Goal: Task Accomplishment & Management: Manage account settings

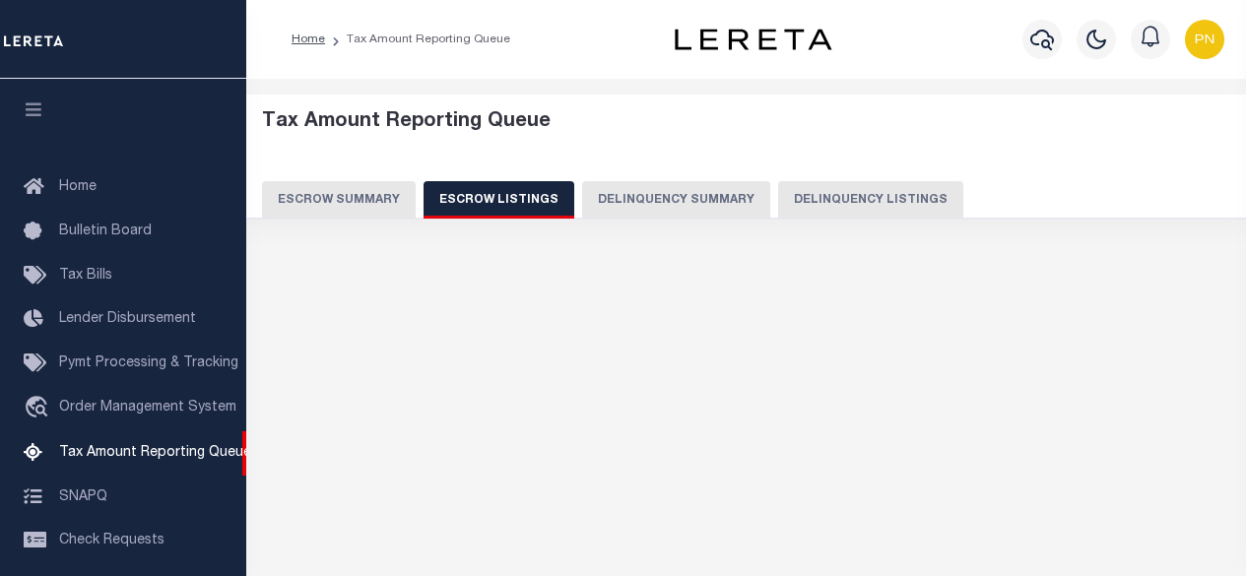
click at [827, 191] on button "Delinquency Listings" at bounding box center [870, 199] width 185 height 37
select select
select select "100"
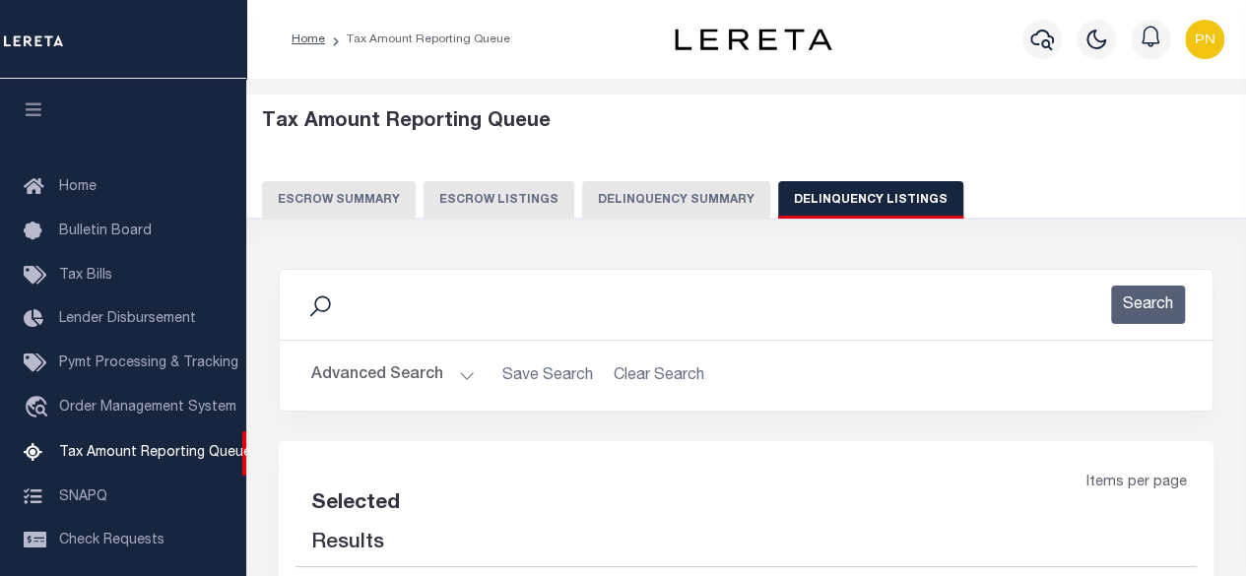
select select "100"
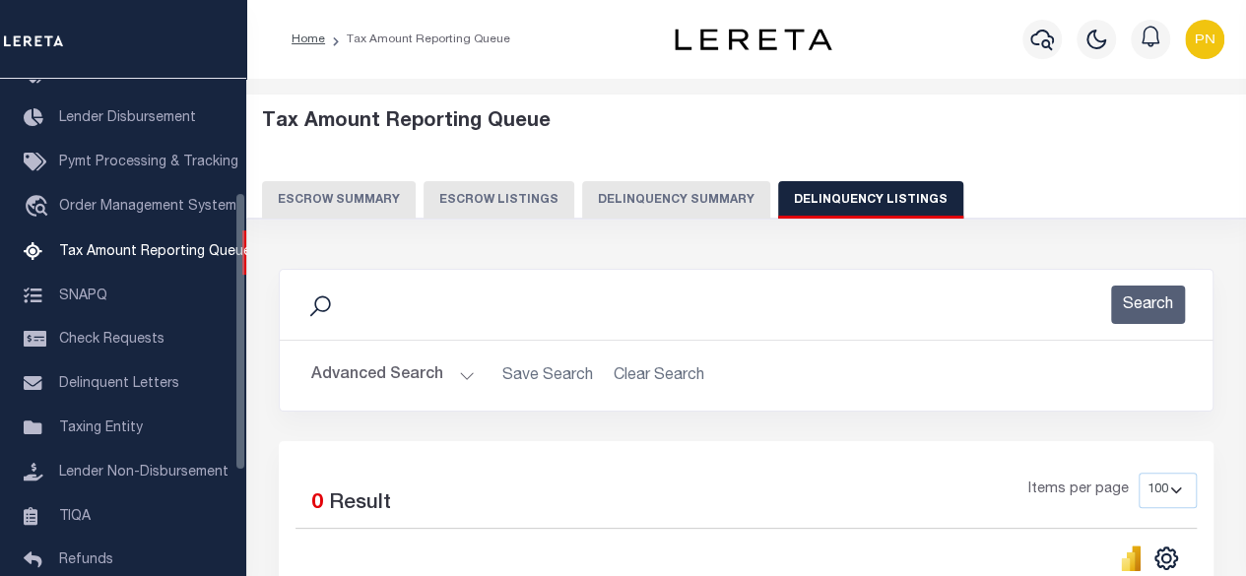
click at [403, 357] on button "Advanced Search" at bounding box center [393, 376] width 164 height 38
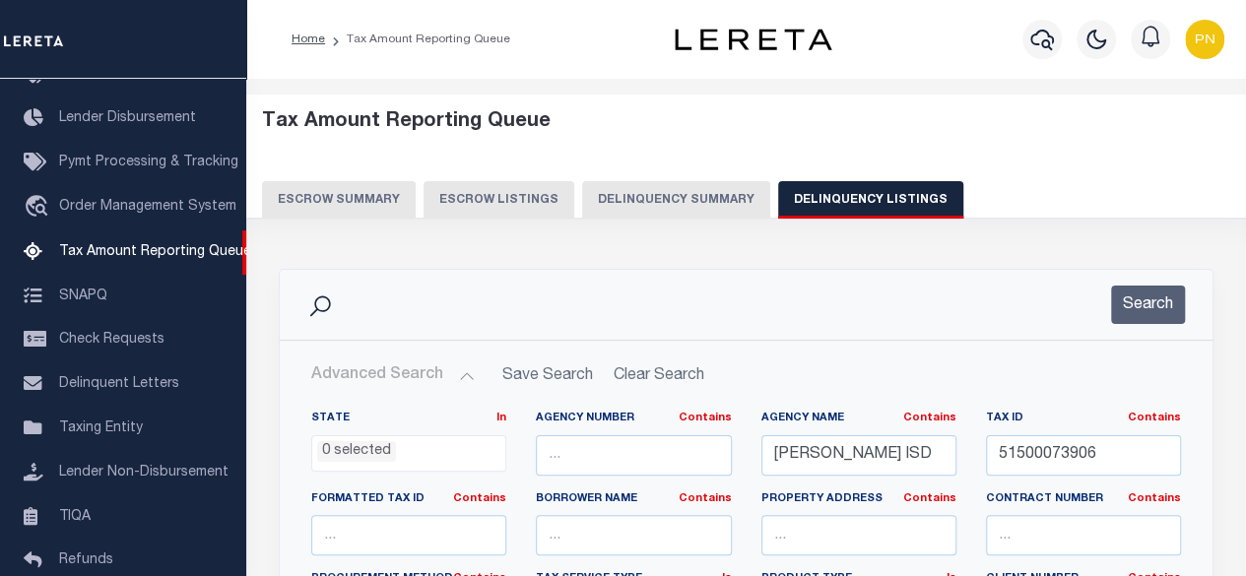
click at [410, 375] on button "Advanced Search" at bounding box center [393, 376] width 164 height 38
drag, startPoint x: 859, startPoint y: 452, endPoint x: 697, endPoint y: 449, distance: 161.6
paste input "[GEOGRAPHIC_DATA]"
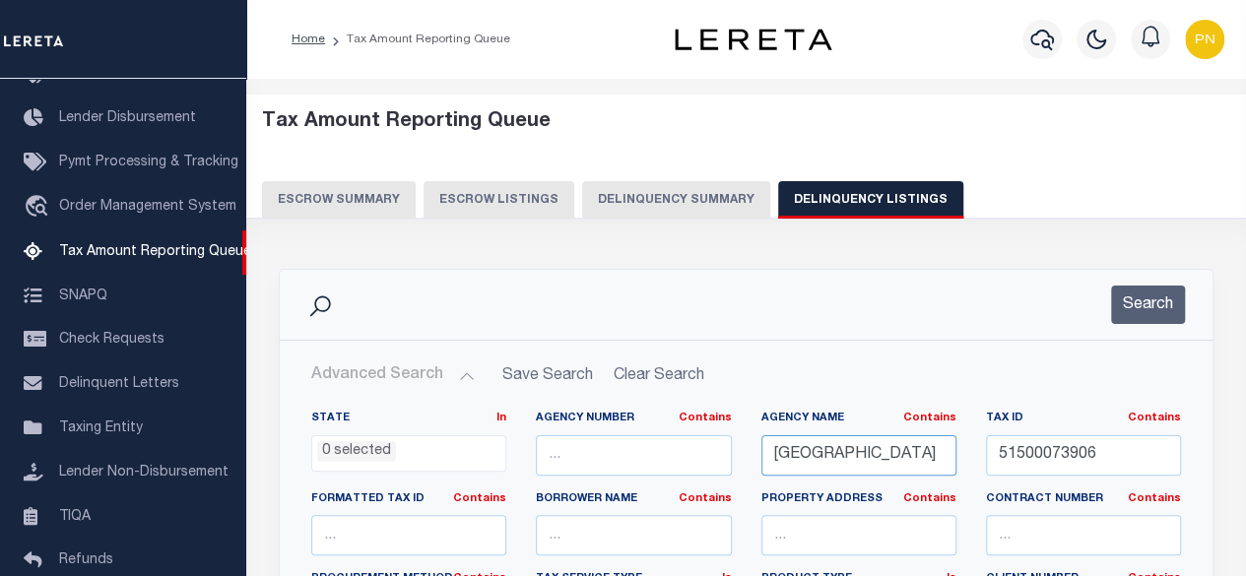
type input "[GEOGRAPHIC_DATA]"
drag, startPoint x: 1068, startPoint y: 452, endPoint x: 946, endPoint y: 452, distance: 122.2
paste input "27-365-000-0007-00"
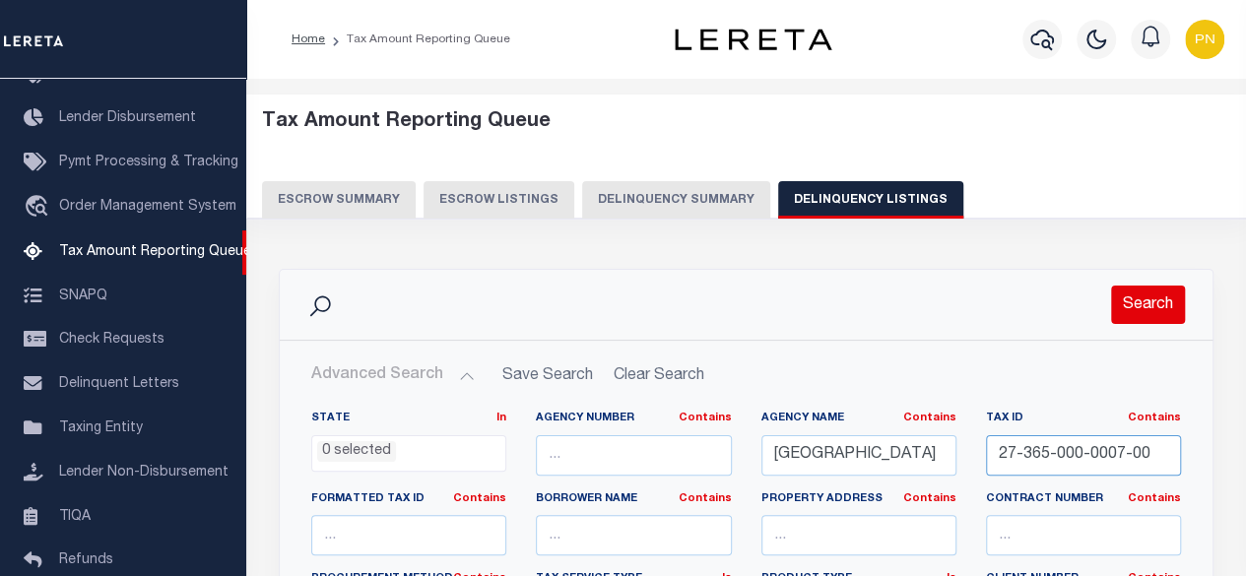
type input "27-365-000-0007-00"
click at [1147, 290] on button "Search" at bounding box center [1148, 305] width 74 height 38
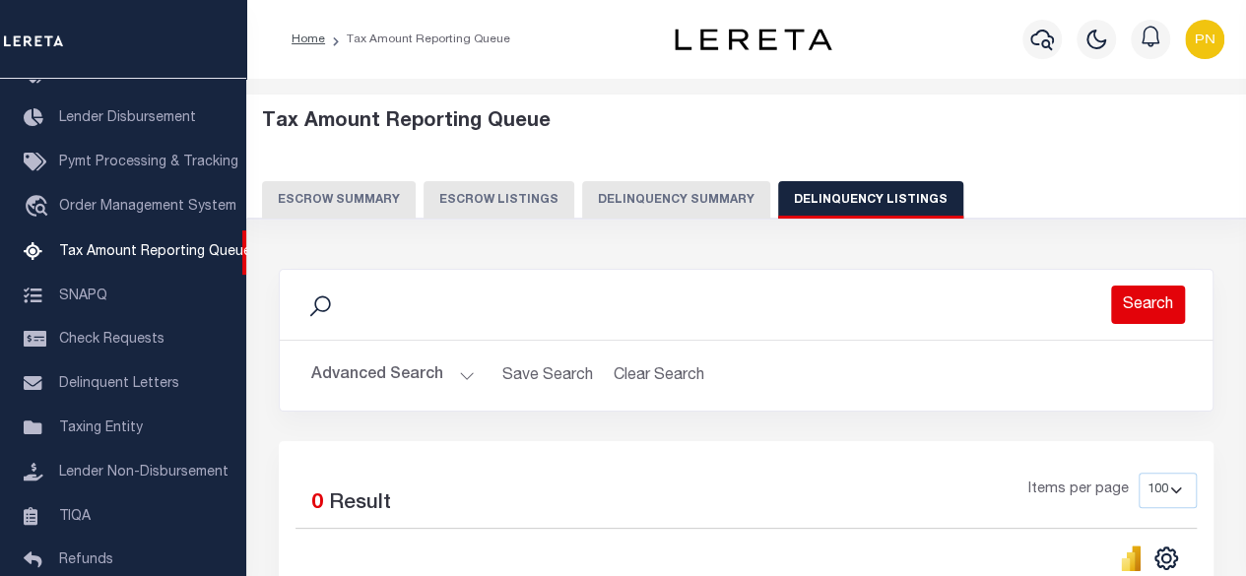
click at [1127, 304] on button "Search" at bounding box center [1148, 305] width 74 height 38
click at [1042, 44] on icon "button" at bounding box center [1042, 40] width 24 height 24
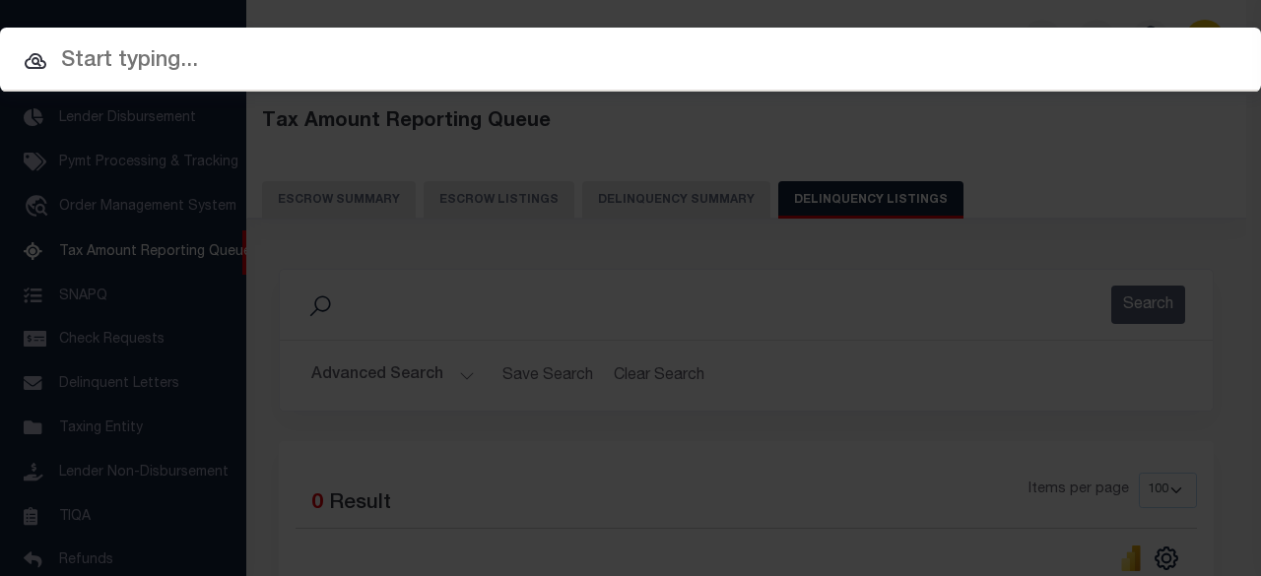
paste input "1312983758"
type input "1312983758"
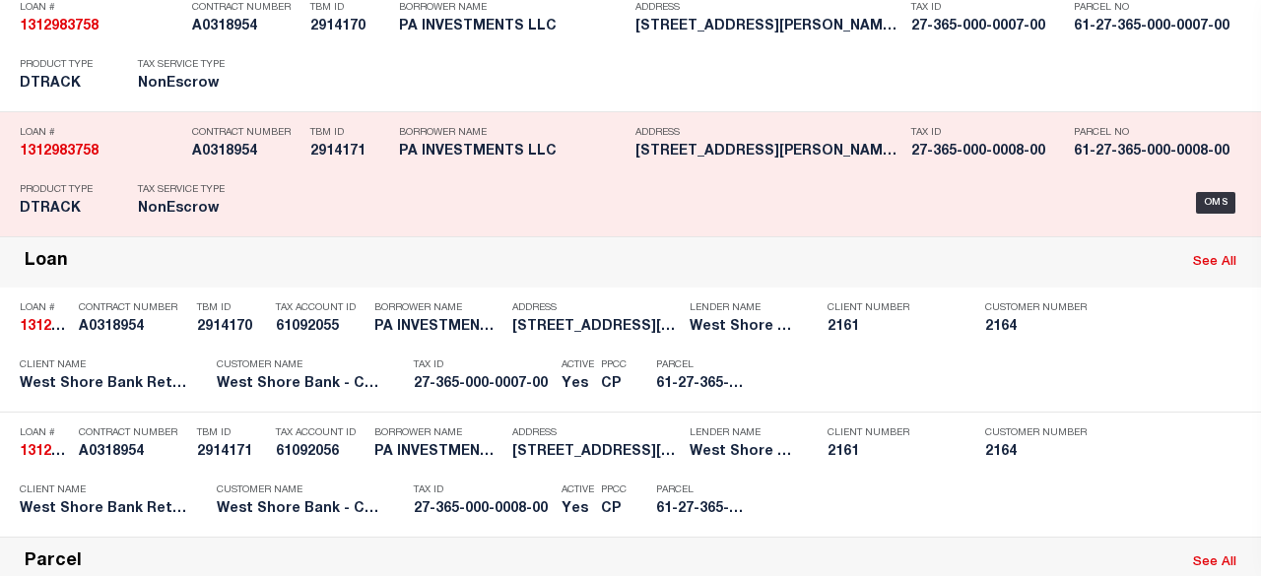
scroll to position [197, 0]
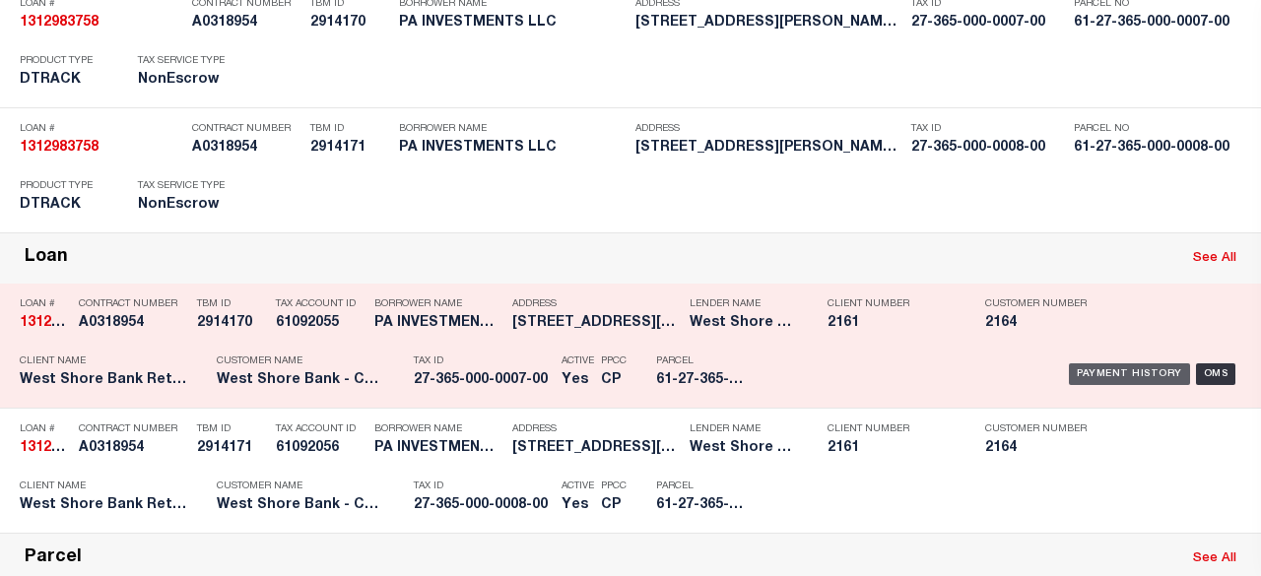
click at [1101, 369] on div "Payment History" at bounding box center [1129, 375] width 121 height 22
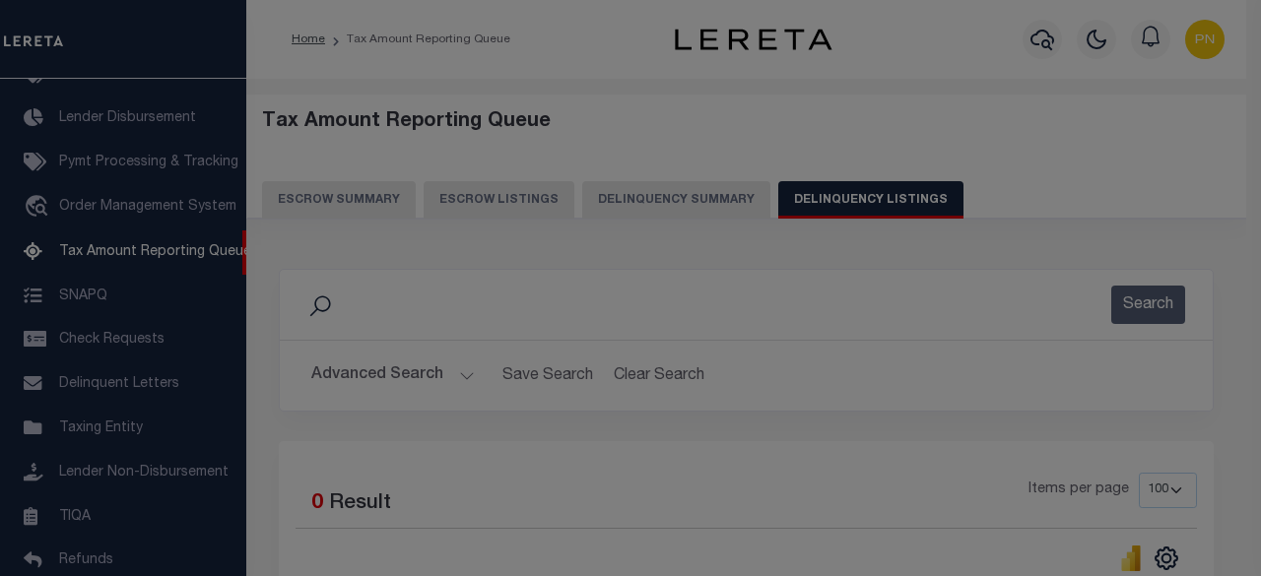
scroll to position [0, 0]
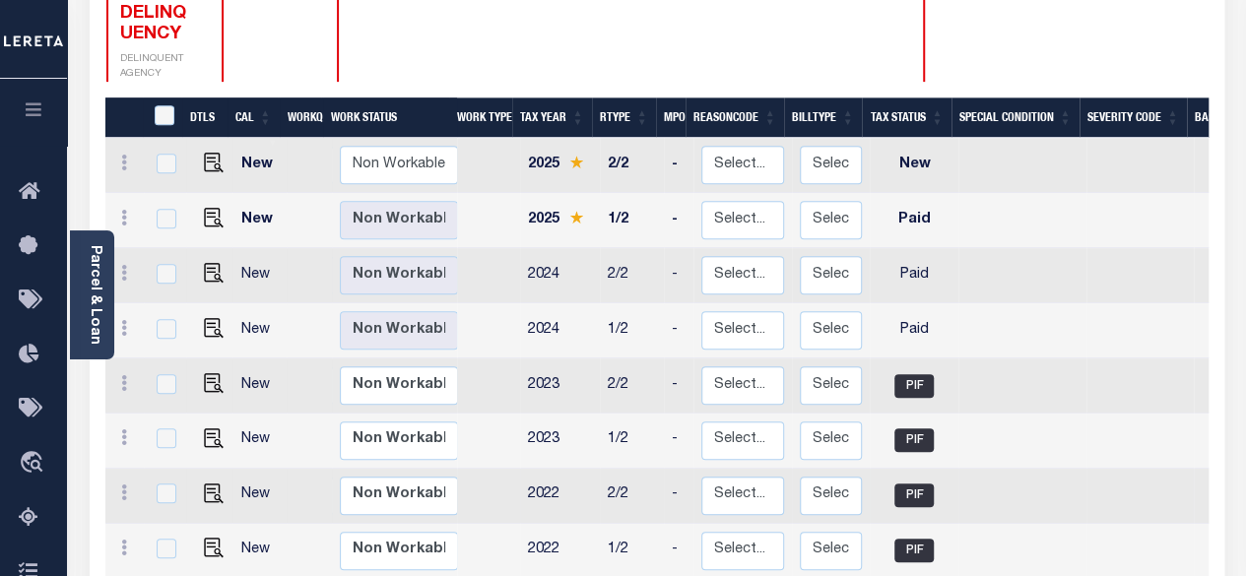
scroll to position [394, 0]
click at [203, 359] on td at bounding box center [209, 386] width 47 height 55
checkbox input "true"
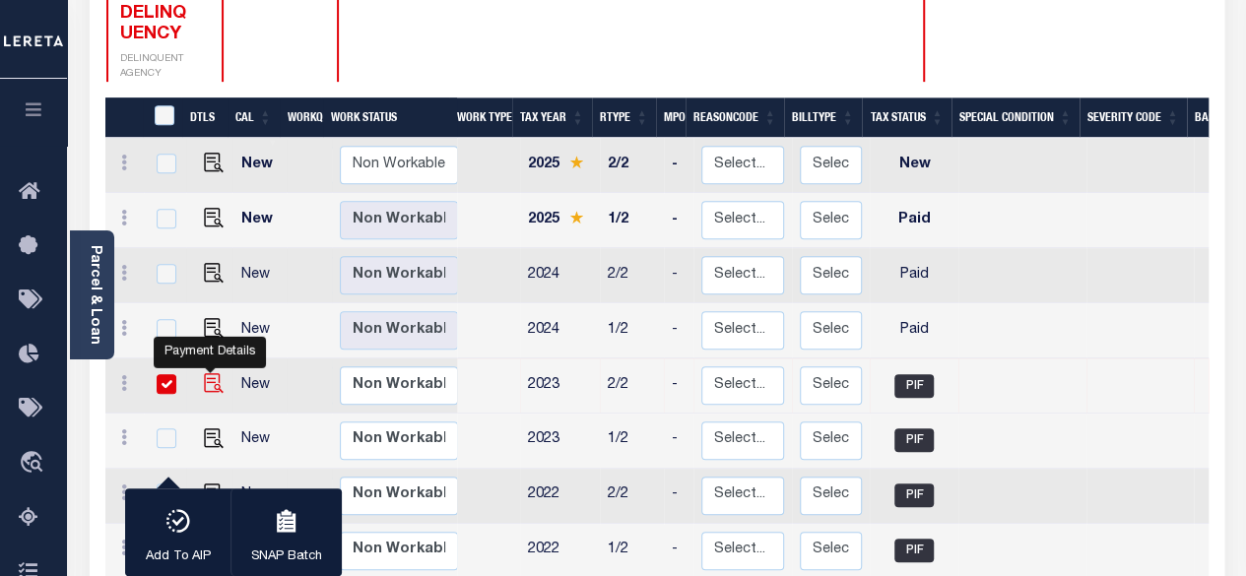
click at [207, 373] on img "" at bounding box center [214, 383] width 20 height 20
checkbox input "false"
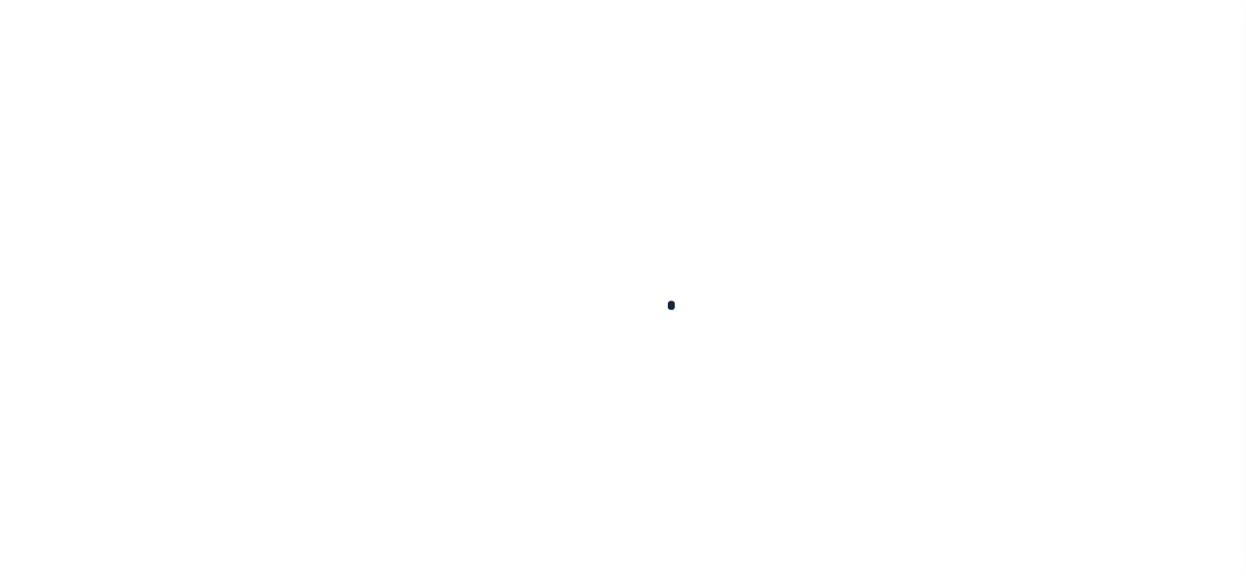
checkbox input "false"
type textarea "Information taken verbally"
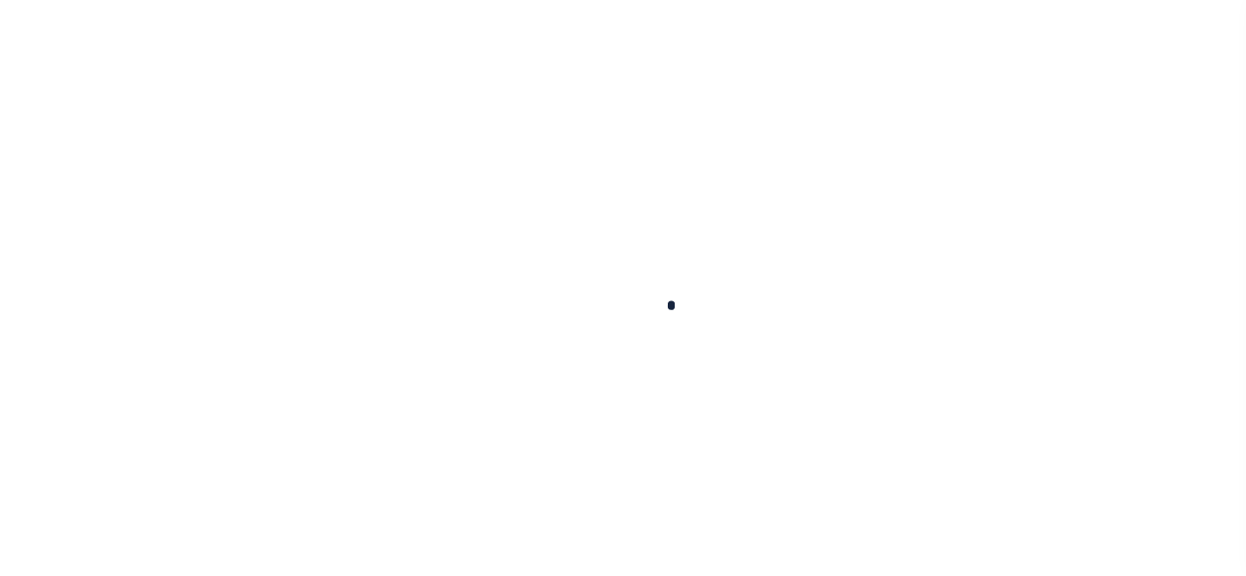
type input "05/15/2024"
type input "$0"
select select "PIF"
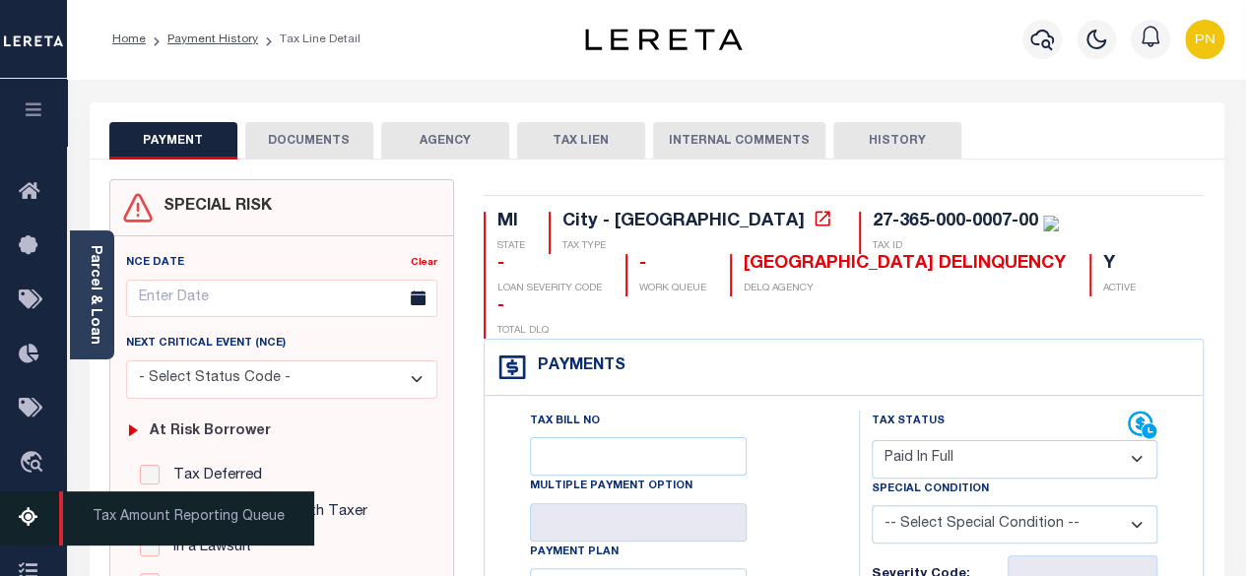
click at [16, 528] on link "Tax Amount Reporting Queue" at bounding box center [33, 519] width 67 height 54
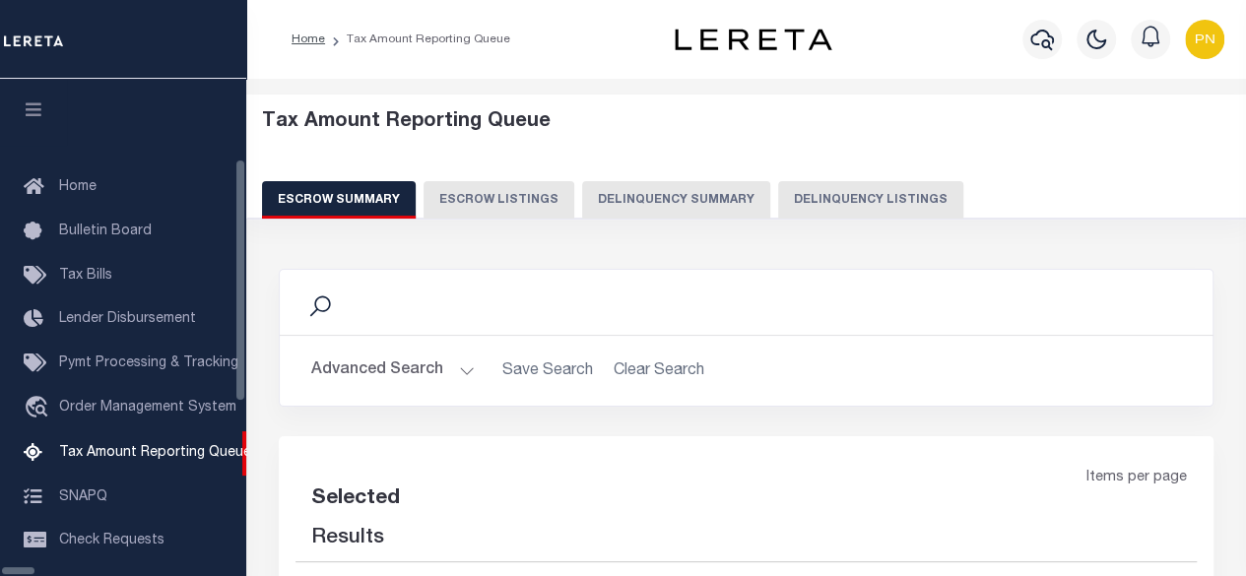
click at [758, 200] on div "Escrow Summary Escrow Listings Delinquency Summary Delinquency Listings" at bounding box center [746, 199] width 969 height 36
select select "100"
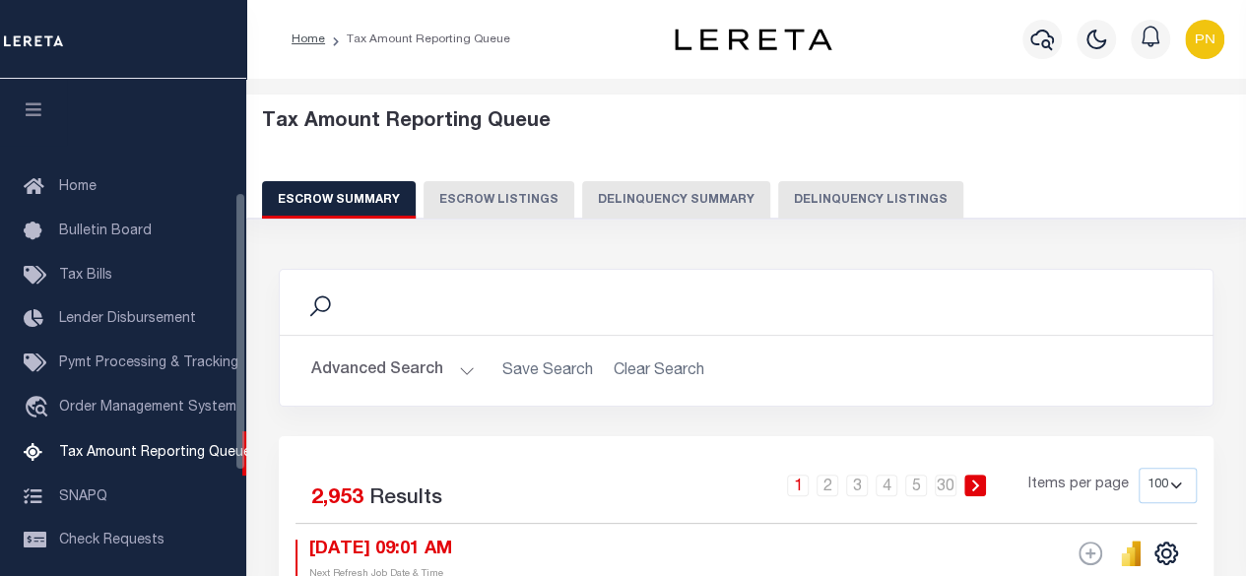
scroll to position [201, 0]
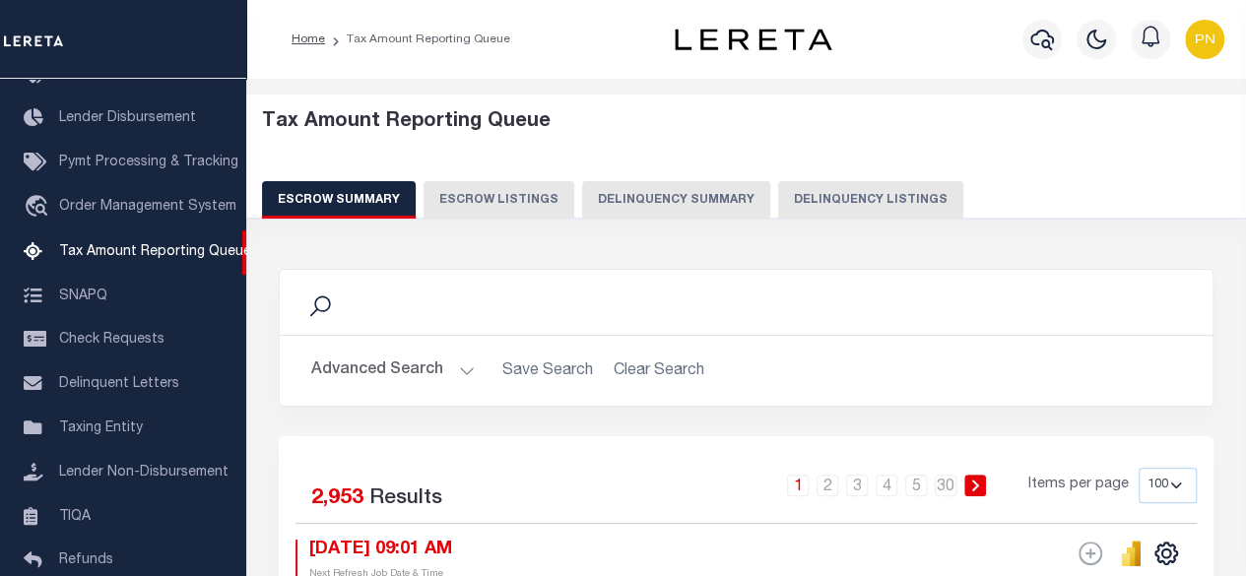
click at [866, 202] on button "Delinquency Listings" at bounding box center [870, 199] width 185 height 37
select select "100"
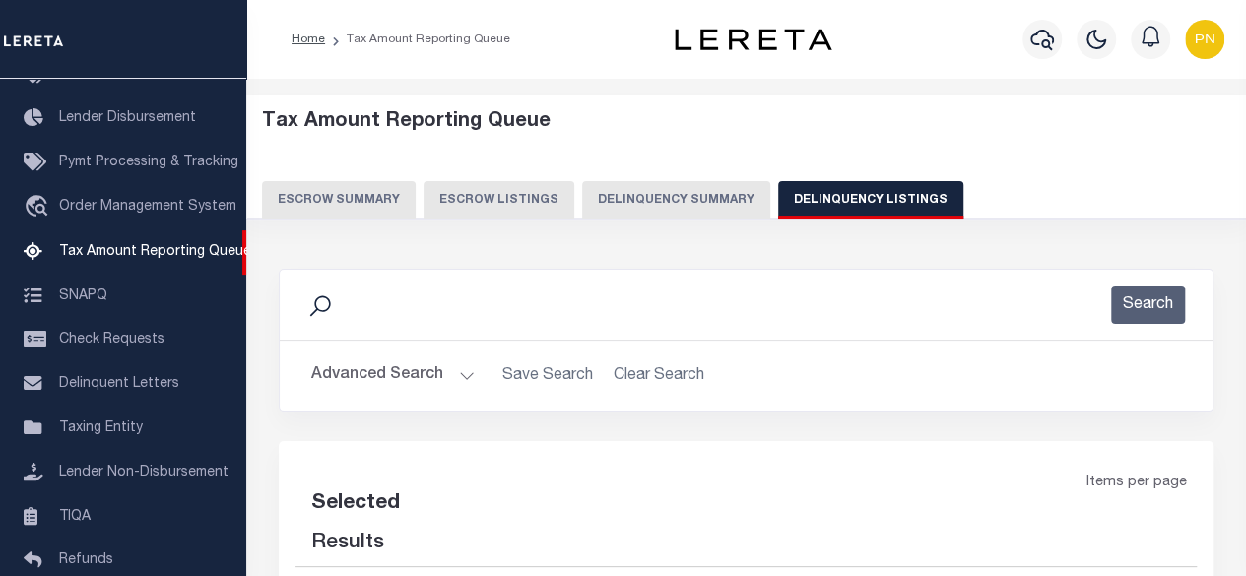
select select "100"
click at [430, 371] on button "Advanced Search" at bounding box center [393, 376] width 164 height 38
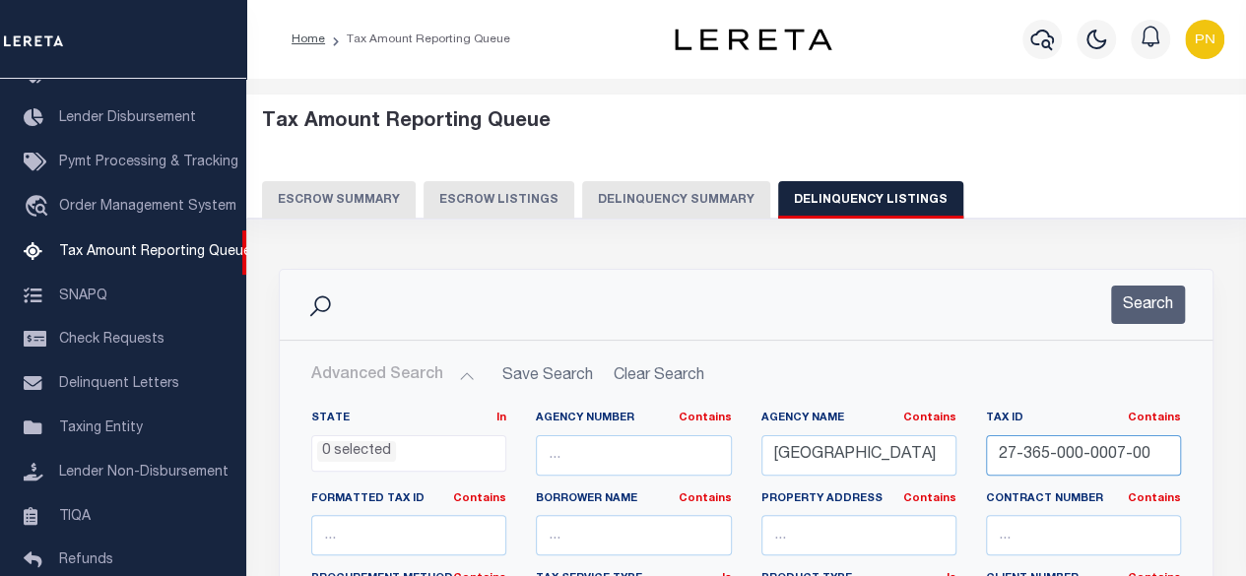
drag, startPoint x: 1144, startPoint y: 453, endPoint x: 919, endPoint y: 459, distance: 224.7
paste input "8"
type input "27-365-000-0008-00"
click at [1144, 283] on div "Search" at bounding box center [746, 305] width 933 height 70
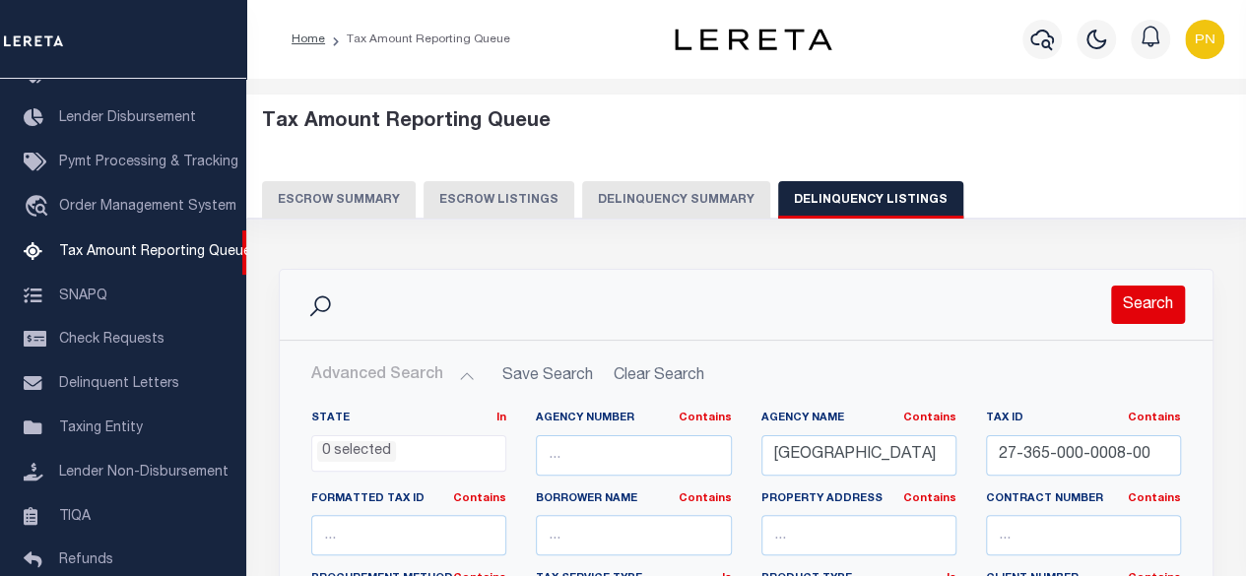
click at [1145, 299] on button "Search" at bounding box center [1148, 305] width 74 height 38
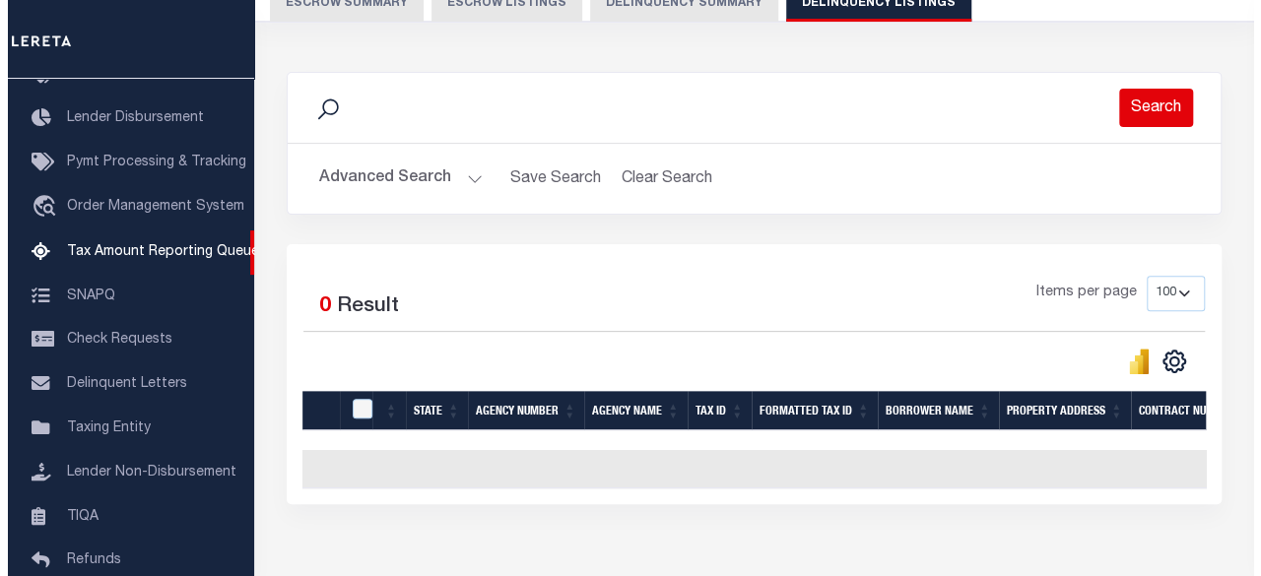
scroll to position [0, 0]
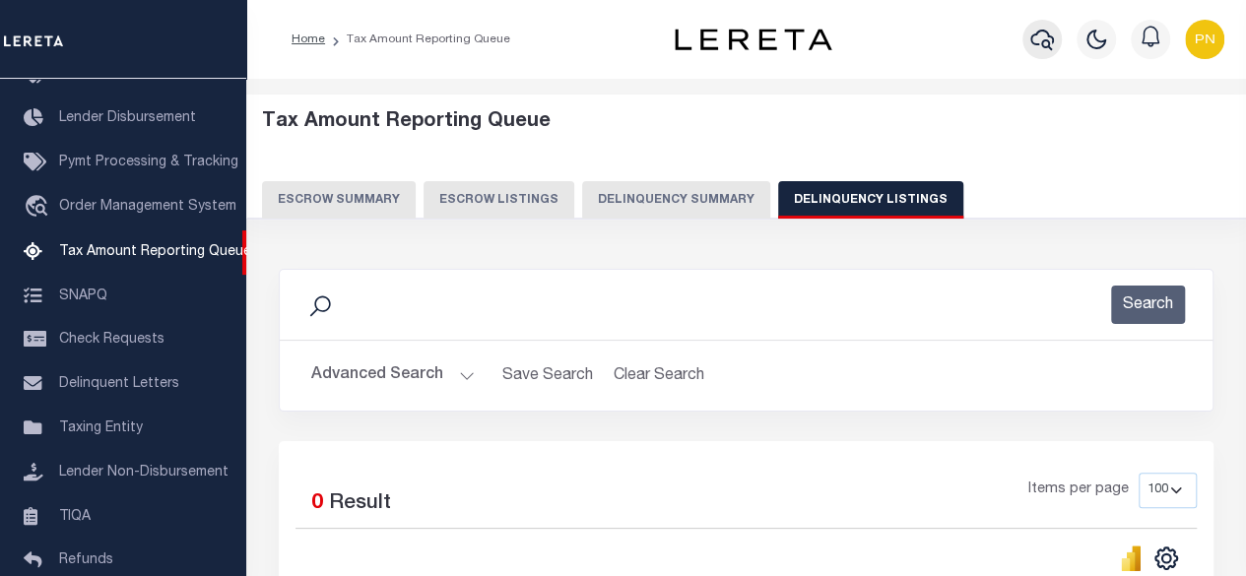
click at [1048, 39] on icon "button" at bounding box center [1042, 40] width 24 height 24
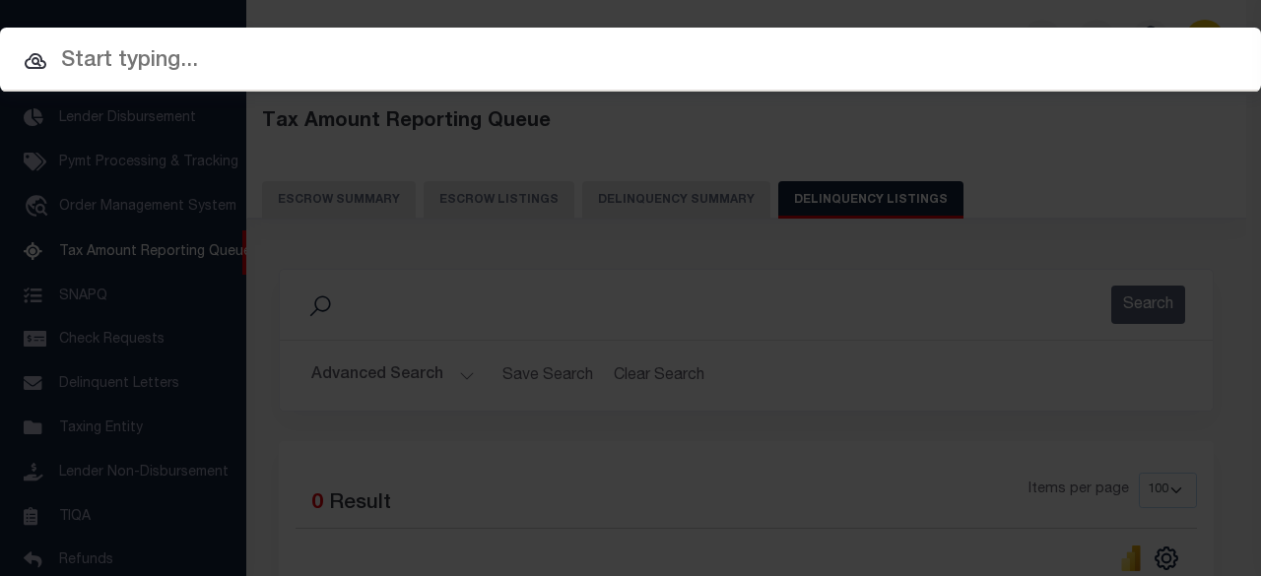
paste input "1312983758"
type input "1312983758"
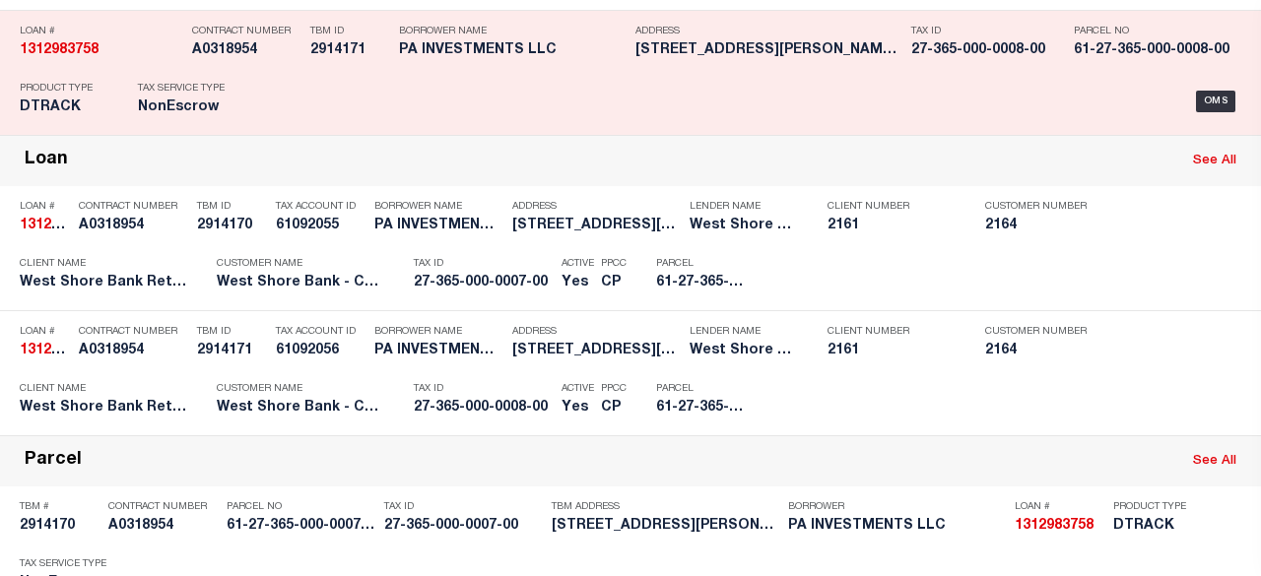
scroll to position [296, 0]
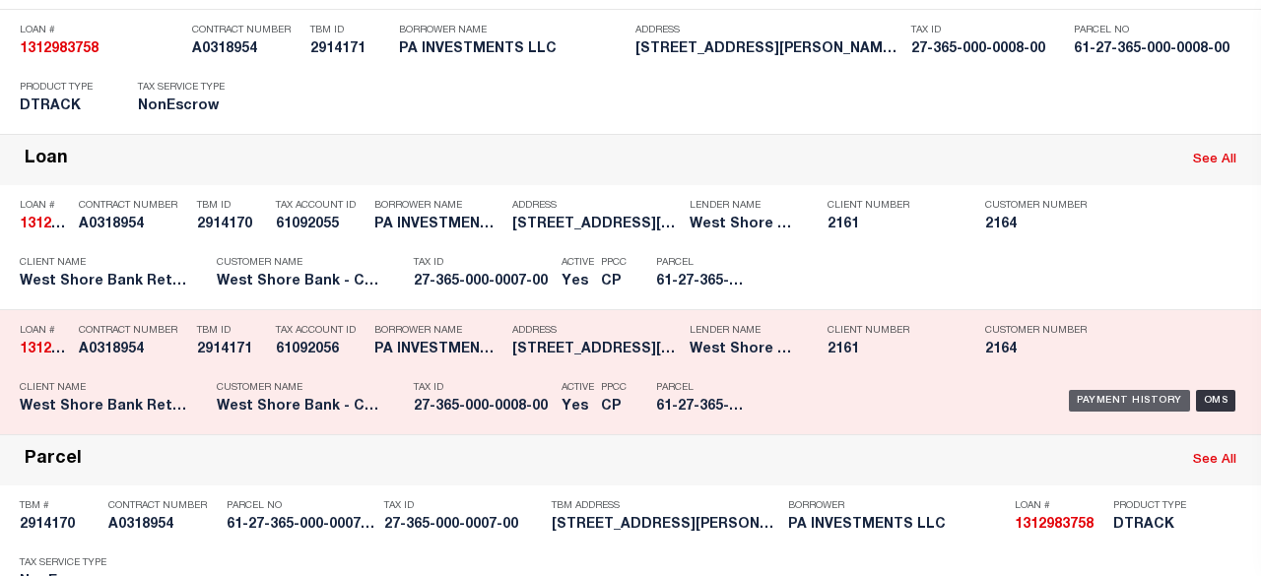
click at [1093, 395] on div "Payment History" at bounding box center [1129, 401] width 121 height 22
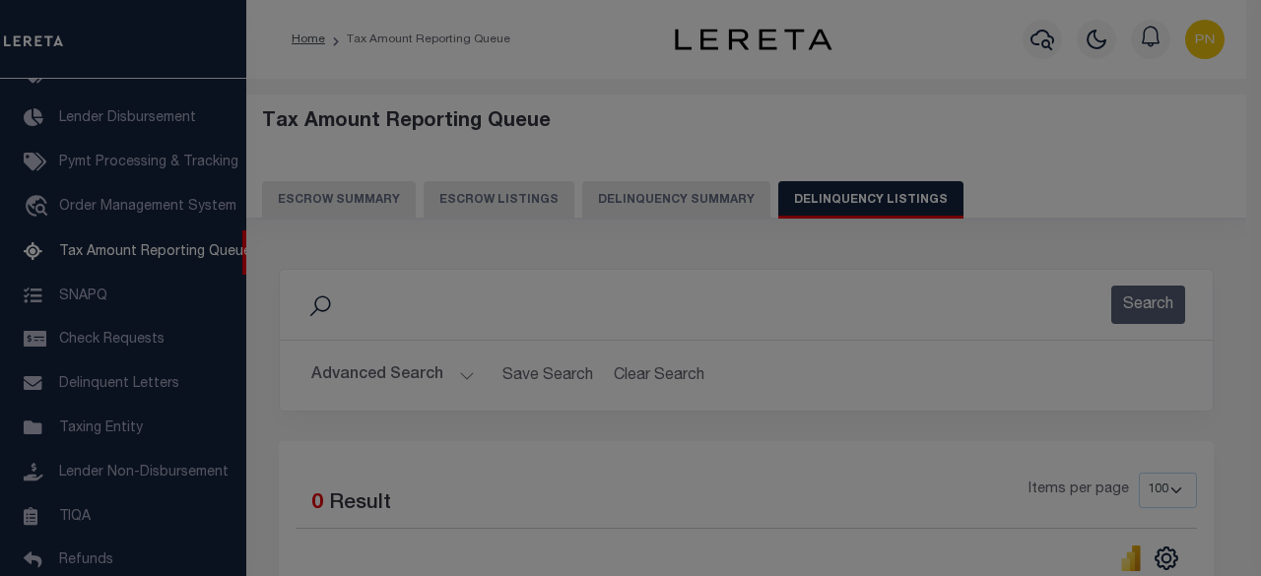
scroll to position [0, 0]
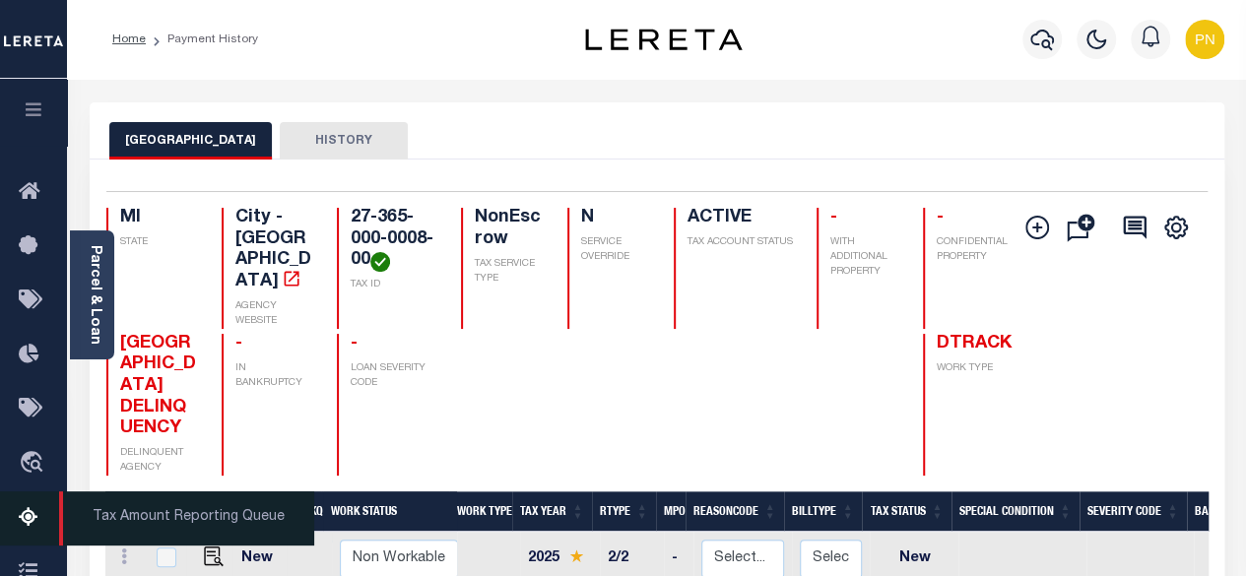
click at [33, 522] on icon at bounding box center [35, 518] width 32 height 25
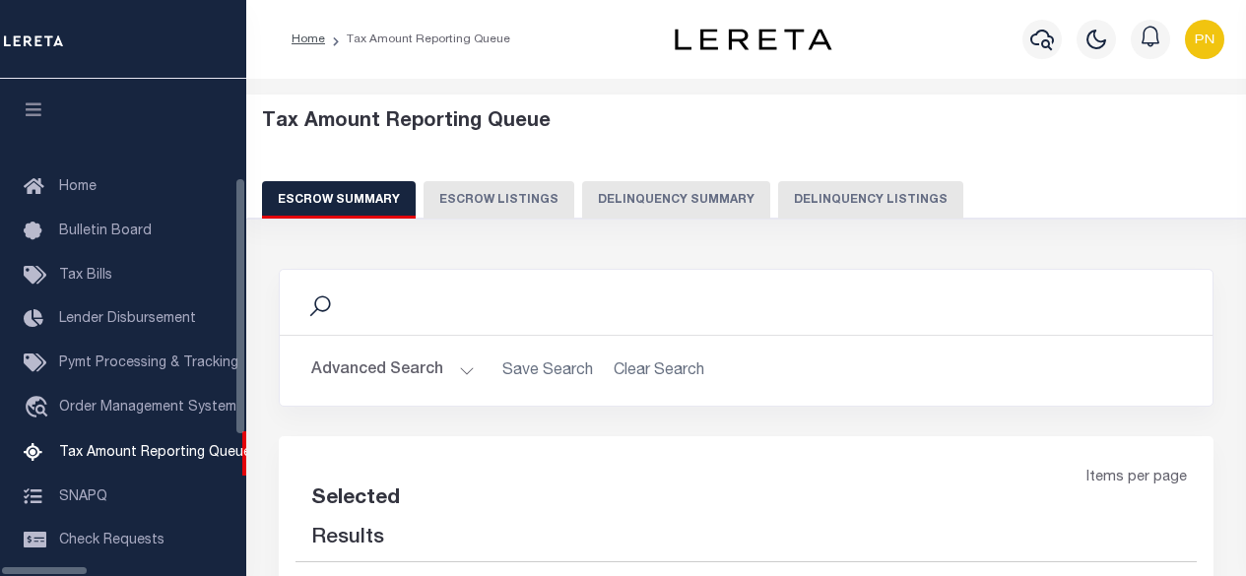
select select "100"
click at [757, 194] on div "Escrow Summary Escrow Listings Delinquency Summary Delinquency Listings" at bounding box center [746, 199] width 969 height 36
select select "100"
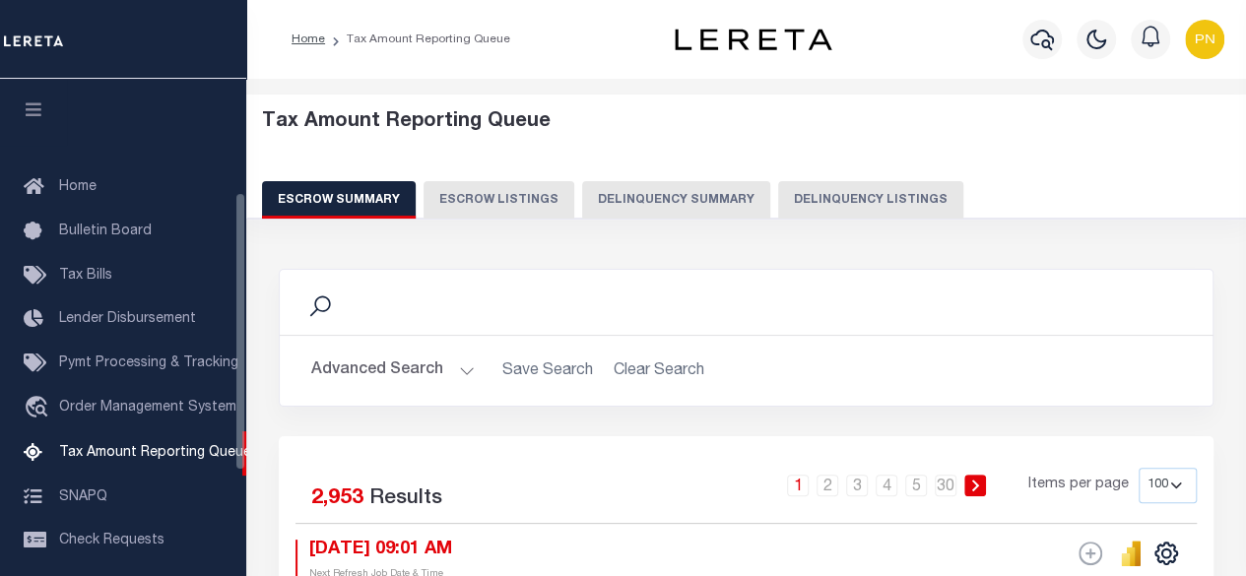
scroll to position [201, 0]
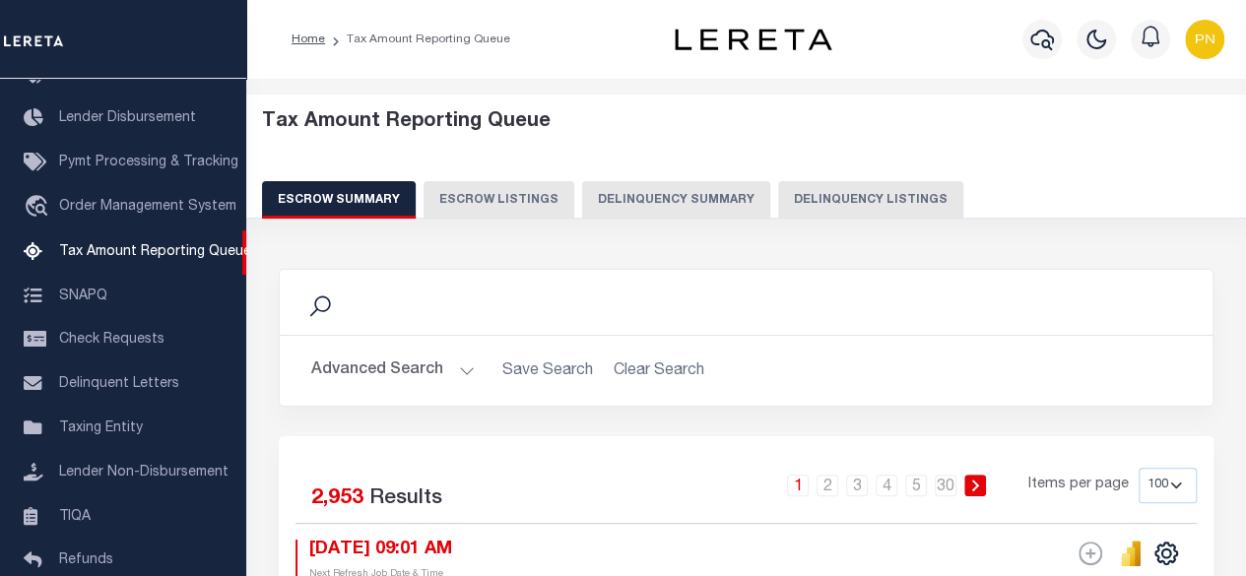
click at [868, 196] on button "Delinquency Listings" at bounding box center [870, 199] width 185 height 37
select select
select select "100"
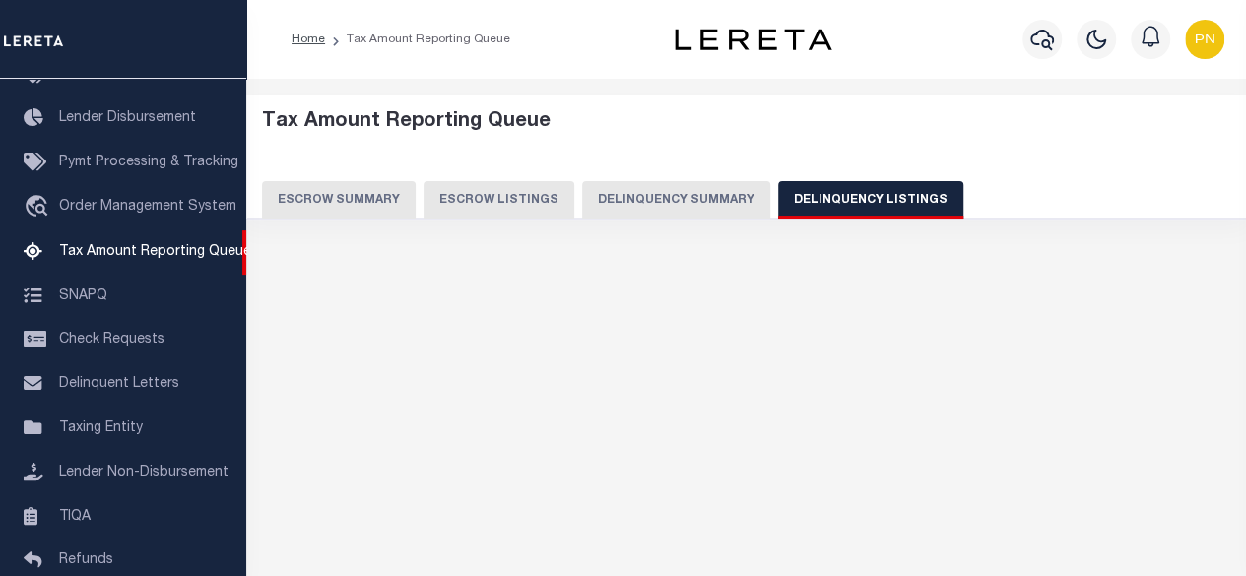
select select "100"
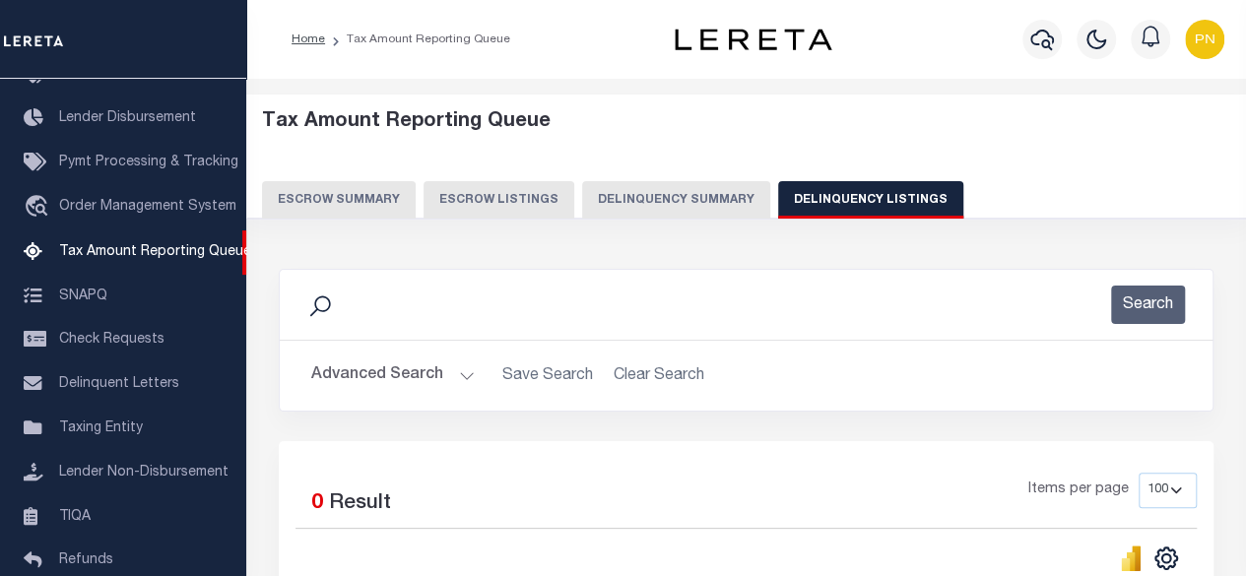
click at [406, 369] on button "Advanced Search" at bounding box center [393, 376] width 164 height 38
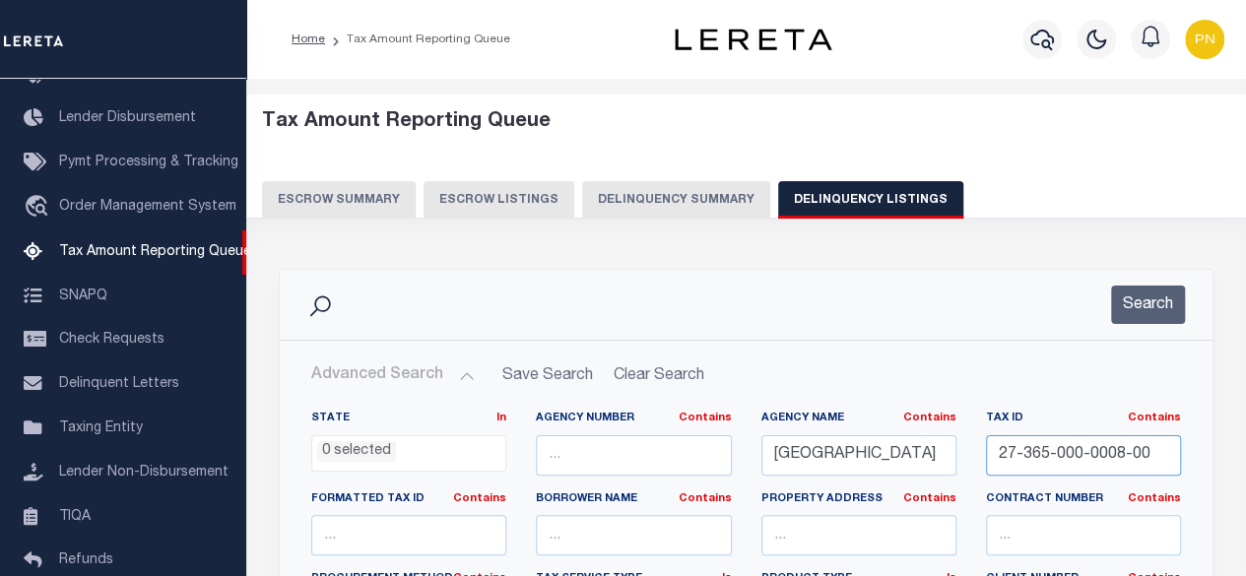
drag, startPoint x: 1161, startPoint y: 451, endPoint x: 934, endPoint y: 441, distance: 226.8
paste input "10"
type input "27-365-000-0010-00"
click at [1152, 299] on button "Search" at bounding box center [1148, 305] width 74 height 38
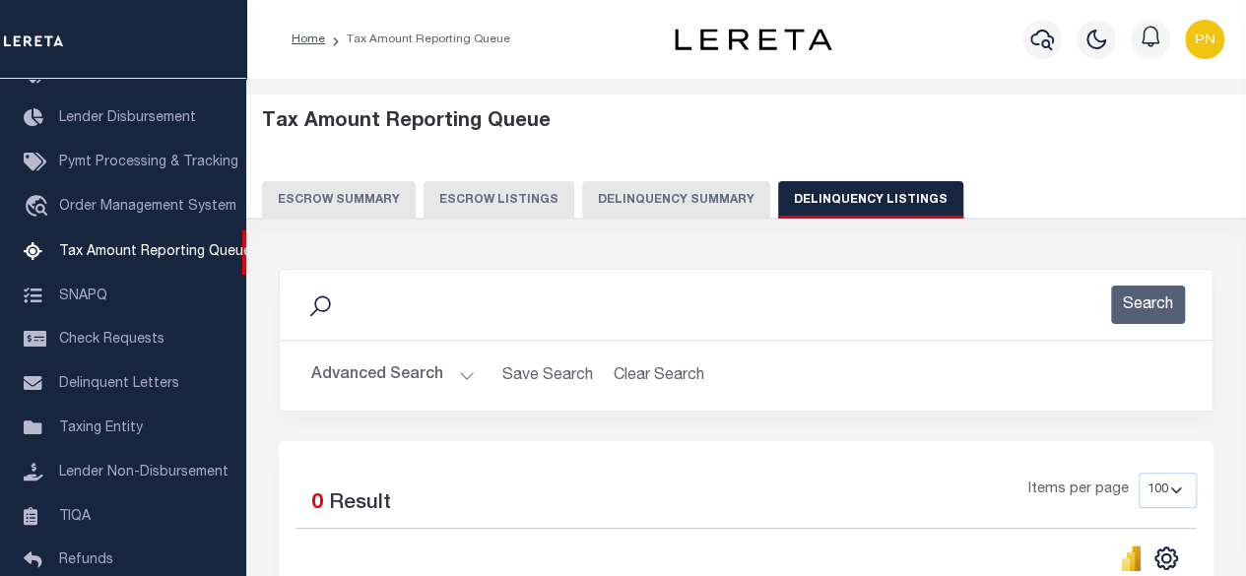
click at [831, 459] on div "Selected 0 Result Items per page 10 25 50 100 500" at bounding box center [746, 571] width 935 height 260
click at [799, 286] on div "Search" at bounding box center [746, 305] width 901 height 38
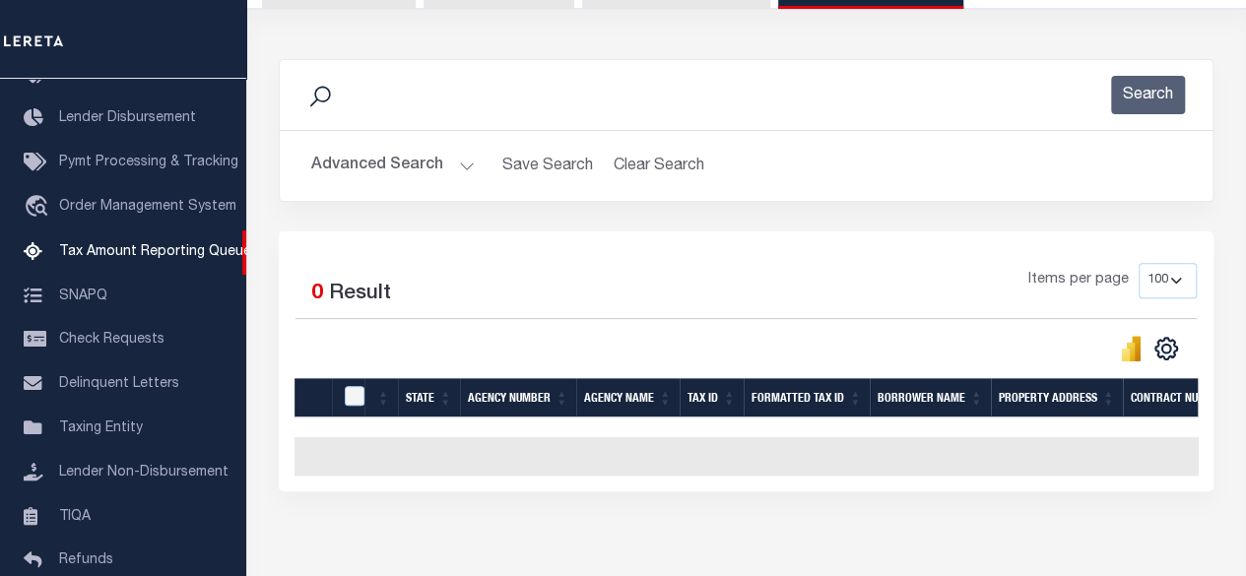
scroll to position [117, 0]
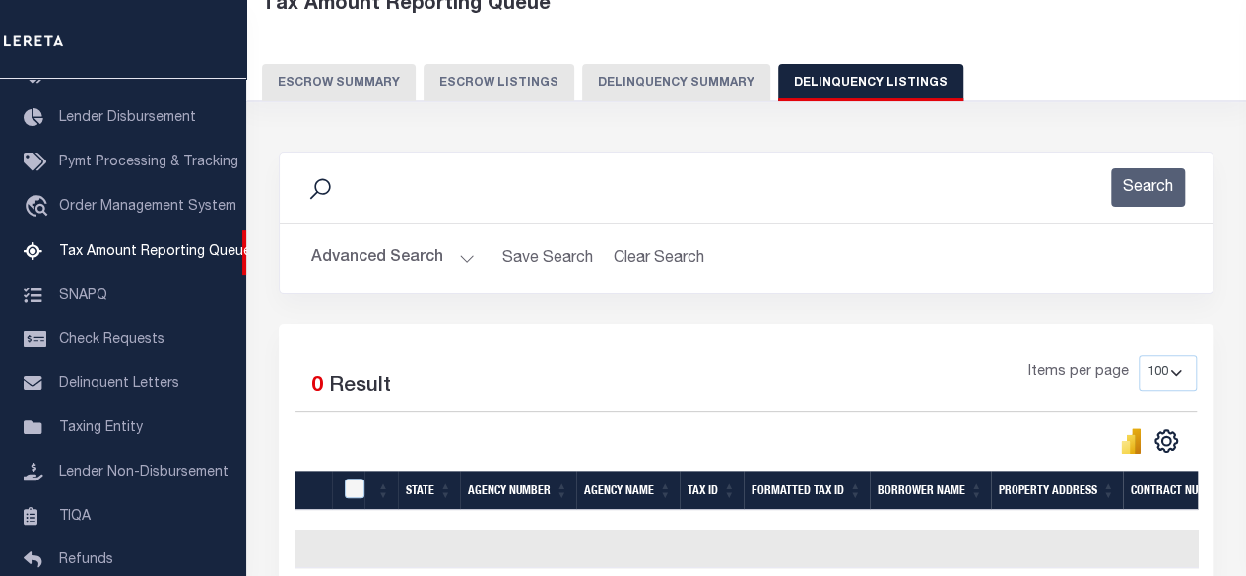
click at [427, 244] on button "Advanced Search" at bounding box center [393, 258] width 164 height 38
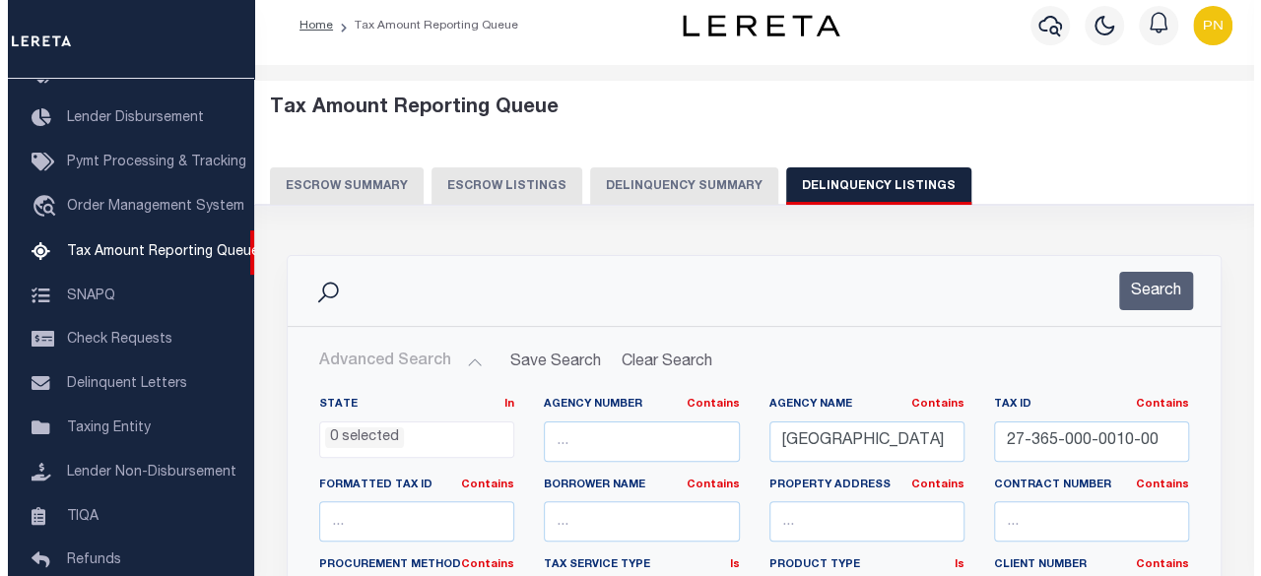
scroll to position [0, 0]
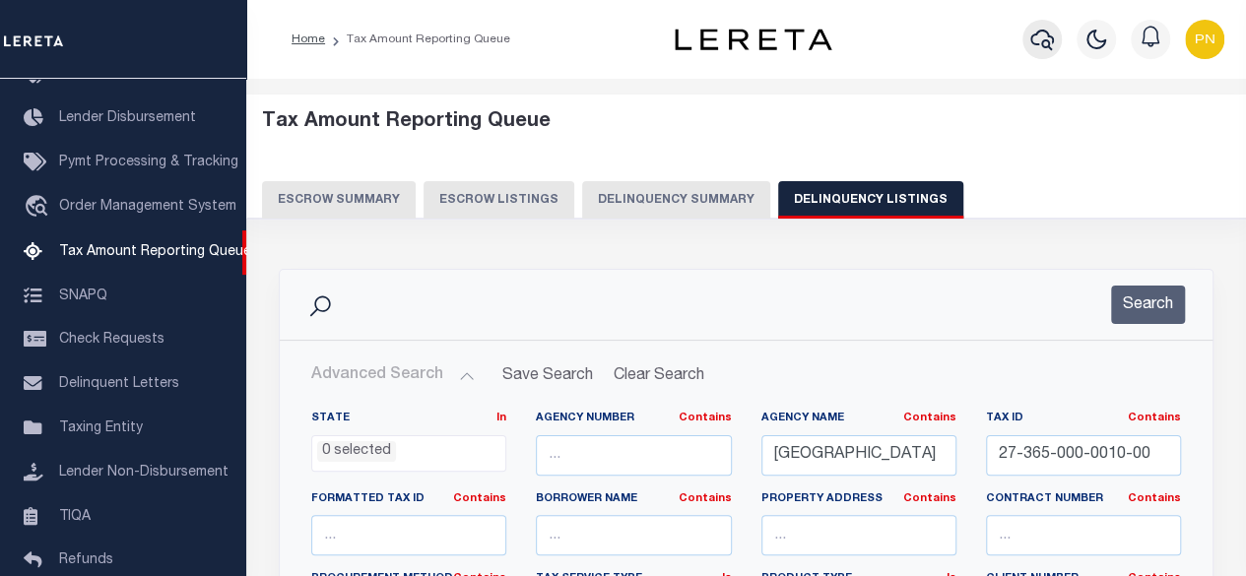
click at [1039, 45] on icon "button" at bounding box center [1042, 40] width 24 height 24
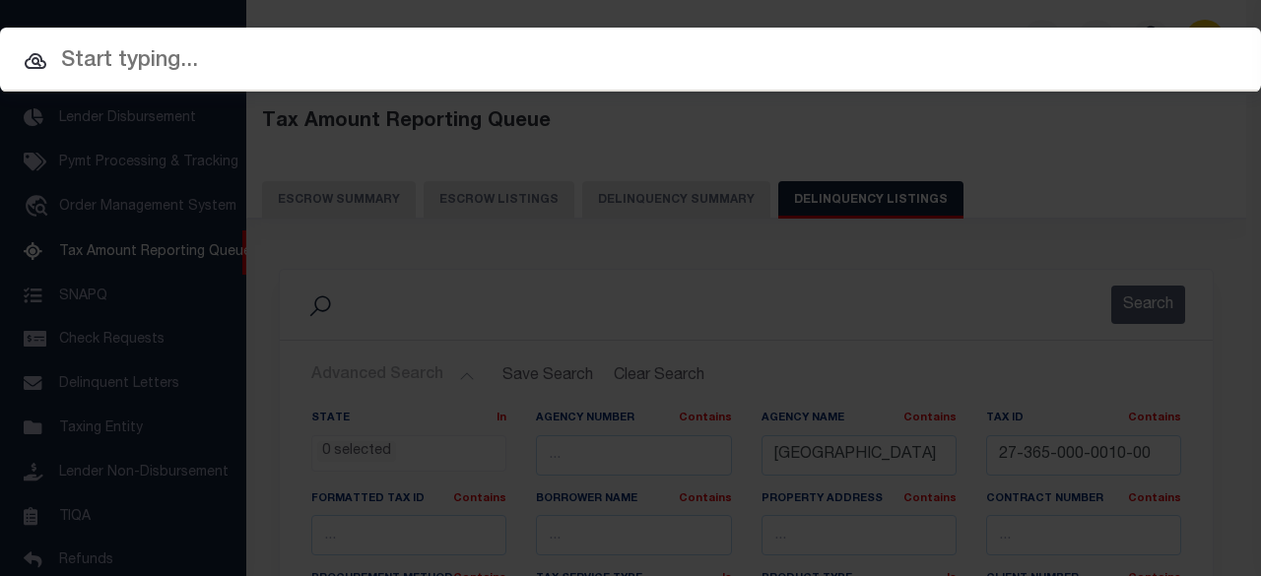
paste input "1280583063"
type input "1280583063"
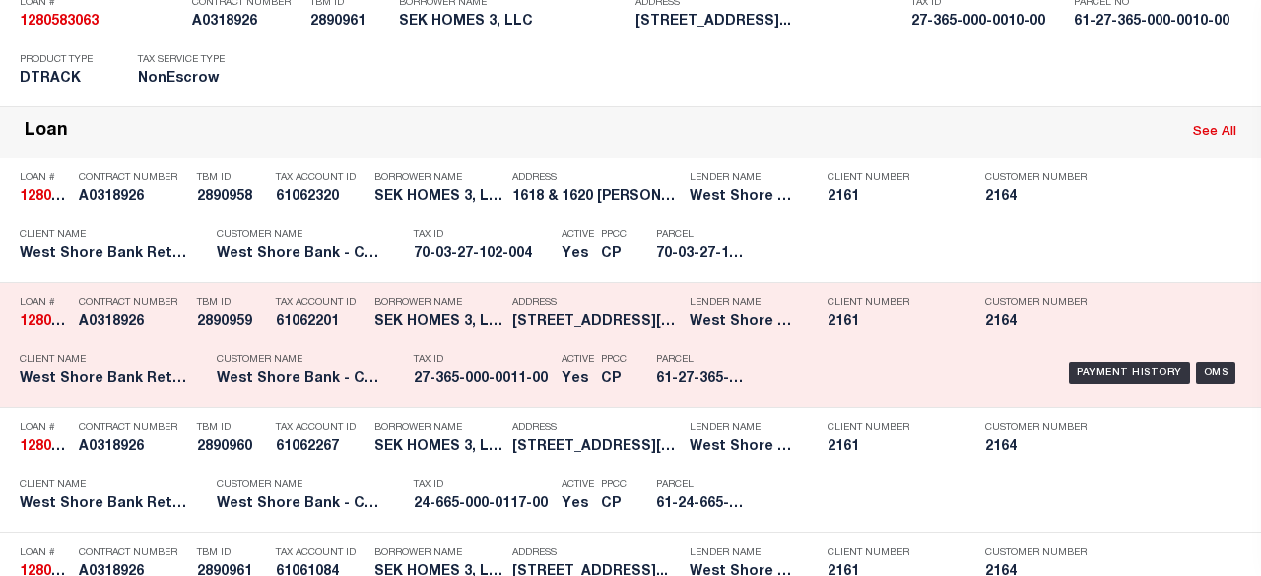
scroll to position [690, 0]
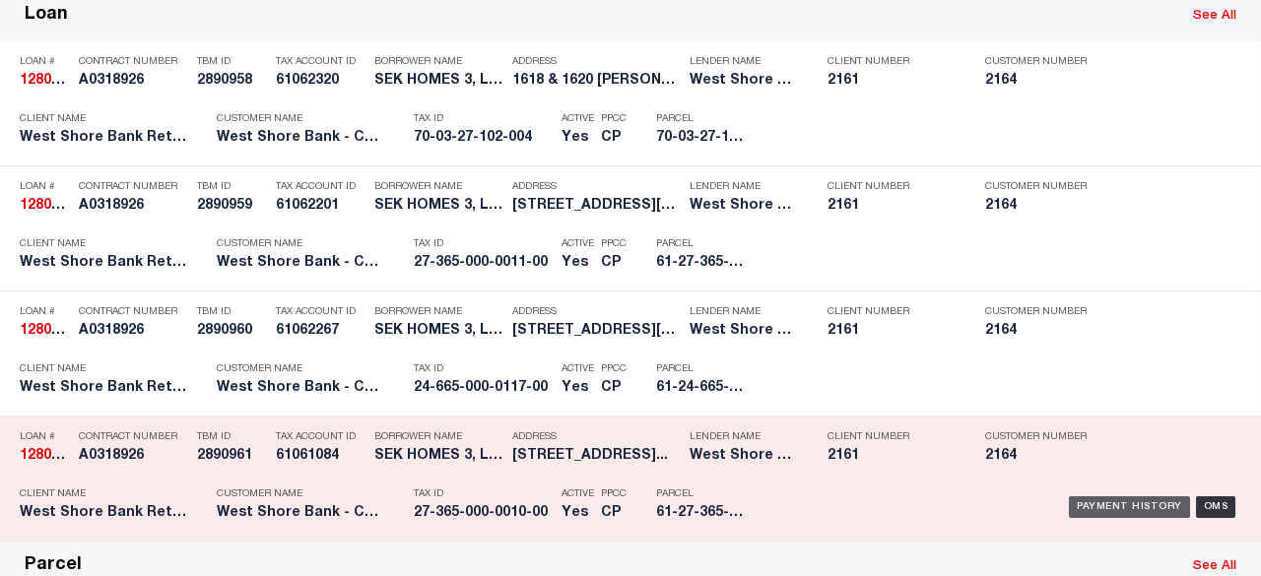
click at [1115, 497] on div "Payment History" at bounding box center [1129, 508] width 121 height 22
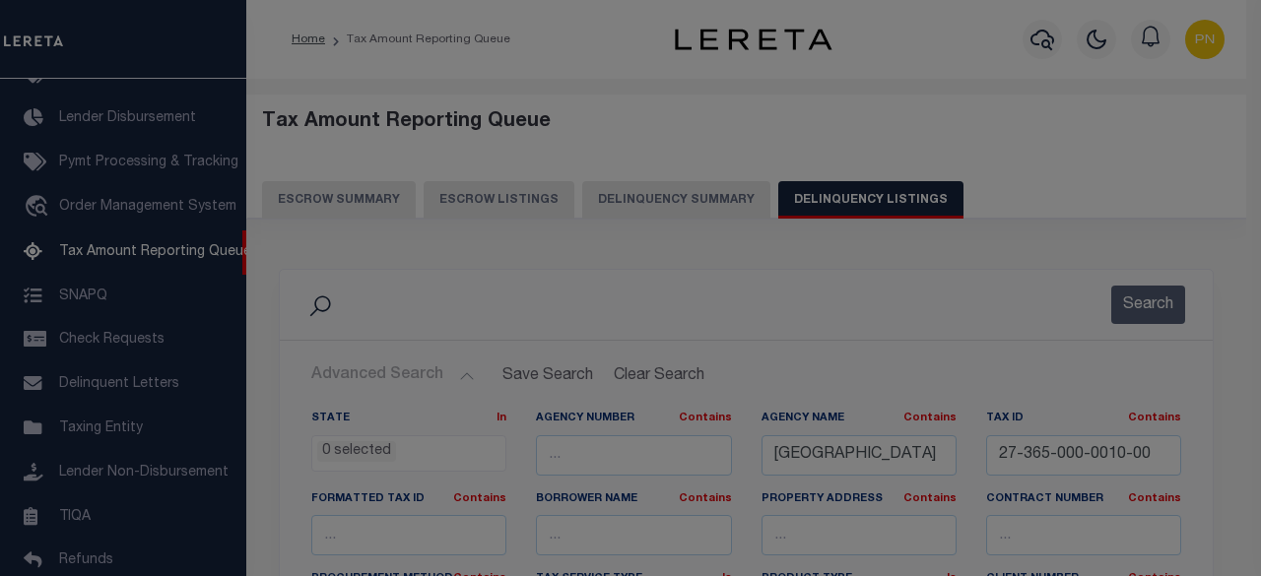
scroll to position [0, 0]
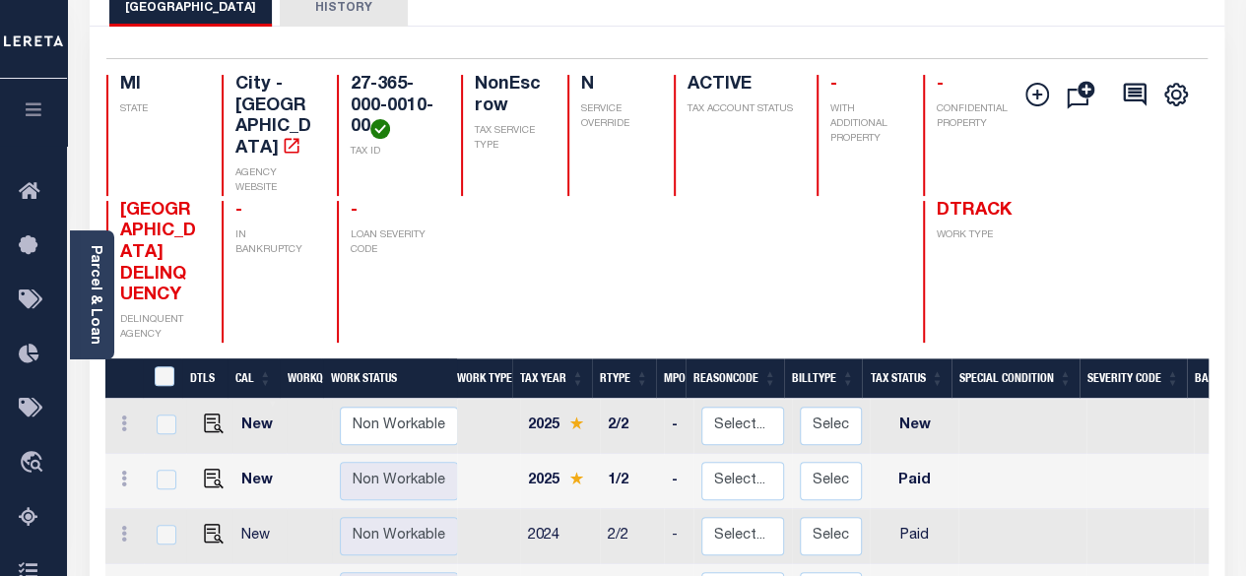
scroll to position [99, 0]
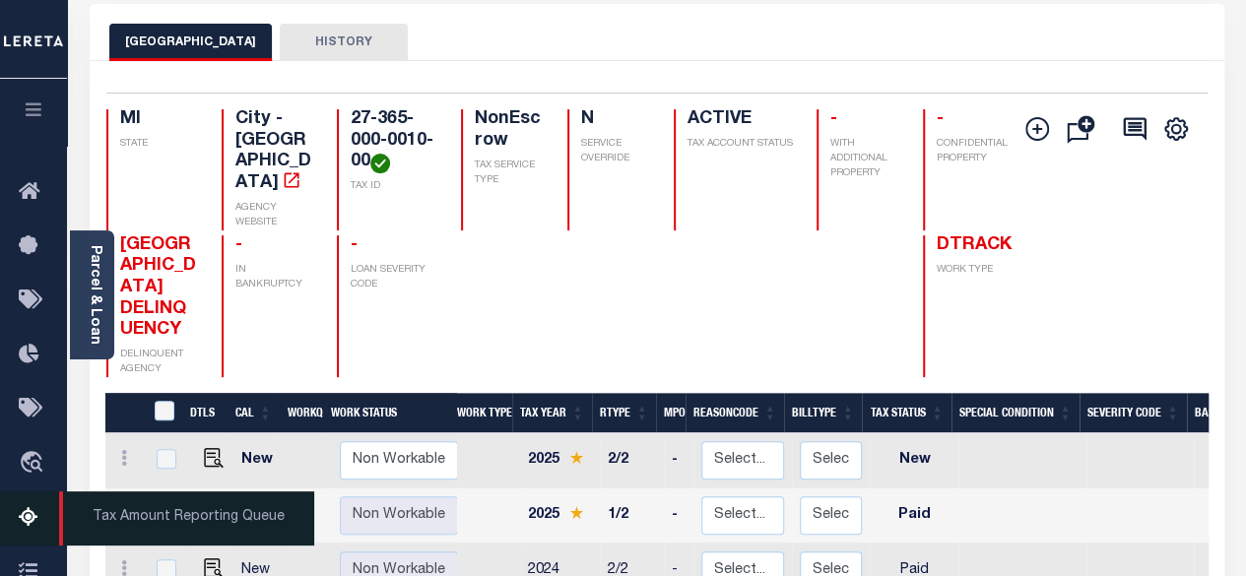
click at [36, 518] on icon at bounding box center [35, 518] width 32 height 25
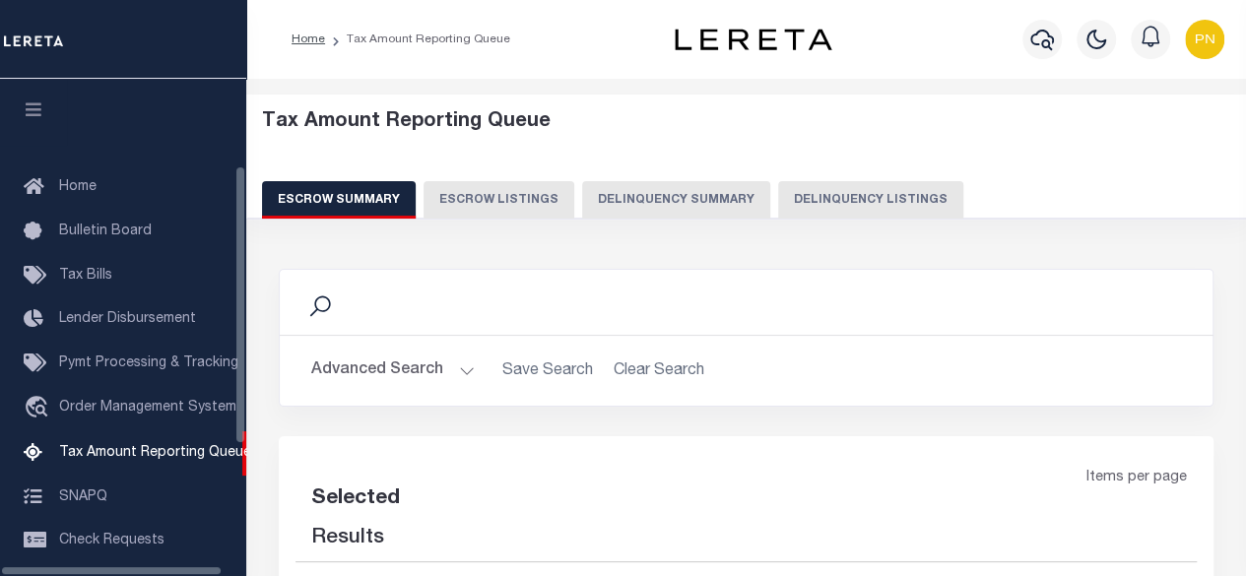
select select "100"
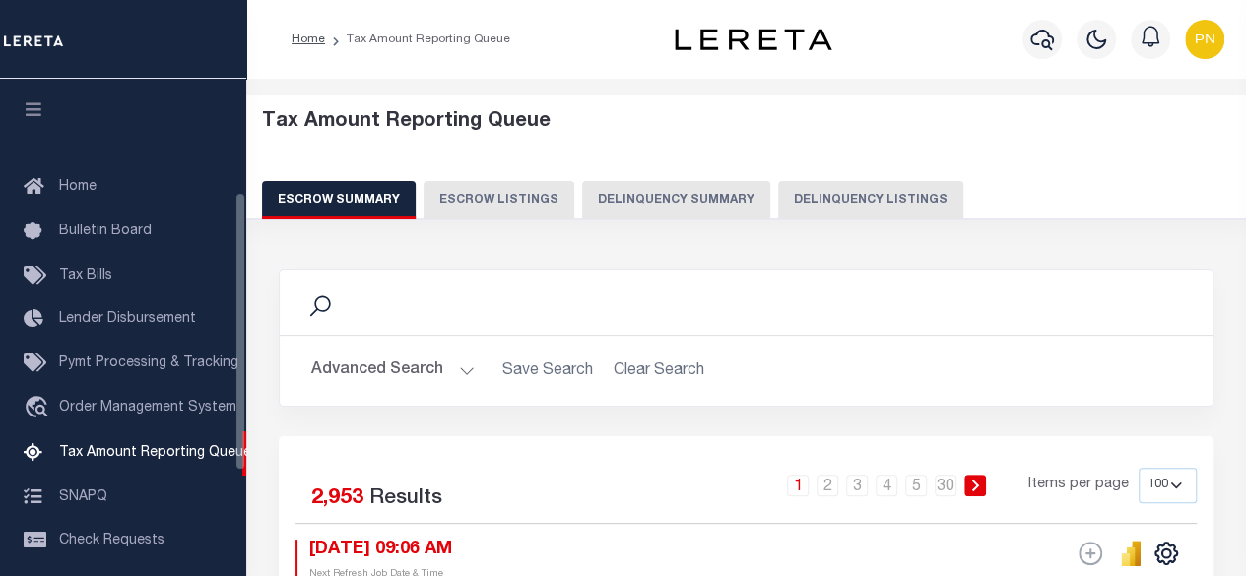
scroll to position [201, 0]
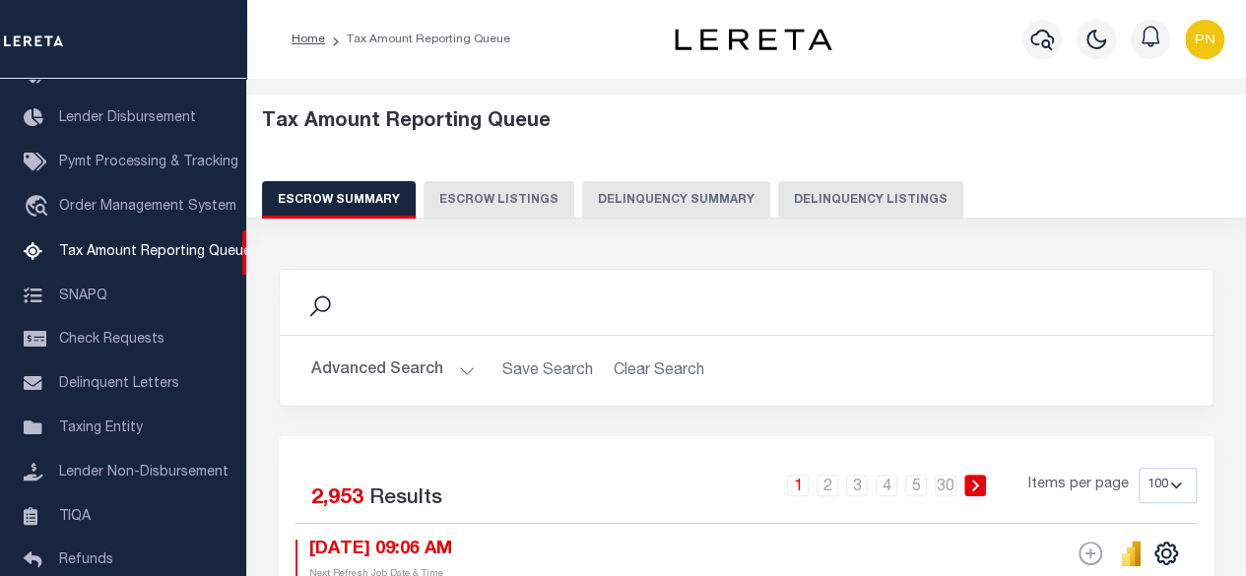
click at [867, 206] on button "Delinquency Listings" at bounding box center [870, 199] width 185 height 37
select select
select select "100"
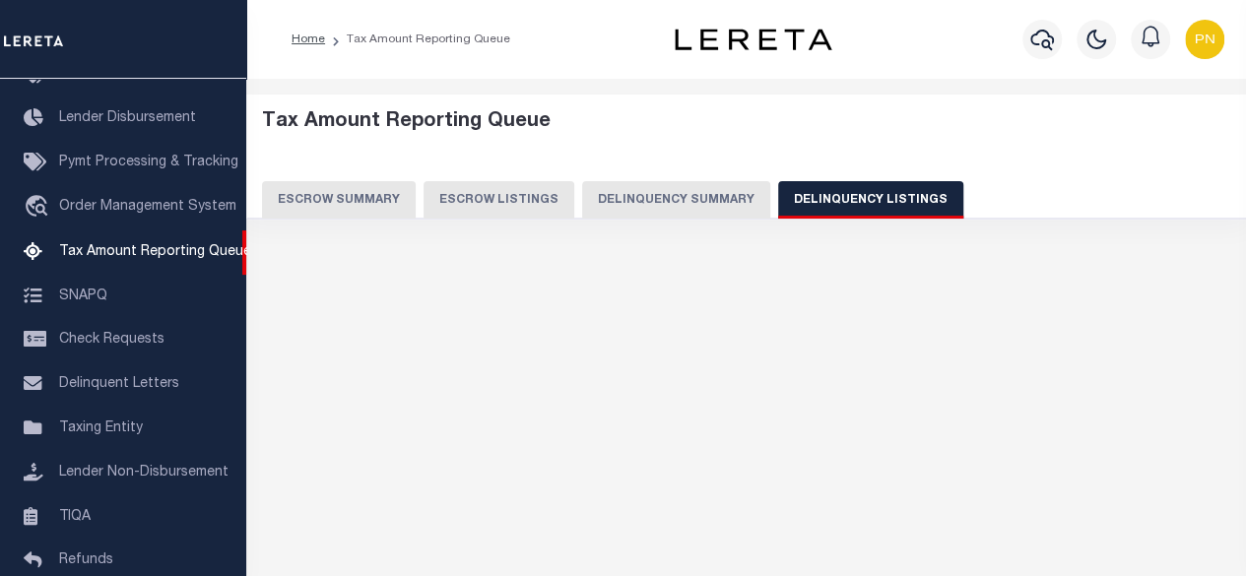
select select "100"
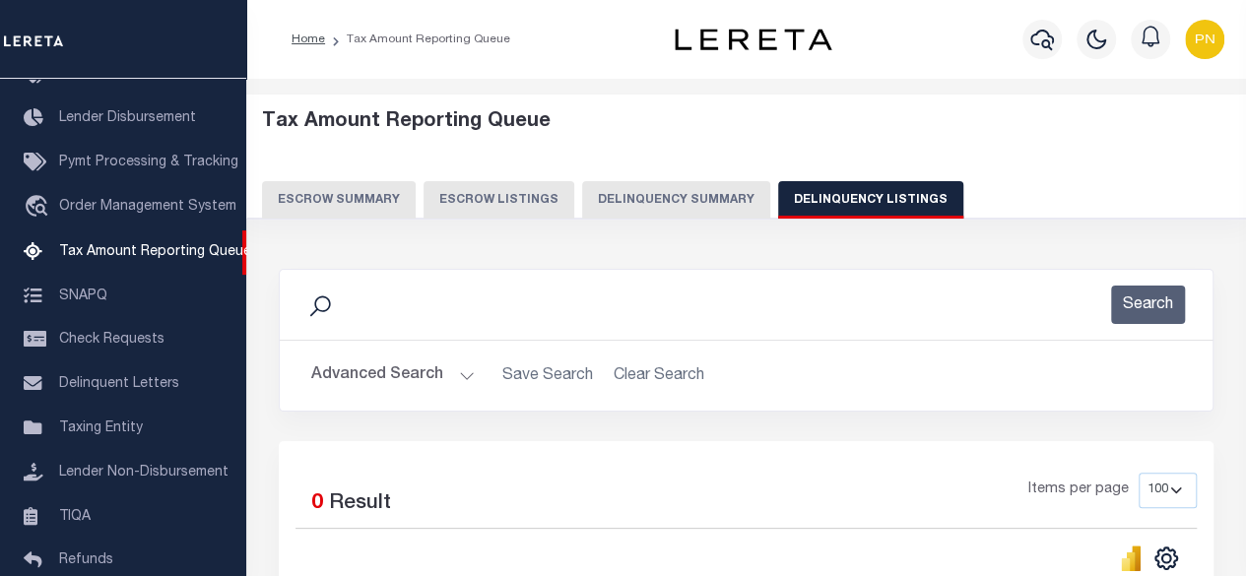
click at [430, 375] on button "Advanced Search" at bounding box center [393, 376] width 164 height 38
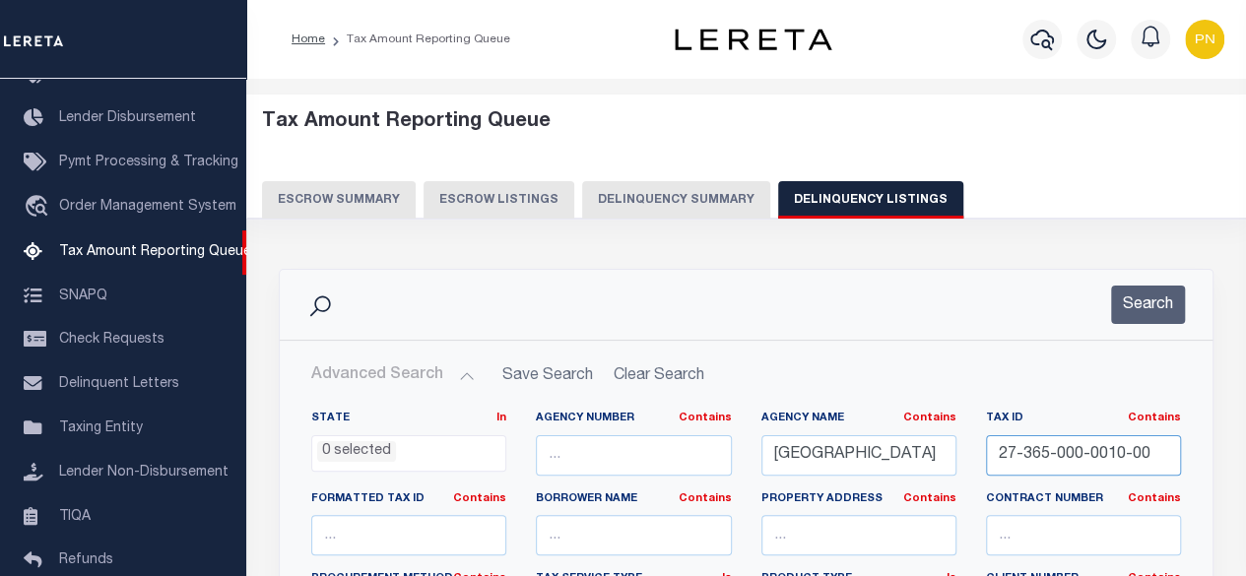
click at [1161, 452] on input "27-365-000-0010-00" at bounding box center [1083, 455] width 195 height 40
click at [841, 272] on div "Search" at bounding box center [746, 305] width 933 height 70
click at [1054, 180] on div "Tax Amount Reporting Queue Escrow Summary Escrow Listings Delinquency Summary" at bounding box center [746, 164] width 969 height 108
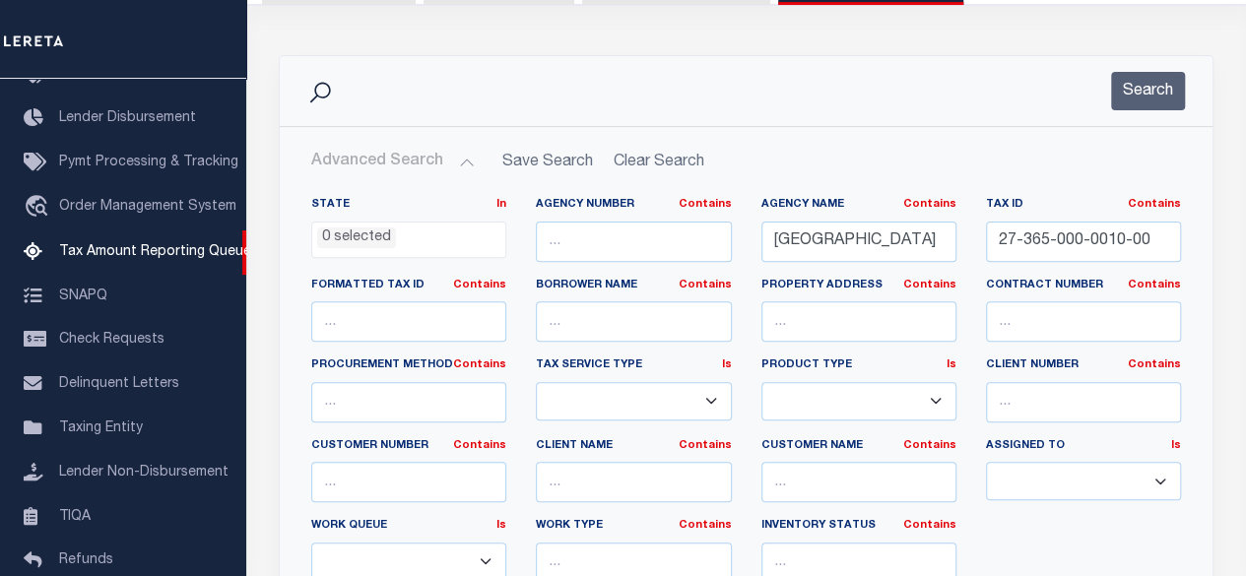
scroll to position [99, 0]
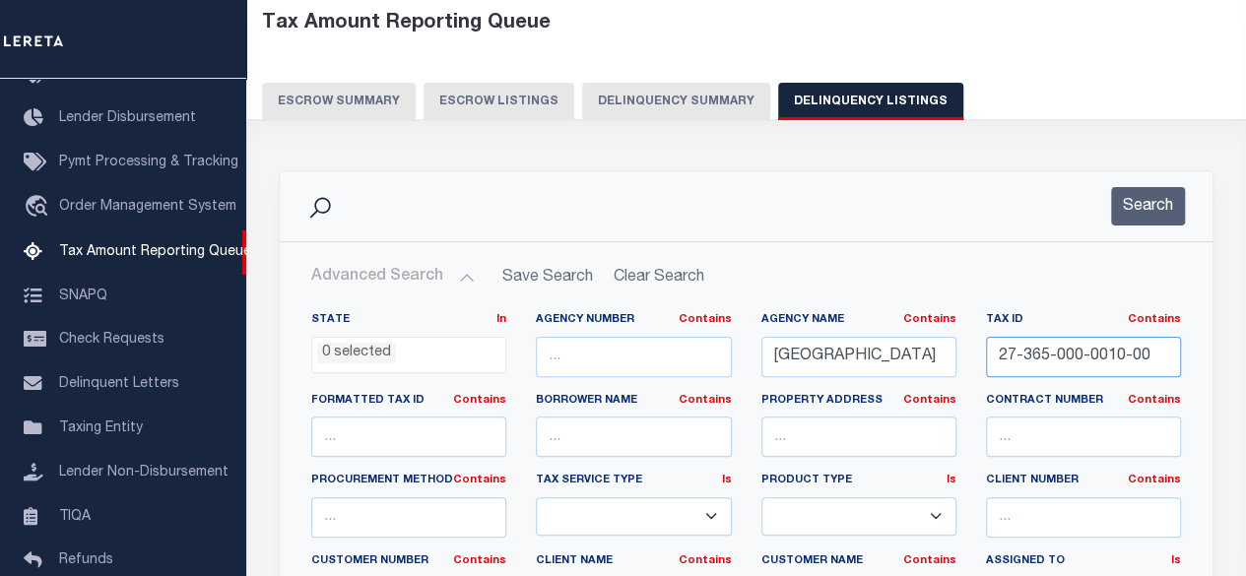
drag, startPoint x: 1143, startPoint y: 353, endPoint x: 935, endPoint y: 363, distance: 208.1
click at [935, 363] on div "State In In AK AL AR AZ CA CO CT DC DE FL GA GU HI IA ID IL IN KS [GEOGRAPHIC_D…" at bounding box center [746, 513] width 899 height 402
paste input "1"
type input "27-365-000-0011-00"
click at [1153, 200] on button "Search" at bounding box center [1148, 206] width 74 height 38
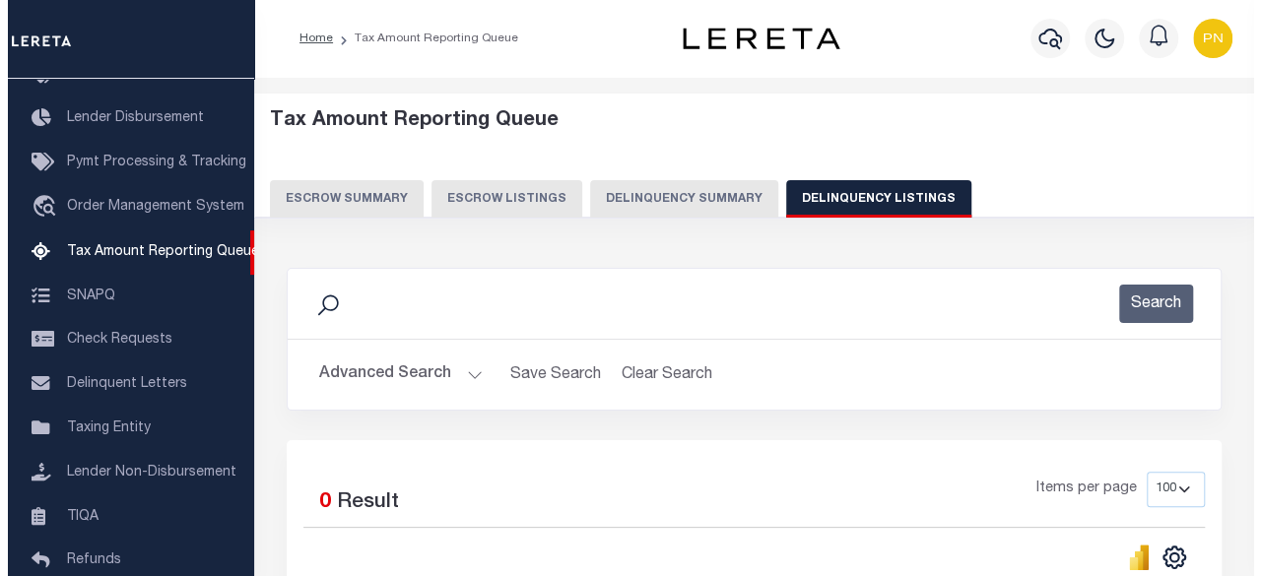
scroll to position [0, 0]
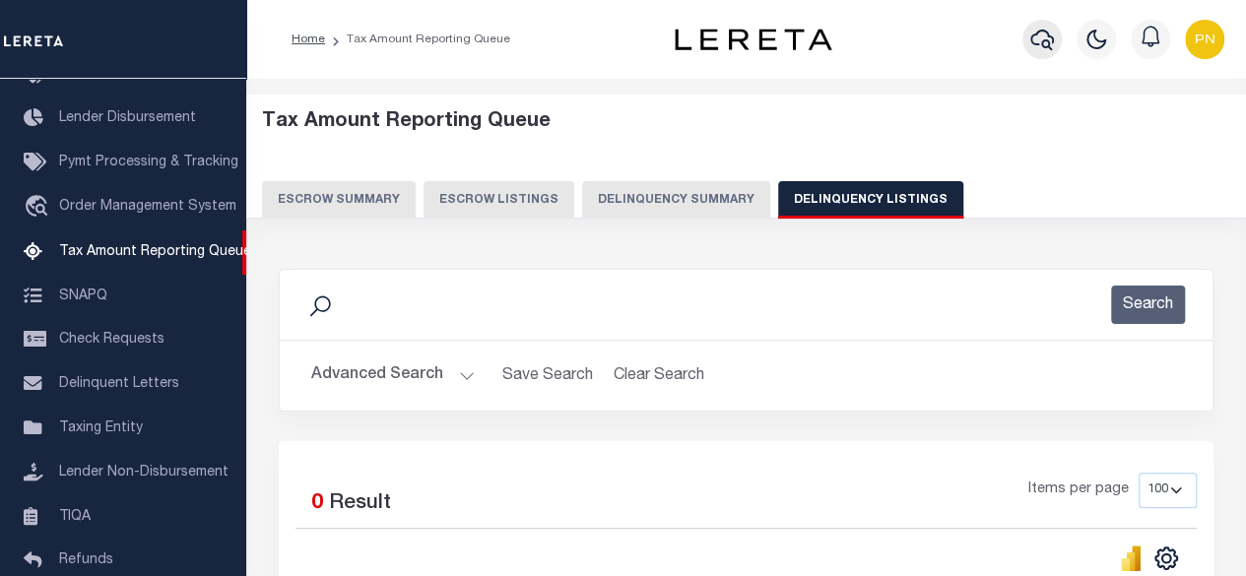
click at [1045, 48] on icon "button" at bounding box center [1042, 40] width 24 height 21
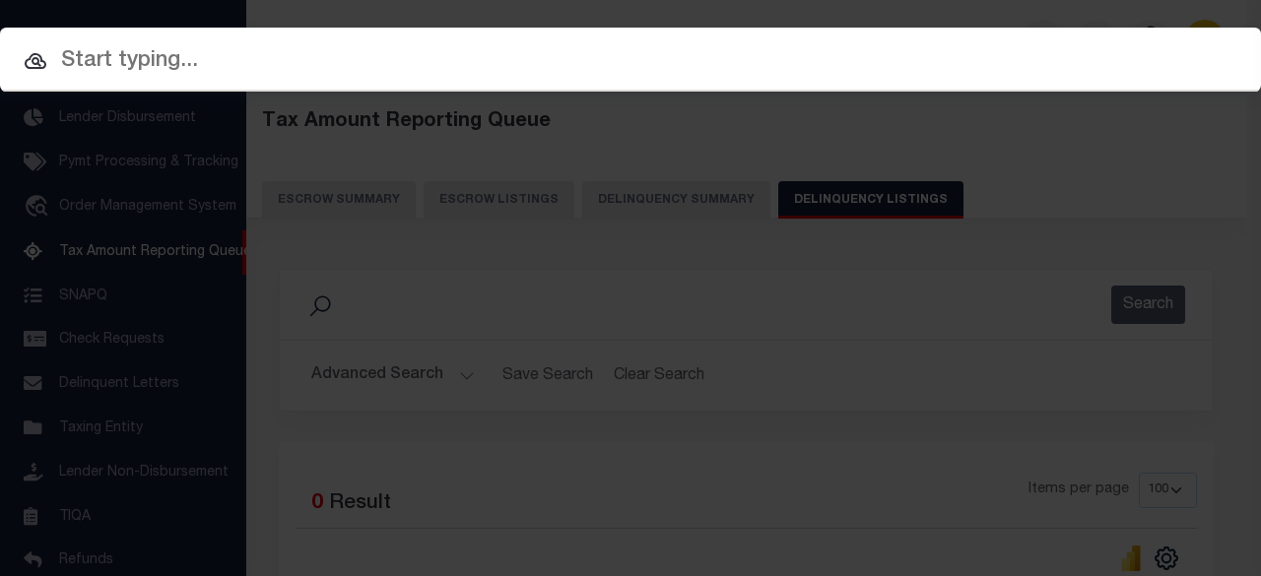
paste input "1280583063"
type input "1280583063"
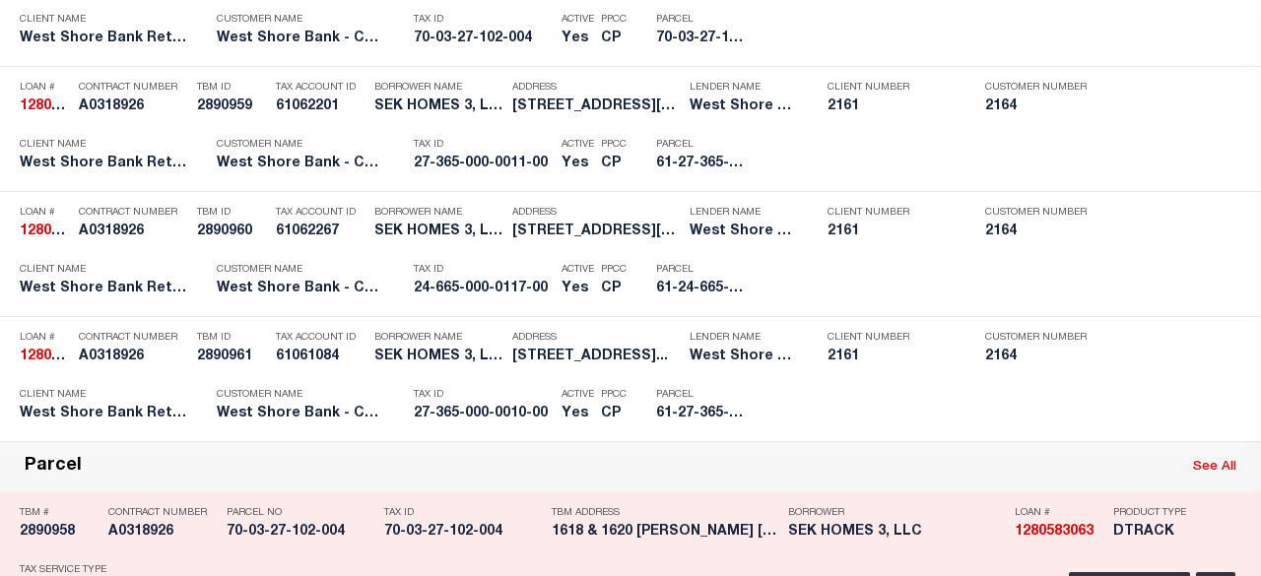
scroll to position [788, 0]
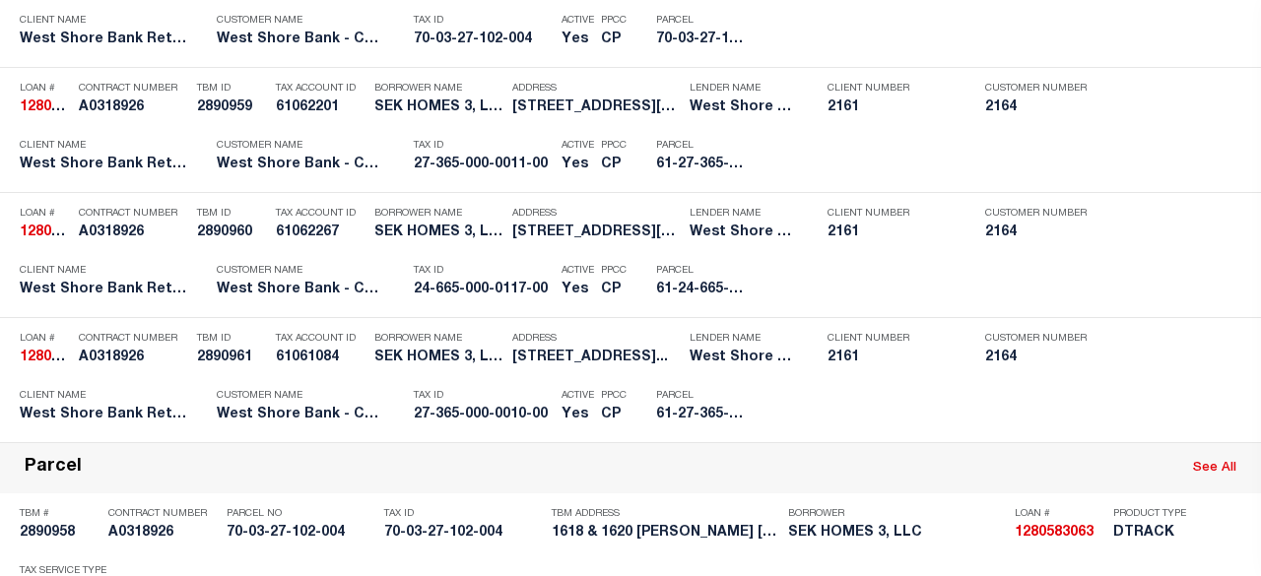
click at [1086, 151] on div "Payment History" at bounding box center [1129, 159] width 121 height 22
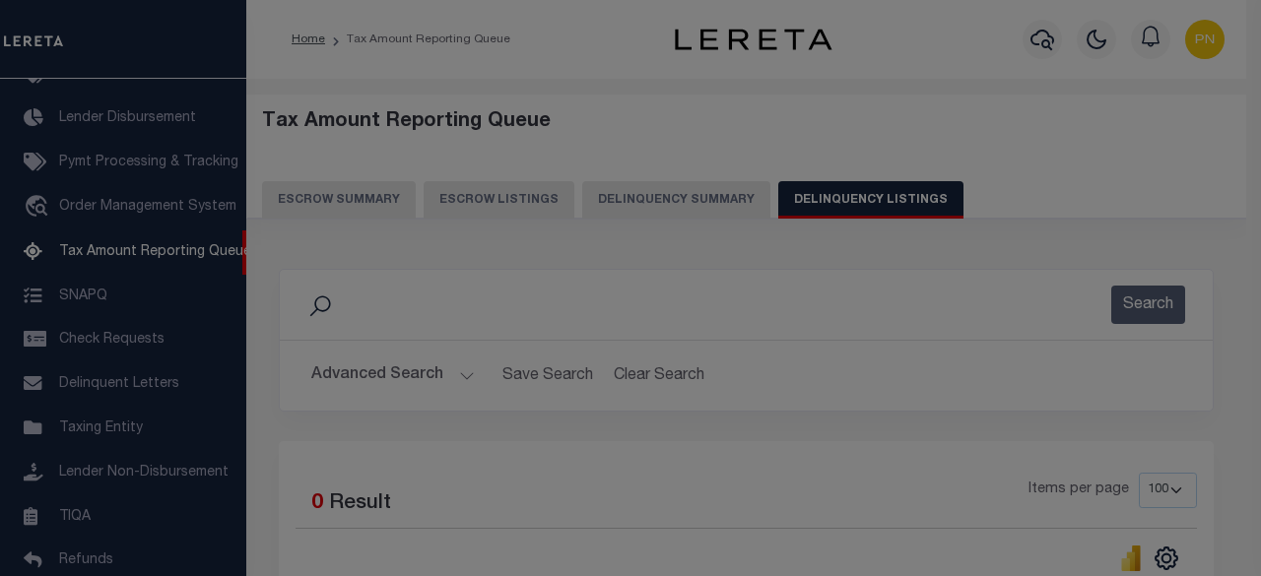
scroll to position [0, 0]
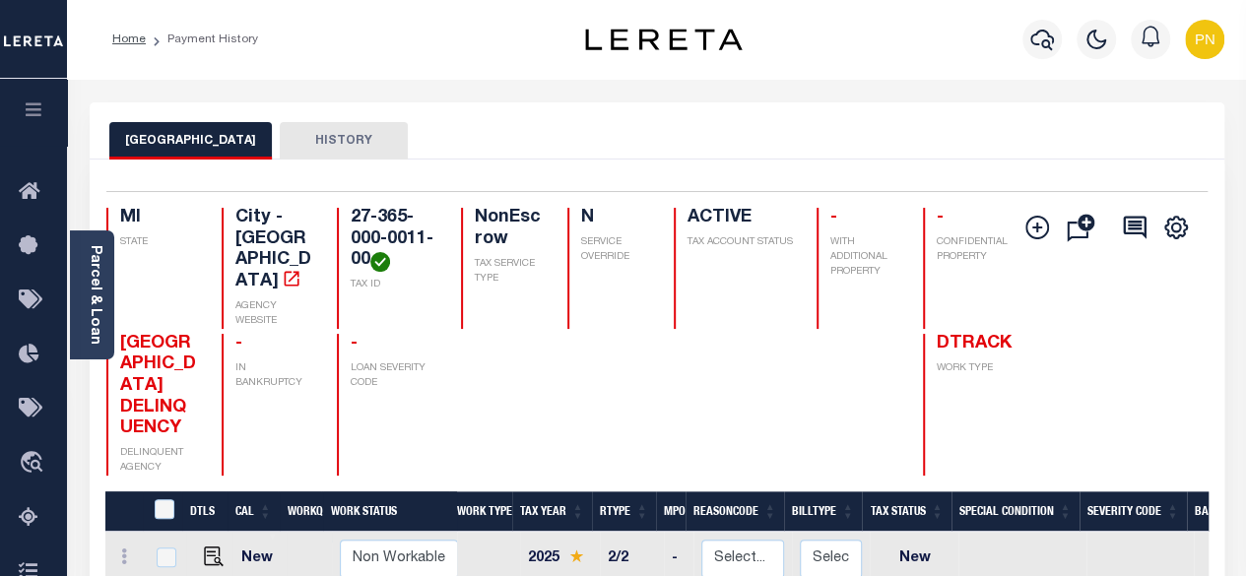
click at [35, 519] on icon at bounding box center [35, 518] width 32 height 25
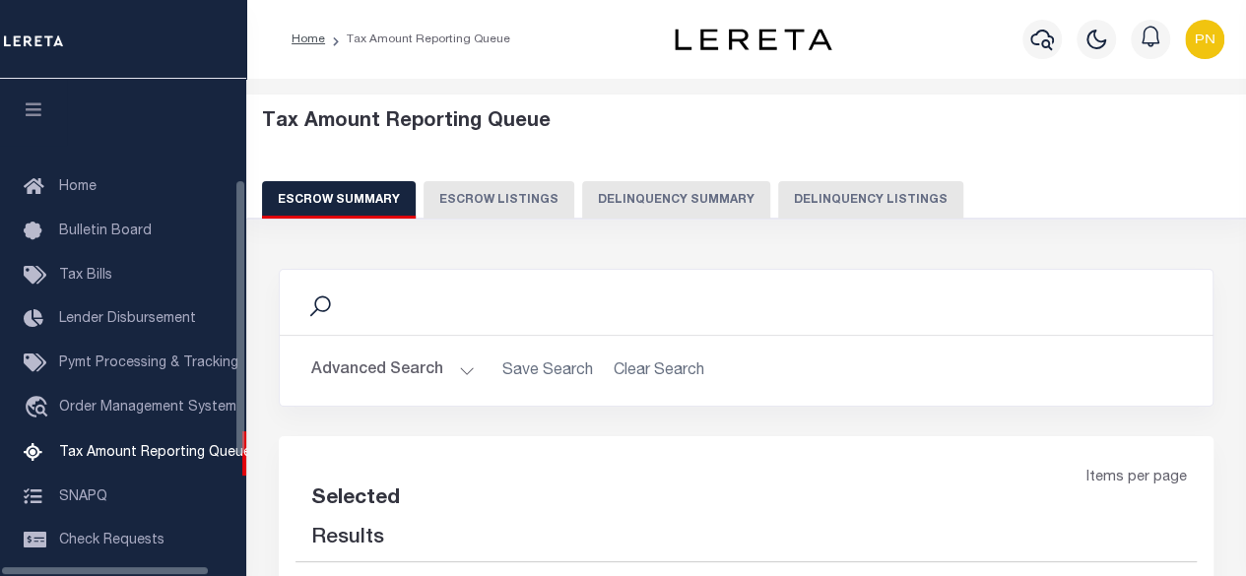
click at [830, 195] on button "Delinquency Listings" at bounding box center [870, 199] width 185 height 37
select select "100"
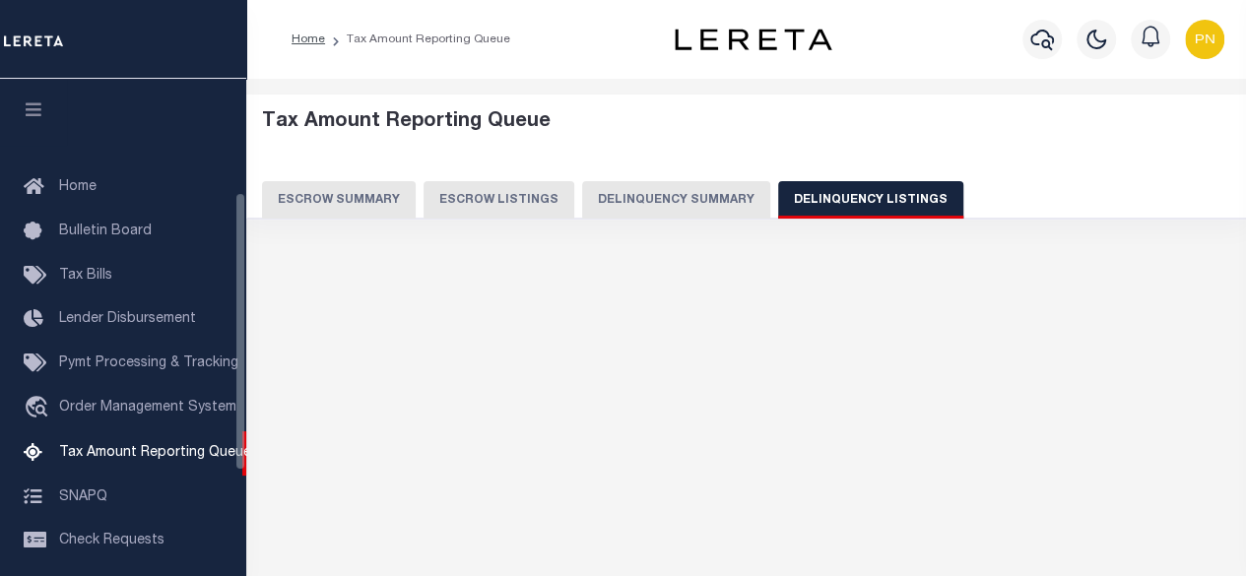
scroll to position [201, 0]
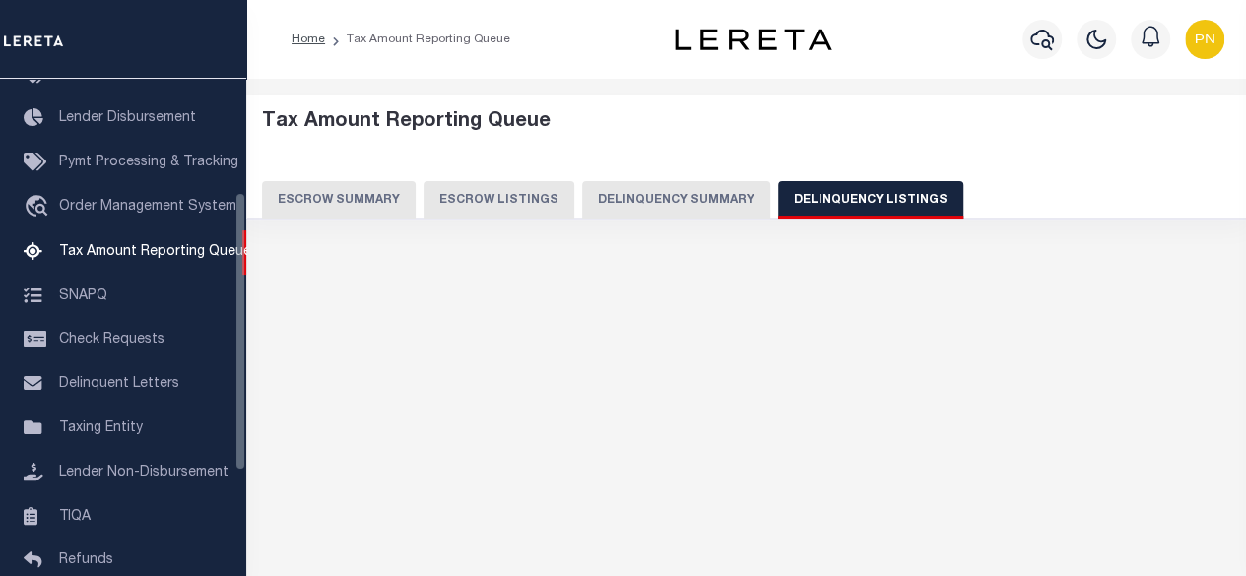
select select "100"
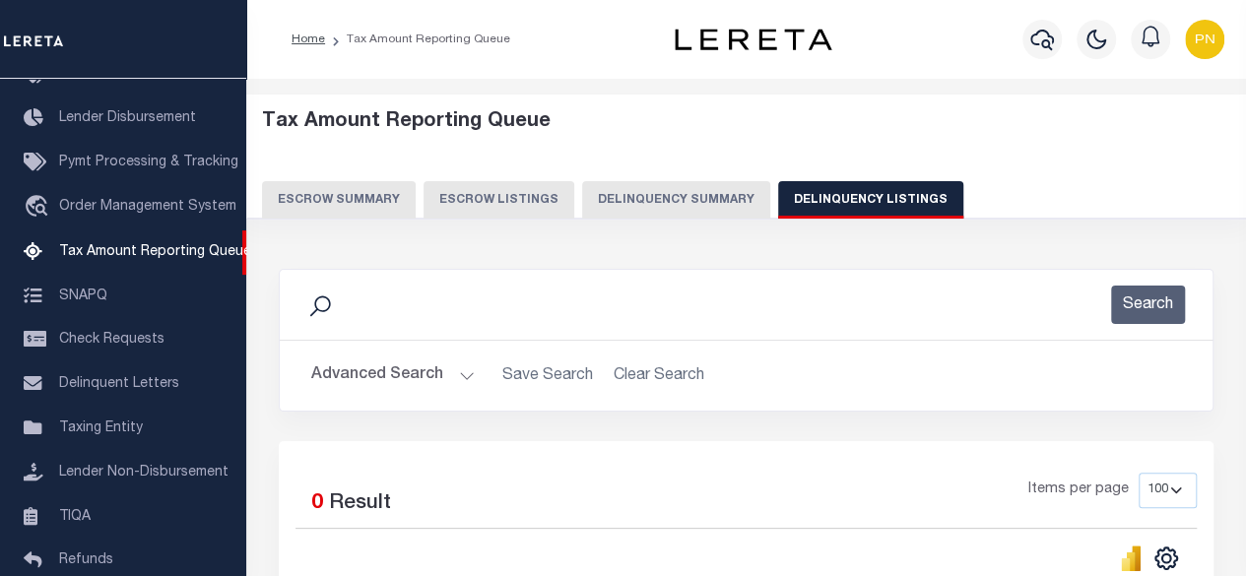
click at [372, 389] on button "Advanced Search" at bounding box center [393, 376] width 164 height 38
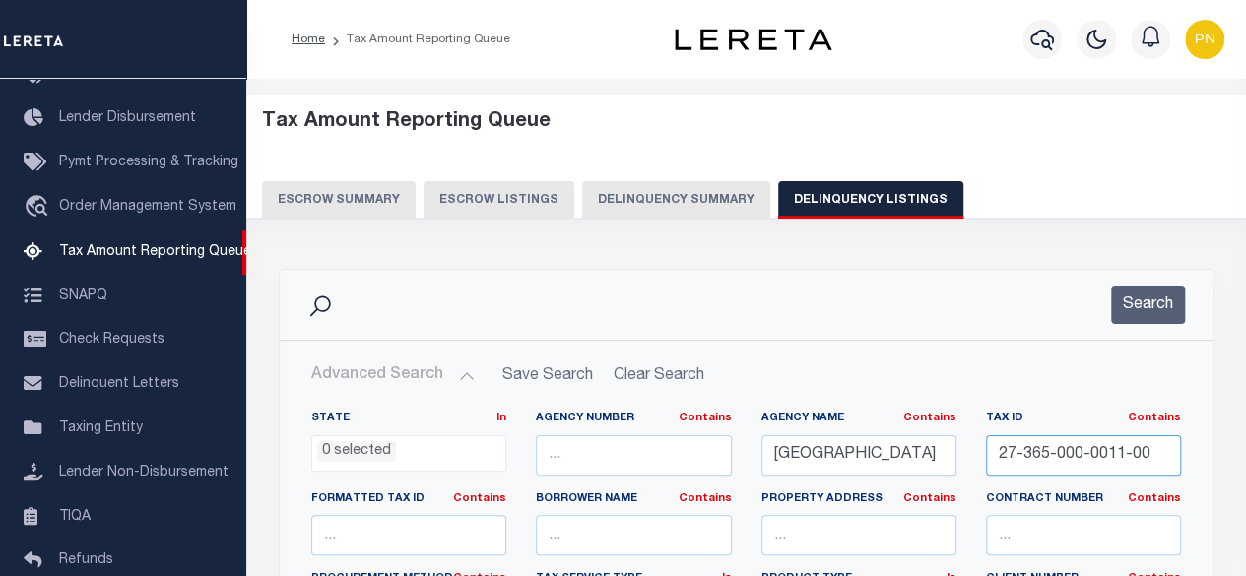
drag, startPoint x: 1092, startPoint y: 452, endPoint x: 888, endPoint y: 450, distance: 203.9
paste input "80-000-003"
type input "27-380-000-0031-00"
click at [1147, 288] on button "Search" at bounding box center [1148, 305] width 74 height 38
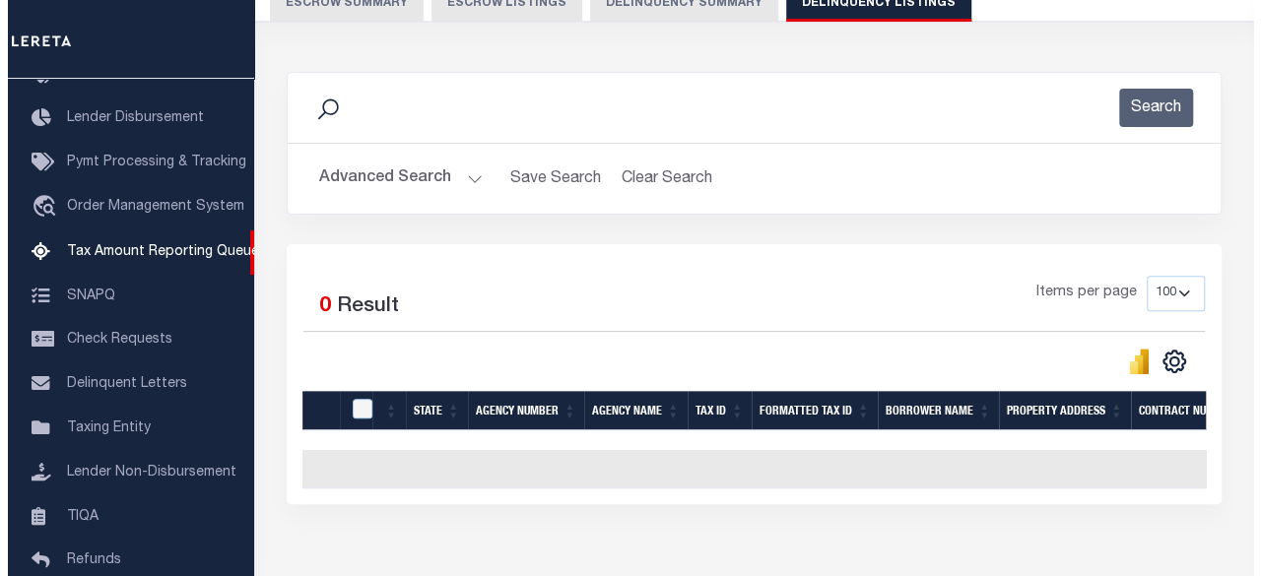
scroll to position [0, 0]
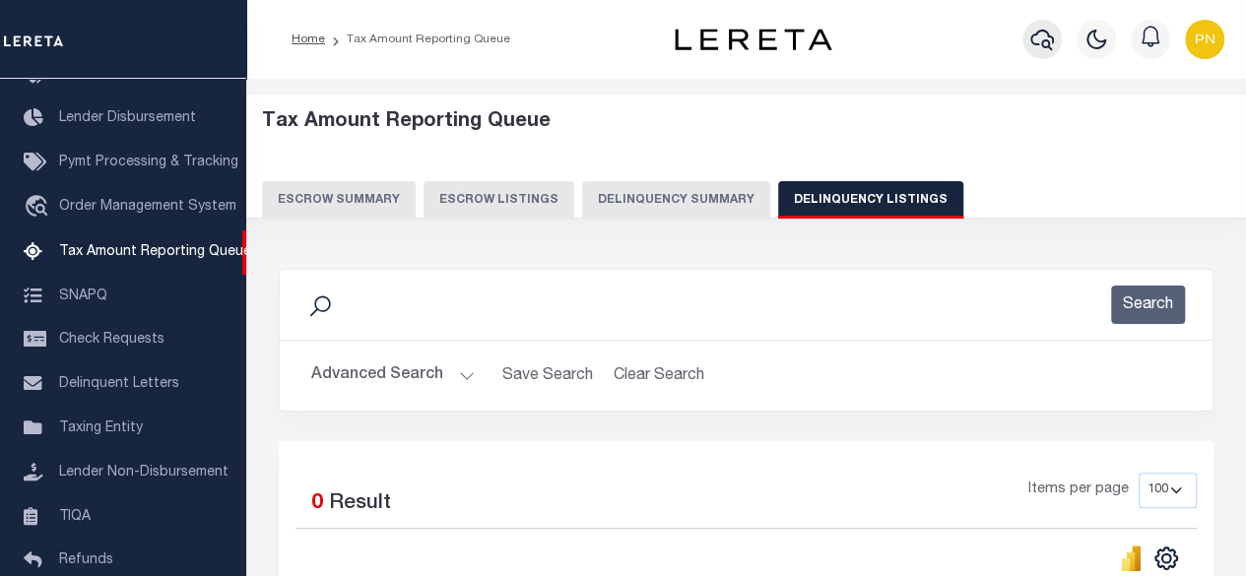
click at [1034, 40] on icon "button" at bounding box center [1042, 40] width 24 height 24
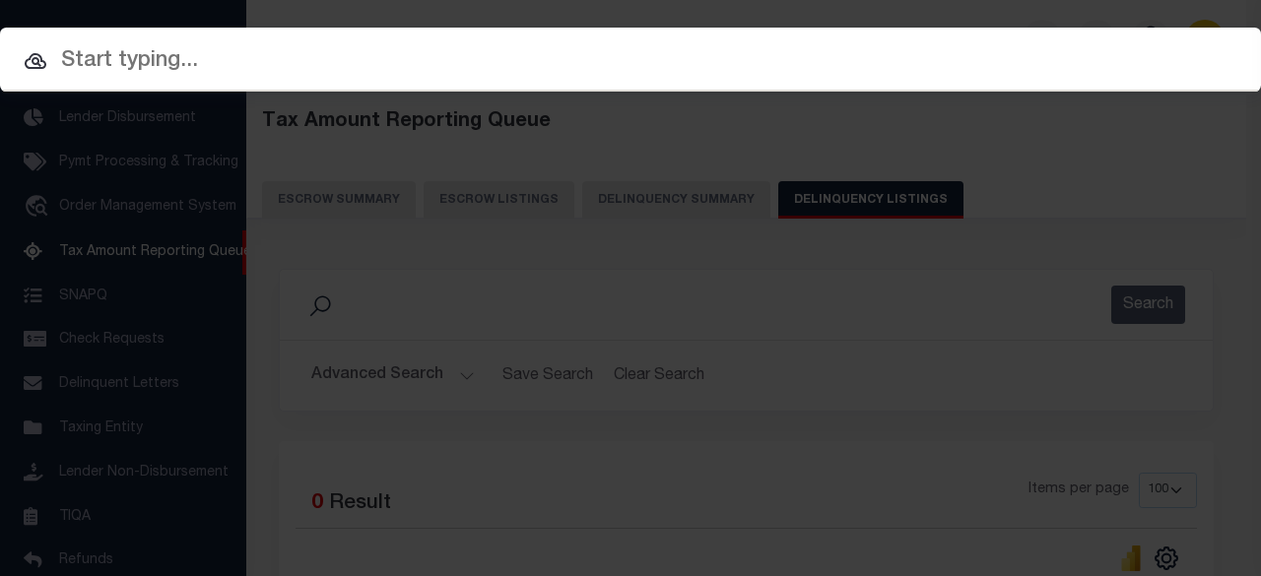
paste input "2020957"
type input "2020957"
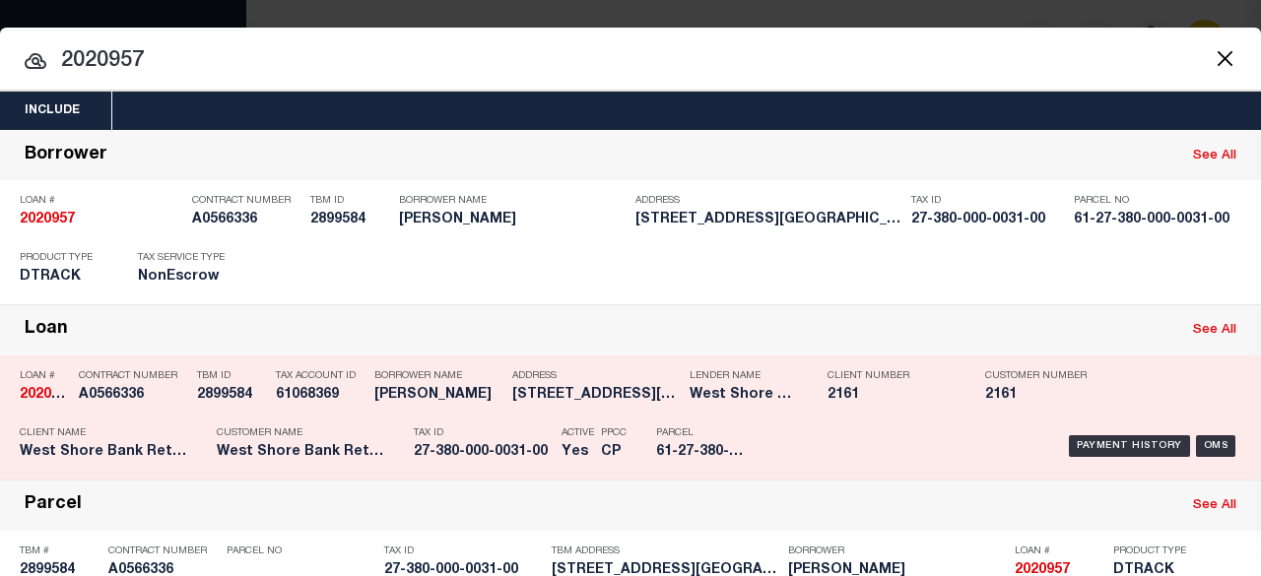
scroll to position [99, 0]
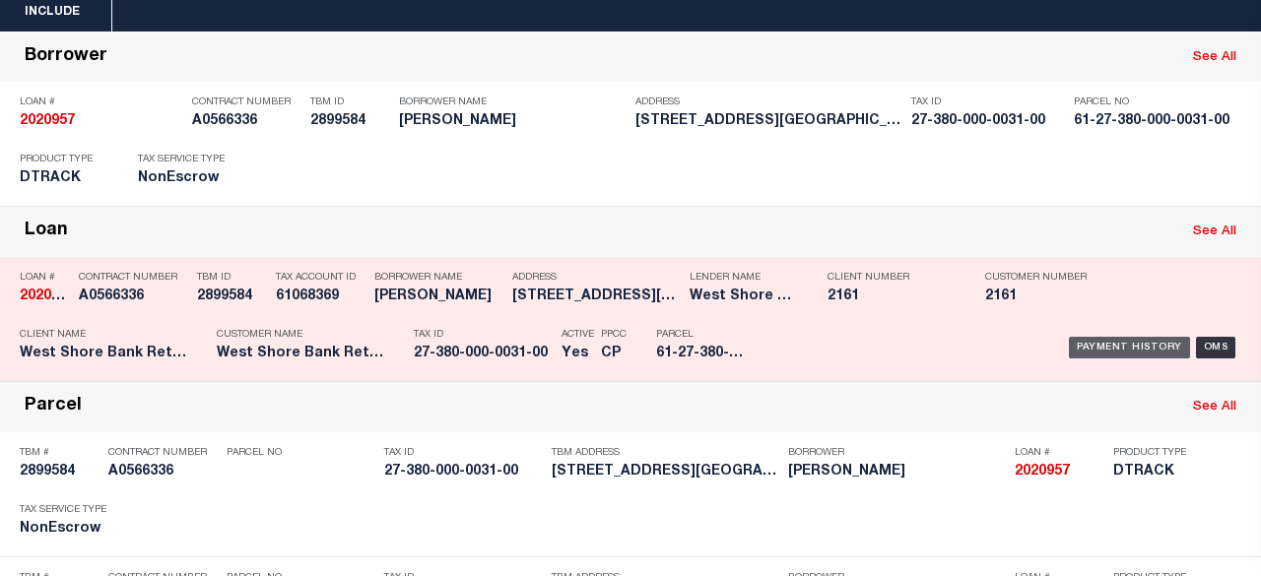
click at [1092, 338] on div "Payment History" at bounding box center [1129, 348] width 121 height 22
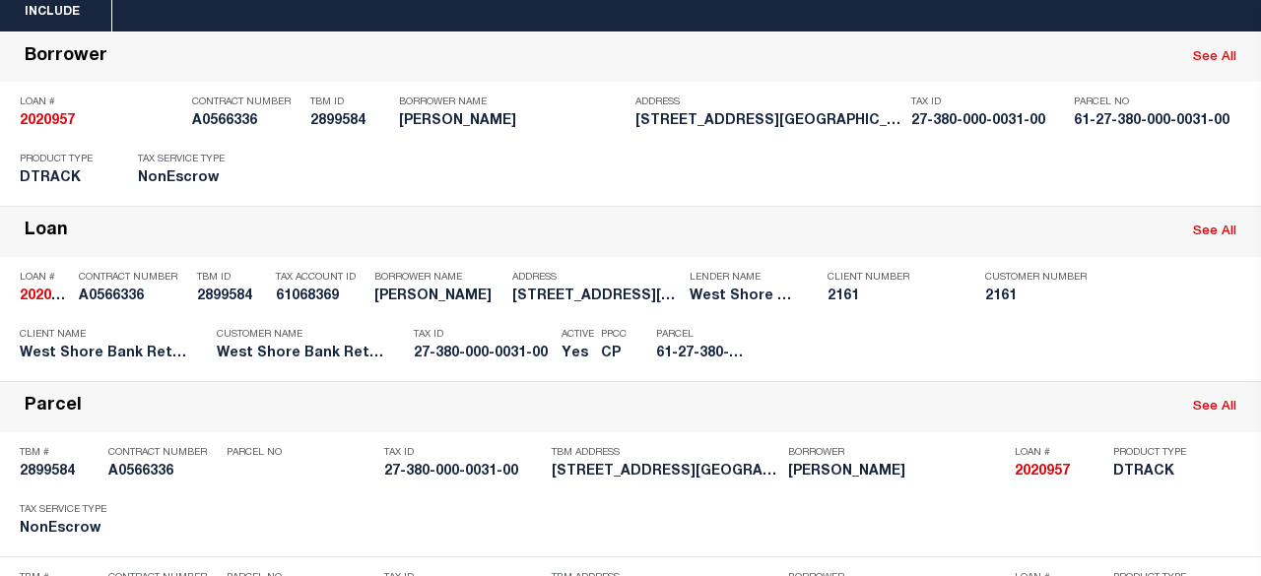
scroll to position [0, 0]
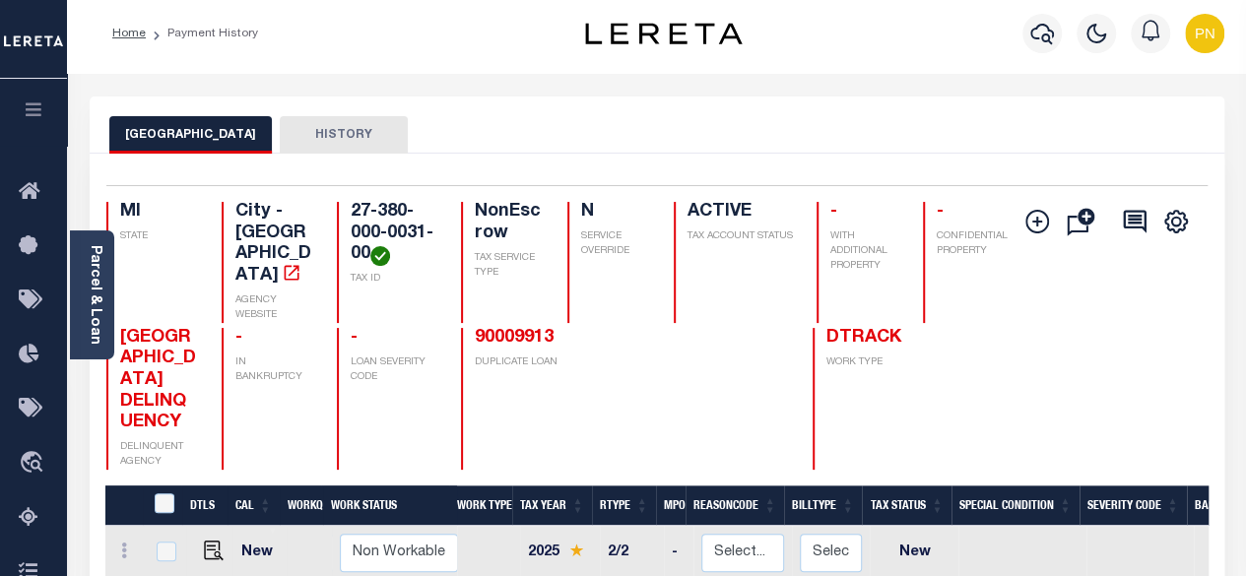
scroll to position [296, 0]
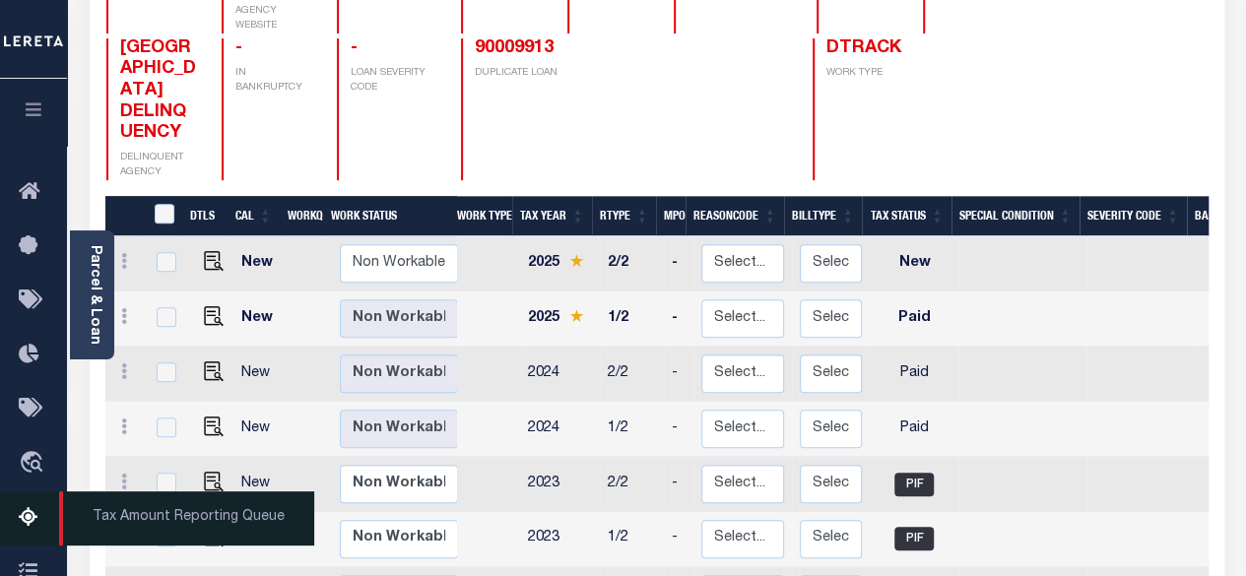
drag, startPoint x: 39, startPoint y: 519, endPoint x: 49, endPoint y: 513, distance: 11.5
click at [39, 519] on icon at bounding box center [35, 518] width 32 height 25
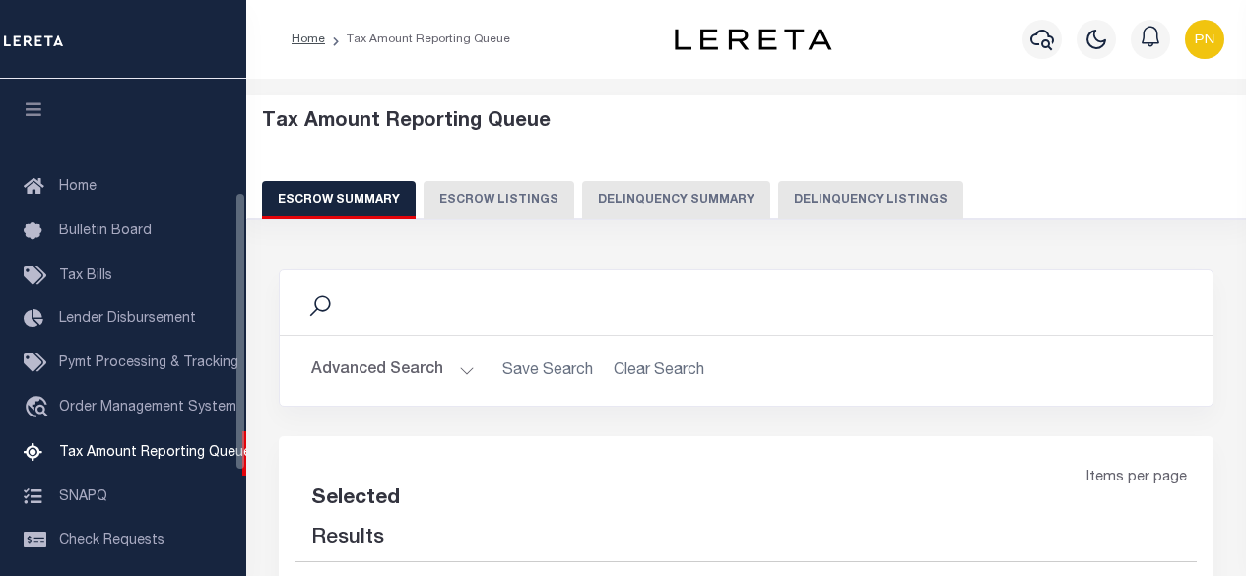
click at [837, 192] on button "Delinquency Listings" at bounding box center [870, 199] width 185 height 37
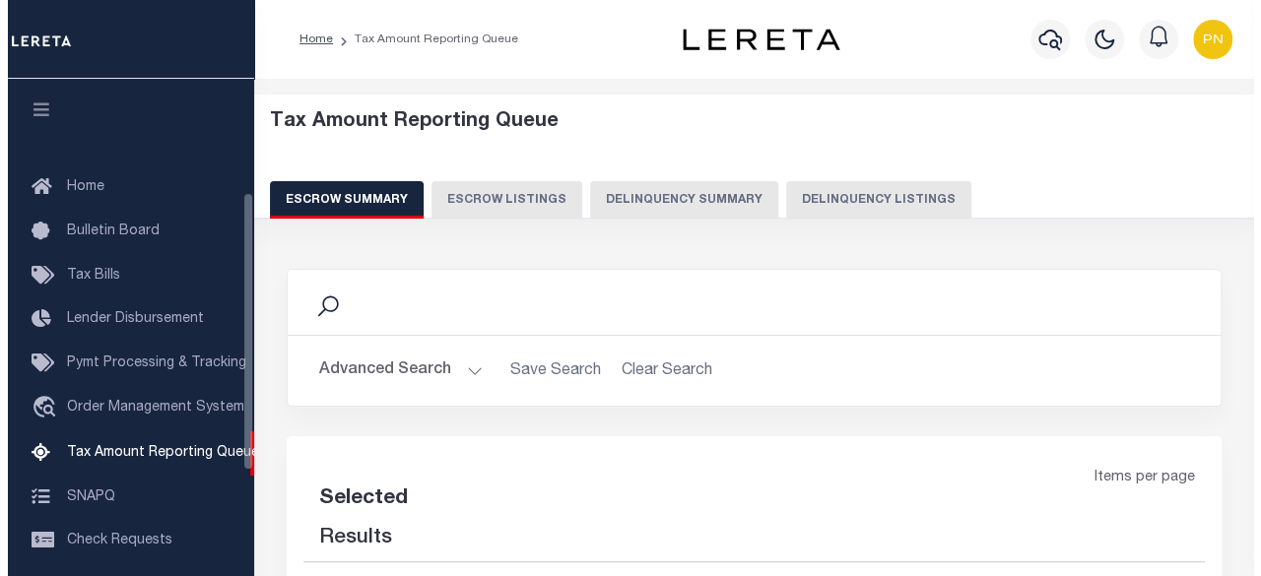
scroll to position [201, 0]
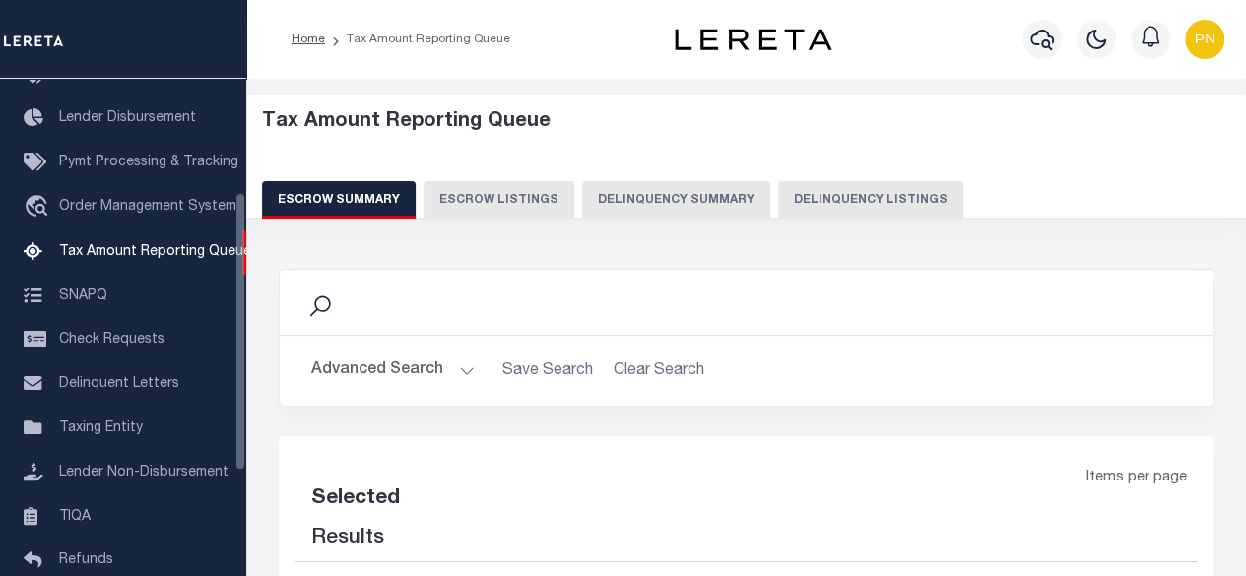
select select "100"
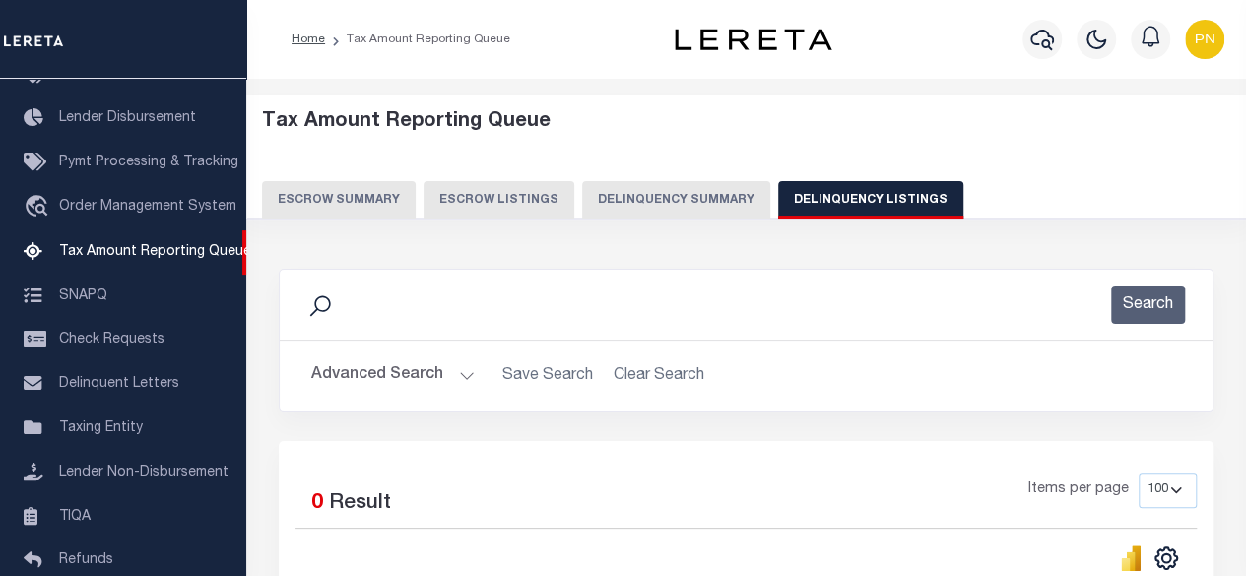
click at [431, 383] on button "Advanced Search" at bounding box center [393, 376] width 164 height 38
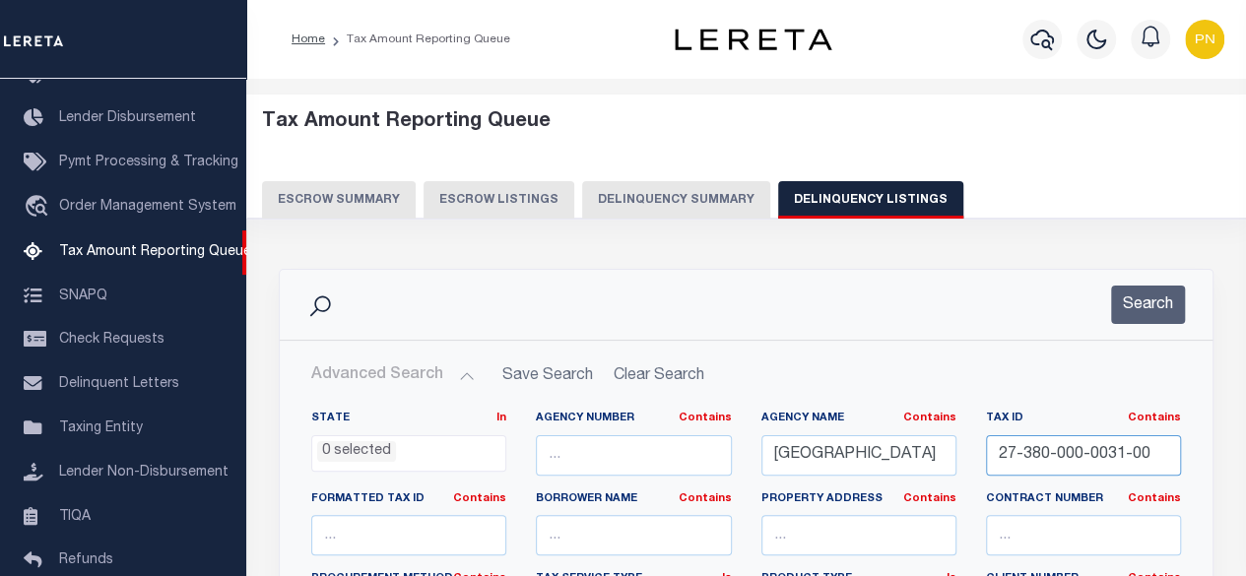
drag, startPoint x: 1156, startPoint y: 455, endPoint x: 952, endPoint y: 456, distance: 203.9
paste input "434-000-0002"
type input "27-434-000-0002-00"
click at [1153, 308] on button "Search" at bounding box center [1148, 305] width 74 height 38
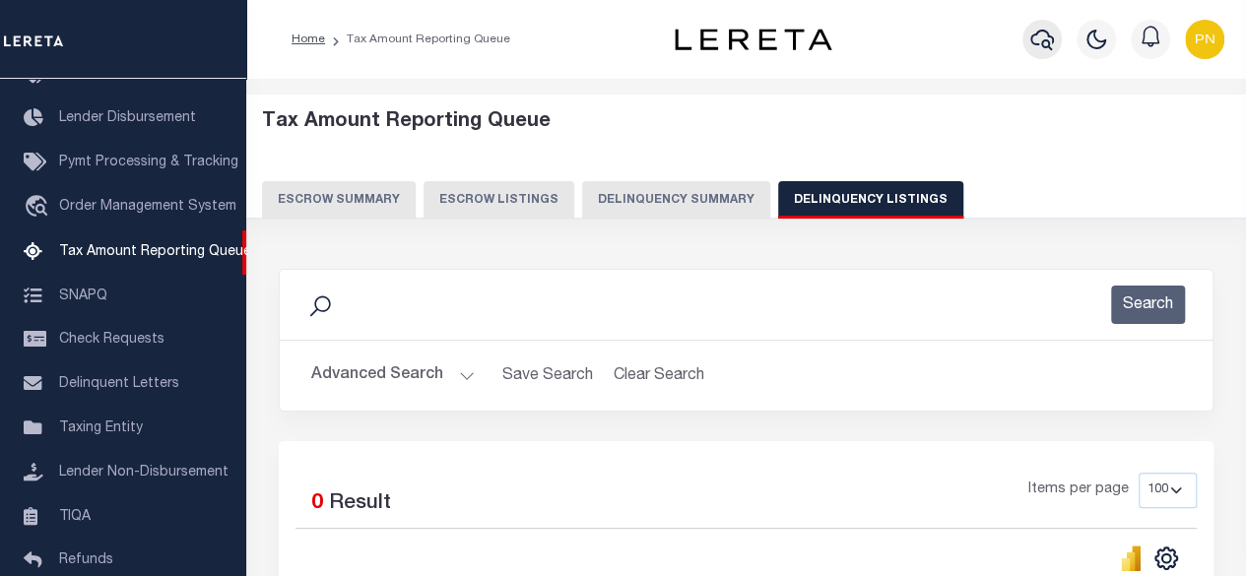
click at [1028, 44] on button "button" at bounding box center [1042, 39] width 39 height 39
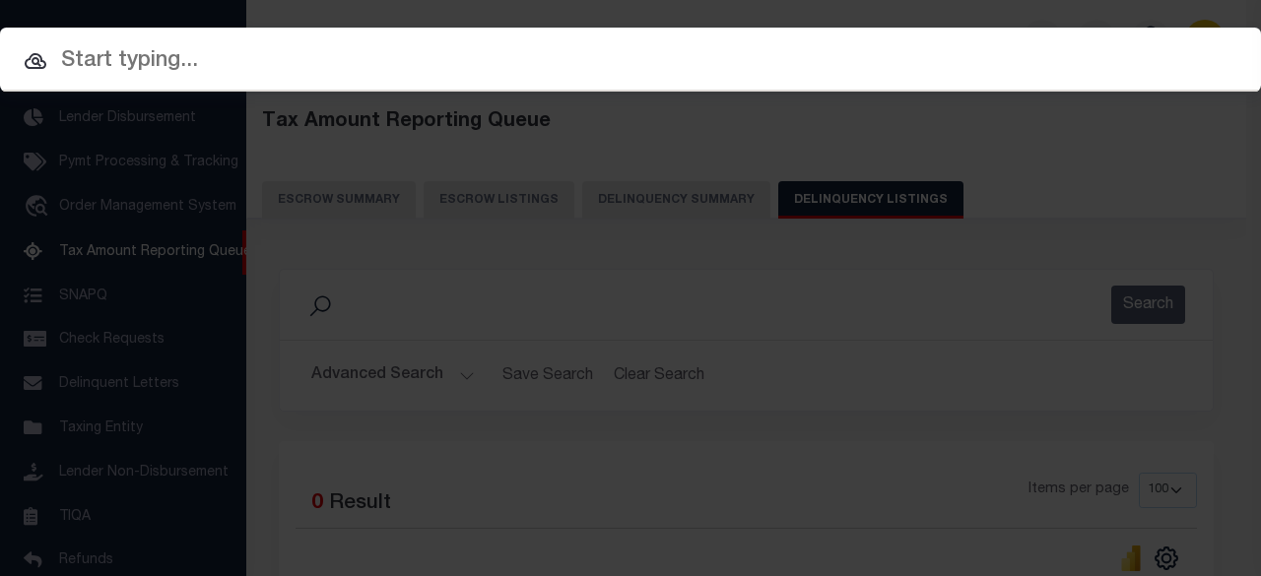
paste input "1314683791"
type input "1314683791"
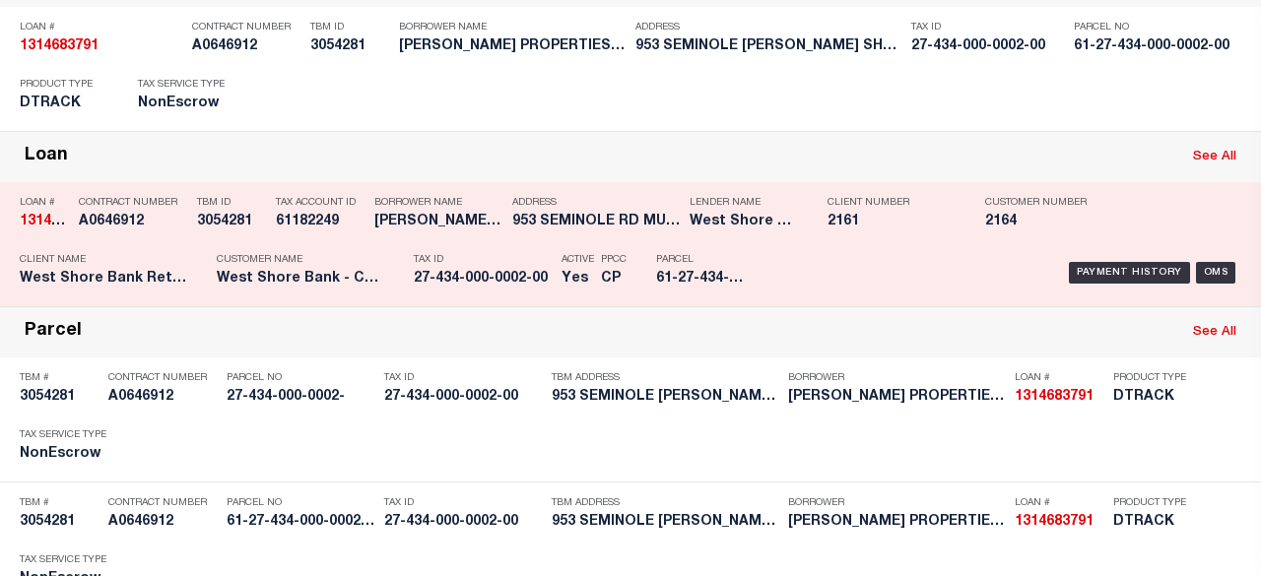
scroll to position [128, 0]
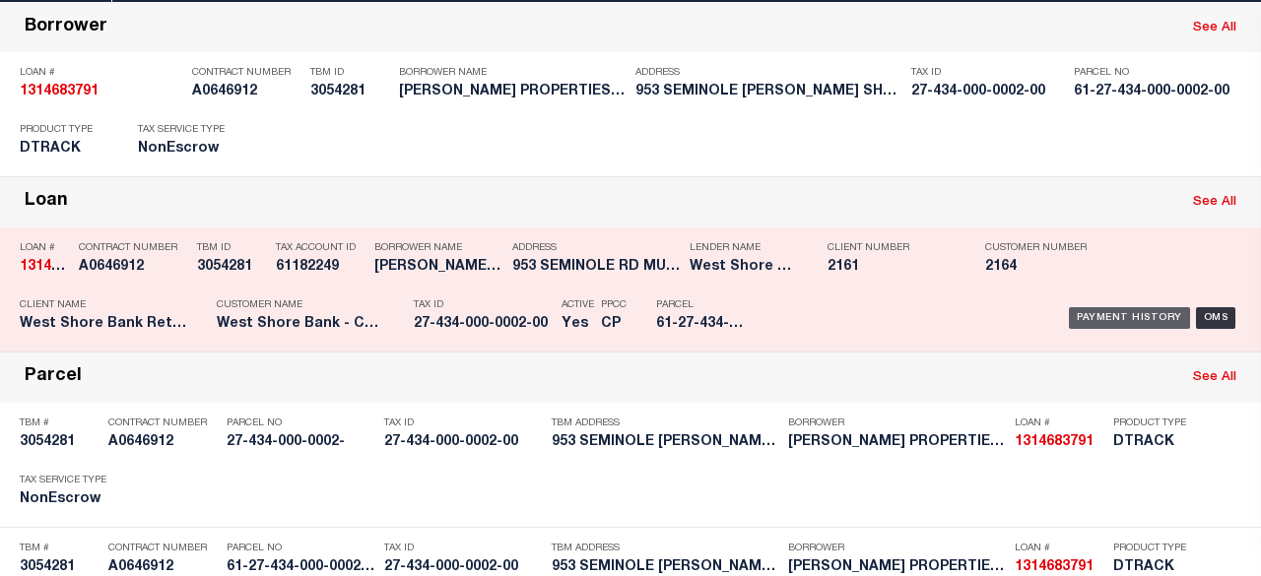
click at [1076, 314] on div "Payment History" at bounding box center [1129, 318] width 121 height 22
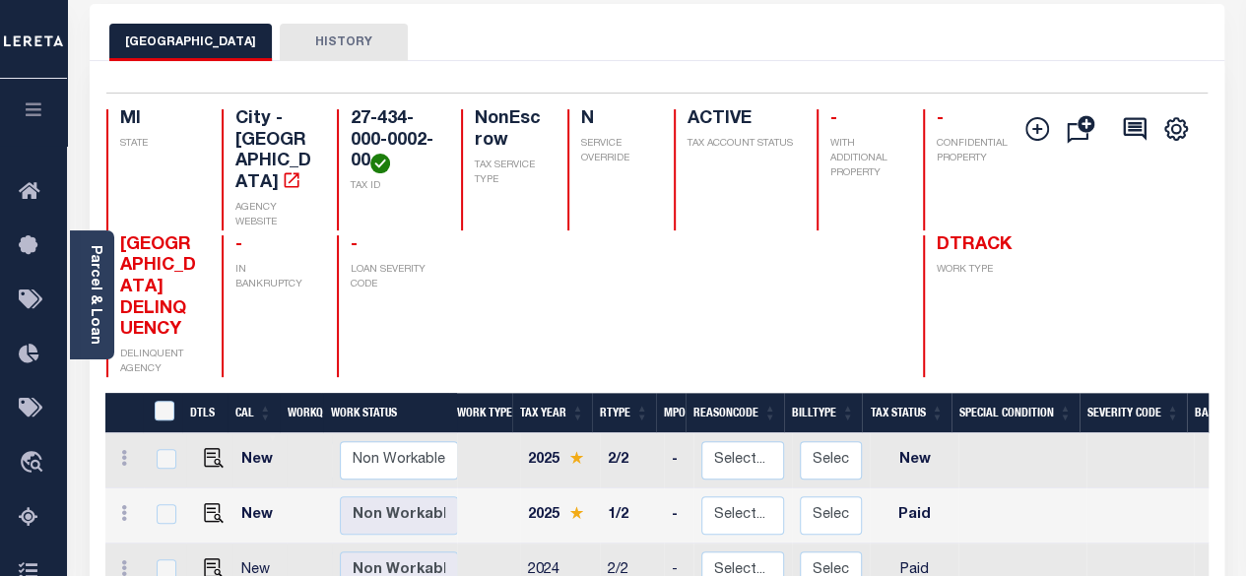
scroll to position [394, 0]
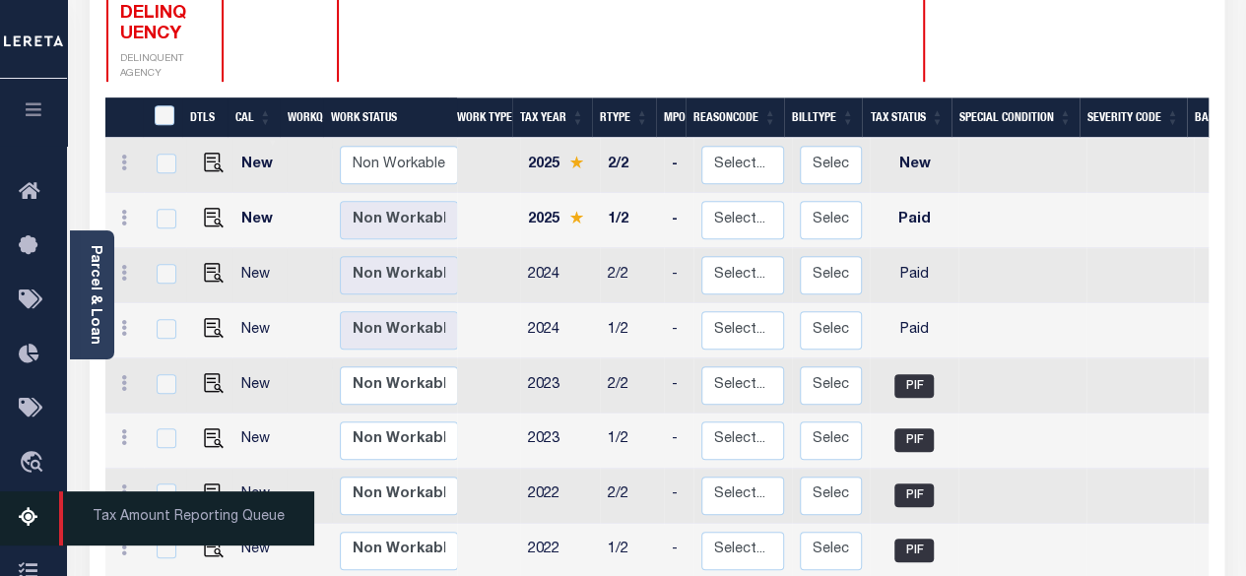
click at [35, 519] on icon at bounding box center [35, 518] width 32 height 25
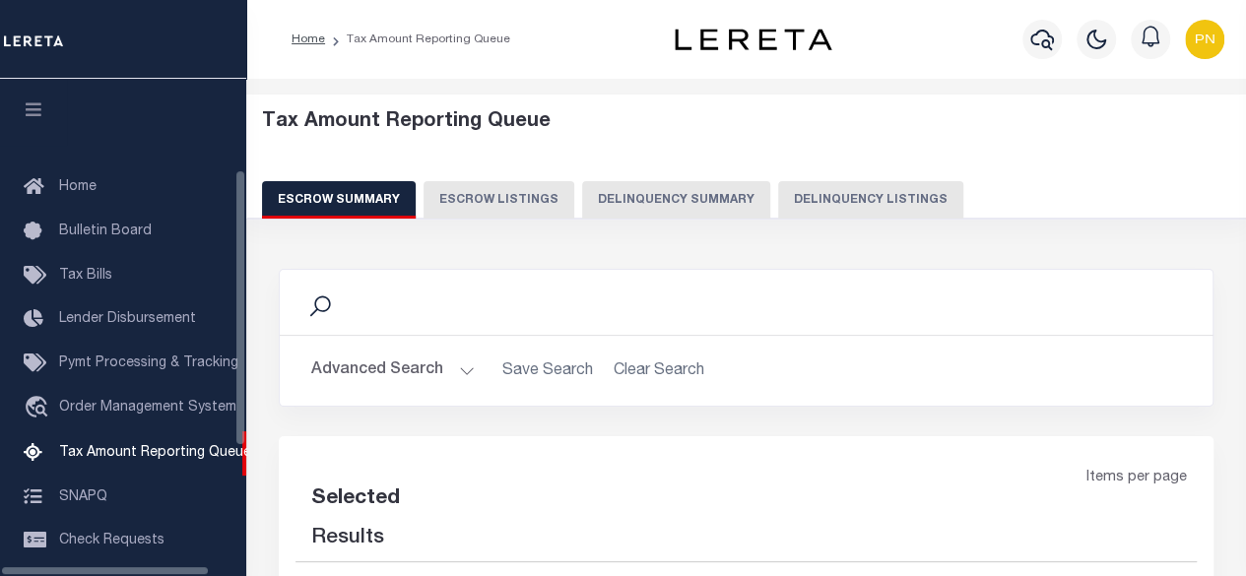
select select "100"
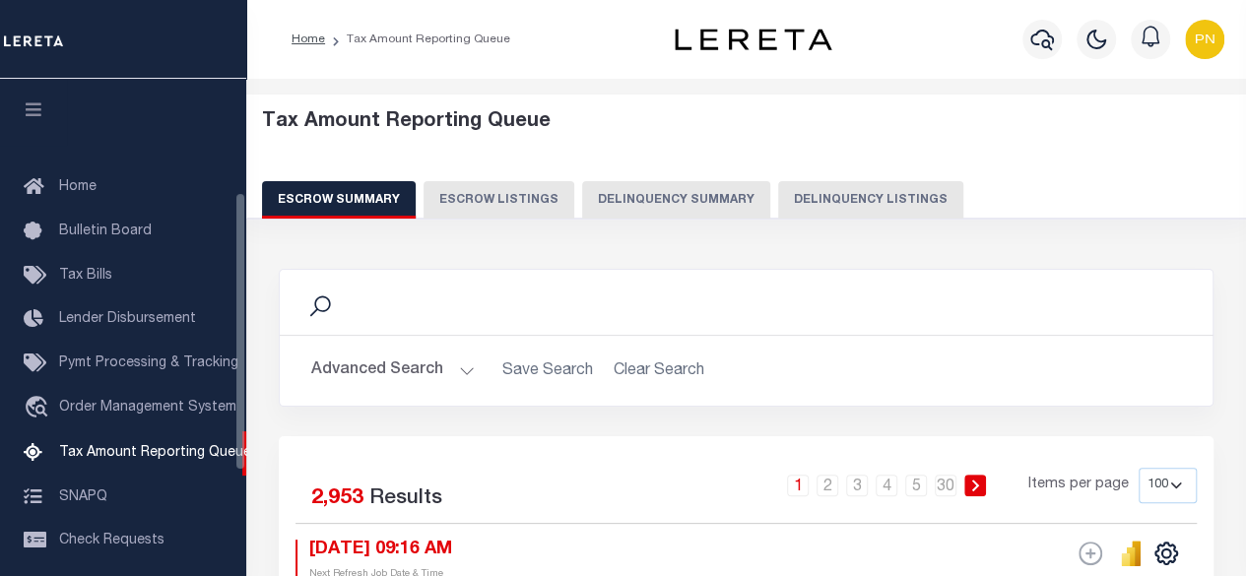
scroll to position [201, 0]
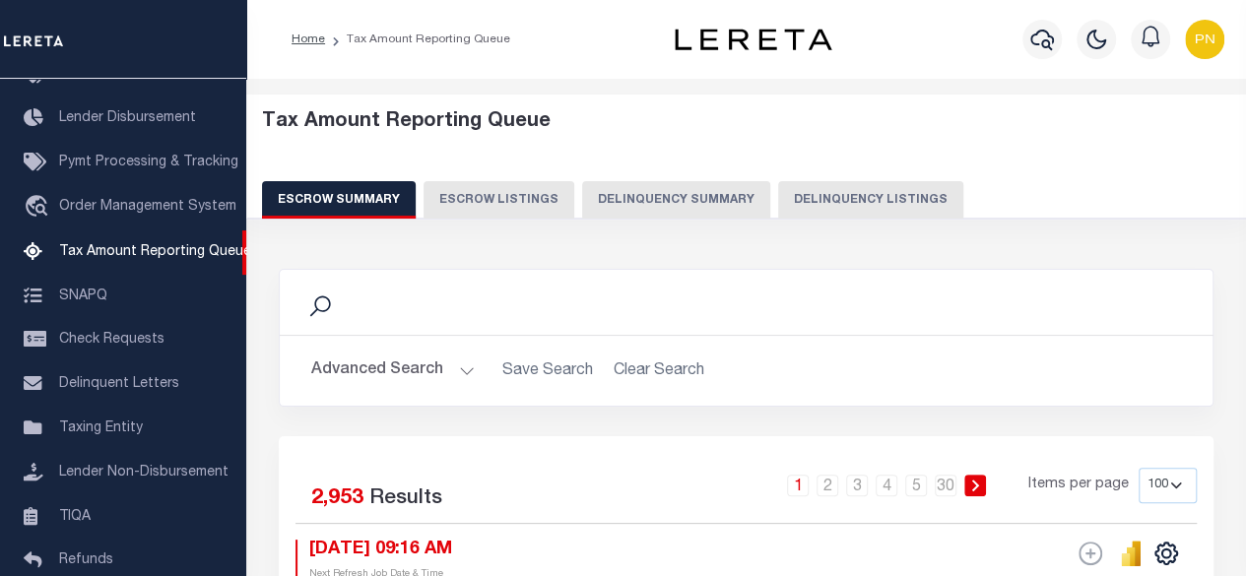
drag, startPoint x: 871, startPoint y: 208, endPoint x: 863, endPoint y: 197, distance: 13.4
click at [869, 194] on button "Delinquency Listings" at bounding box center [870, 199] width 185 height 37
select select "100"
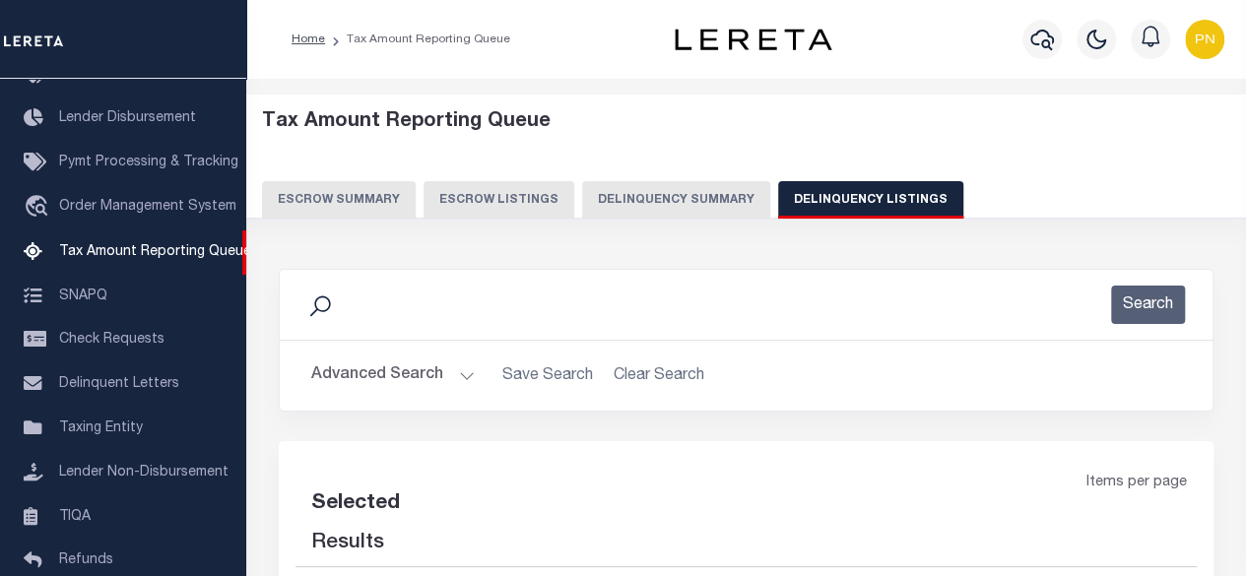
select select "100"
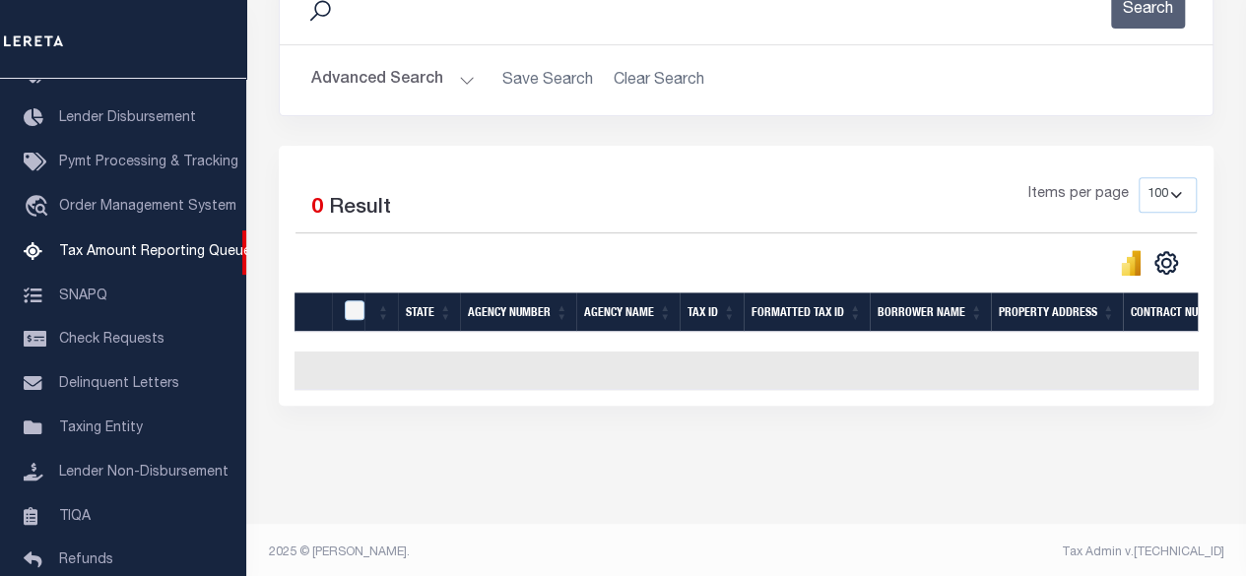
click at [402, 77] on button "Advanced Search" at bounding box center [393, 80] width 164 height 38
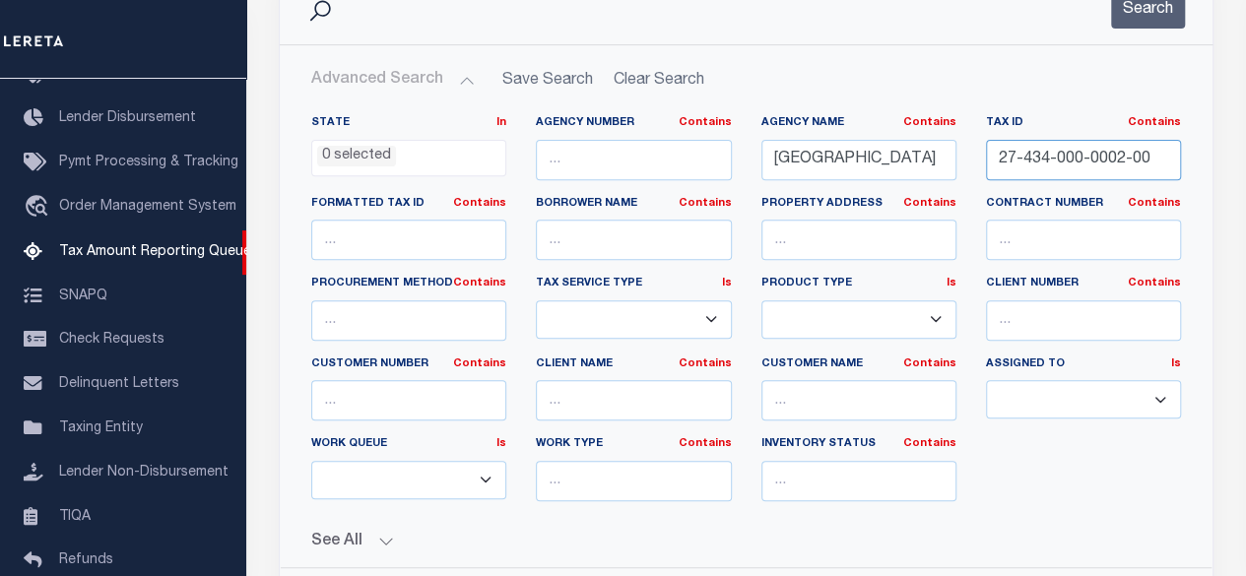
drag, startPoint x: 1155, startPoint y: 157, endPoint x: 989, endPoint y: 171, distance: 166.2
click at [989, 171] on input "27-434-000-0002-00" at bounding box center [1083, 160] width 195 height 40
paste input "515-003-0020"
type input "27-515-003-0020-00"
drag, startPoint x: 1139, startPoint y: 11, endPoint x: 1147, endPoint y: 22, distance: 13.4
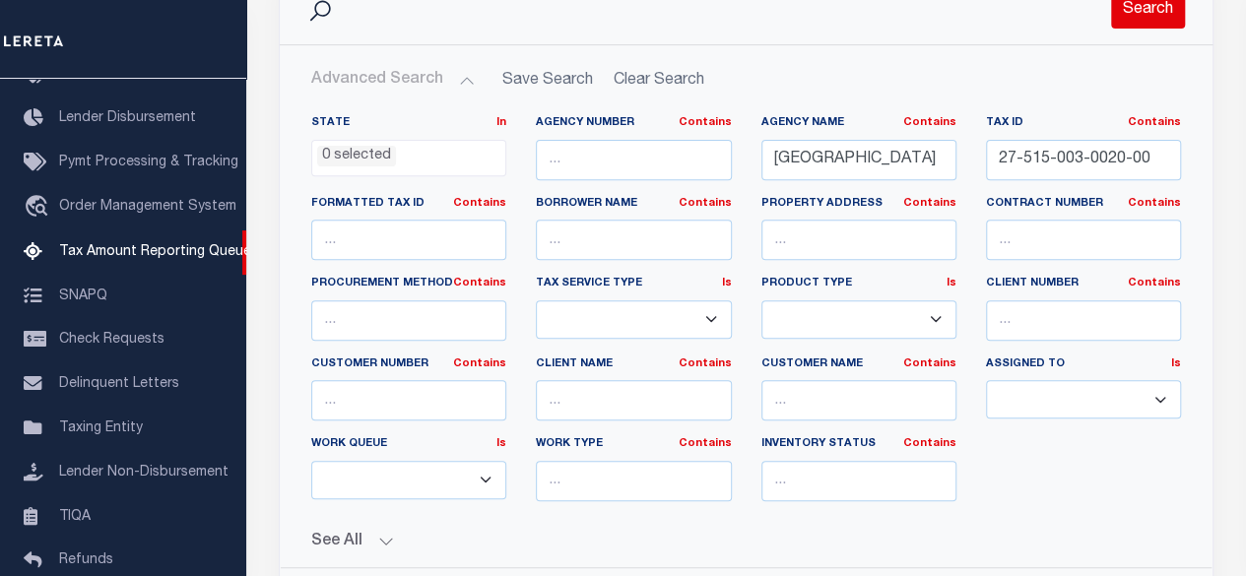
click at [1145, 21] on button "Search" at bounding box center [1148, 9] width 74 height 38
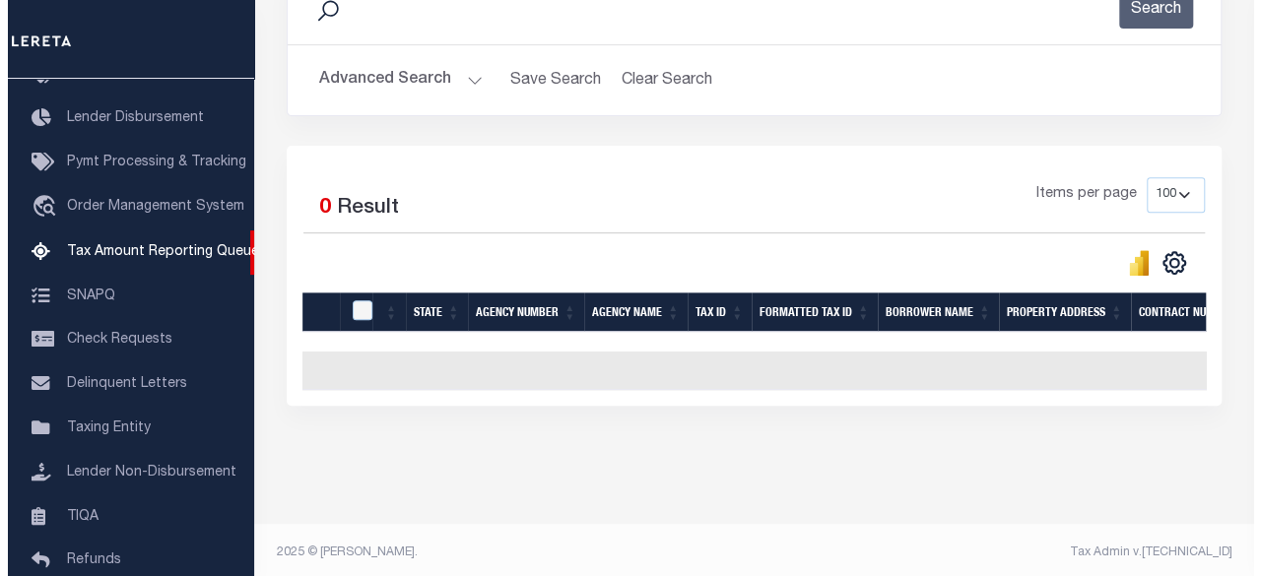
scroll to position [0, 0]
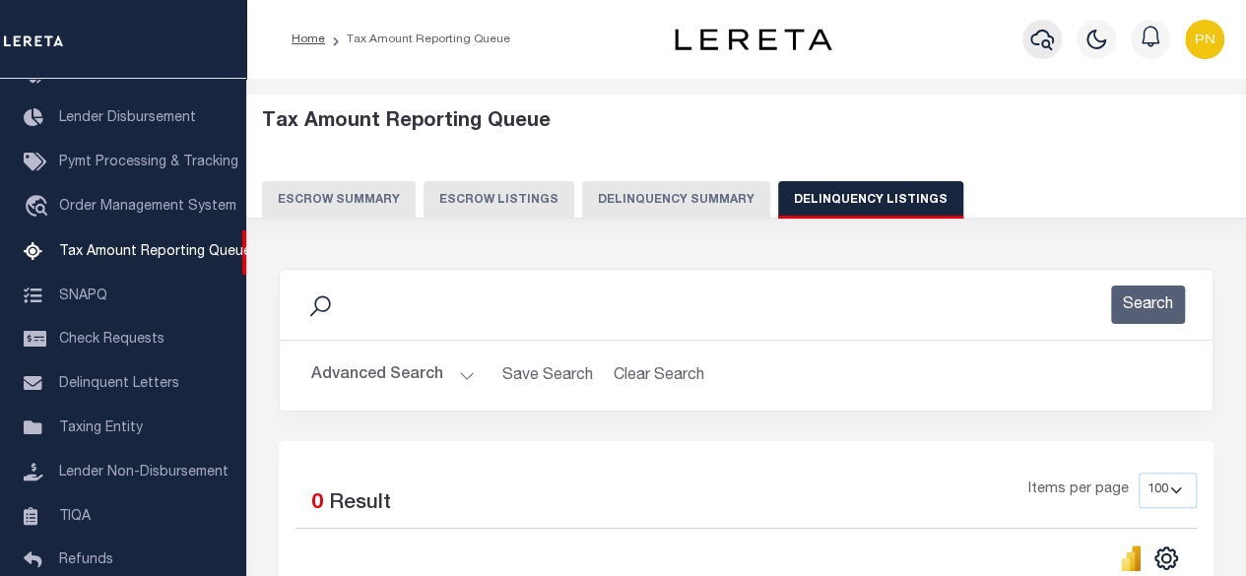
click at [1039, 48] on icon "button" at bounding box center [1042, 40] width 24 height 24
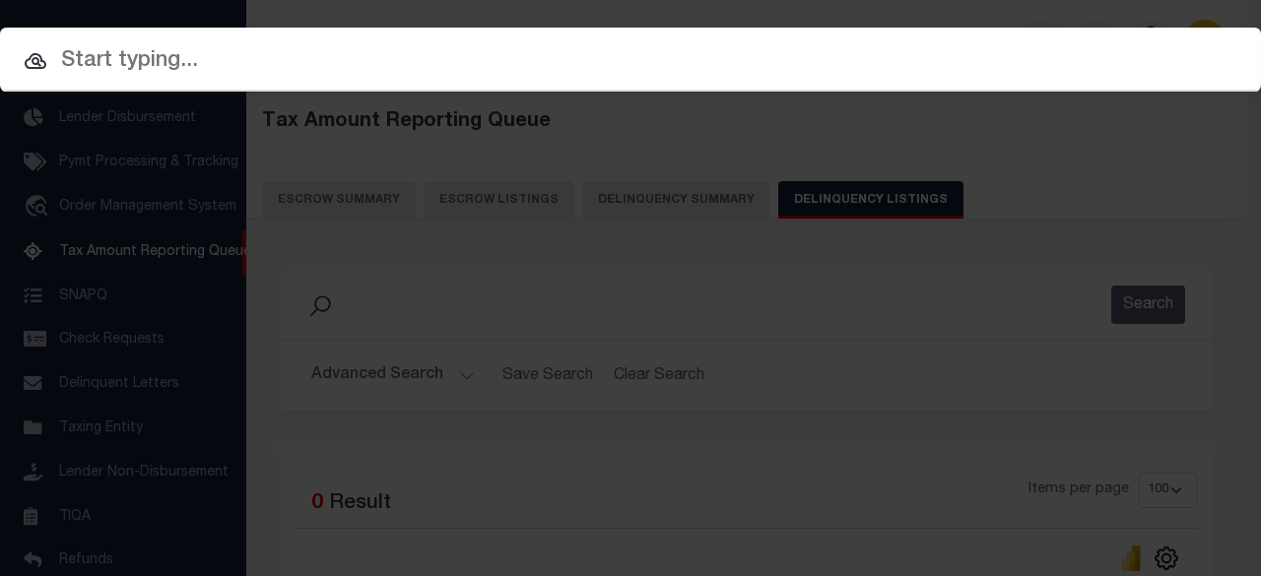
paste input "1205684379"
type input "1205684379"
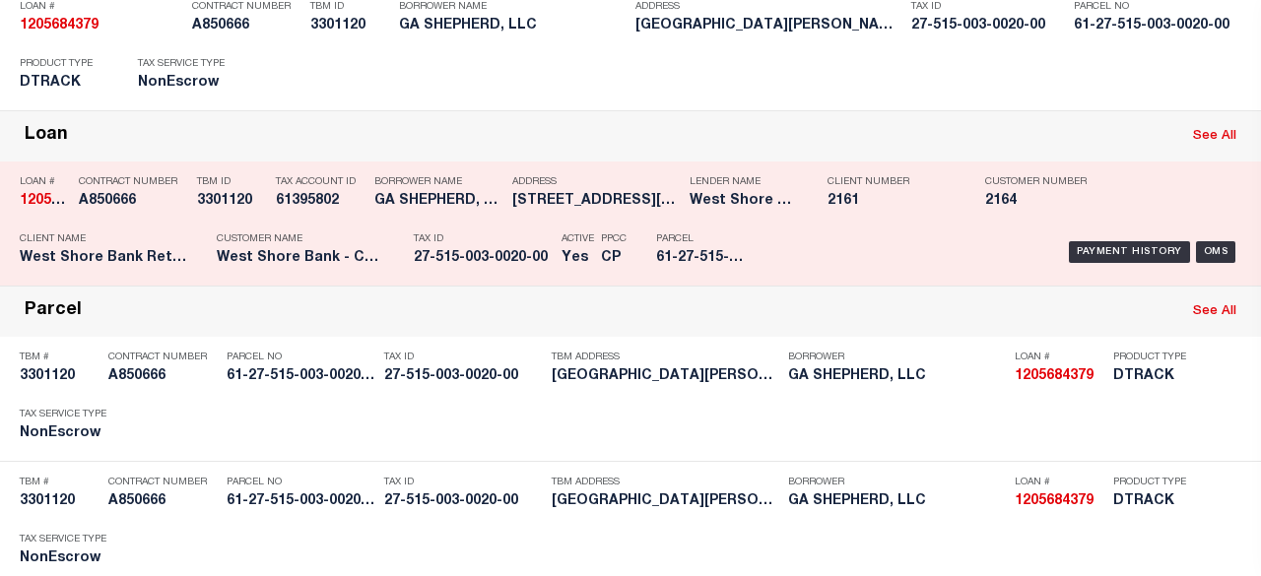
scroll to position [197, 0]
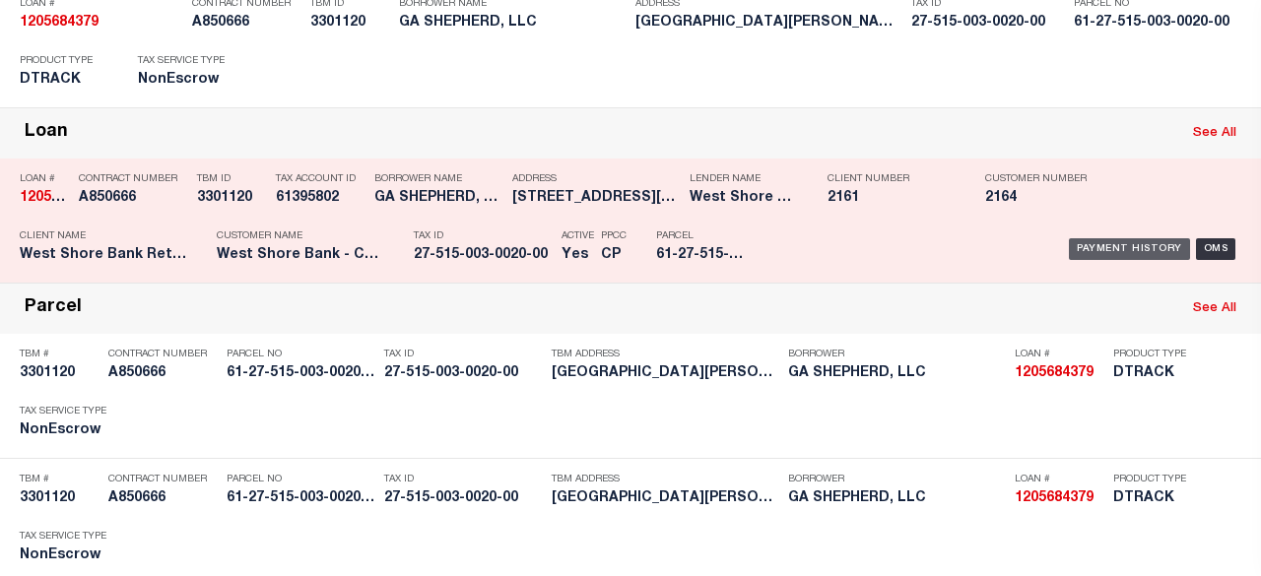
click at [1101, 238] on div "Payment History" at bounding box center [1129, 249] width 121 height 22
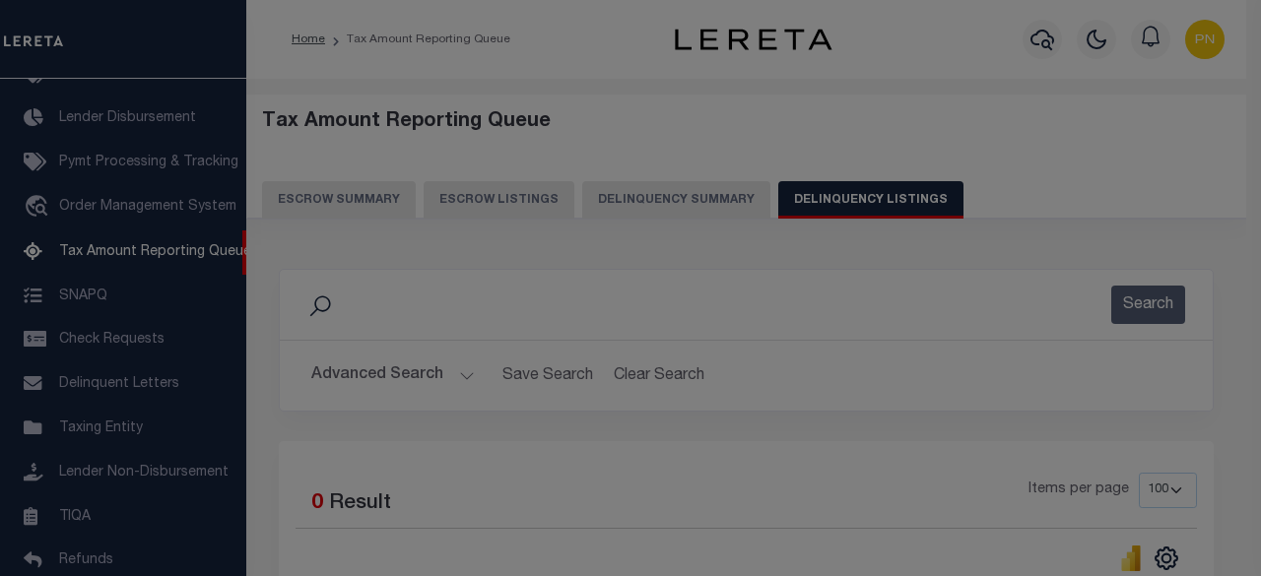
scroll to position [0, 0]
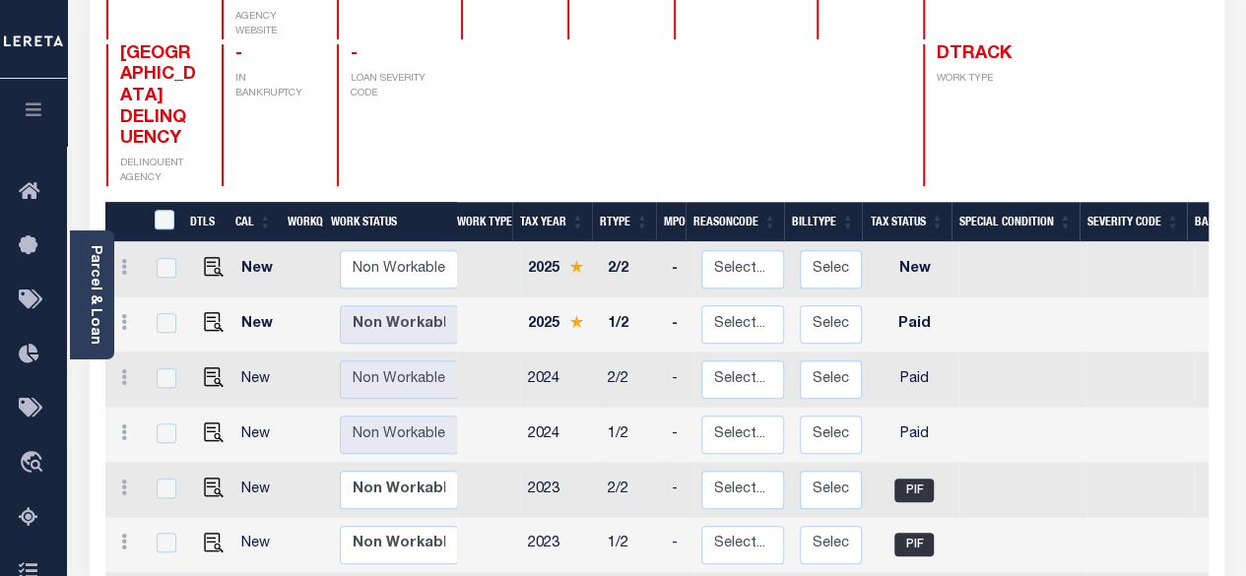
scroll to position [296, 0]
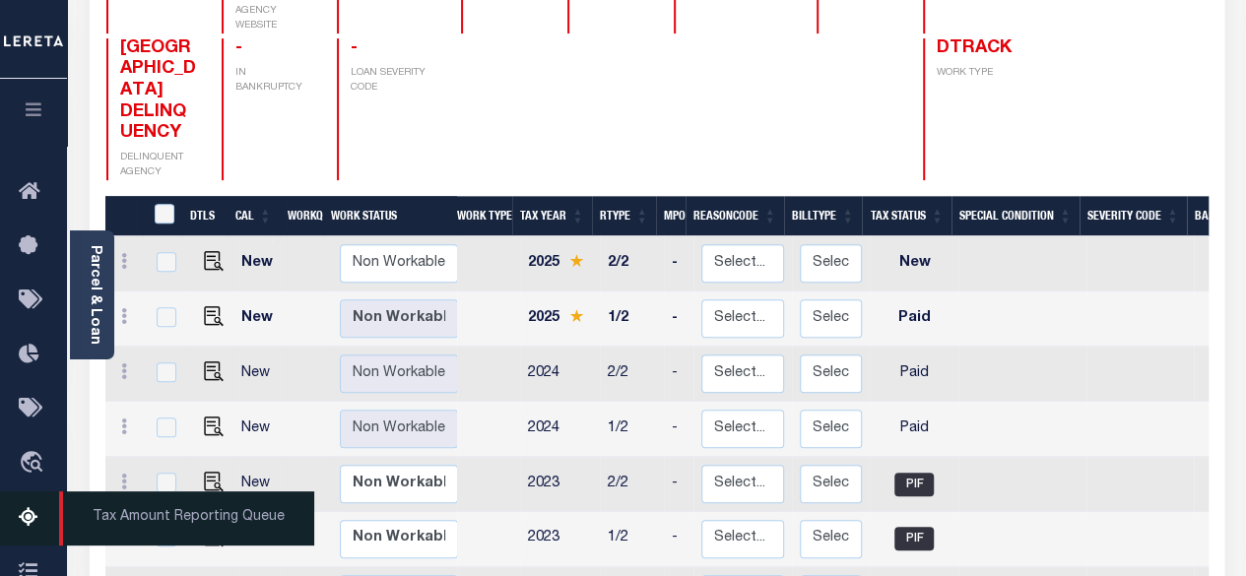
click at [35, 531] on icon at bounding box center [35, 518] width 32 height 25
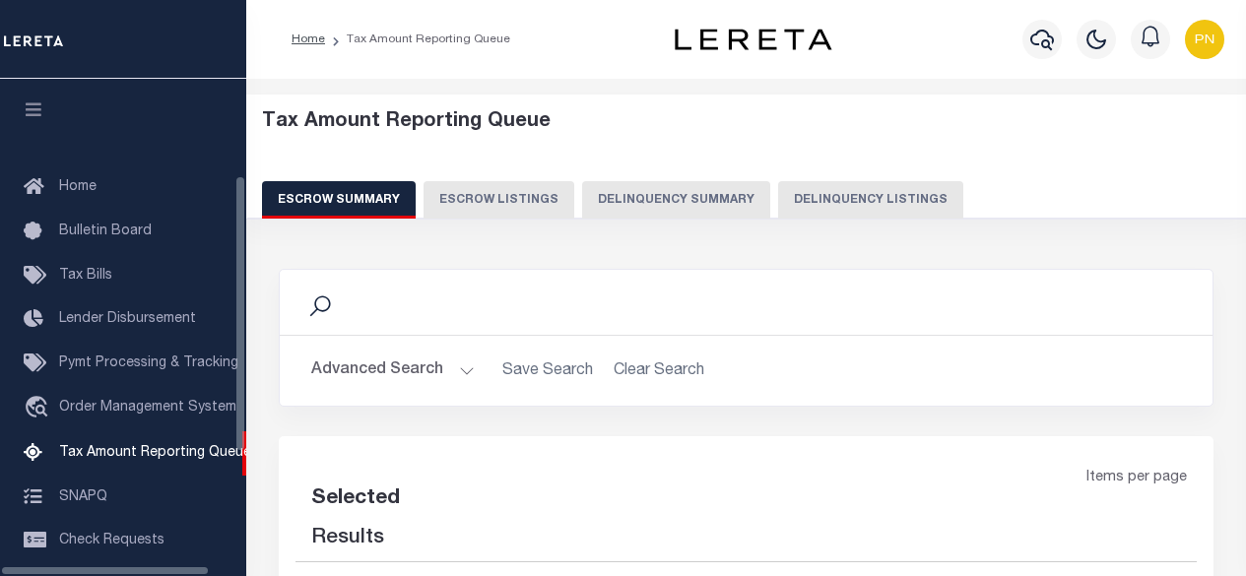
select select "100"
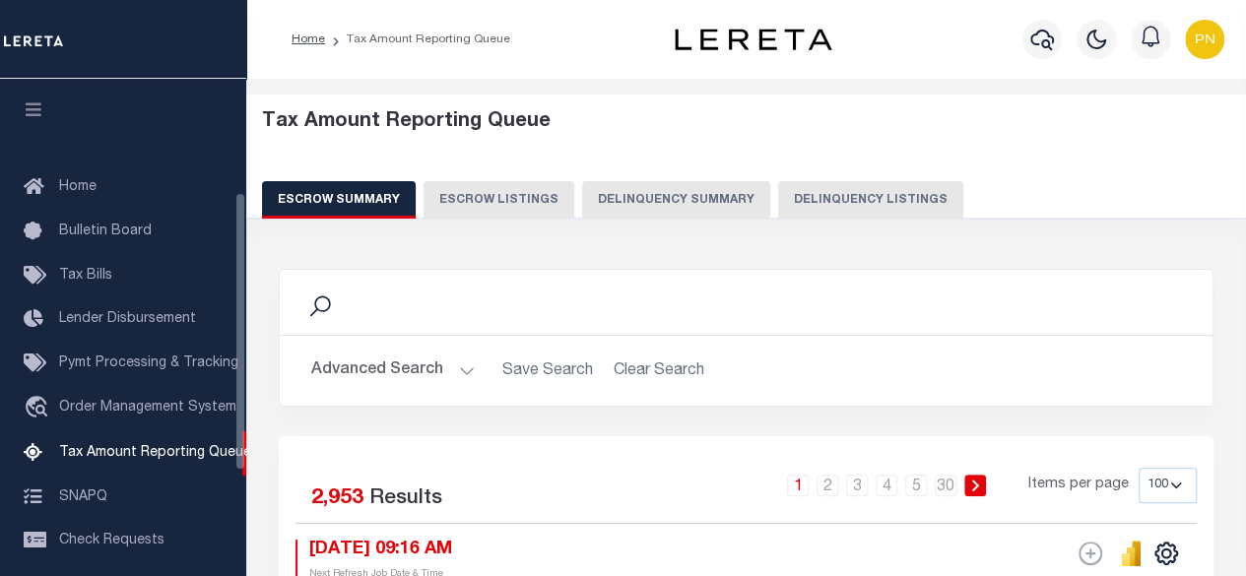
scroll to position [201, 0]
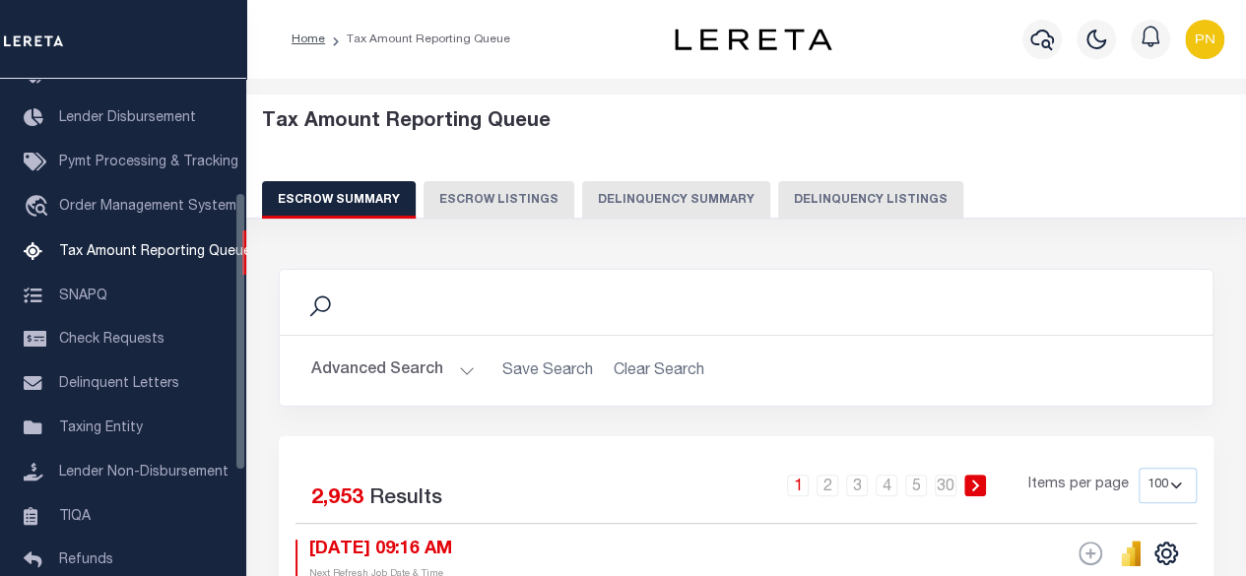
click at [897, 206] on button "Delinquency Listings" at bounding box center [870, 199] width 185 height 37
select select "100"
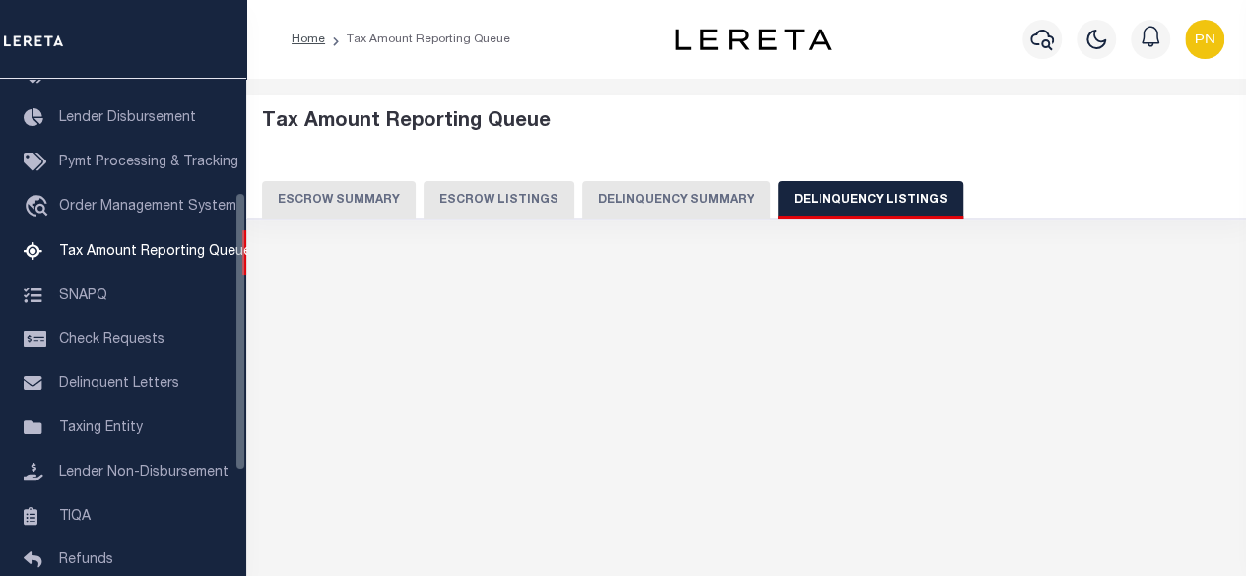
select select "100"
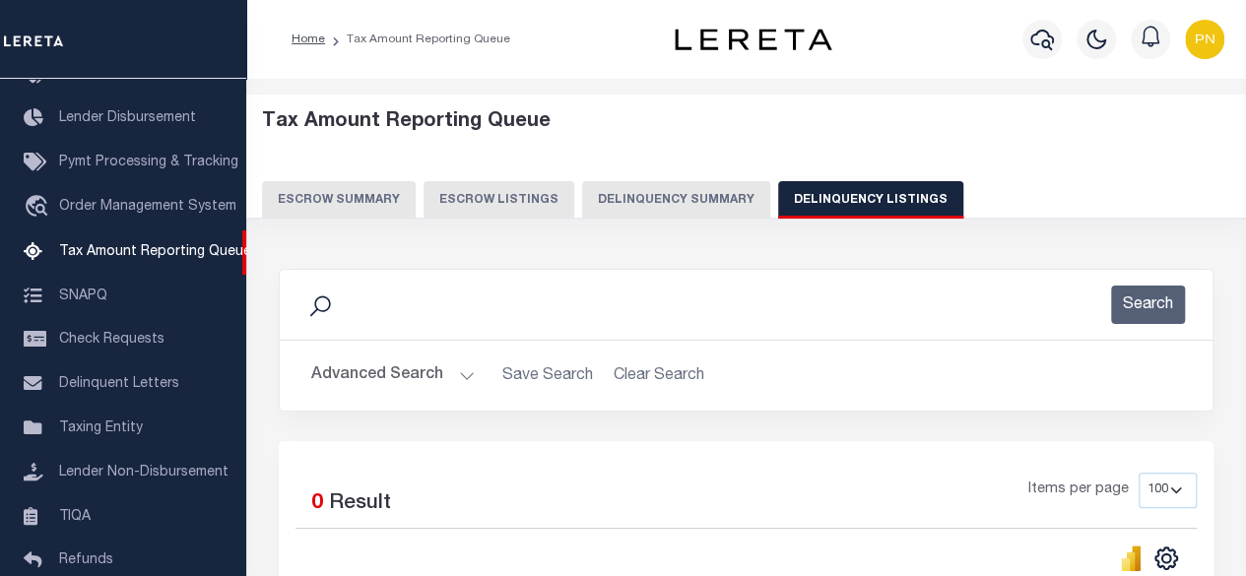
click at [430, 376] on button "Advanced Search" at bounding box center [393, 376] width 164 height 38
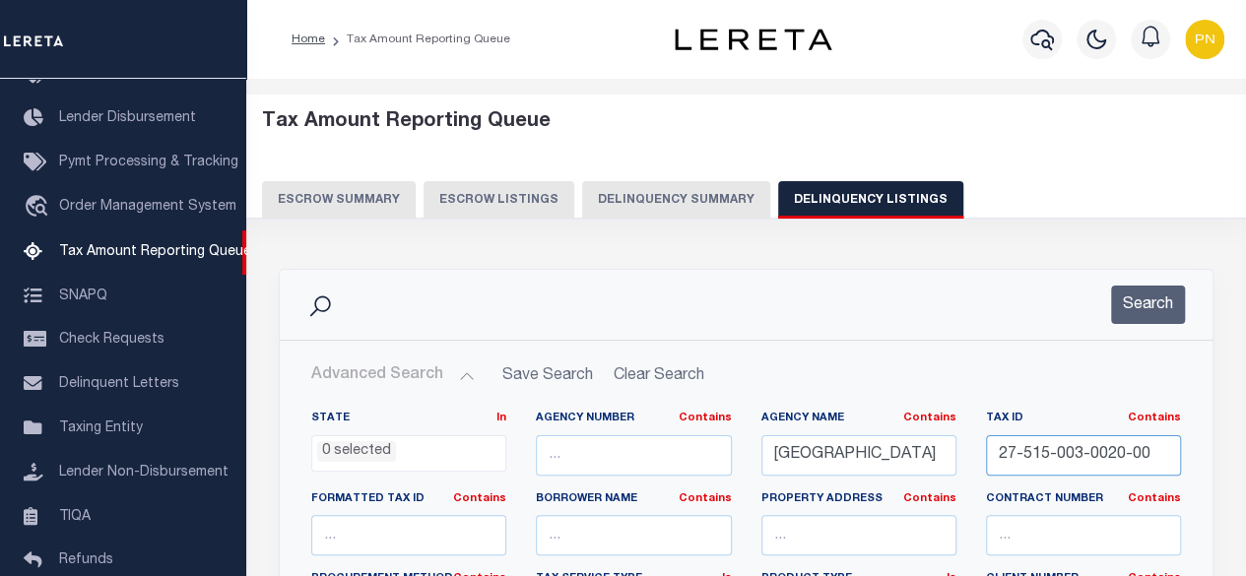
drag, startPoint x: 1153, startPoint y: 445, endPoint x: 924, endPoint y: 466, distance: 229.5
paste input "600-000-0045"
type input "27-600-000-0045-00"
click at [1137, 302] on button "Search" at bounding box center [1148, 305] width 74 height 38
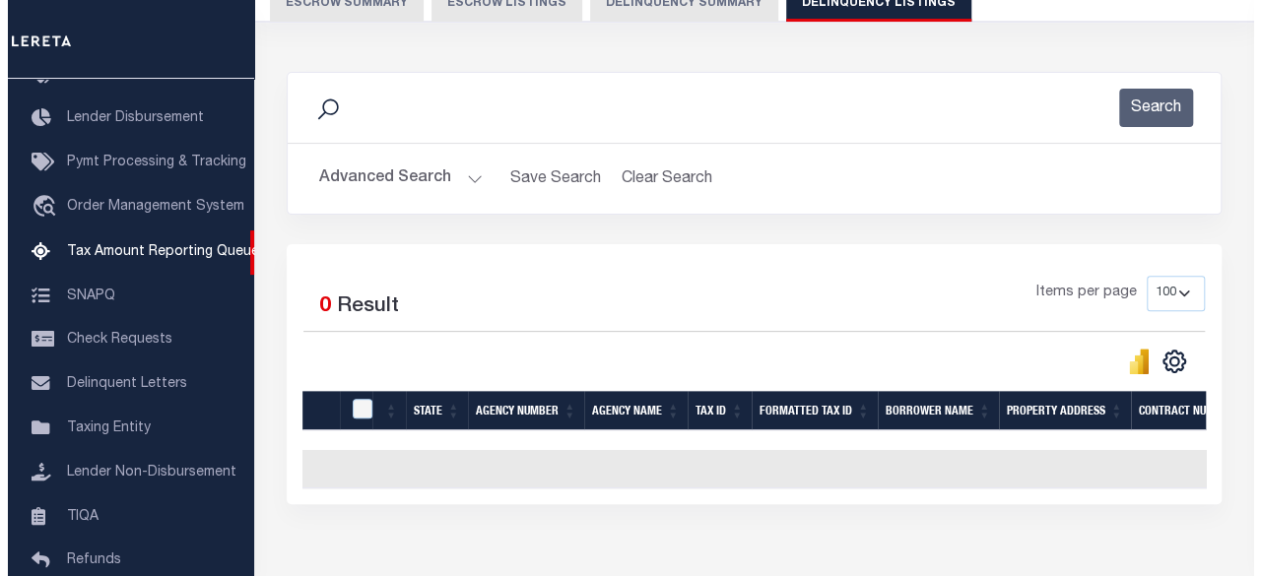
scroll to position [0, 0]
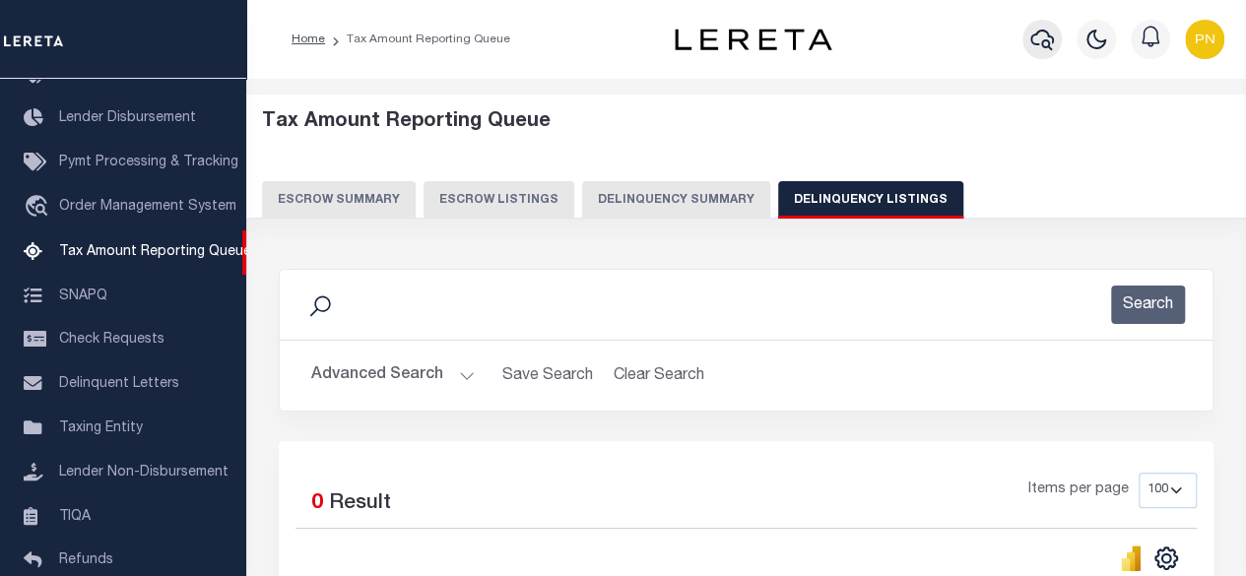
click at [1042, 50] on icon "button" at bounding box center [1042, 40] width 24 height 24
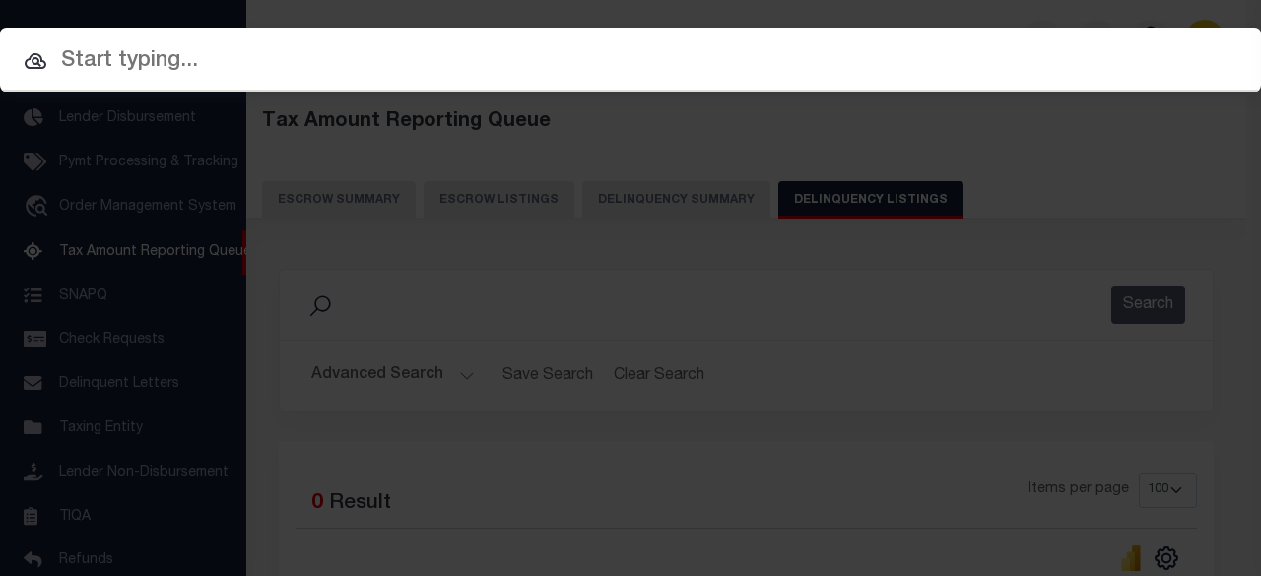
paste input "90012395"
type input "90012395"
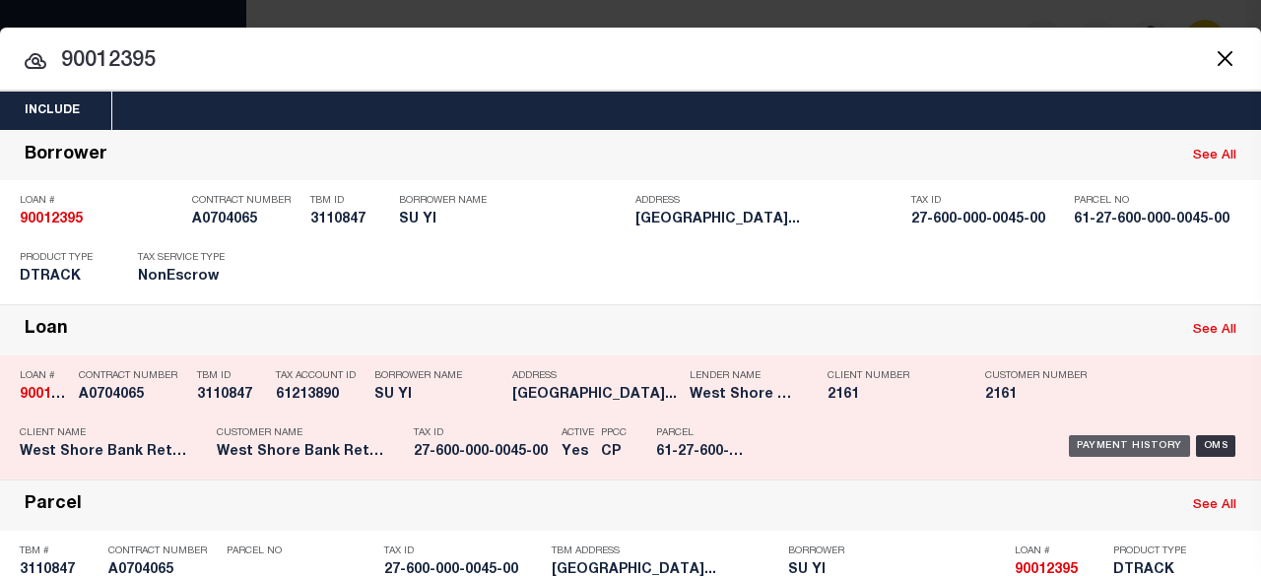
click at [1095, 439] on div "Payment History" at bounding box center [1129, 446] width 121 height 22
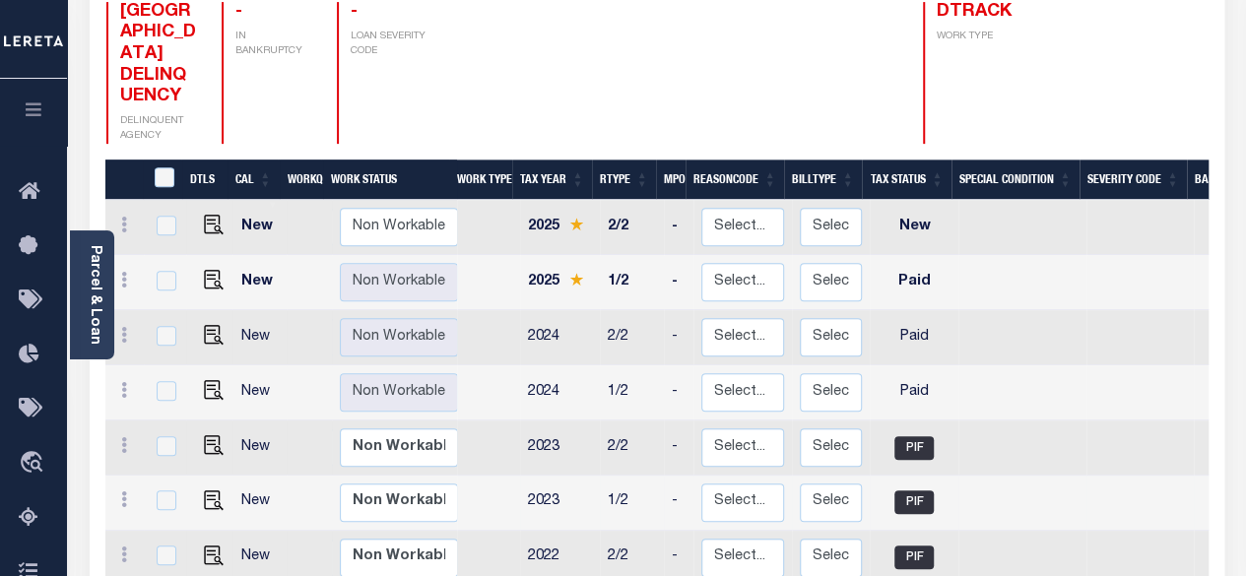
scroll to position [394, 0]
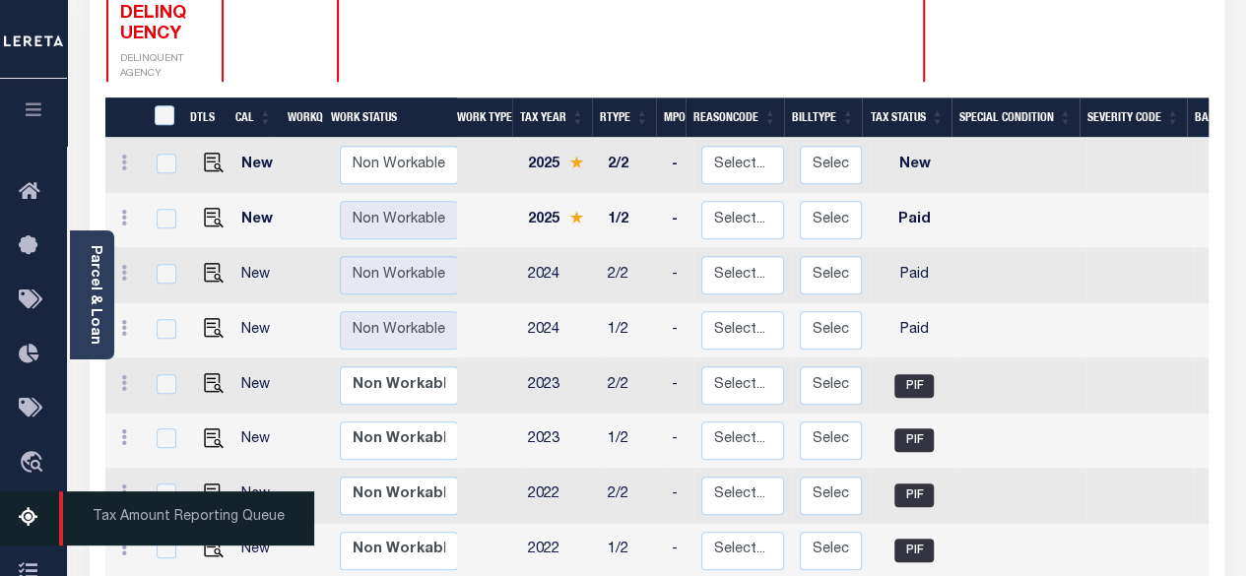
click at [33, 523] on icon at bounding box center [35, 518] width 32 height 25
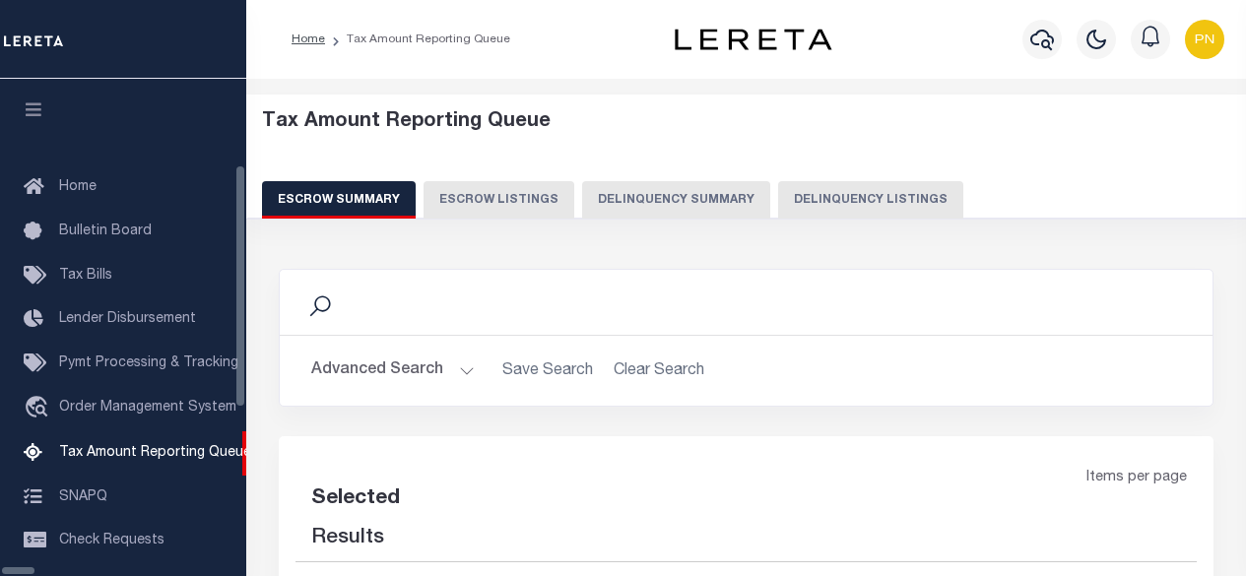
select select "100"
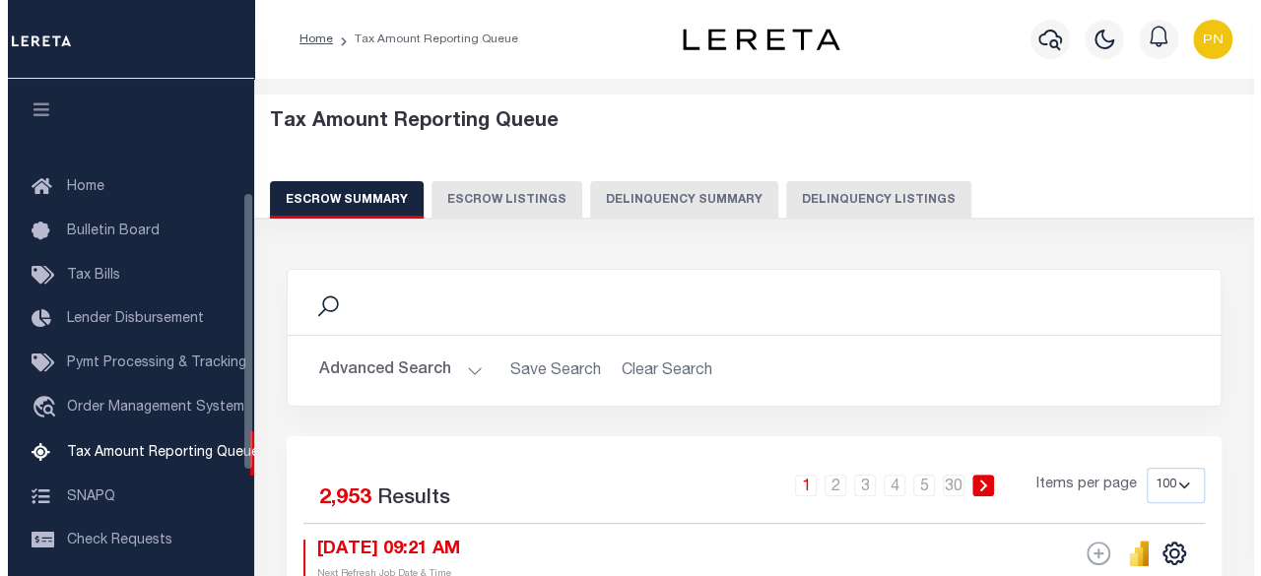
scroll to position [201, 0]
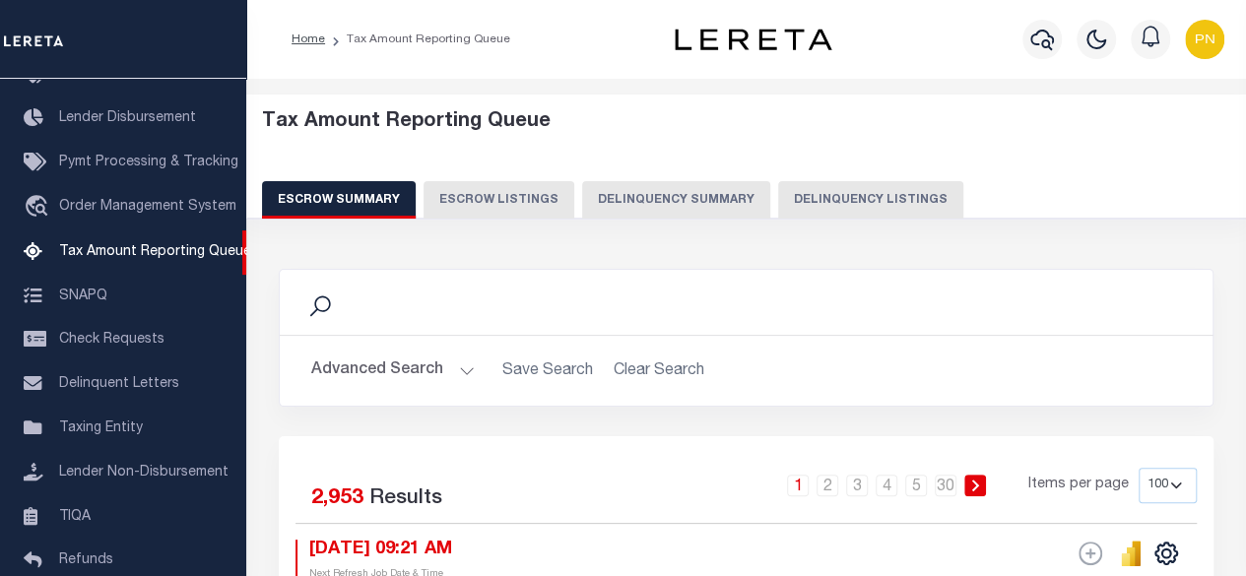
click at [833, 198] on button "Delinquency Listings" at bounding box center [870, 199] width 185 height 37
select select "100"
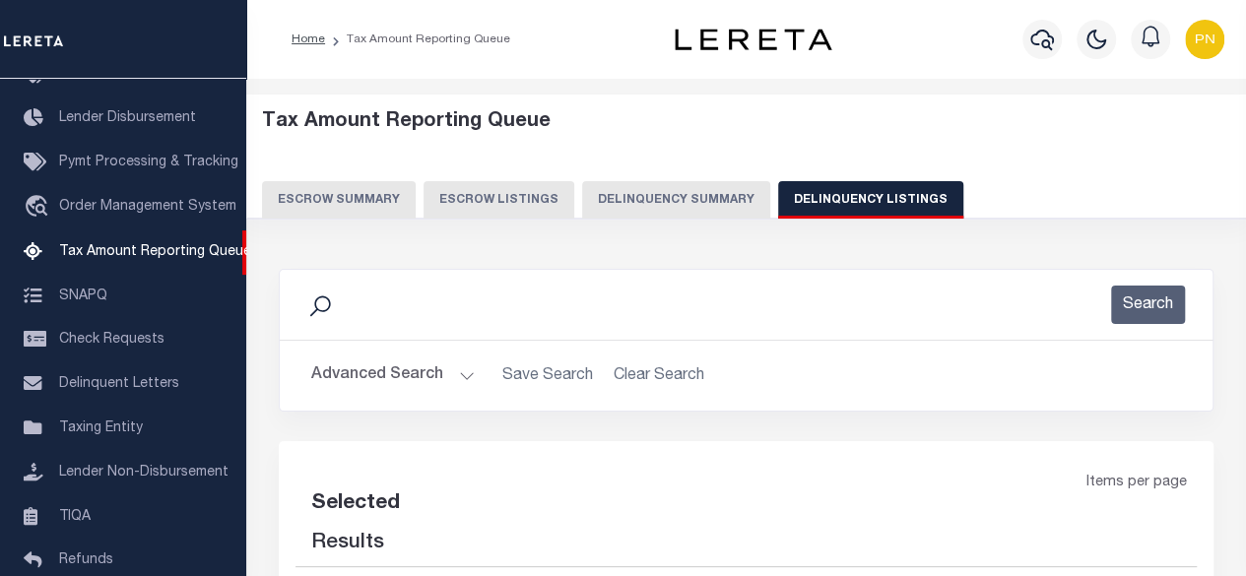
select select "100"
click at [402, 380] on button "Advanced Search" at bounding box center [393, 376] width 164 height 38
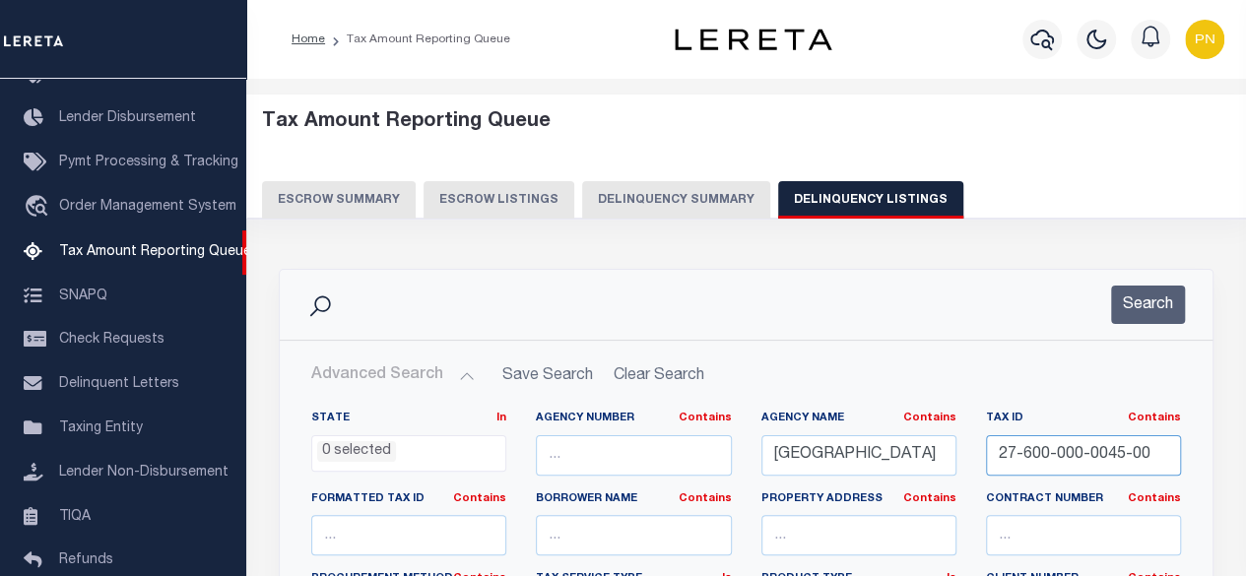
drag, startPoint x: 1150, startPoint y: 456, endPoint x: 925, endPoint y: 458, distance: 224.6
paste input "48-000-0012"
type input "27-648-000-0012-00"
click at [1135, 306] on button "Search" at bounding box center [1148, 305] width 74 height 38
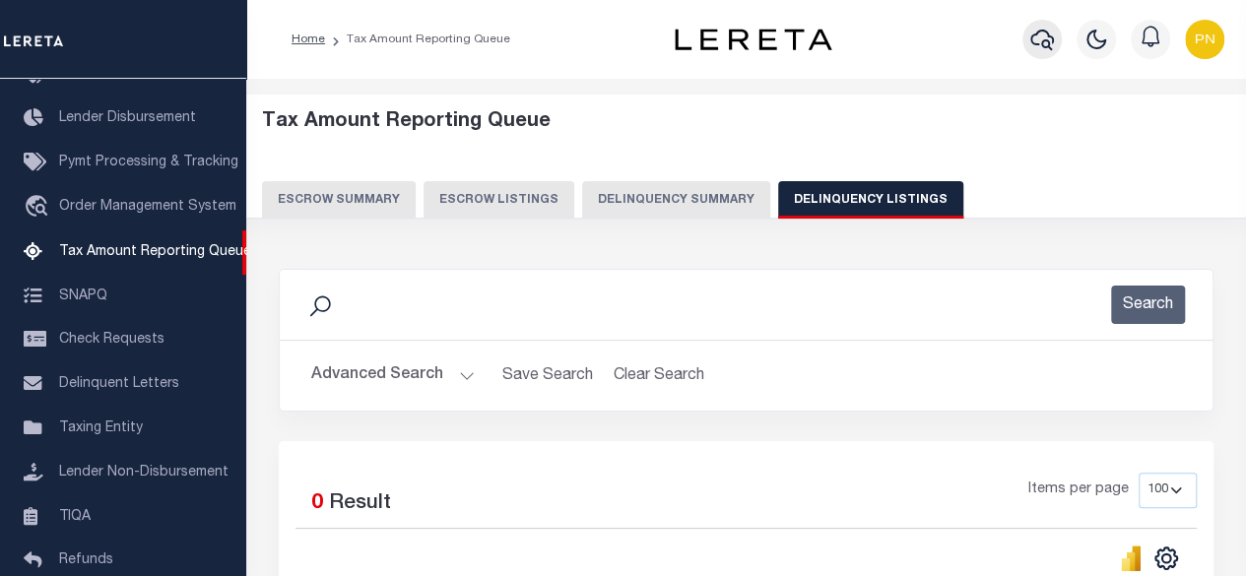
click at [1025, 41] on button "button" at bounding box center [1042, 39] width 39 height 39
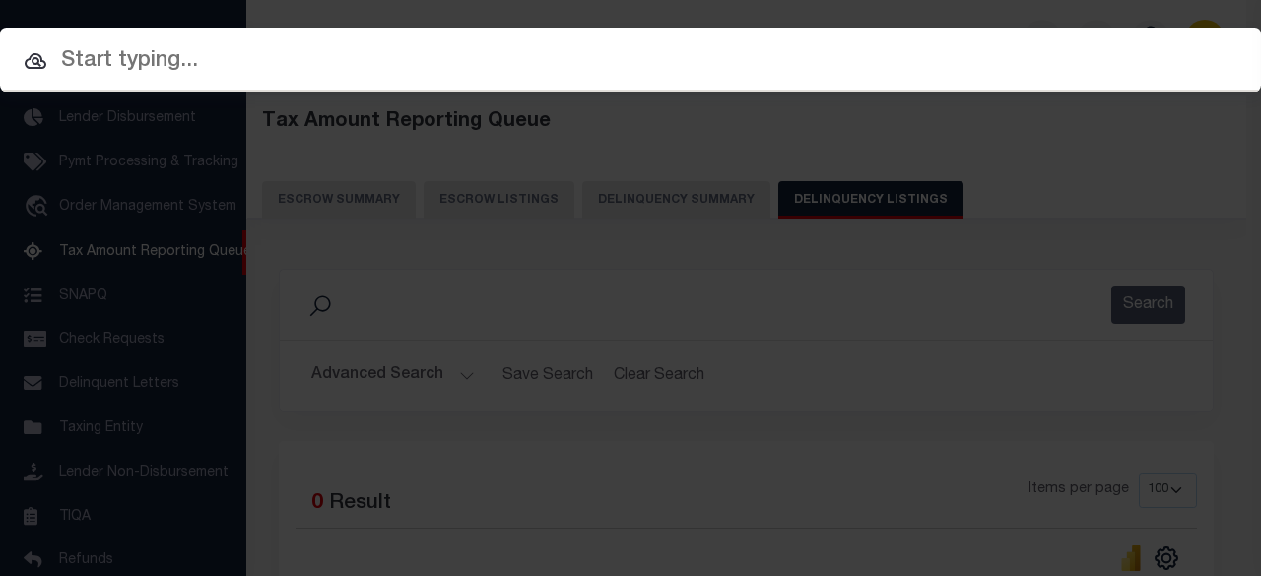
paste input "1157179726"
type input "1157179726"
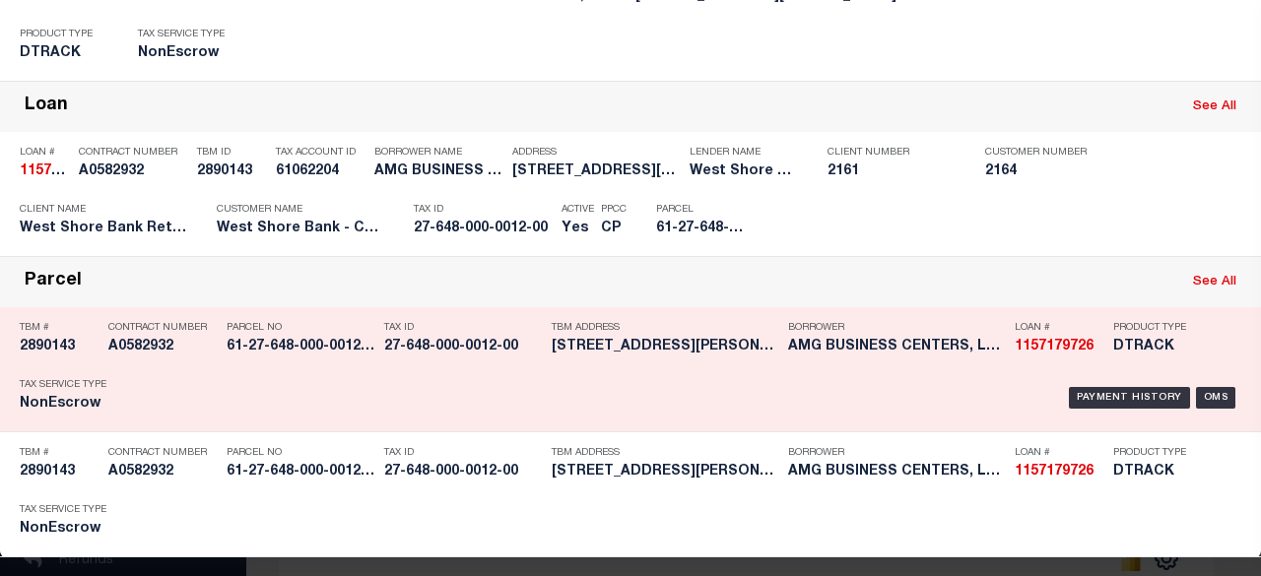
scroll to position [227, 0]
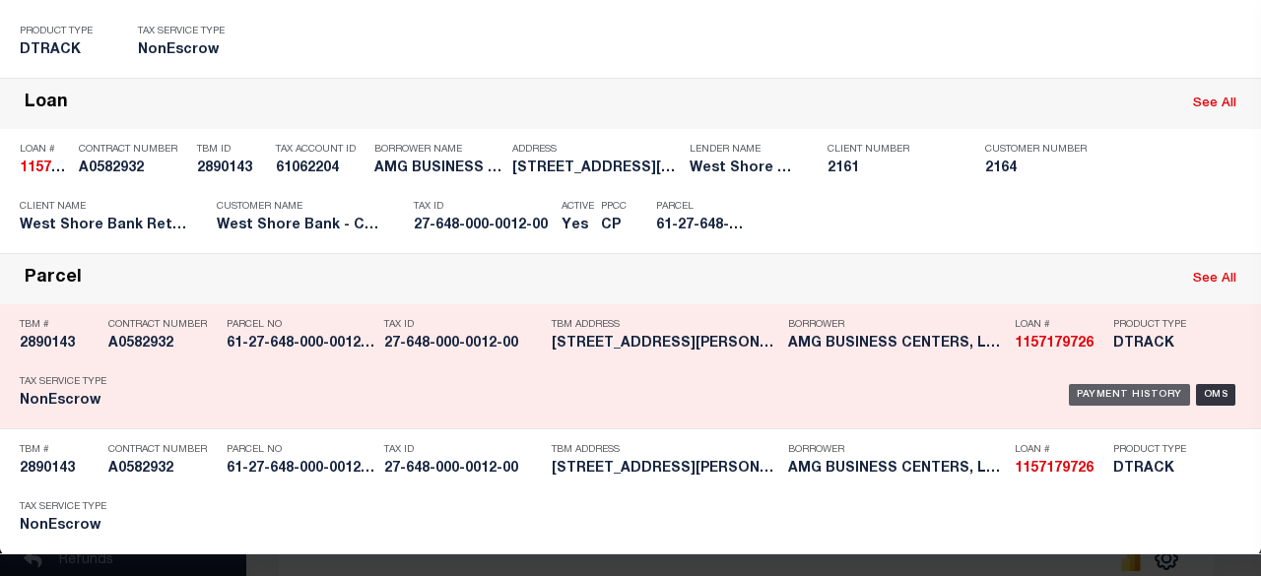
click at [1098, 384] on div "Payment History" at bounding box center [1129, 395] width 121 height 22
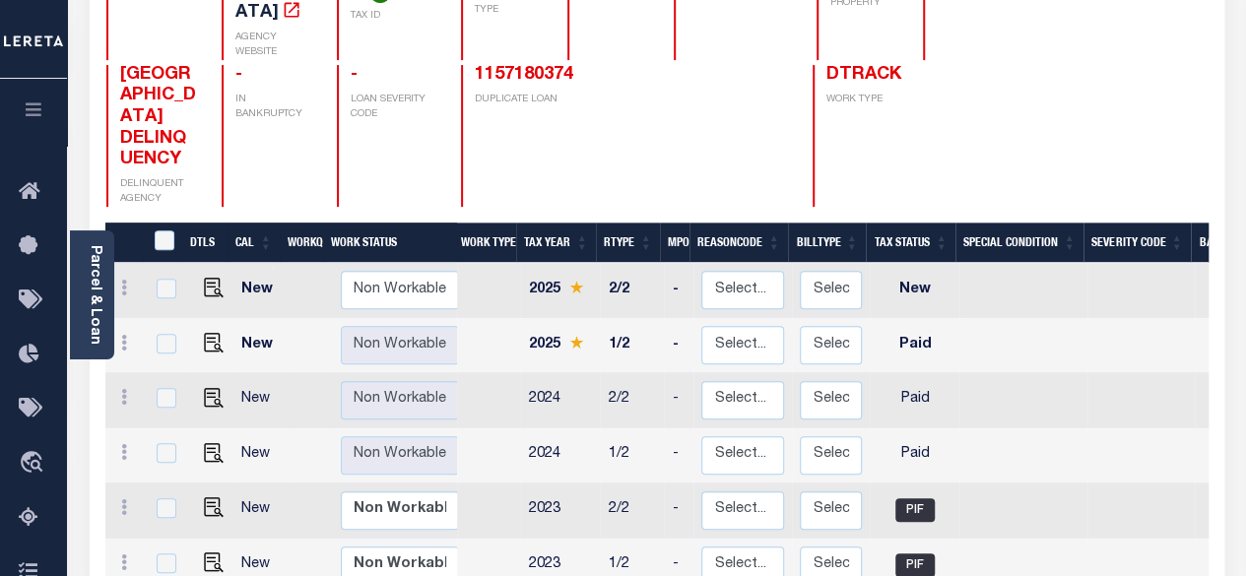
scroll to position [99, 0]
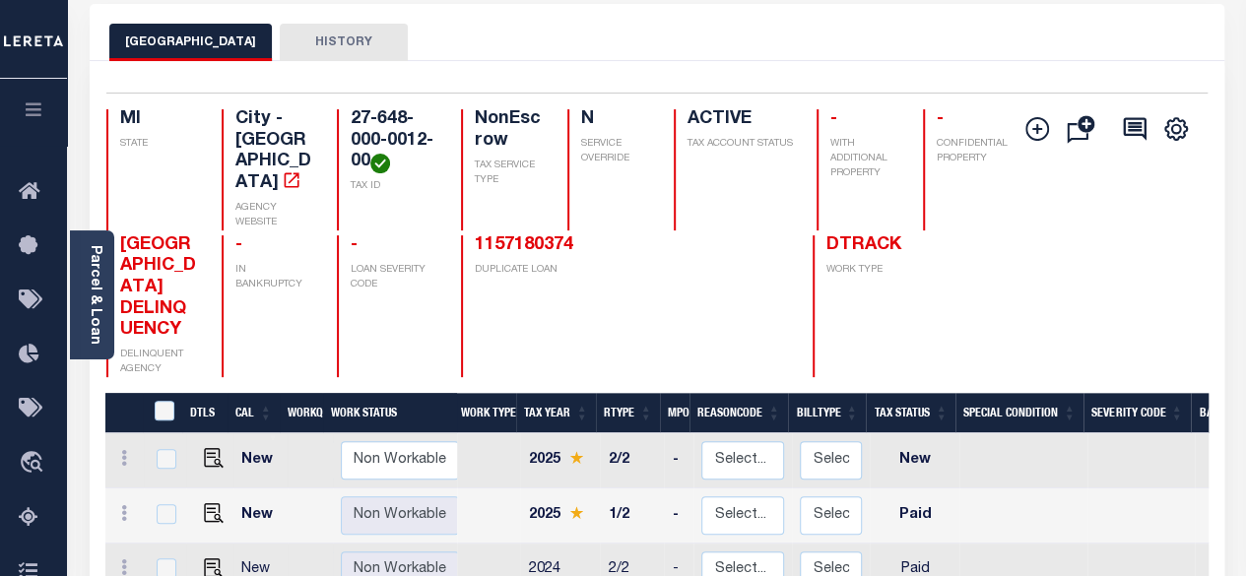
click at [33, 519] on icon at bounding box center [35, 518] width 32 height 25
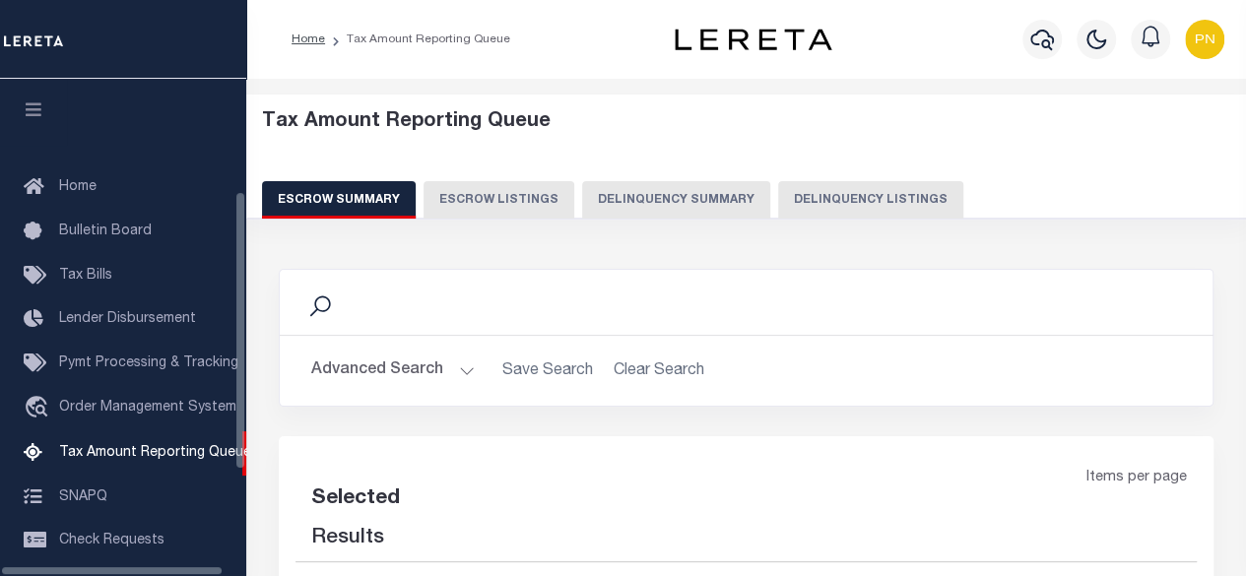
click at [823, 196] on button "Delinquency Listings" at bounding box center [870, 199] width 185 height 37
select select "100"
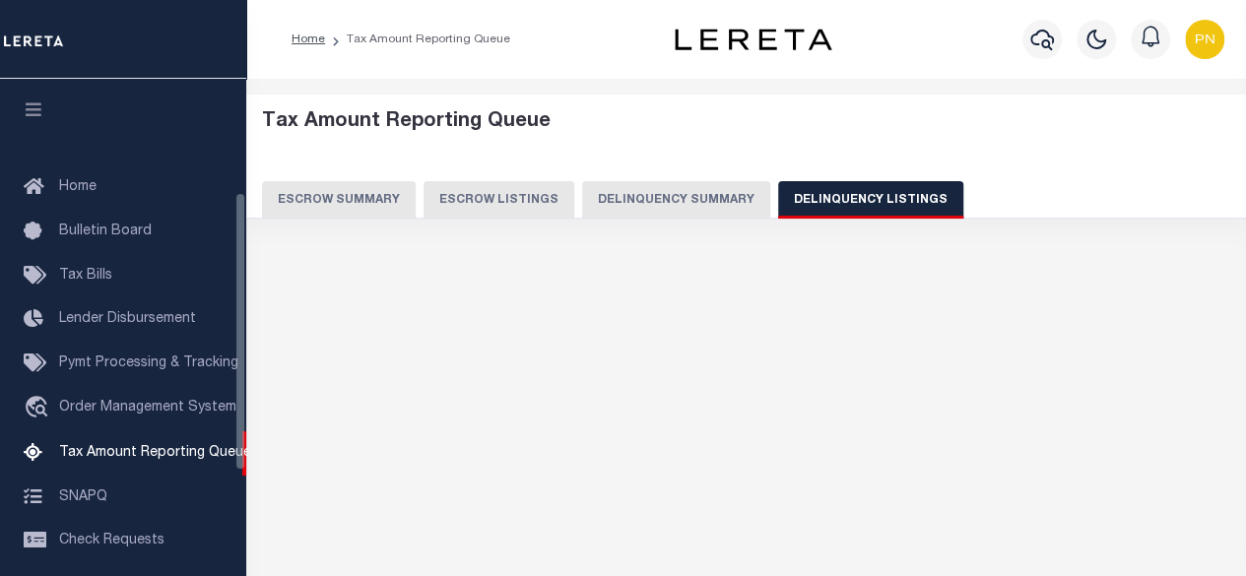
scroll to position [201, 0]
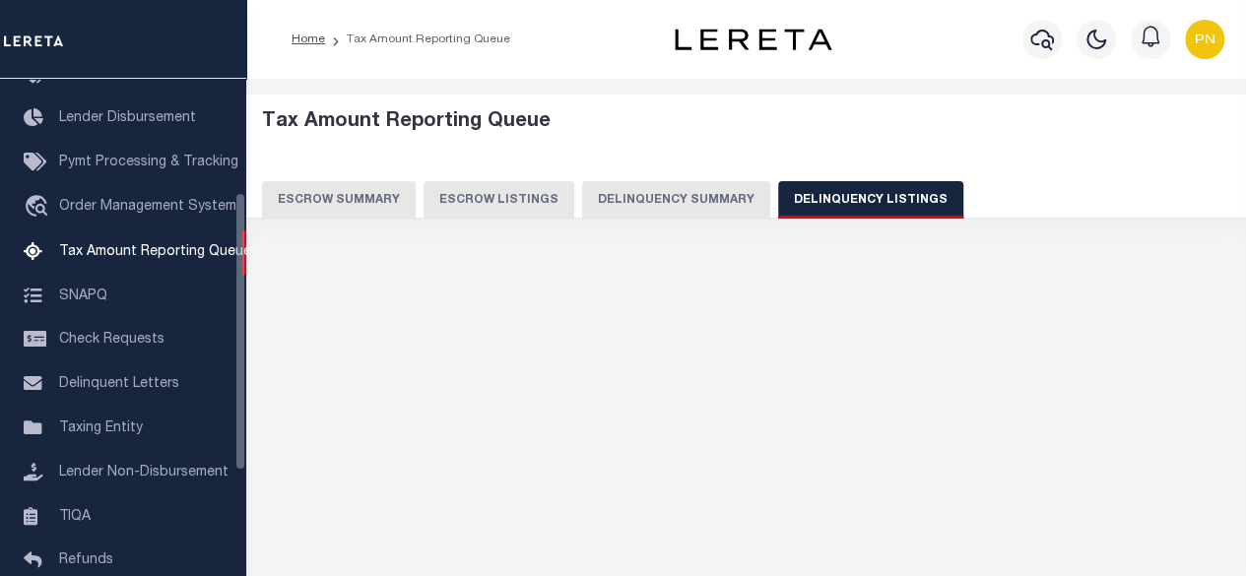
select select "100"
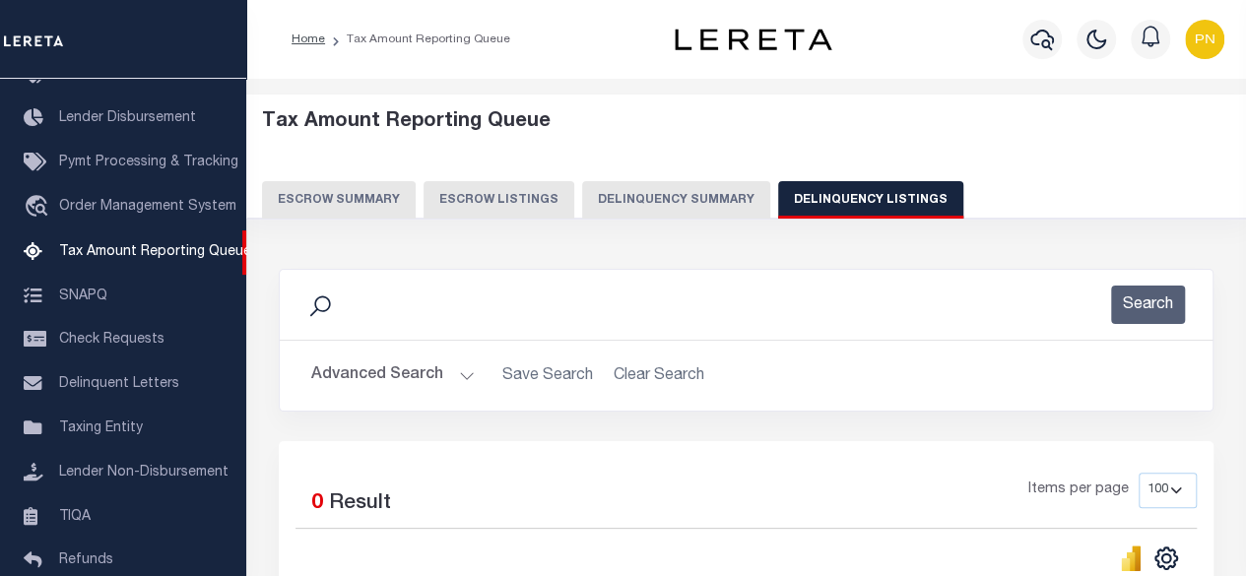
click at [451, 373] on button "Advanced Search" at bounding box center [393, 376] width 164 height 38
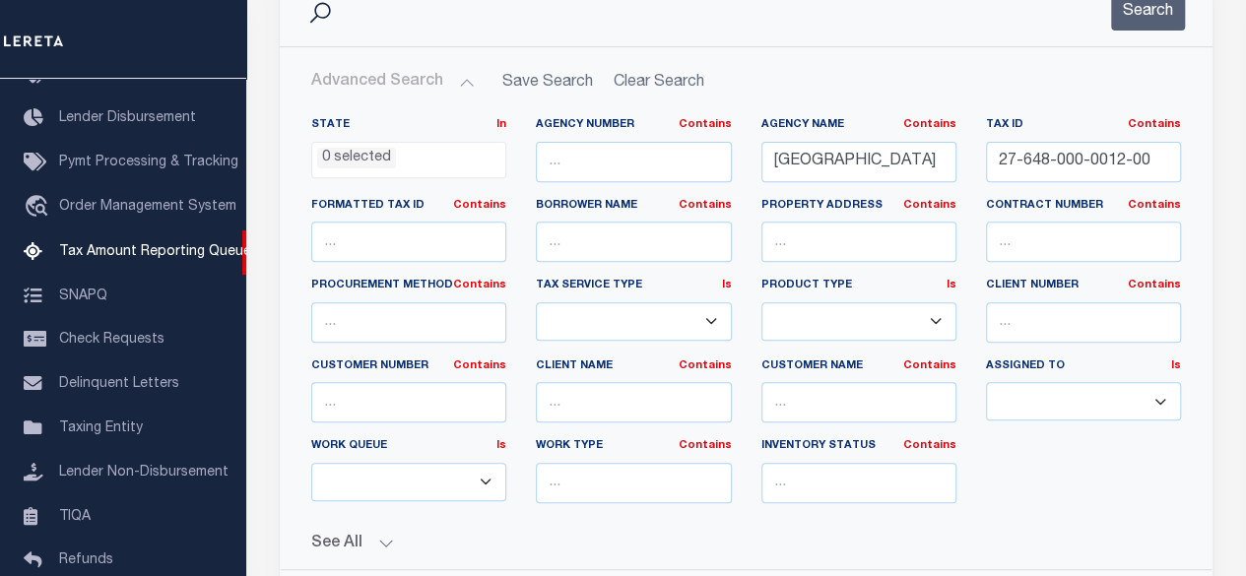
scroll to position [296, 0]
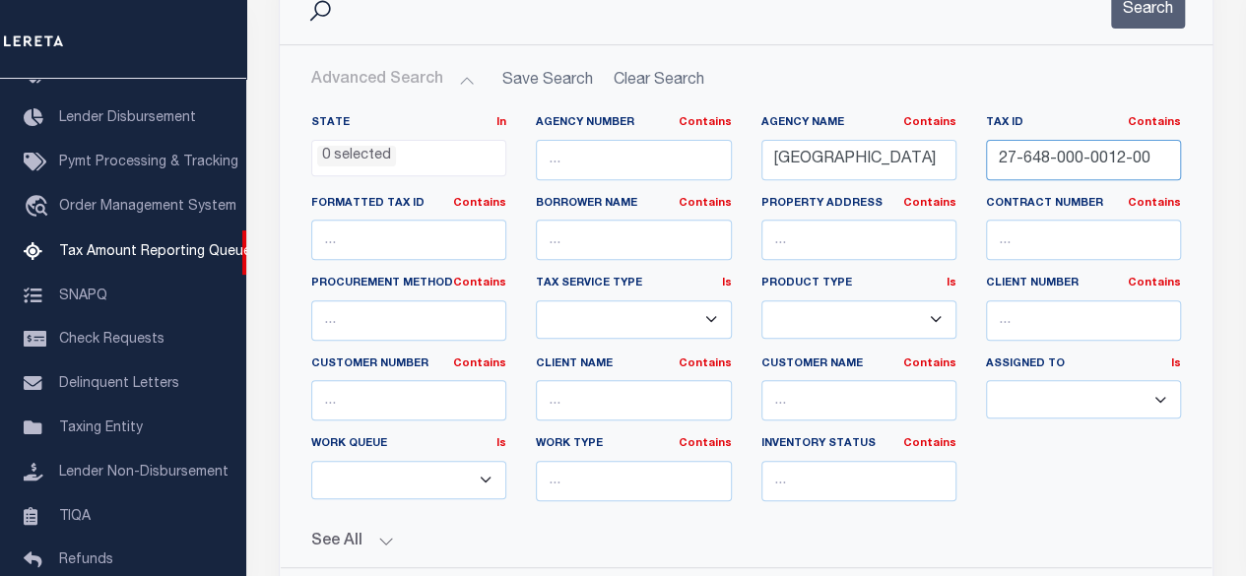
drag, startPoint x: 1155, startPoint y: 162, endPoint x: 905, endPoint y: 173, distance: 249.5
click at [905, 173] on div "State In In AK AL AR AZ CA CO CT DC DE FL GA GU HI IA ID IL IN KS [GEOGRAPHIC_D…" at bounding box center [746, 316] width 899 height 402
paste input "[PHONE_NUMBER]"
type input "27-649-000-0025-00"
click at [1142, 15] on button "Search" at bounding box center [1148, 9] width 74 height 38
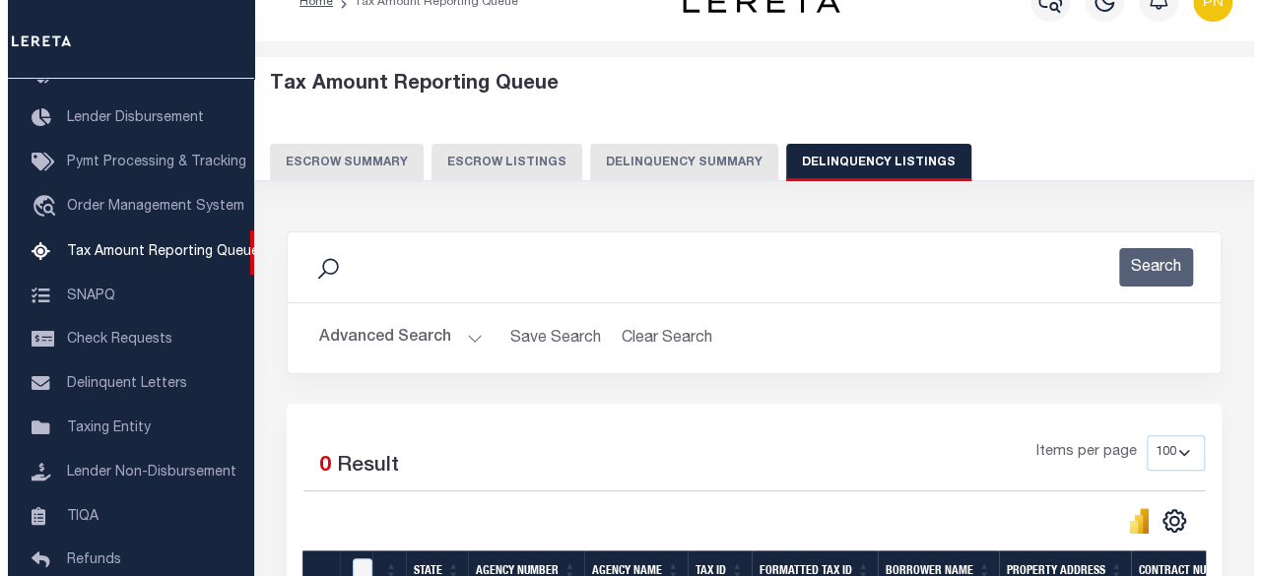
scroll to position [0, 0]
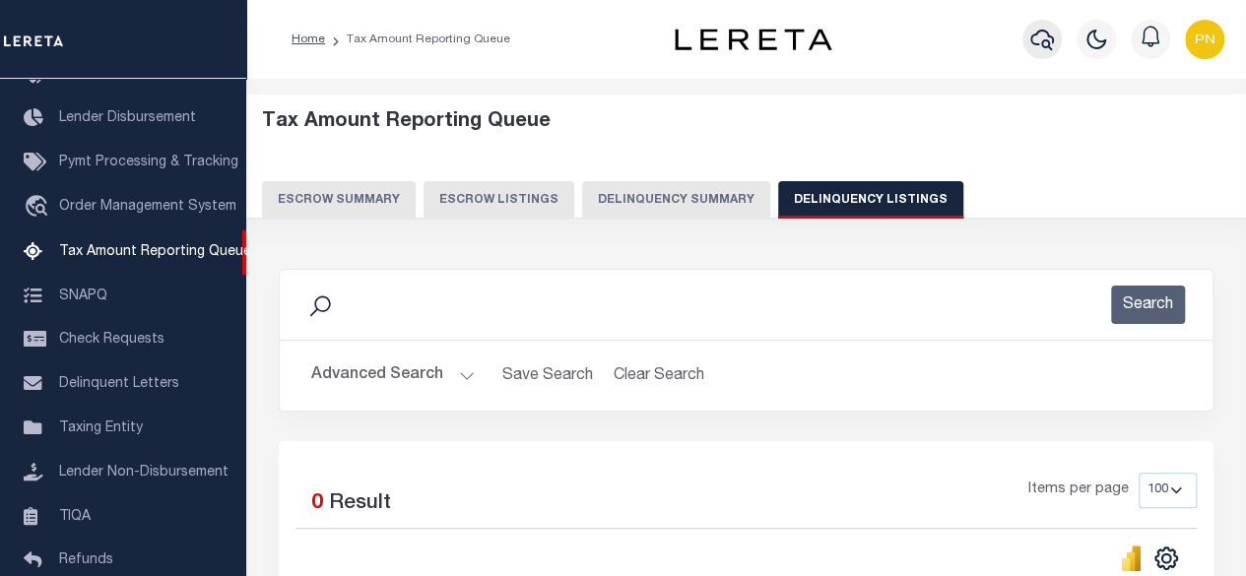
click at [1046, 40] on icon "button" at bounding box center [1042, 40] width 24 height 21
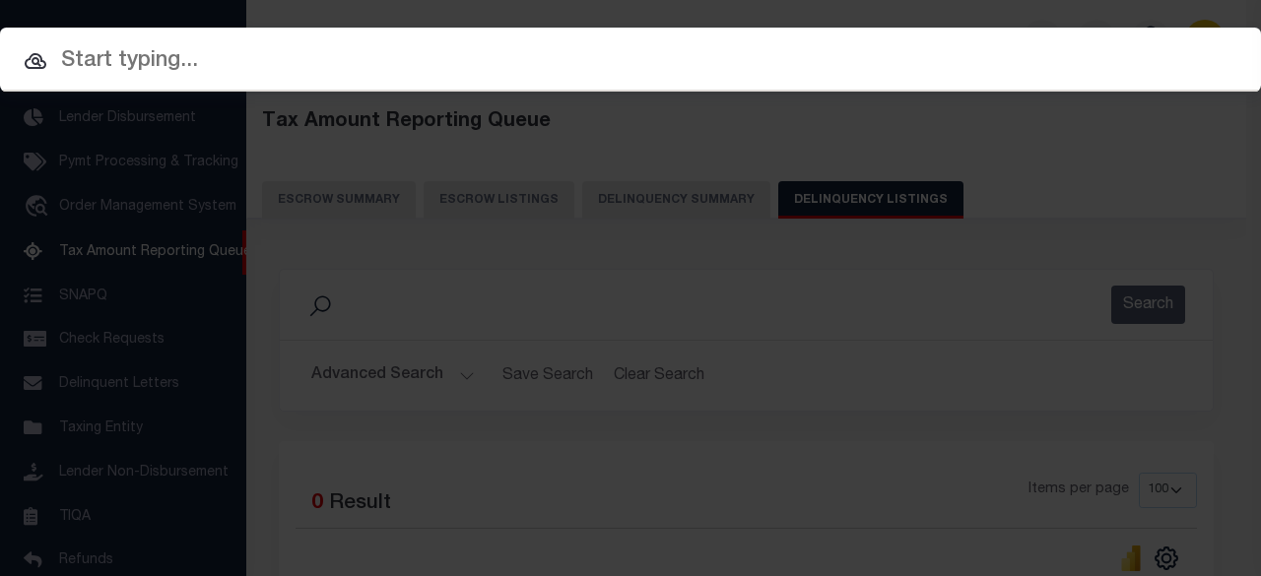
click at [250, 71] on input "text" at bounding box center [630, 61] width 1261 height 34
paste input "1200384505"
type input "1200384505"
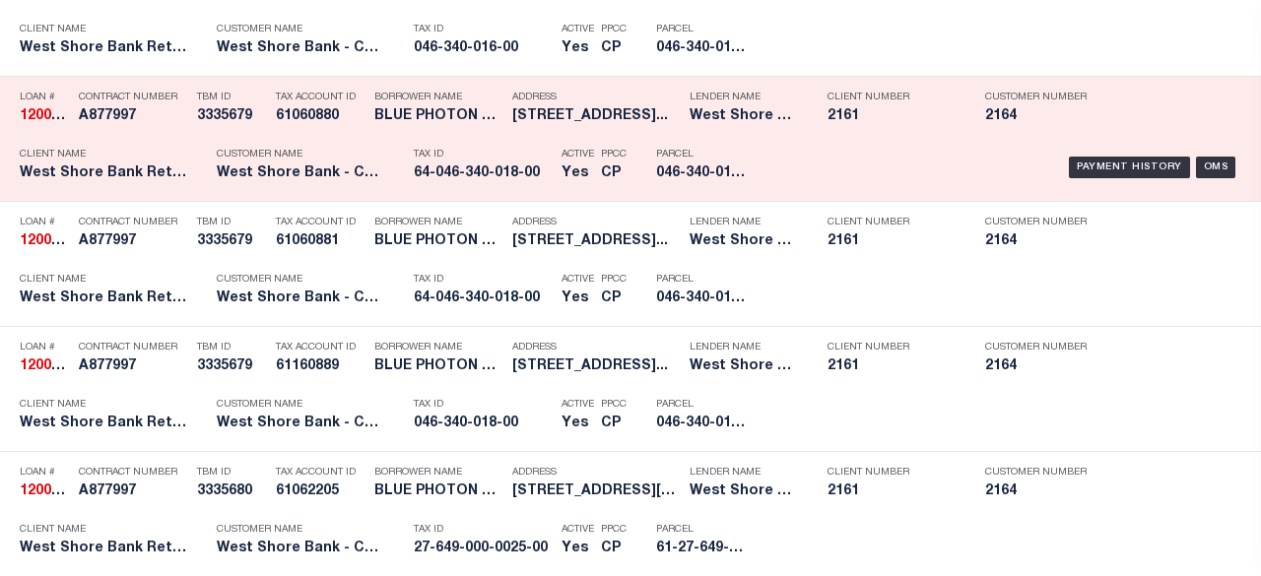
scroll to position [1182, 0]
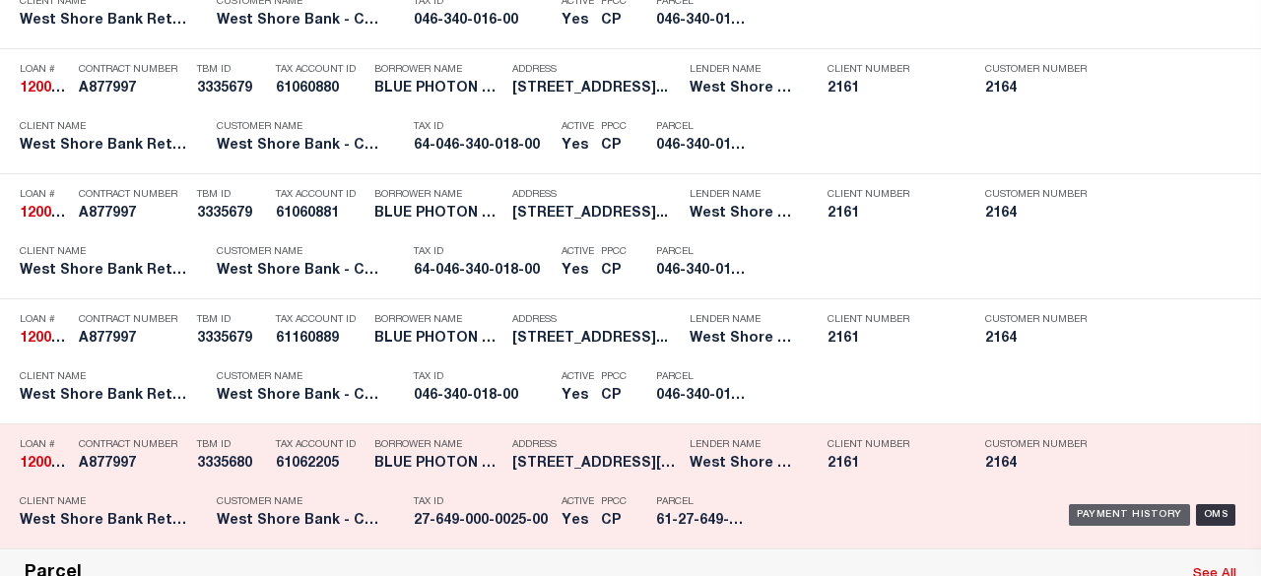
click at [1098, 506] on div "Payment History" at bounding box center [1129, 515] width 121 height 22
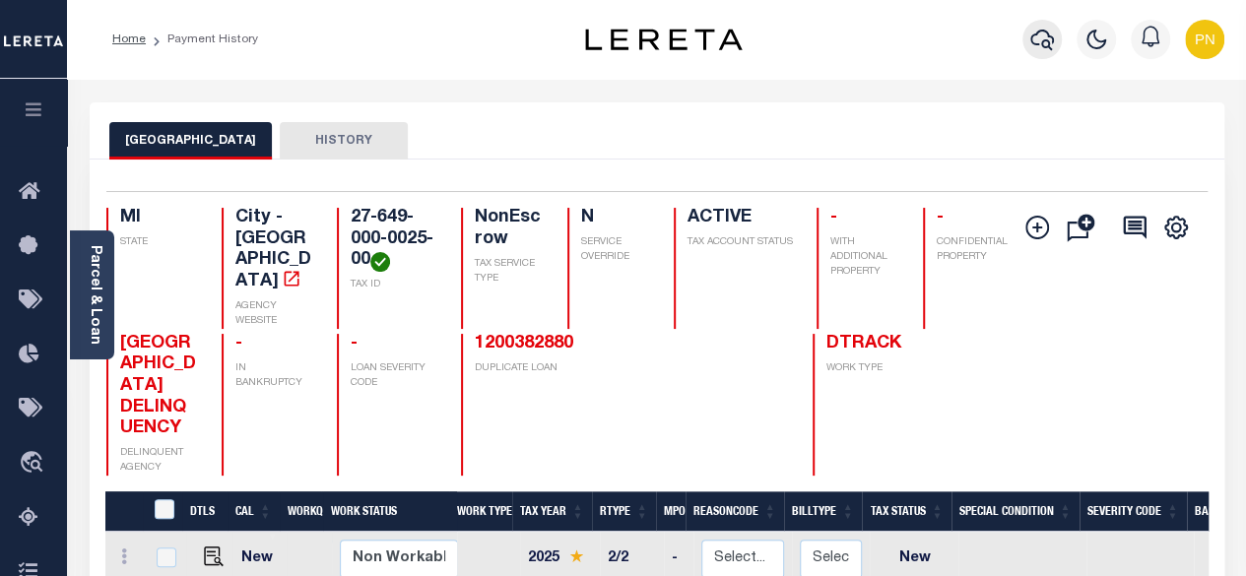
click at [1032, 34] on icon "button" at bounding box center [1042, 40] width 24 height 21
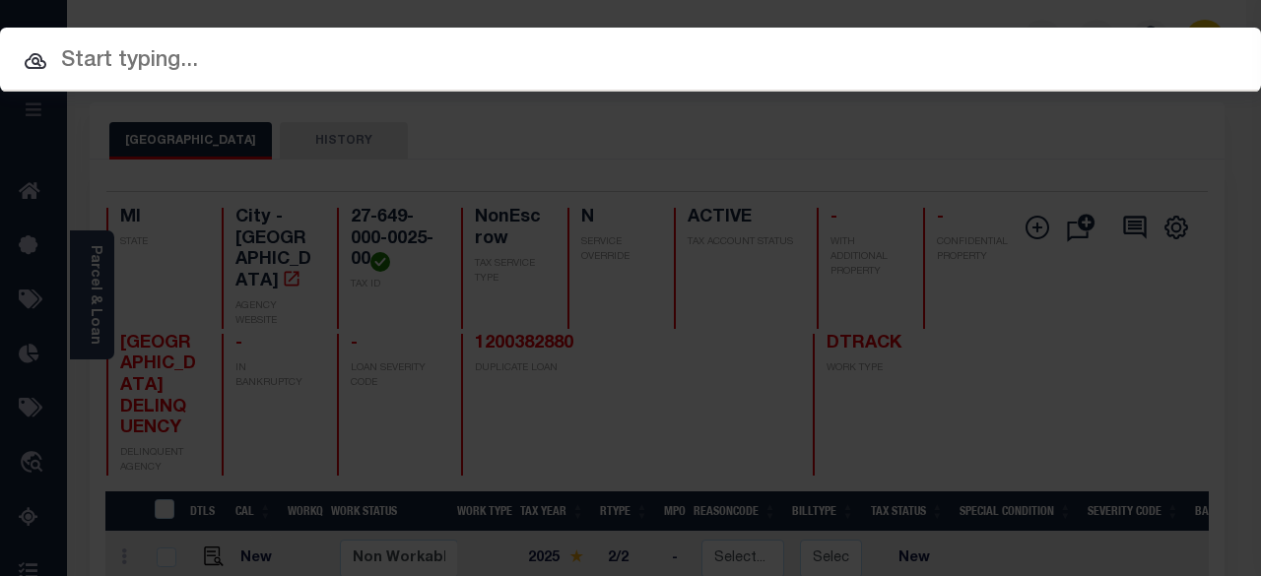
paste input "1200384505"
type input "1200384505"
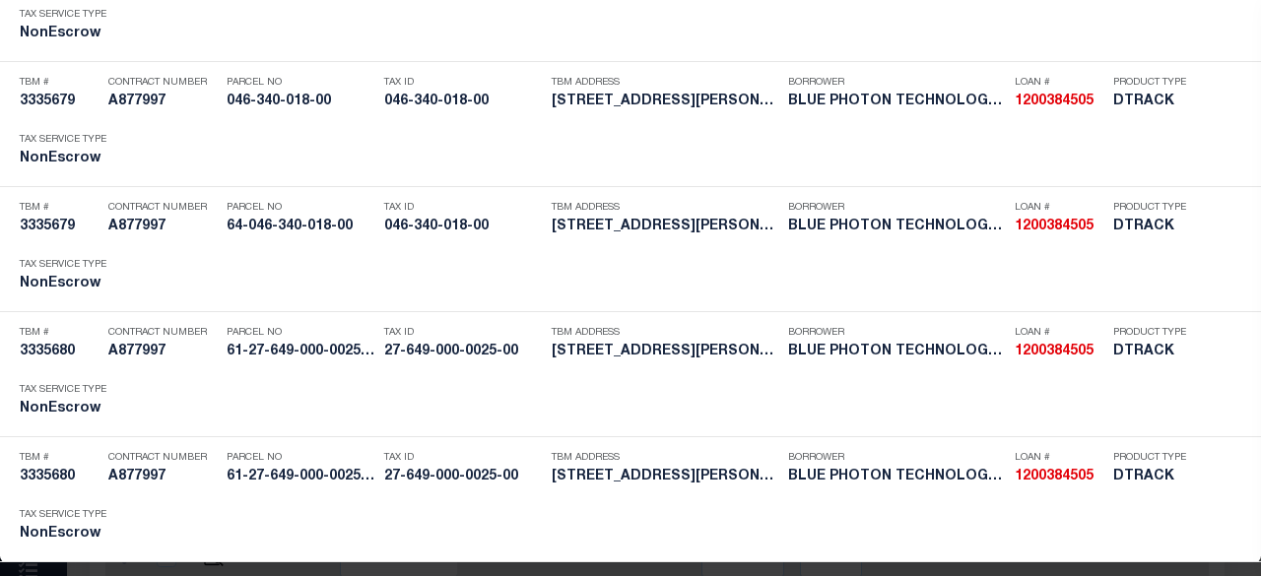
scroll to position [2972, 0]
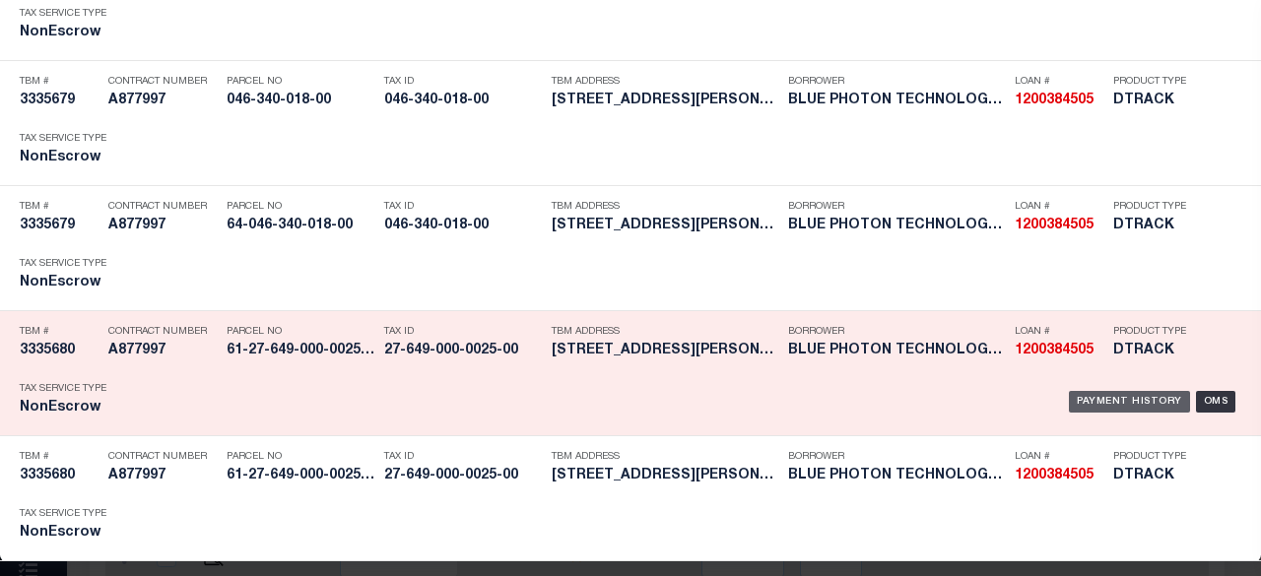
click at [1125, 391] on div "Payment History" at bounding box center [1129, 402] width 121 height 22
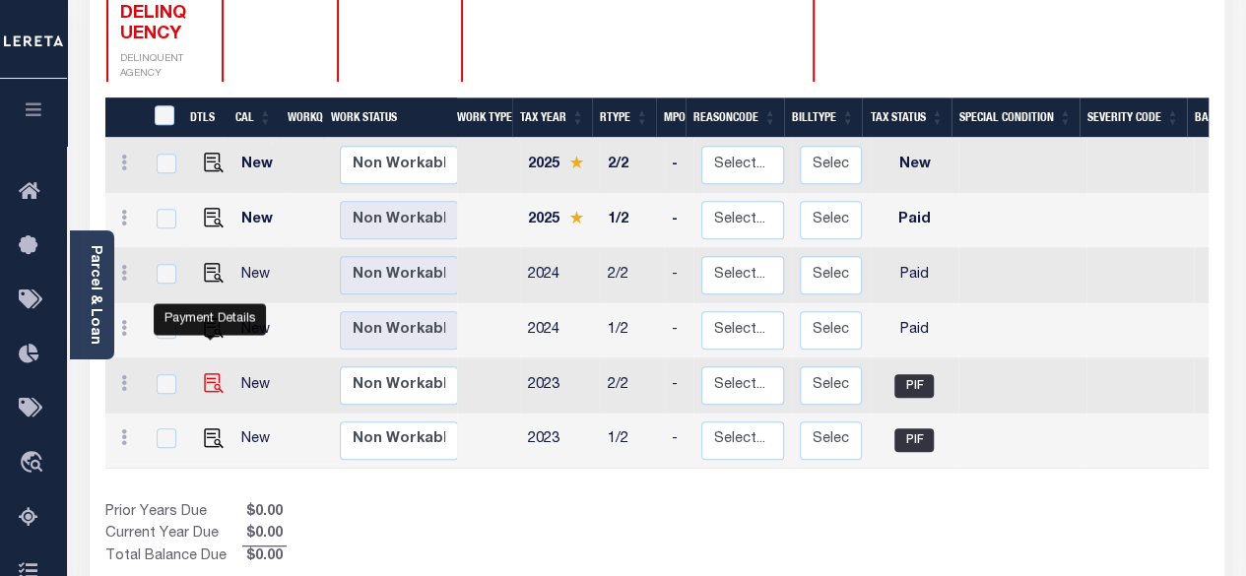
scroll to position [99, 0]
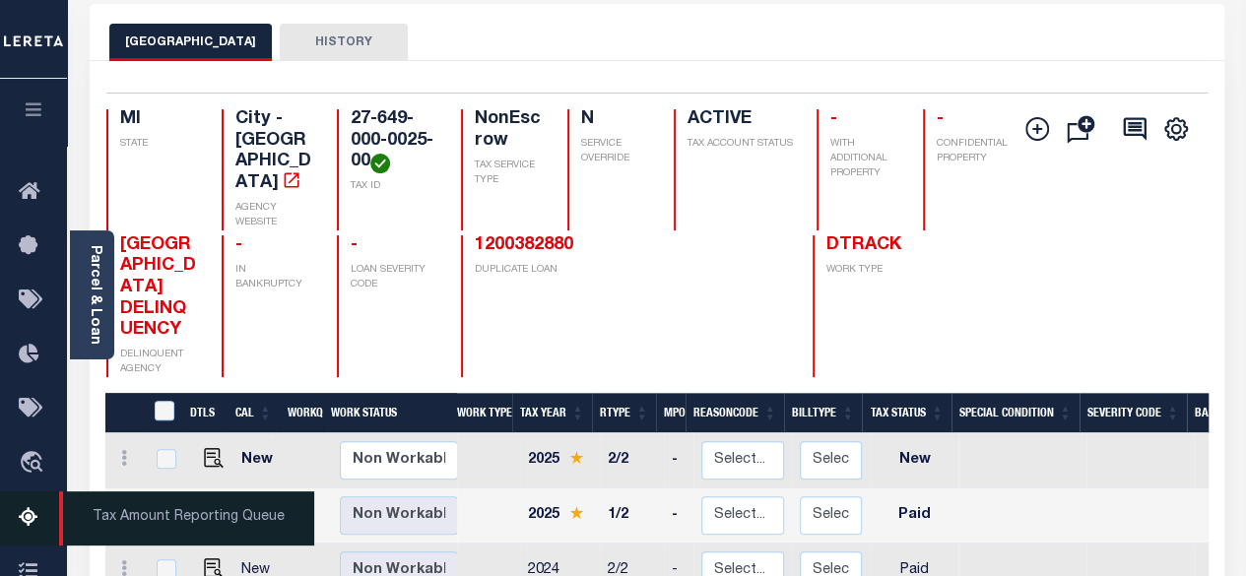
click at [29, 527] on icon at bounding box center [35, 518] width 32 height 25
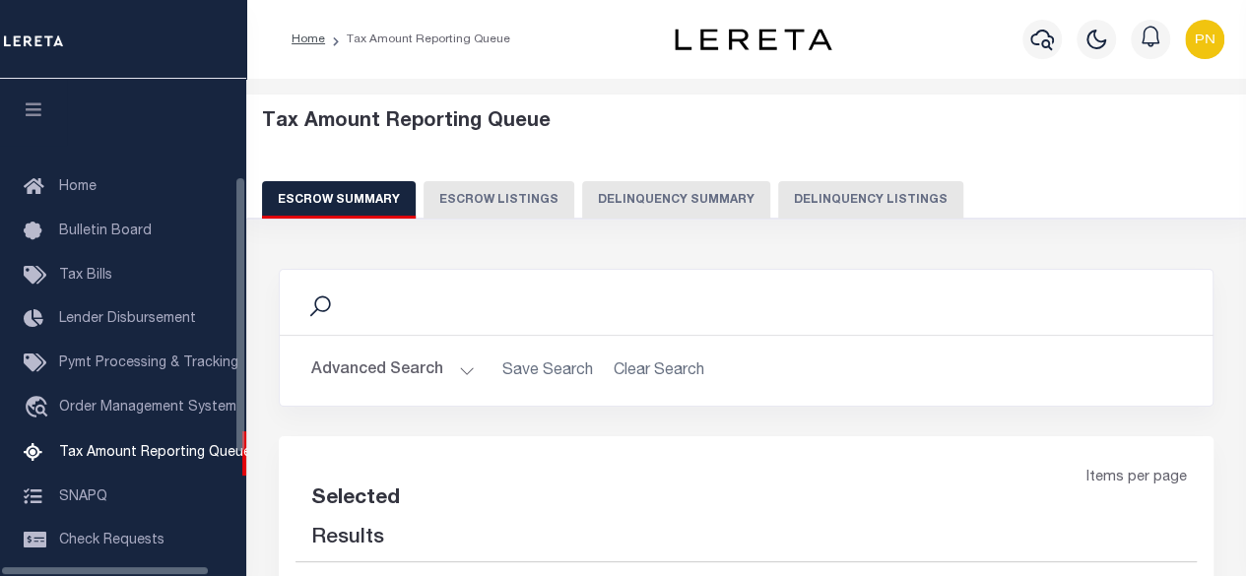
click at [685, 212] on button "Delinquency Summary" at bounding box center [676, 199] width 188 height 37
click at [812, 213] on button "Delinquency Listings" at bounding box center [870, 199] width 185 height 37
select select "100"
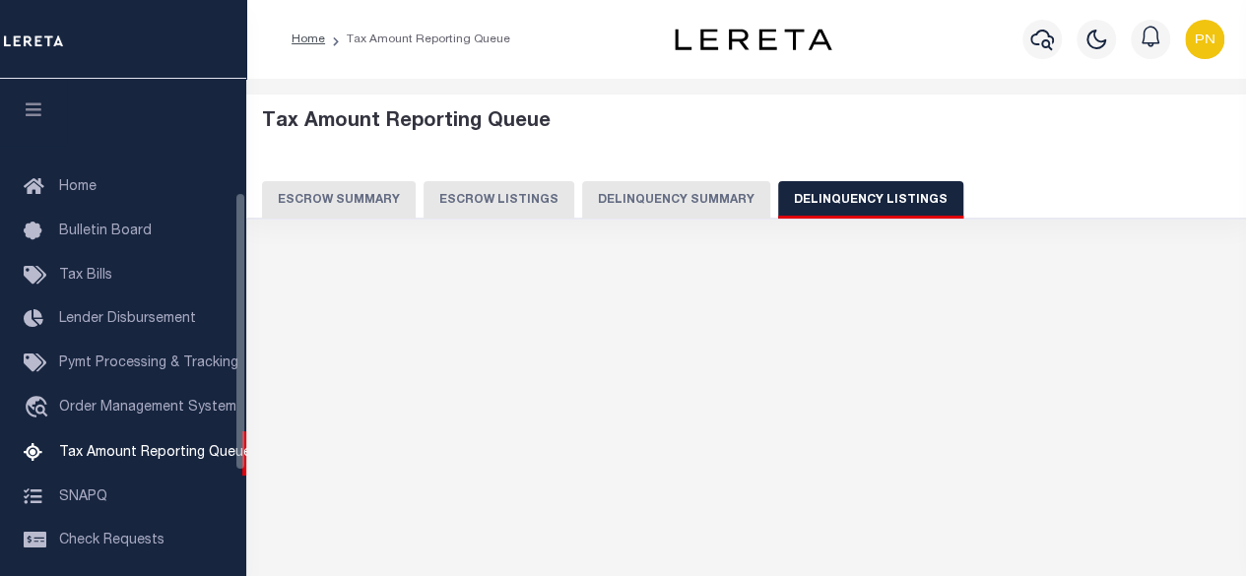
select select "100"
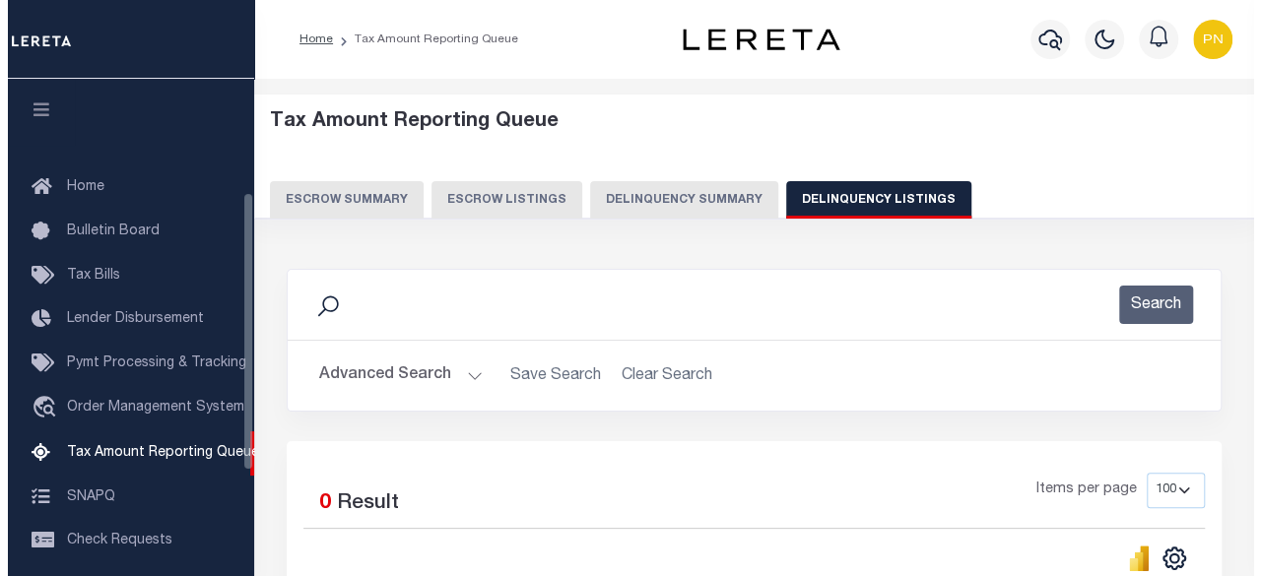
scroll to position [201, 0]
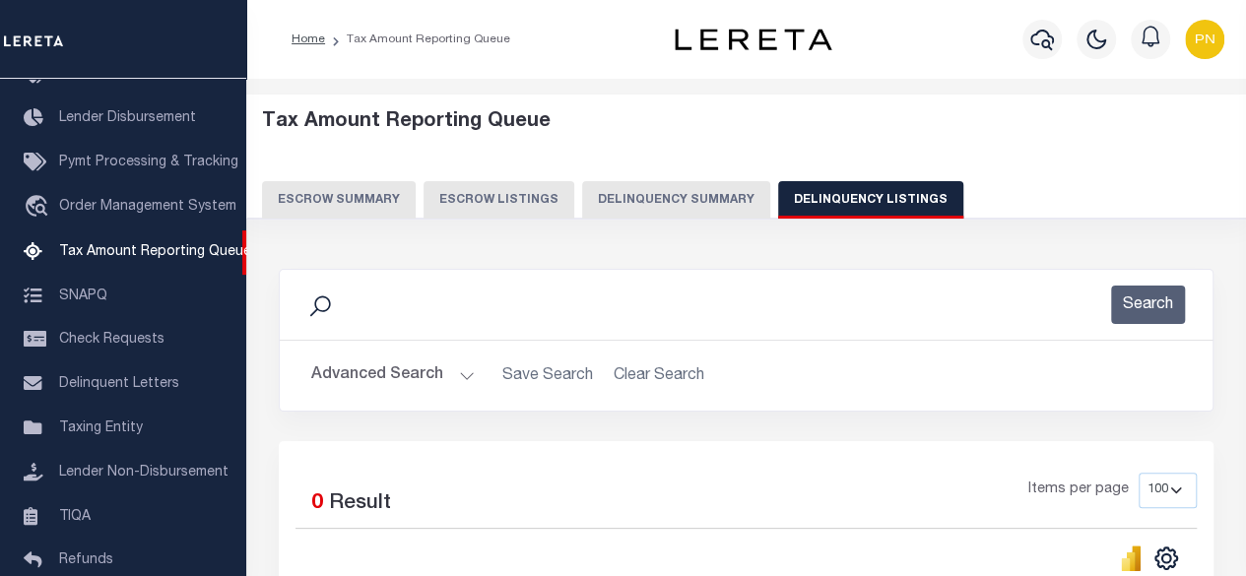
click at [418, 390] on button "Advanced Search" at bounding box center [393, 376] width 164 height 38
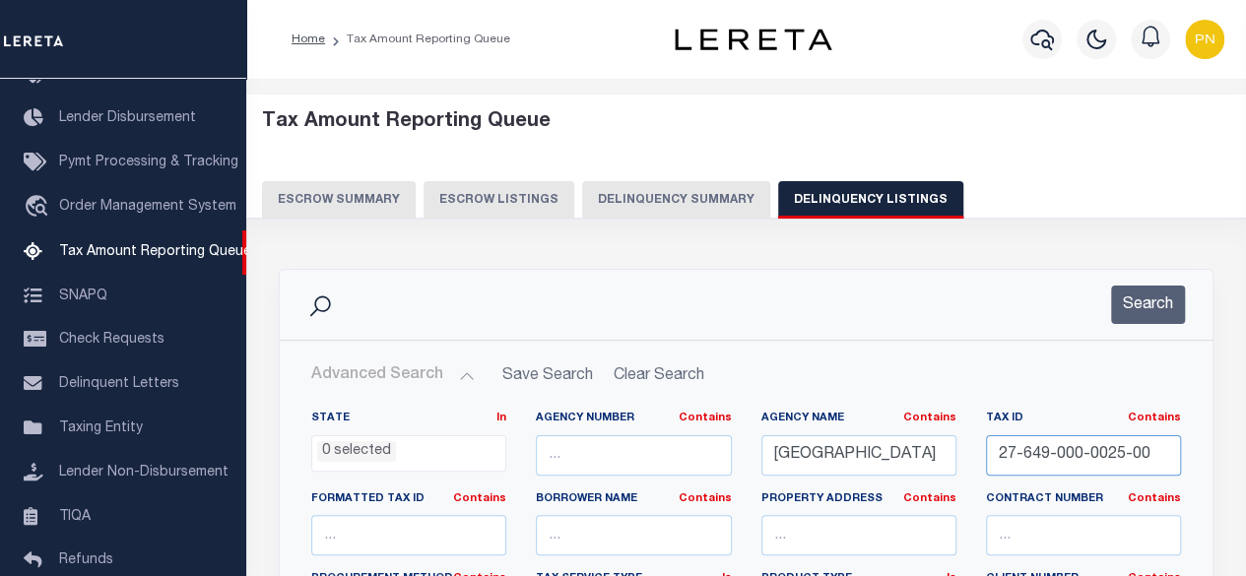
drag, startPoint x: 1142, startPoint y: 458, endPoint x: 957, endPoint y: 452, distance: 185.3
paste input "76-000-0020"
type input "27-676-000-0020-00"
click at [1152, 300] on button "Search" at bounding box center [1148, 305] width 74 height 38
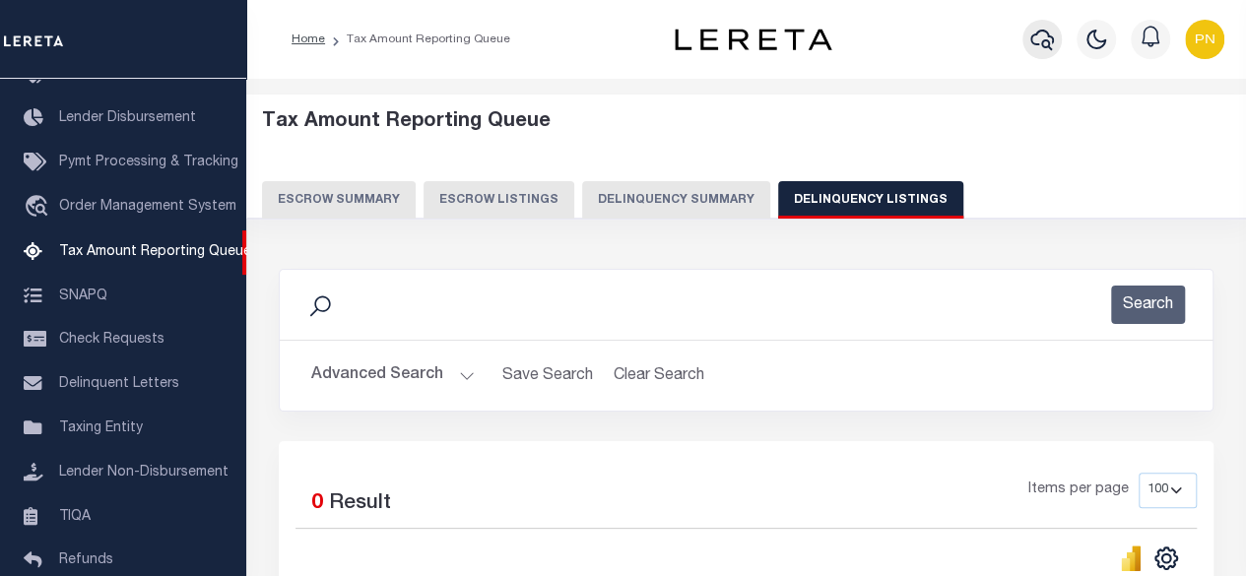
click at [1033, 45] on icon "button" at bounding box center [1042, 40] width 24 height 21
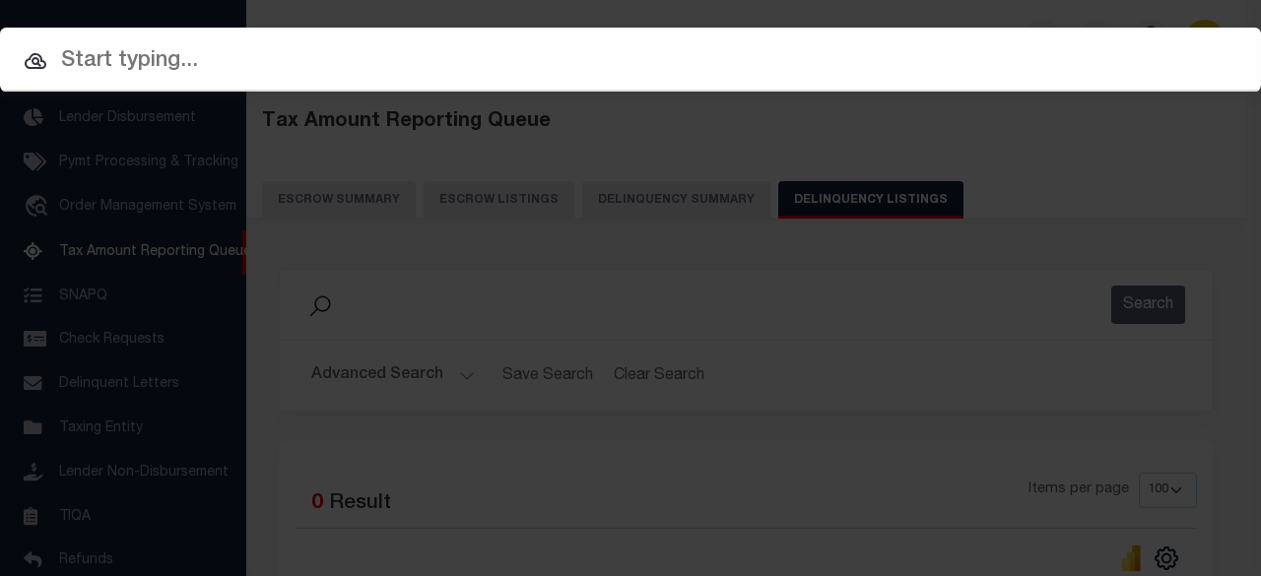
paste input "1227084204"
type input "1227084204"
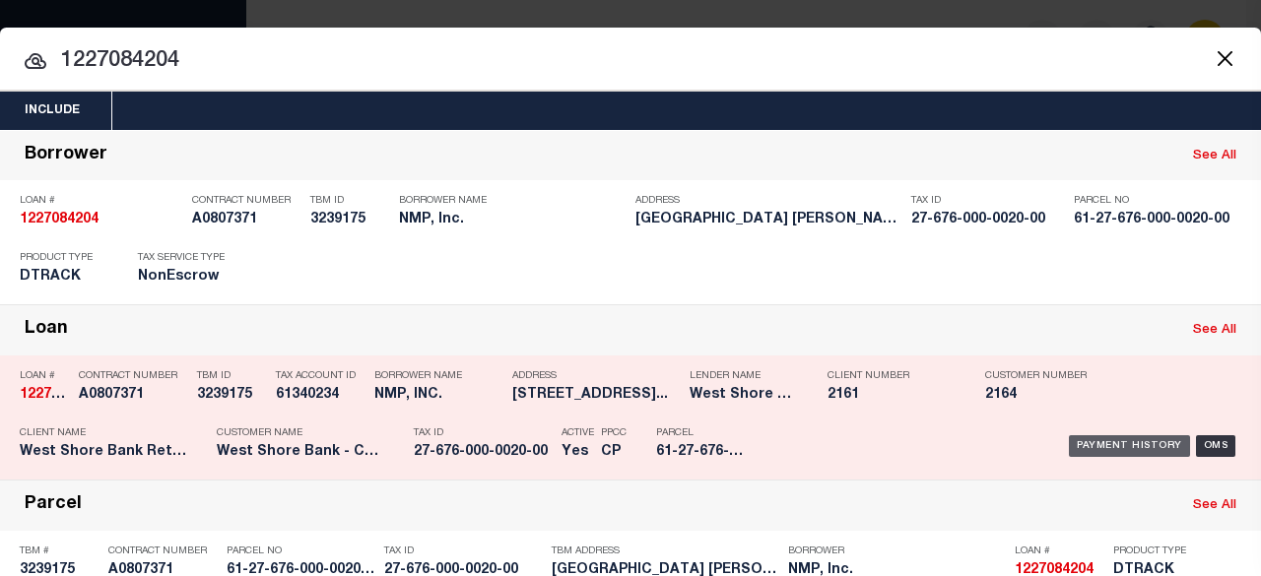
click at [1103, 446] on div "Payment History" at bounding box center [1129, 446] width 121 height 22
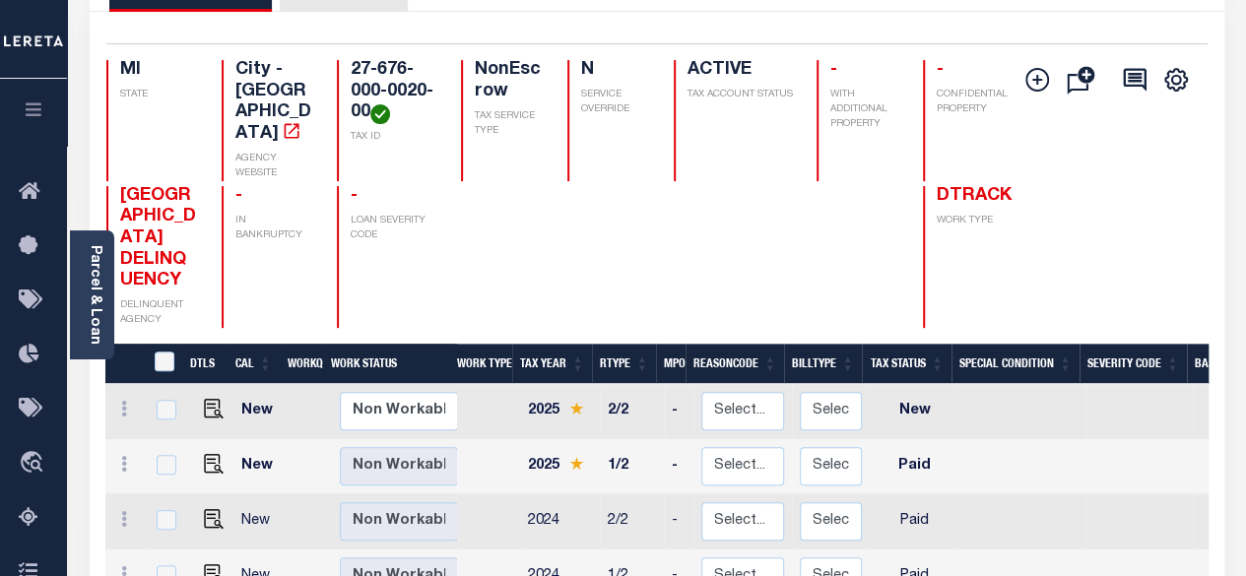
scroll to position [296, 0]
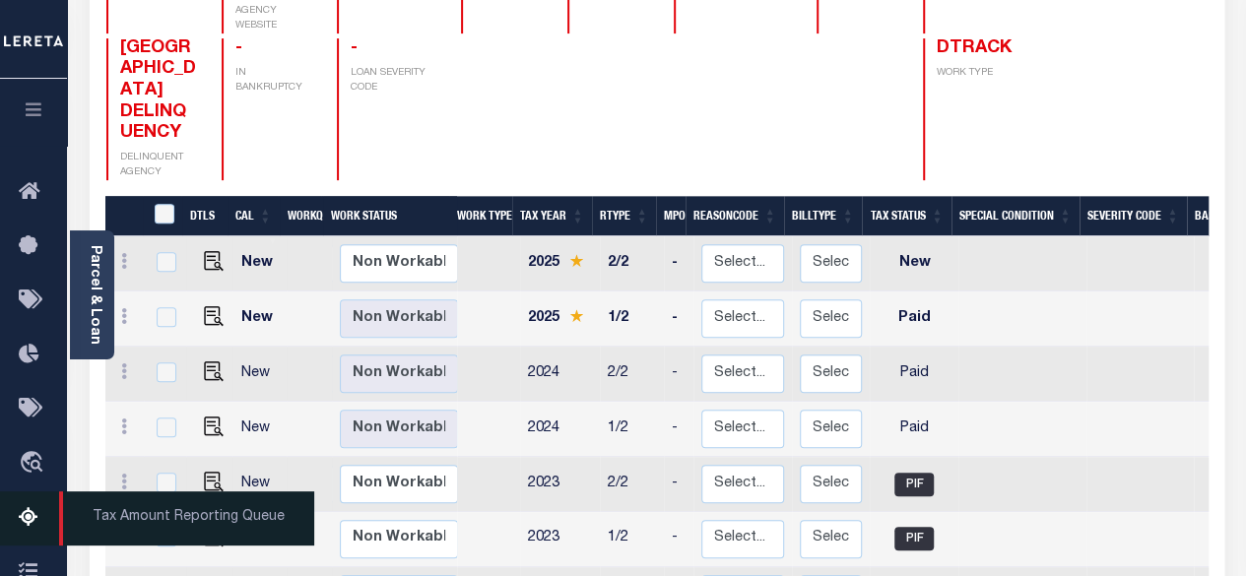
click at [30, 531] on icon at bounding box center [35, 518] width 32 height 25
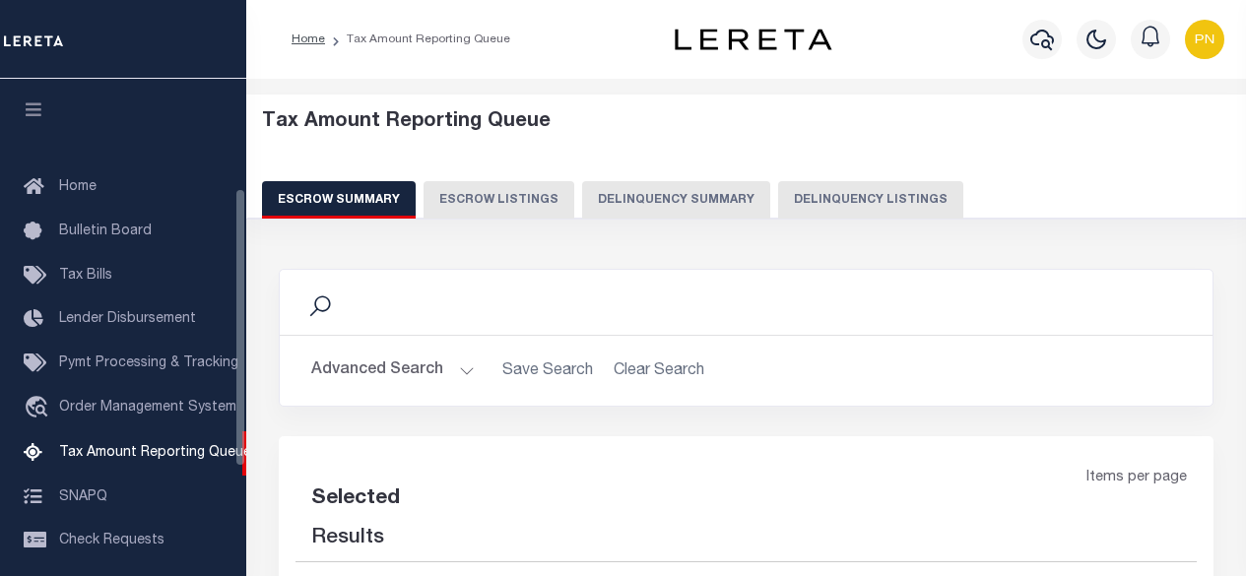
click at [835, 216] on button "Delinquency Listings" at bounding box center [870, 199] width 185 height 37
click at [833, 204] on button "Delinquency Listings" at bounding box center [870, 199] width 185 height 37
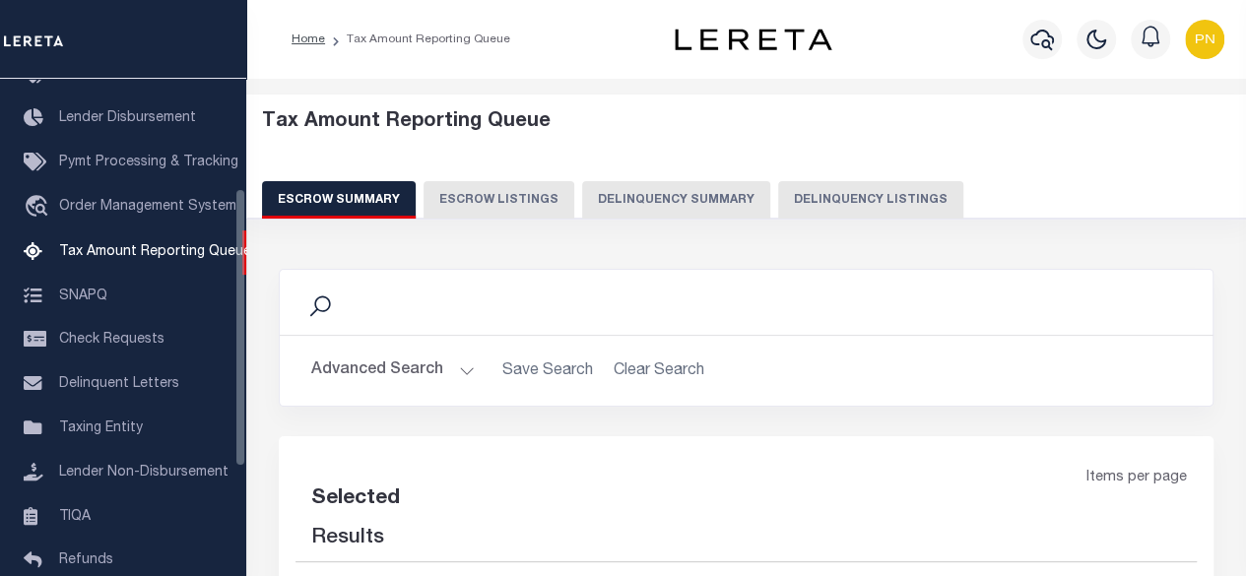
select select "100"
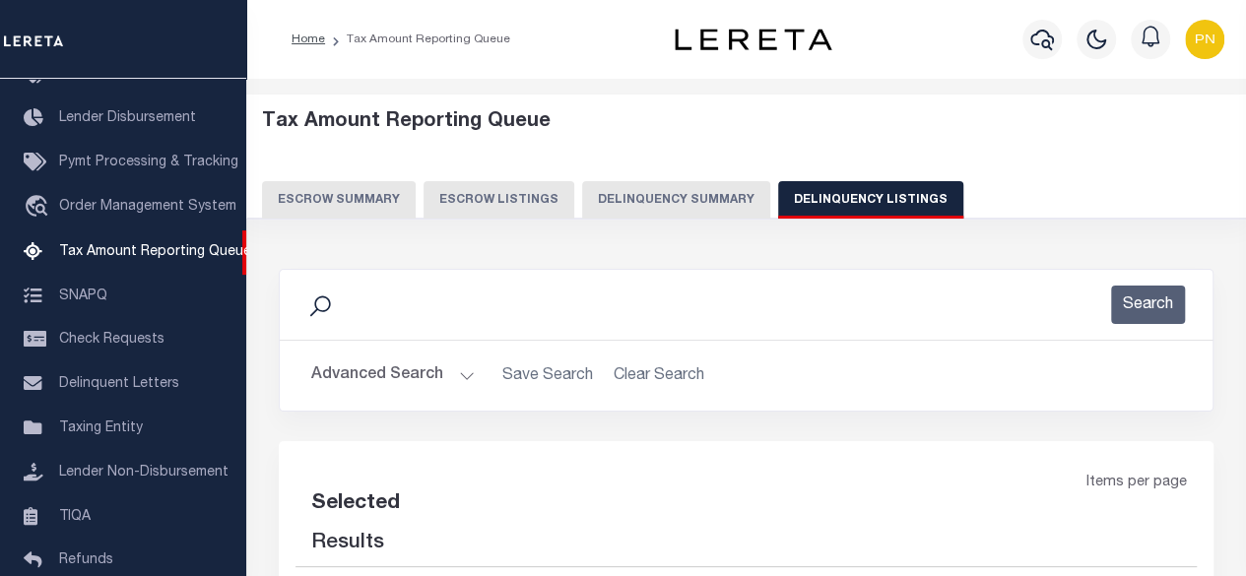
click at [377, 365] on button "Advanced Search" at bounding box center [393, 376] width 164 height 38
click at [400, 370] on button "Advanced Search" at bounding box center [393, 376] width 164 height 38
select select "100"
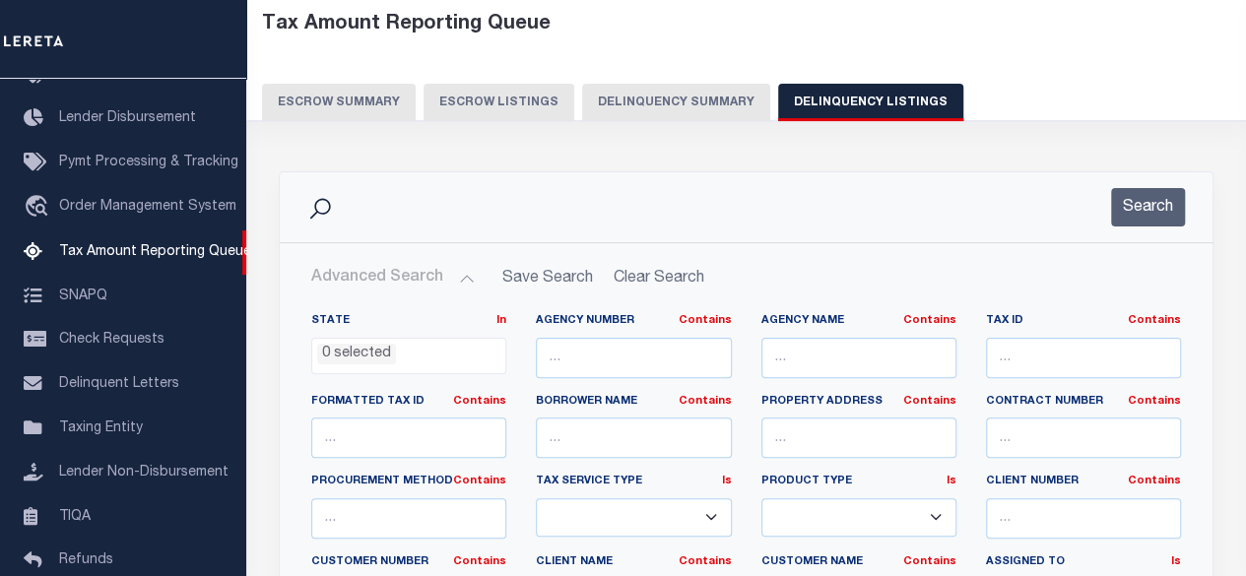
scroll to position [99, 0]
click at [826, 352] on input "text" at bounding box center [859, 357] width 195 height 40
paste input "[GEOGRAPHIC_DATA]"
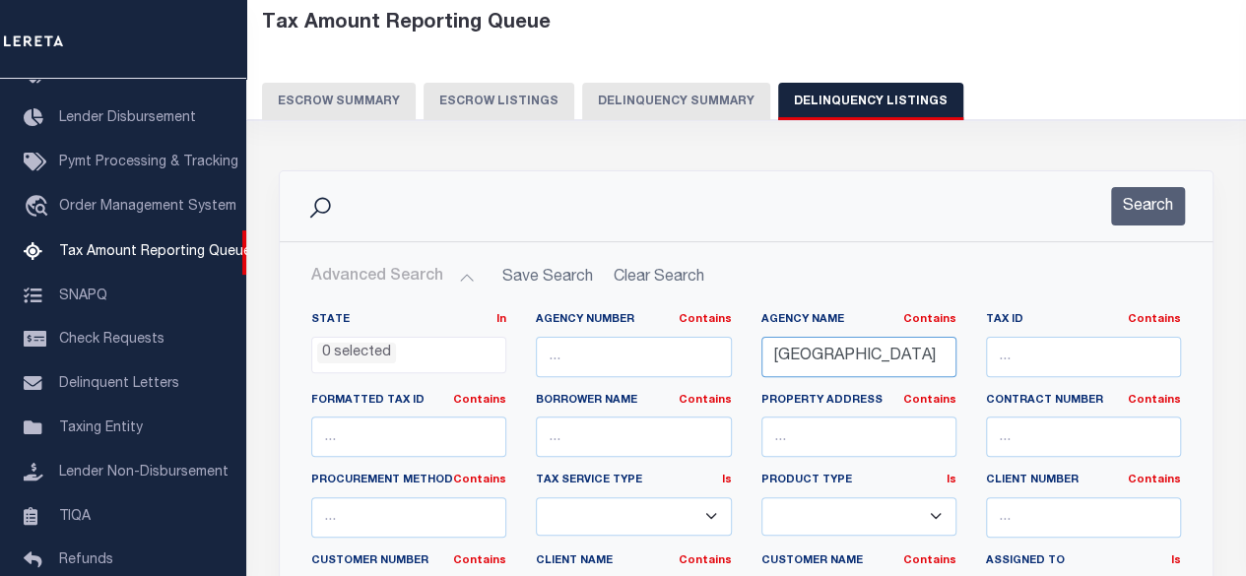
type input "[GEOGRAPHIC_DATA]"
click at [1067, 363] on input "text" at bounding box center [1083, 357] width 195 height 40
paste input "159079"
type input "159079"
click at [1139, 202] on button "Search" at bounding box center [1148, 206] width 74 height 38
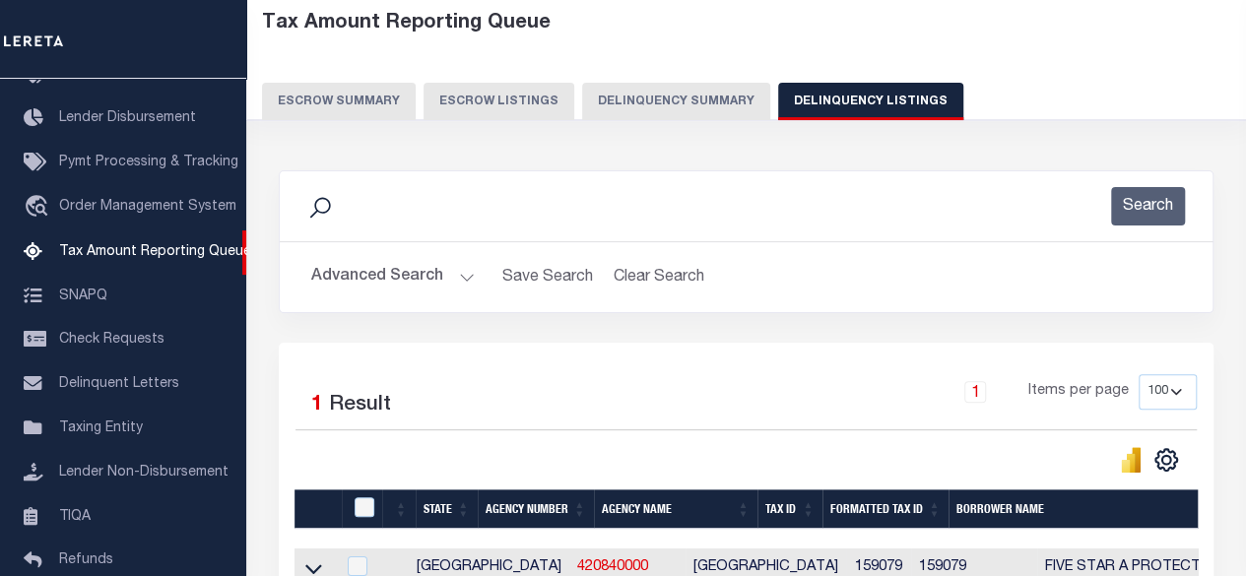
scroll to position [296, 0]
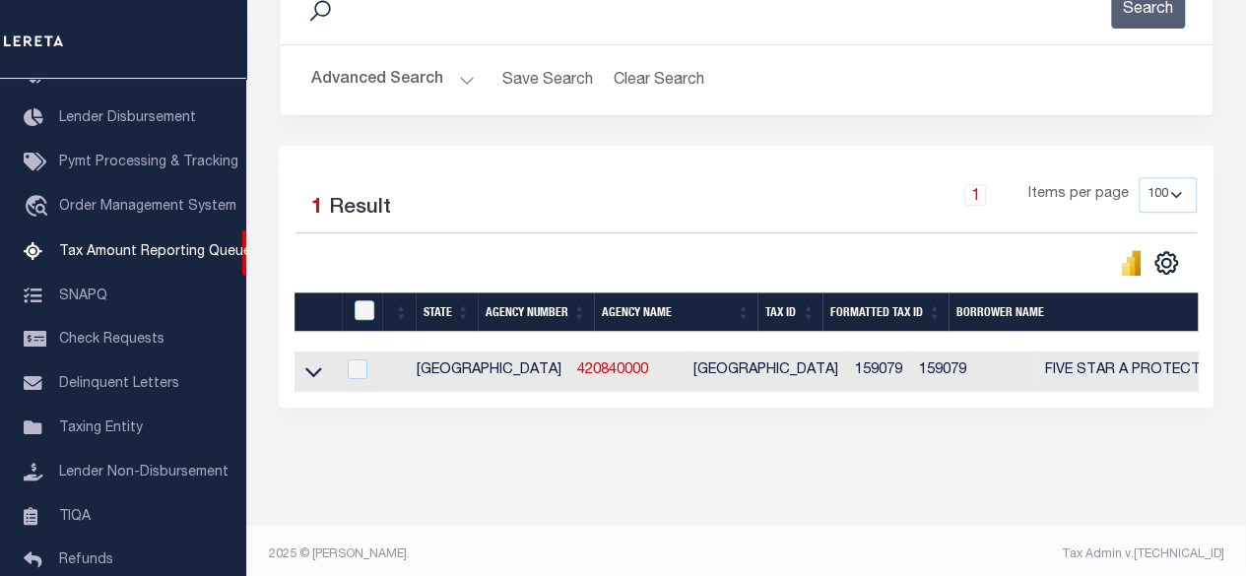
click at [307, 378] on icon at bounding box center [313, 372] width 17 height 21
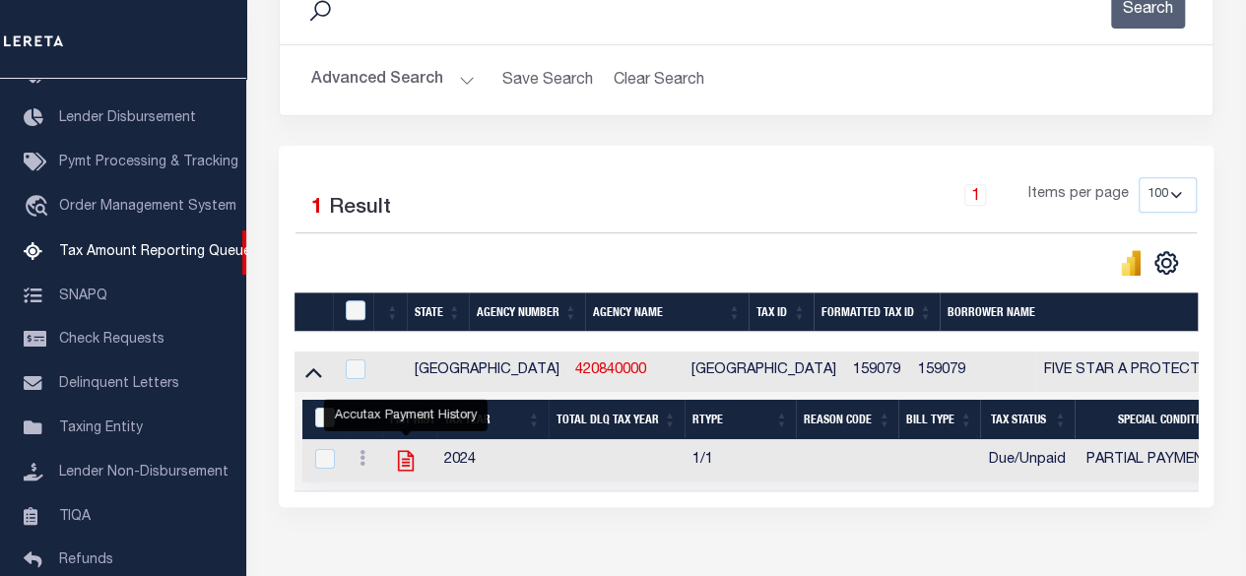
click at [410, 464] on icon "" at bounding box center [406, 461] width 16 height 21
checkbox input "true"
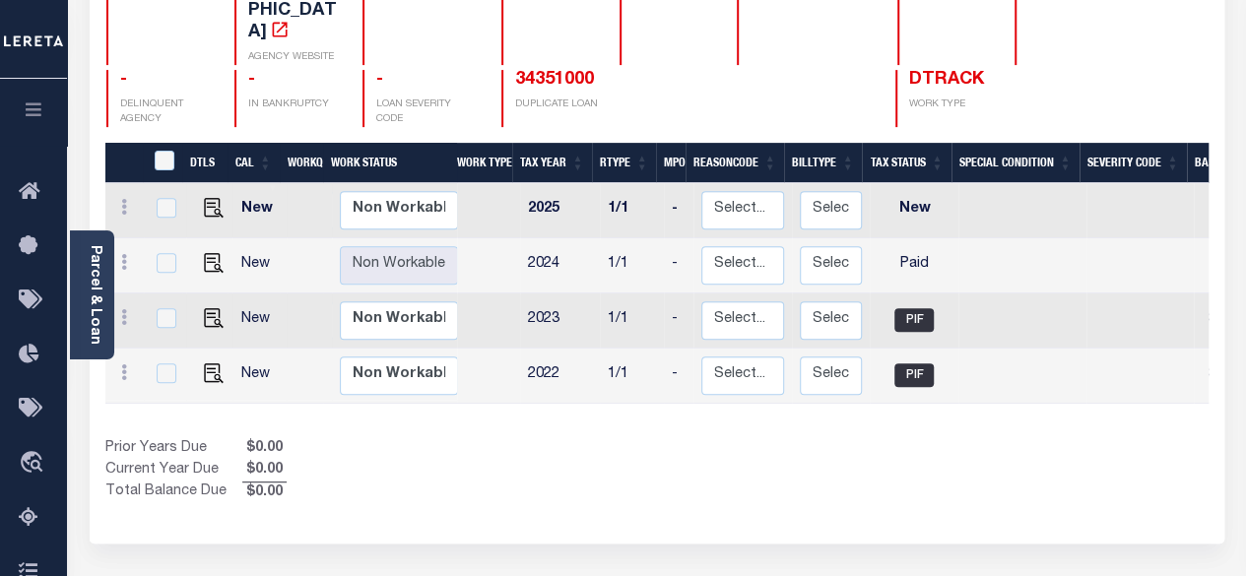
scroll to position [296, 0]
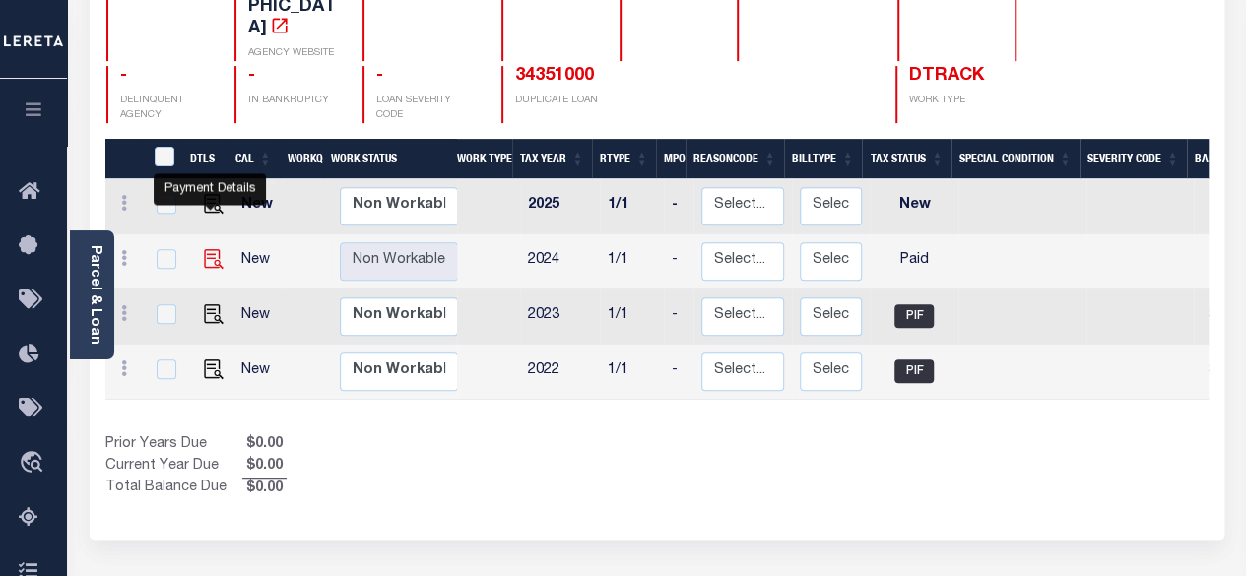
click at [211, 249] on img "" at bounding box center [214, 259] width 20 height 20
checkbox input "true"
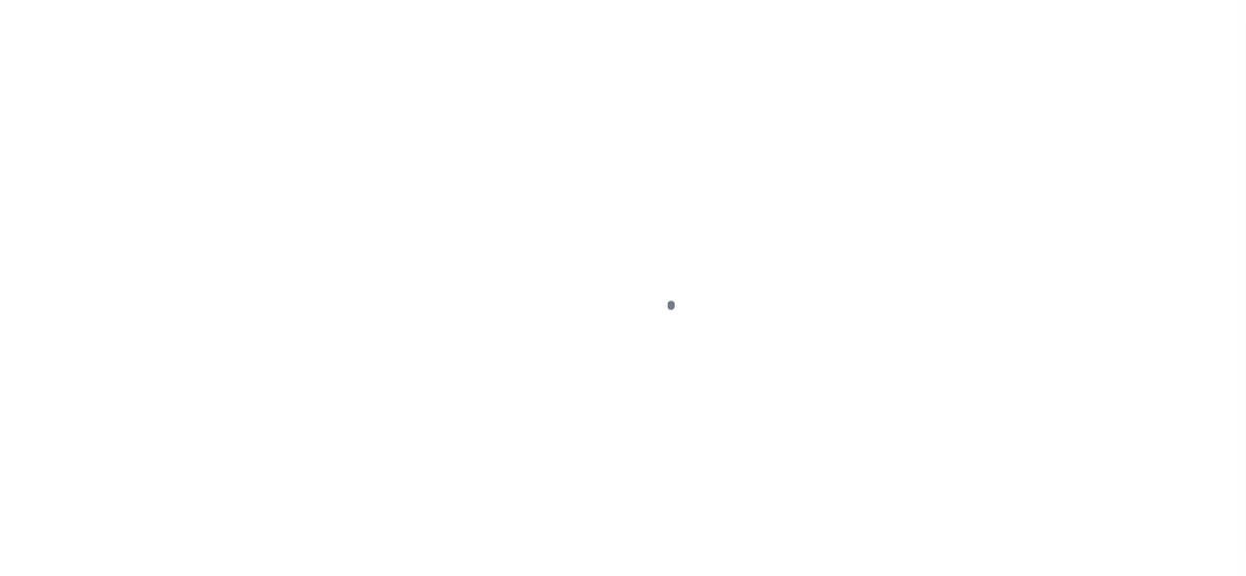
select select "PYD"
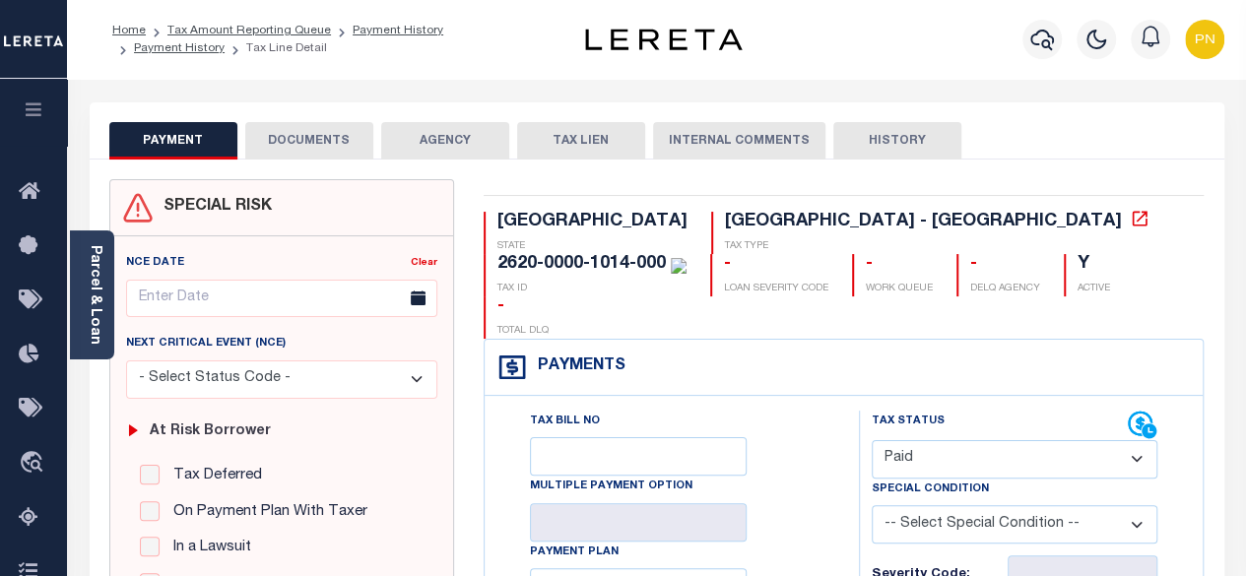
click at [349, 133] on button "DOCUMENTS" at bounding box center [309, 140] width 128 height 37
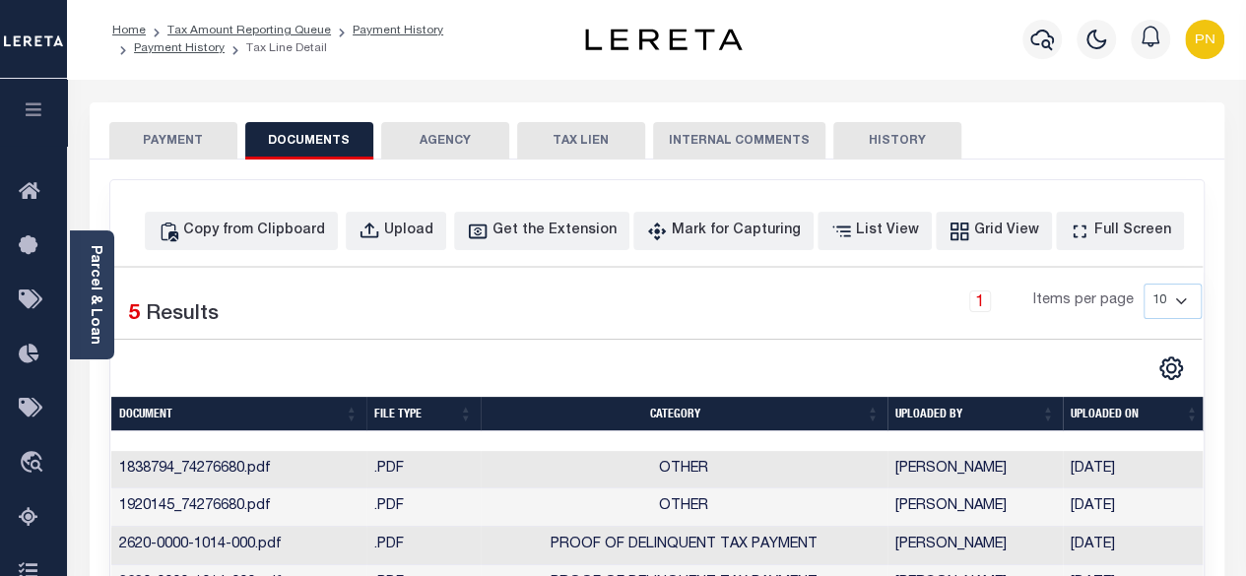
click at [194, 139] on button "PAYMENT" at bounding box center [173, 140] width 128 height 37
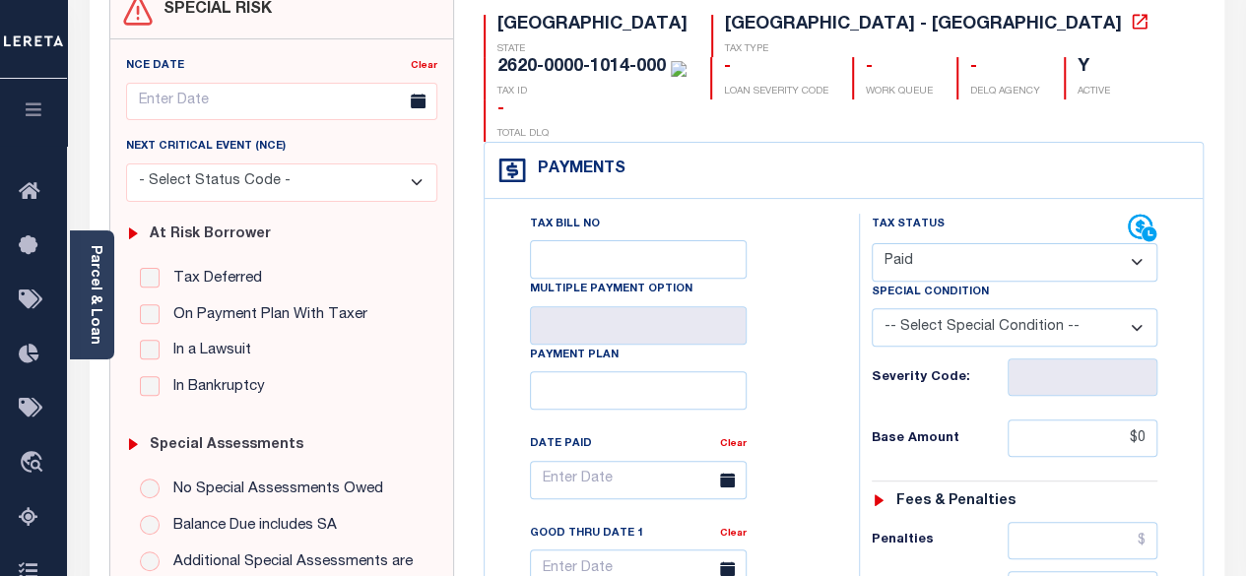
scroll to position [99, 0]
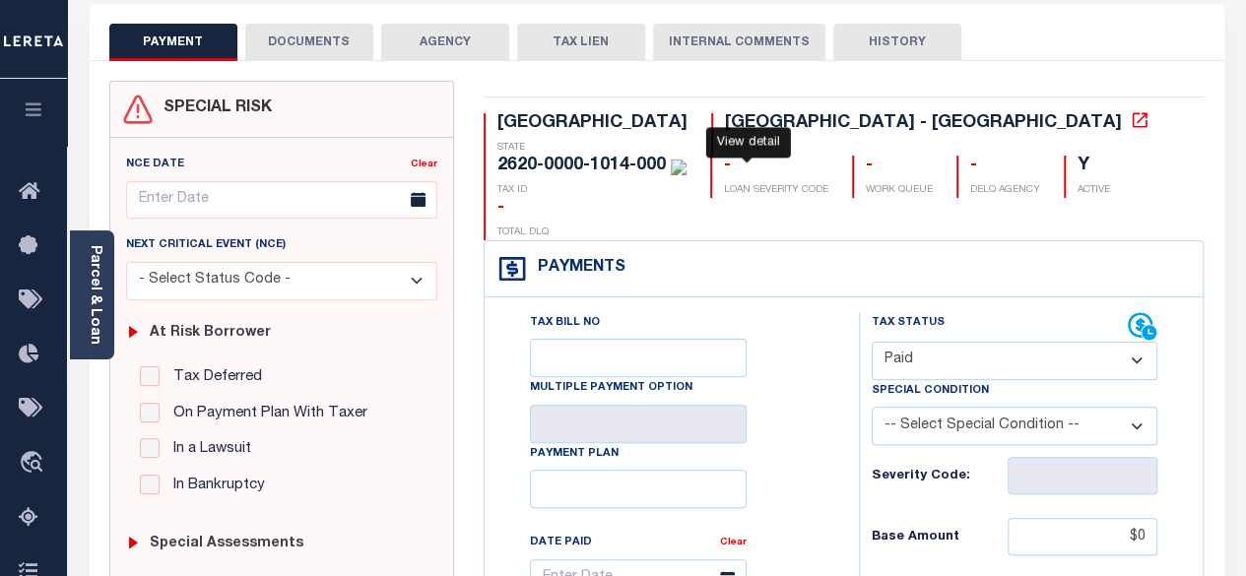
click at [1133, 127] on icon at bounding box center [1140, 119] width 15 height 15
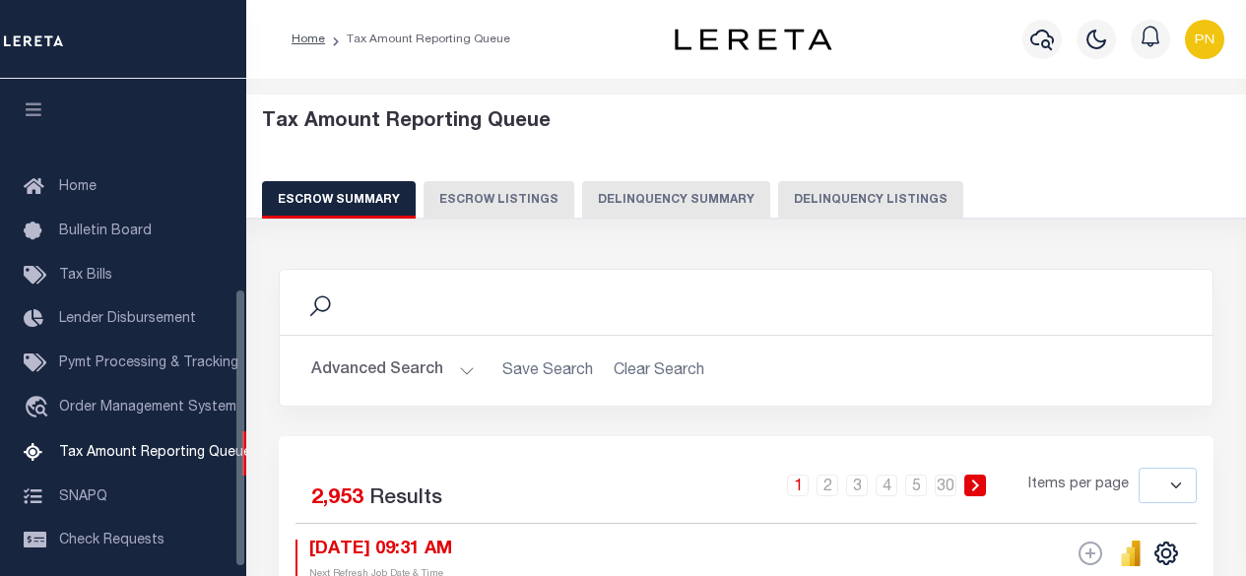
select select
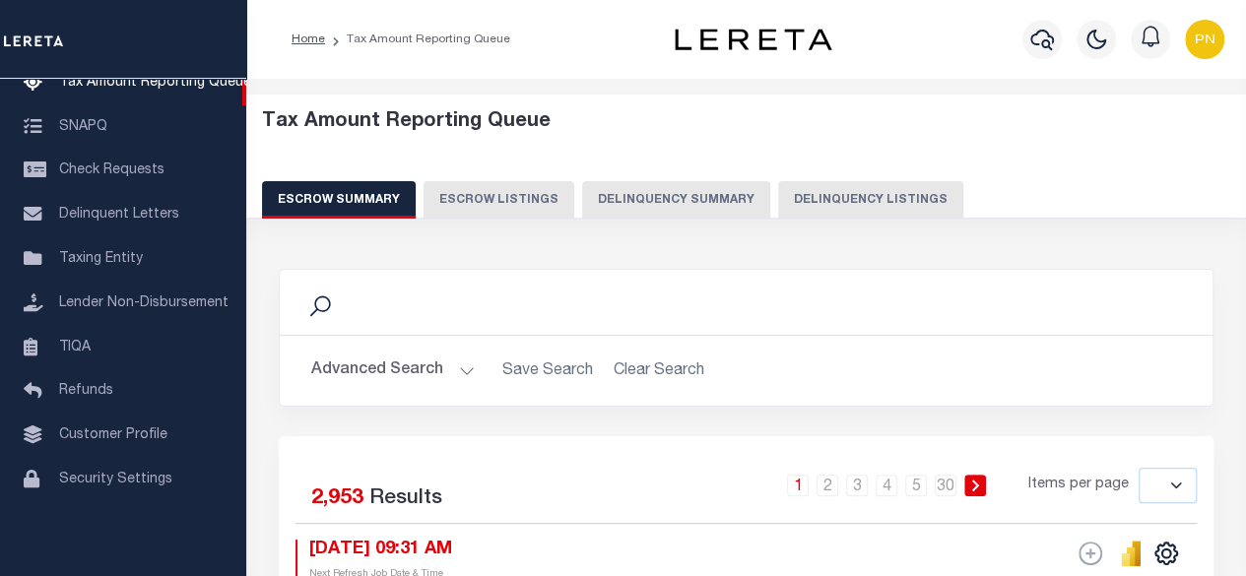
click at [851, 189] on button "Delinquency Listings" at bounding box center [870, 199] width 185 height 37
select select "100"
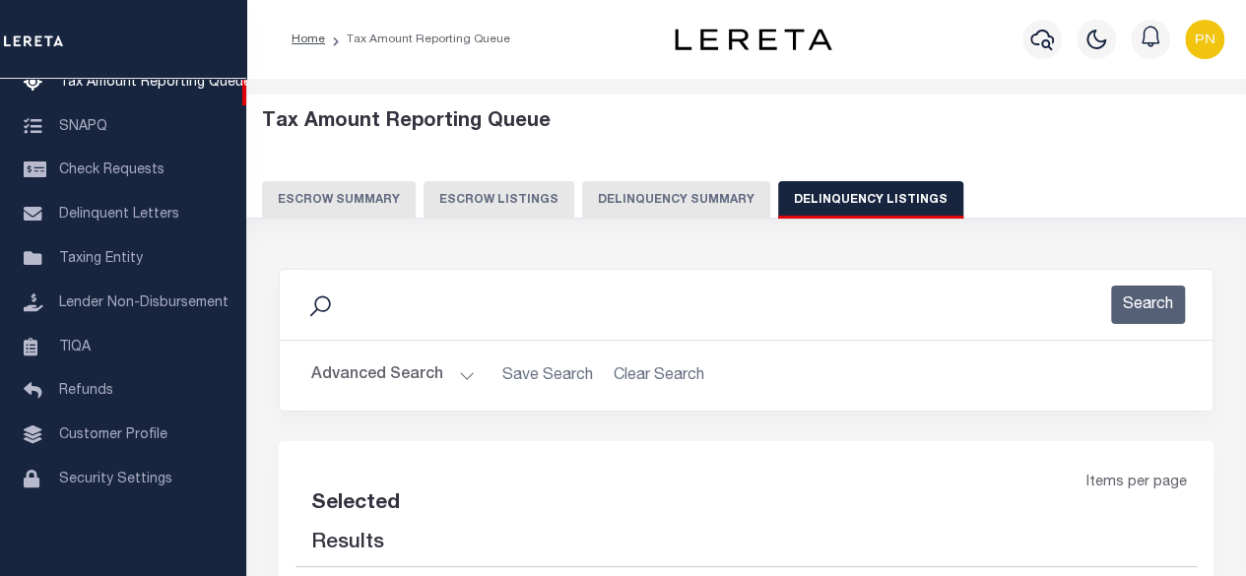
select select "100"
drag, startPoint x: 696, startPoint y: 324, endPoint x: 658, endPoint y: 397, distance: 82.0
drag, startPoint x: 658, startPoint y: 397, endPoint x: 568, endPoint y: 318, distance: 119.4
click at [568, 318] on div "Search" at bounding box center [746, 305] width 901 height 38
click at [402, 386] on button "Advanced Search" at bounding box center [393, 376] width 164 height 38
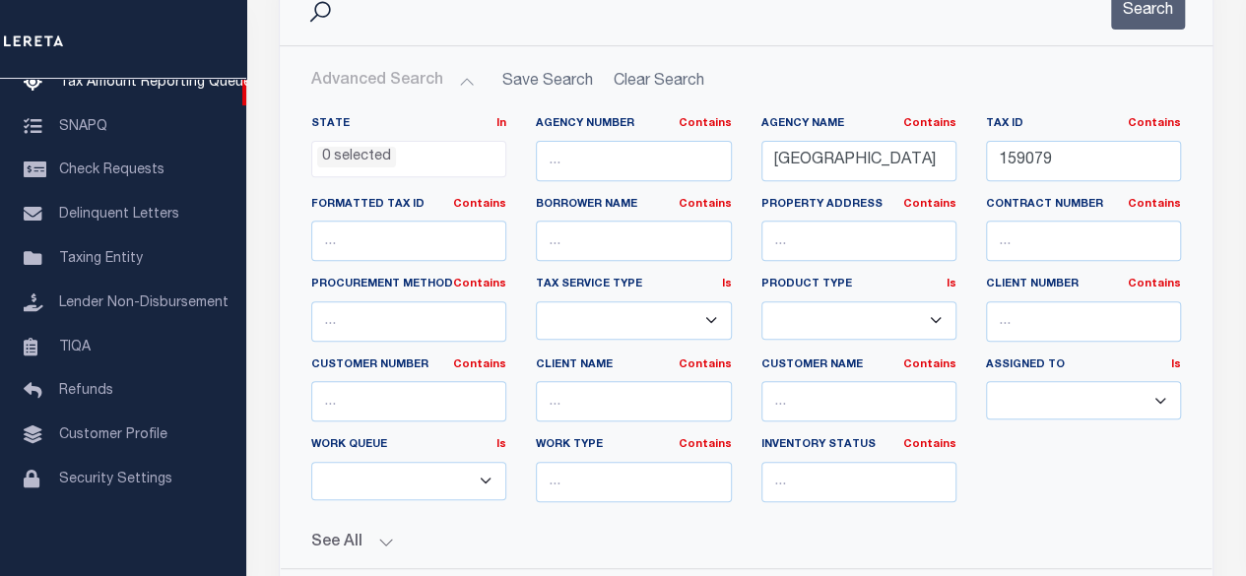
scroll to position [296, 0]
click at [1155, 20] on button "Search" at bounding box center [1148, 9] width 74 height 38
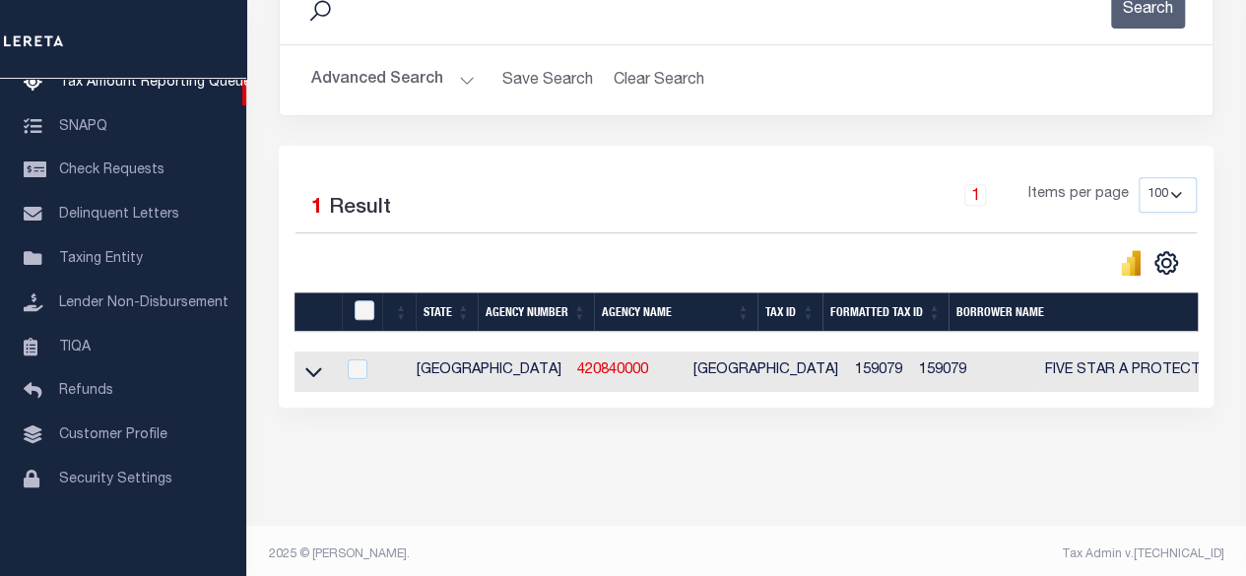
scroll to position [317, 0]
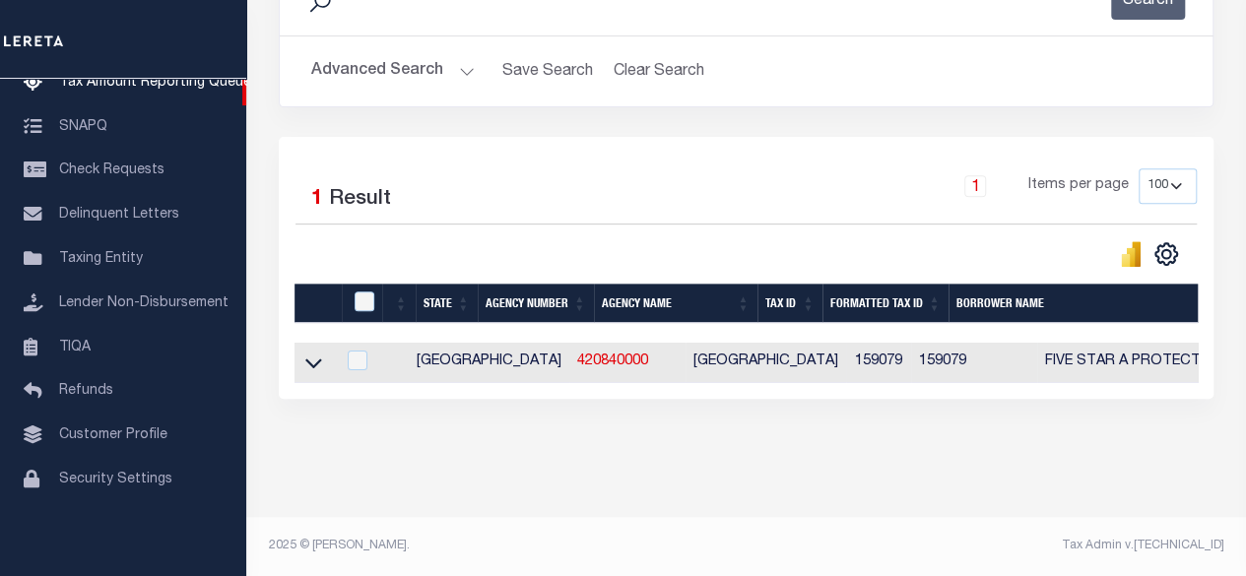
click at [317, 358] on icon at bounding box center [313, 363] width 17 height 21
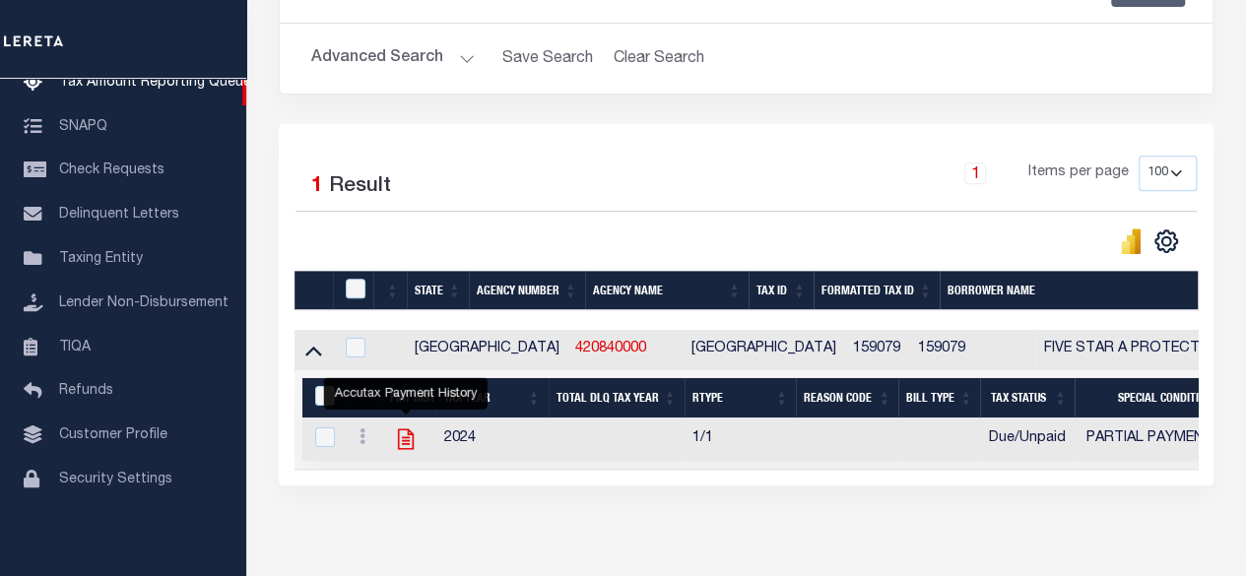
click at [408, 447] on icon "" at bounding box center [406, 440] width 26 height 26
checkbox input "true"
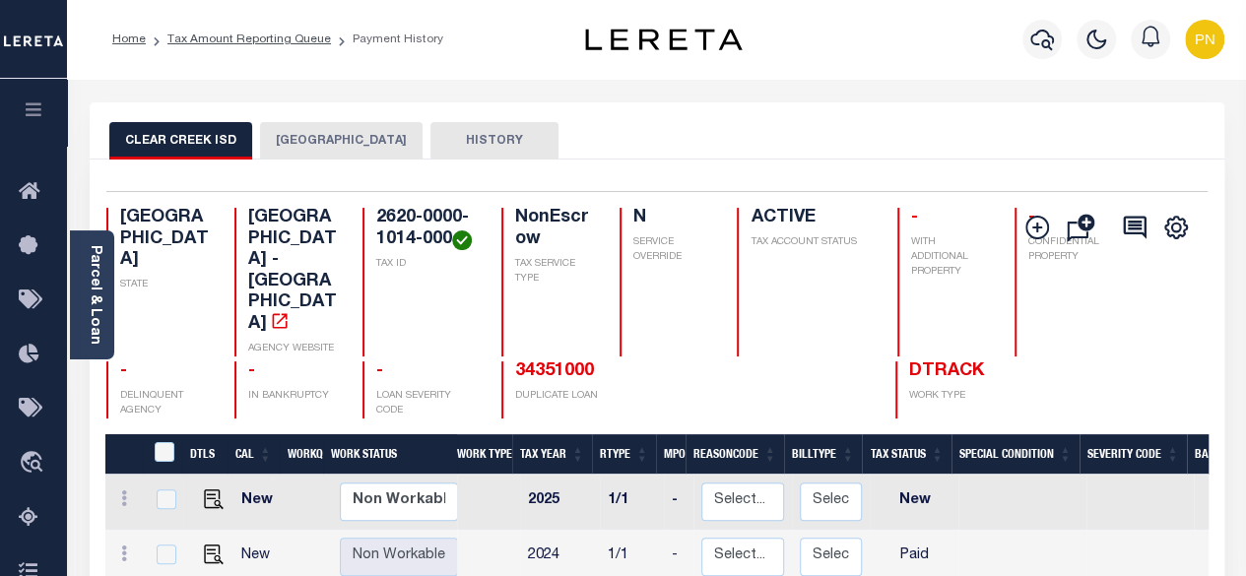
click at [362, 147] on button "[GEOGRAPHIC_DATA]" at bounding box center [341, 140] width 163 height 37
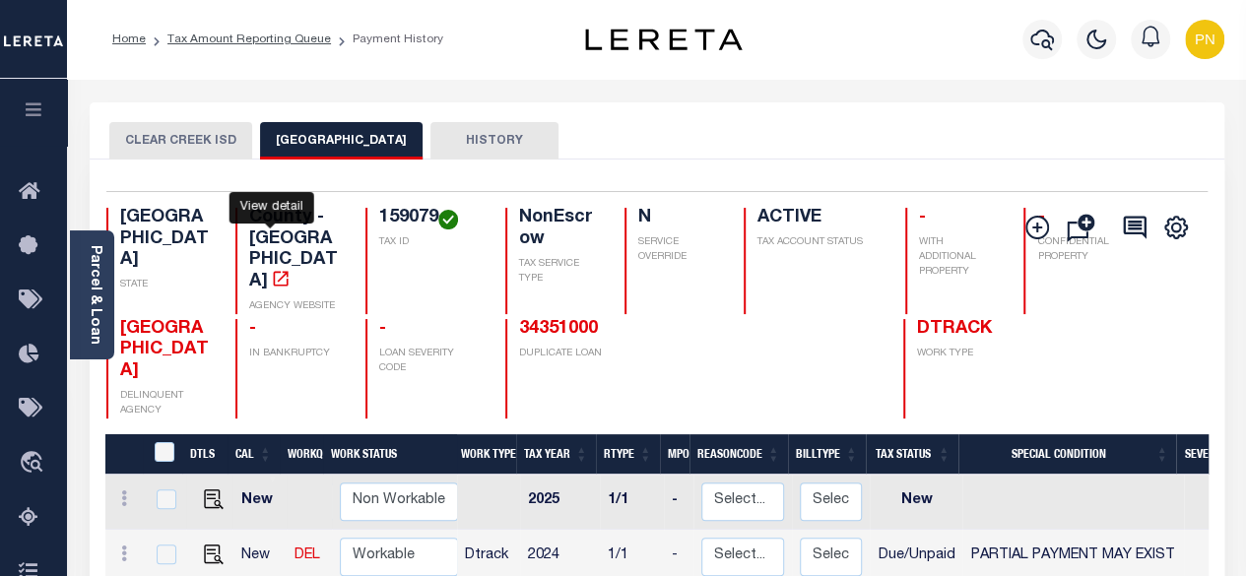
click at [271, 269] on icon "" at bounding box center [281, 279] width 20 height 20
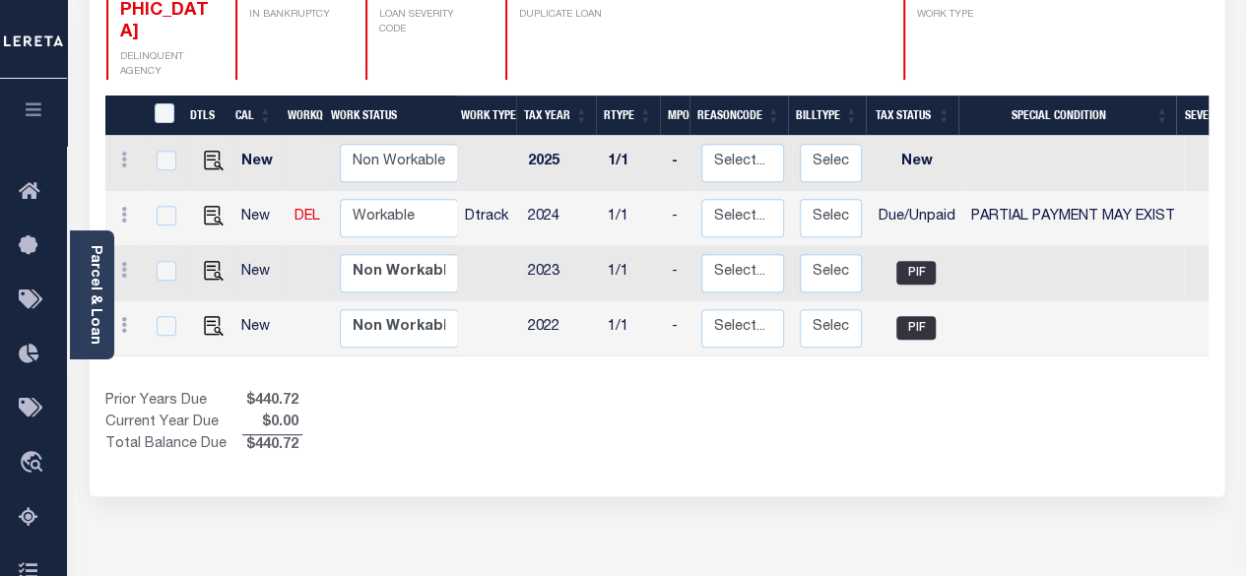
scroll to position [394, 0]
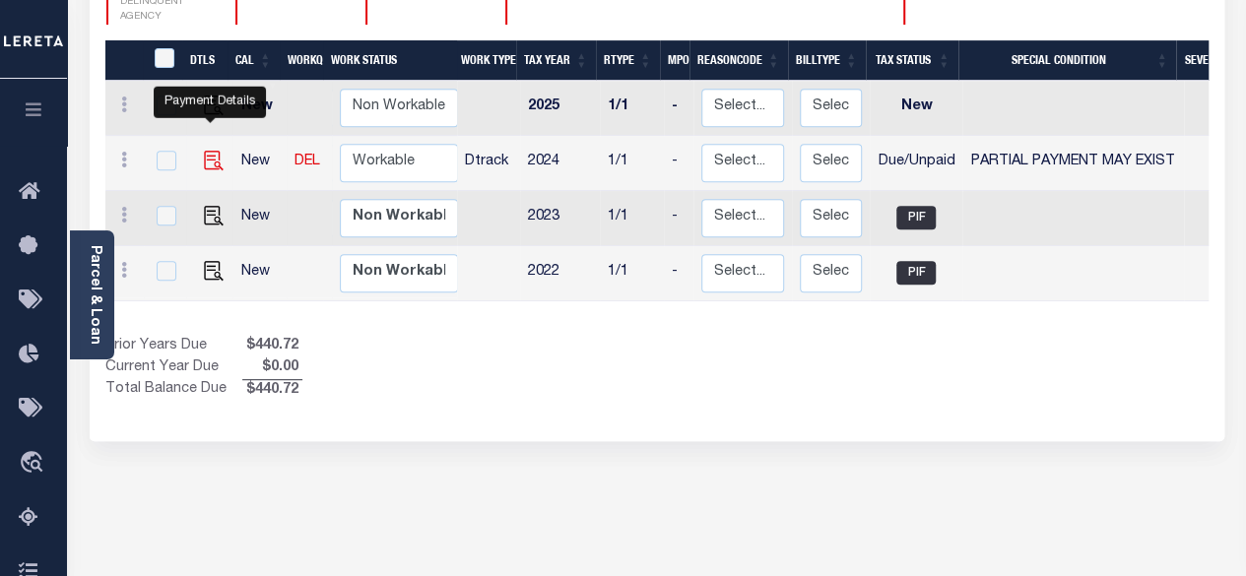
click at [209, 151] on img "" at bounding box center [214, 161] width 20 height 20
checkbox input "true"
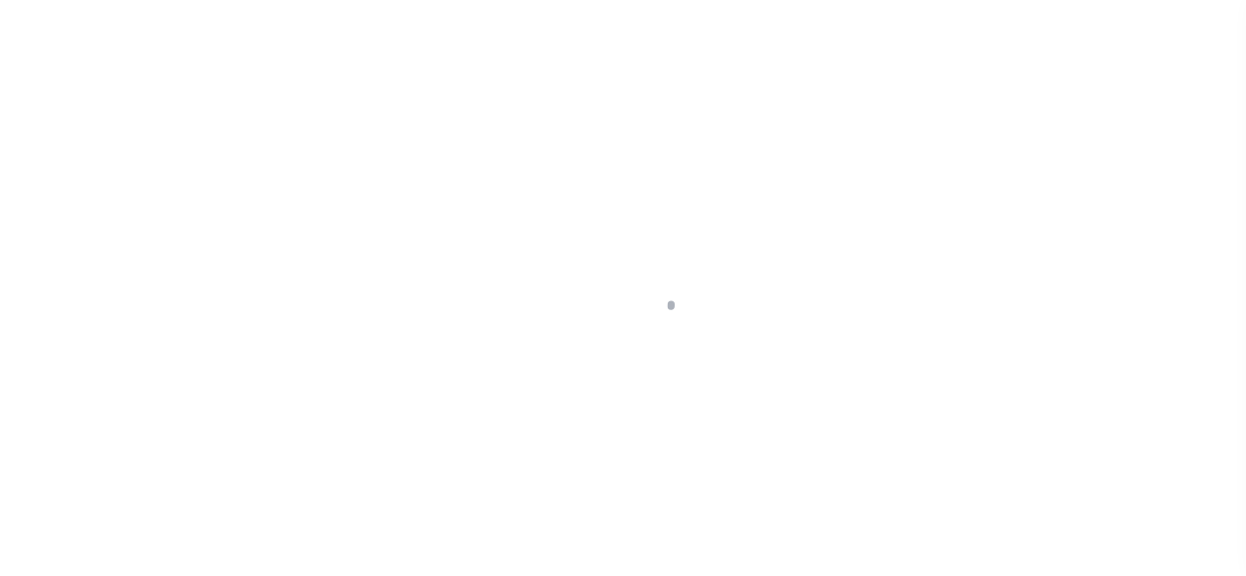
select select "DUE"
select select "15"
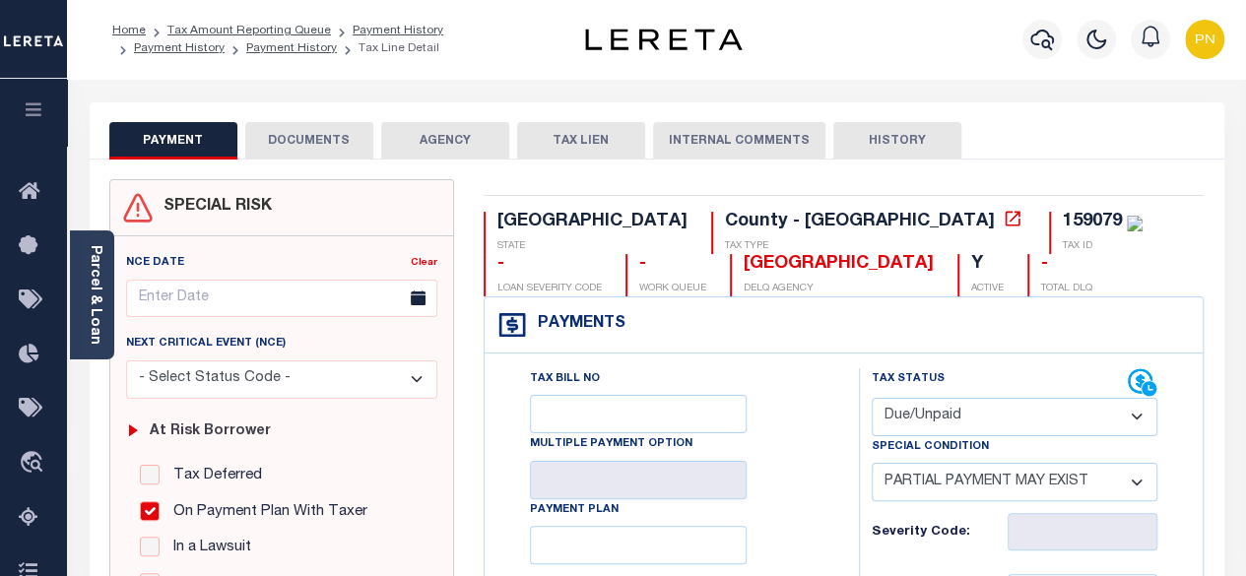
click at [302, 142] on button "DOCUMENTS" at bounding box center [309, 140] width 128 height 37
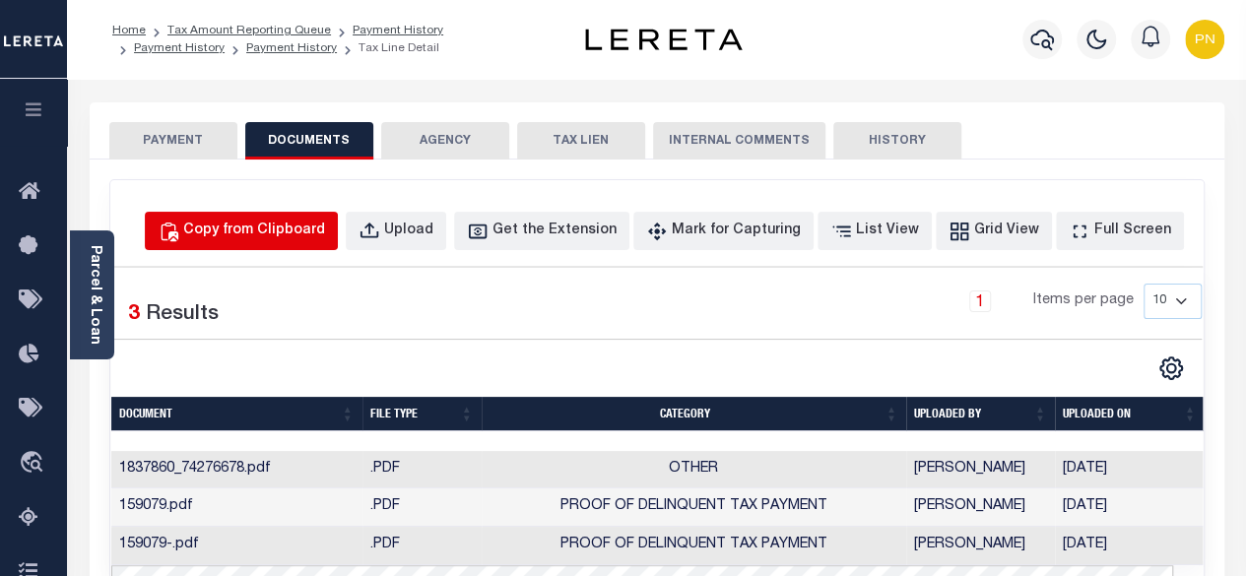
click at [318, 232] on div "Copy from Clipboard" at bounding box center [254, 232] width 142 height 22
select select "POP"
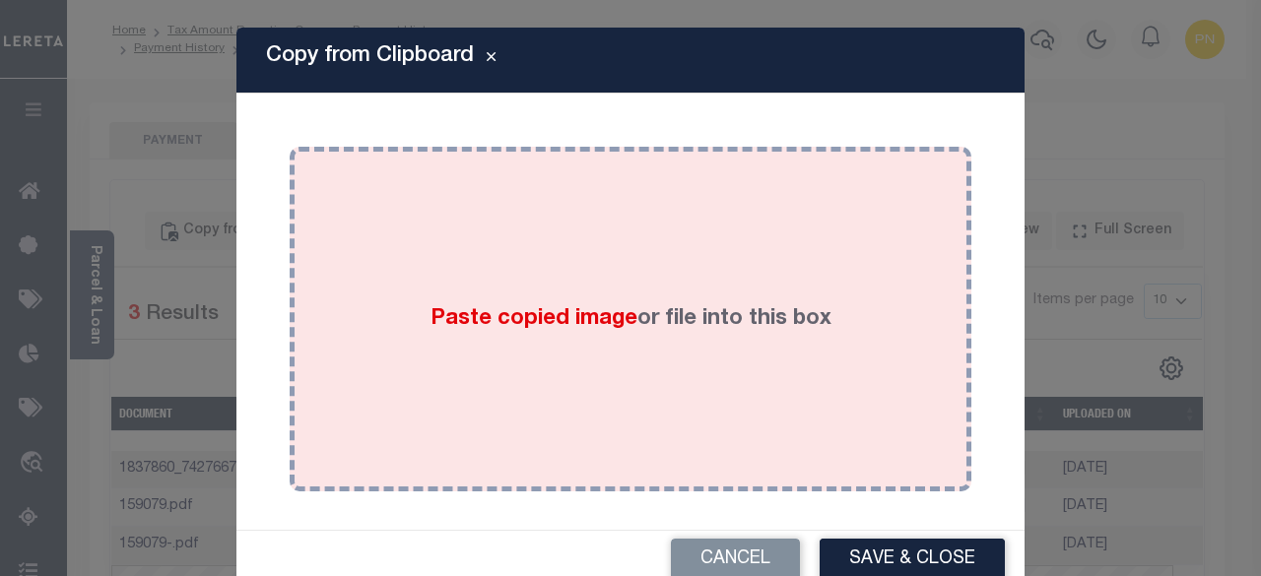
click at [546, 253] on div "Paste copied image or file into this box" at bounding box center [630, 319] width 652 height 315
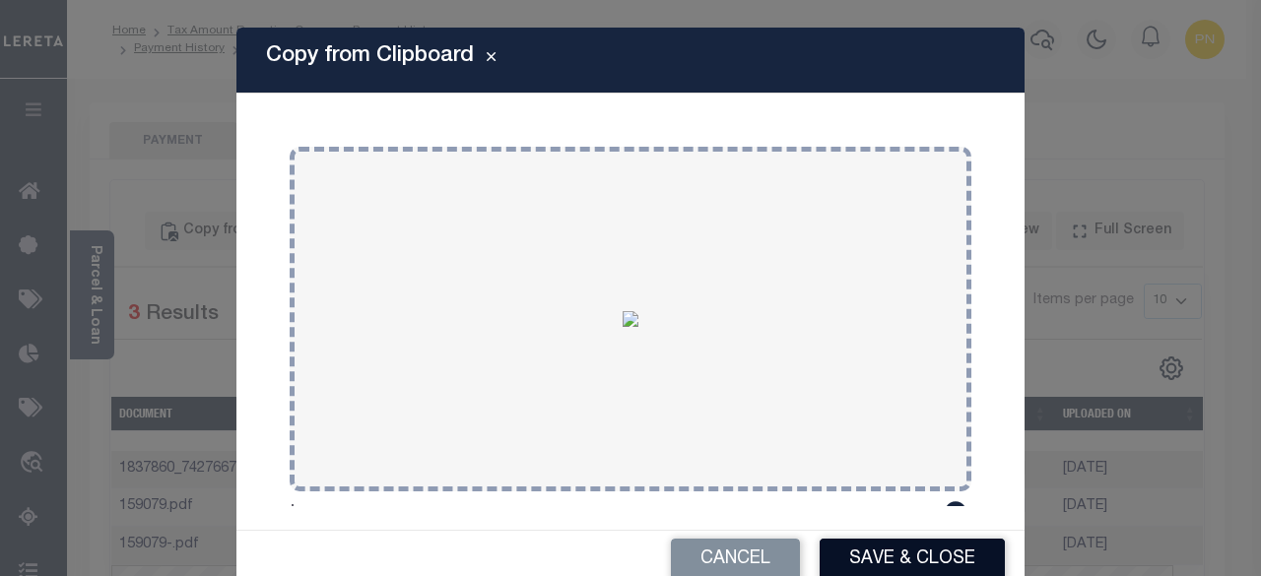
click at [882, 555] on button "Save & Close" at bounding box center [912, 560] width 185 height 42
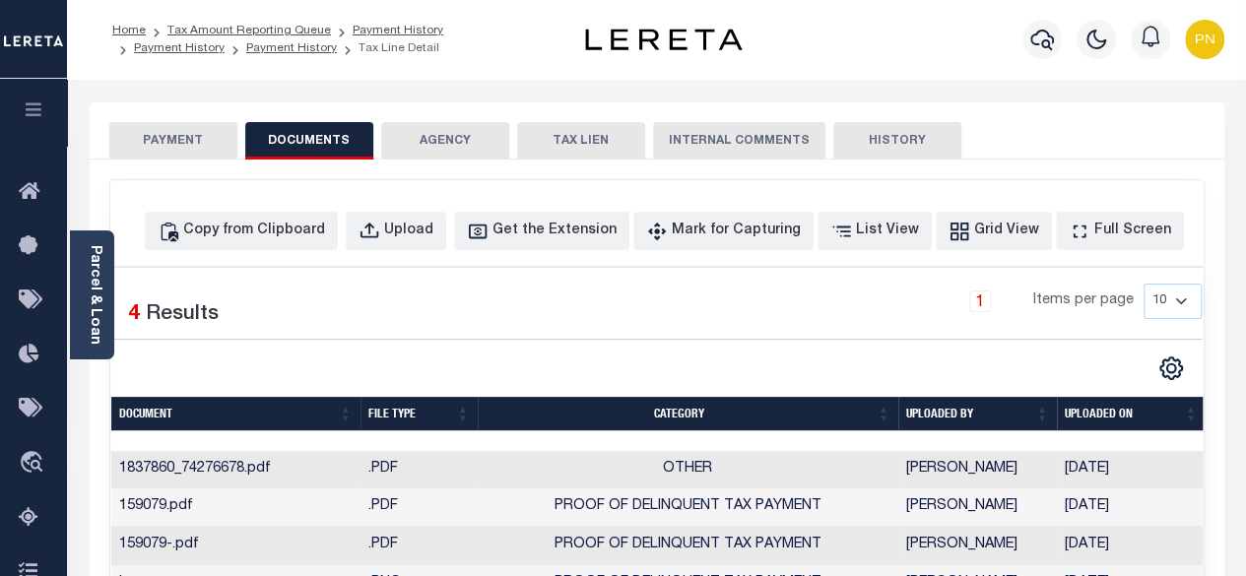
click at [185, 151] on button "PAYMENT" at bounding box center [173, 140] width 128 height 37
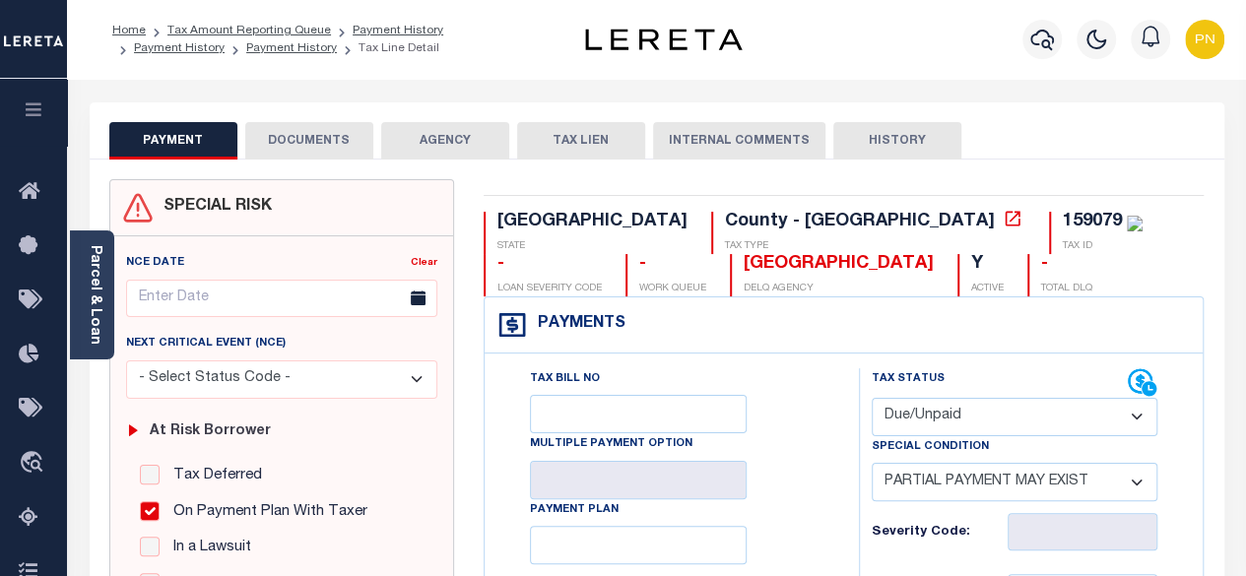
click at [1005, 421] on select "- Select Status Code - Open Due/Unpaid Paid Incomplete No Tax Due Internal Refu…" at bounding box center [1015, 417] width 287 height 38
select select "PYD"
click at [872, 398] on select "- Select Status Code - Open Due/Unpaid Paid Incomplete No Tax Due Internal Refu…" at bounding box center [1015, 417] width 287 height 38
select select "0"
type input "10/06/2025"
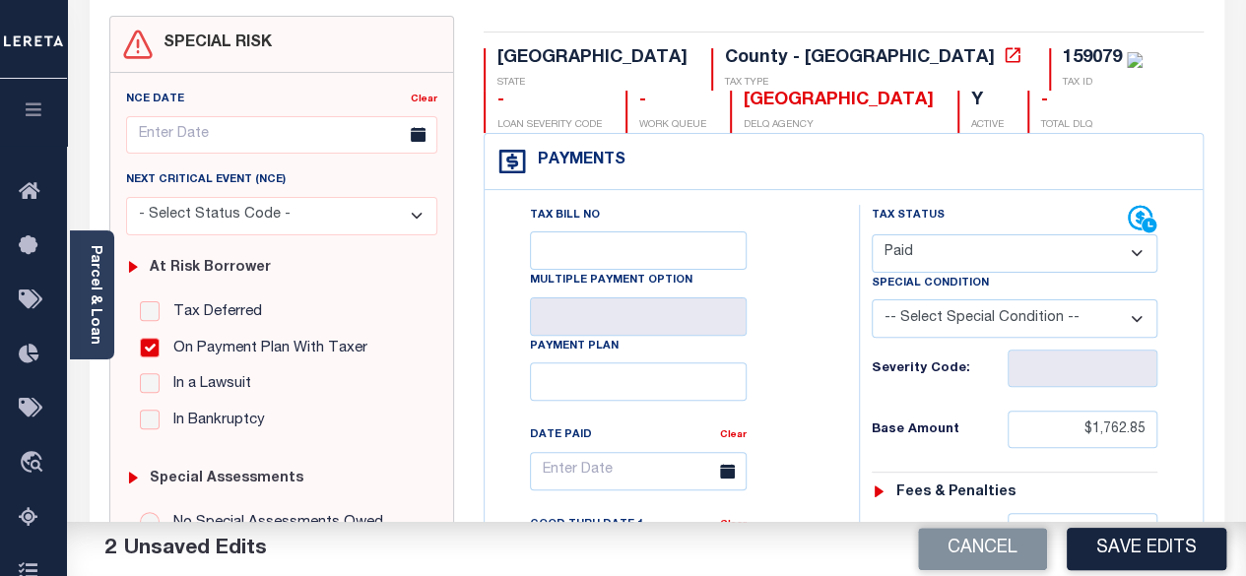
scroll to position [296, 0]
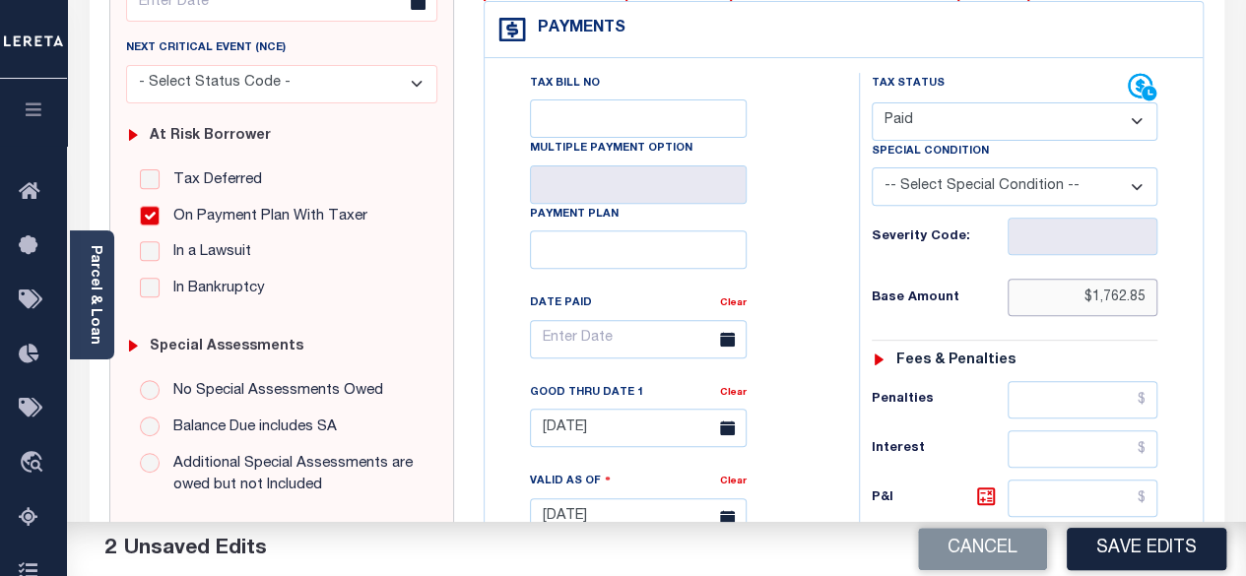
drag, startPoint x: 1094, startPoint y: 293, endPoint x: 1164, endPoint y: 298, distance: 71.1
click at [1162, 299] on div "Tax Status Status - Select Status Code -" at bounding box center [1021, 508] width 325 height 870
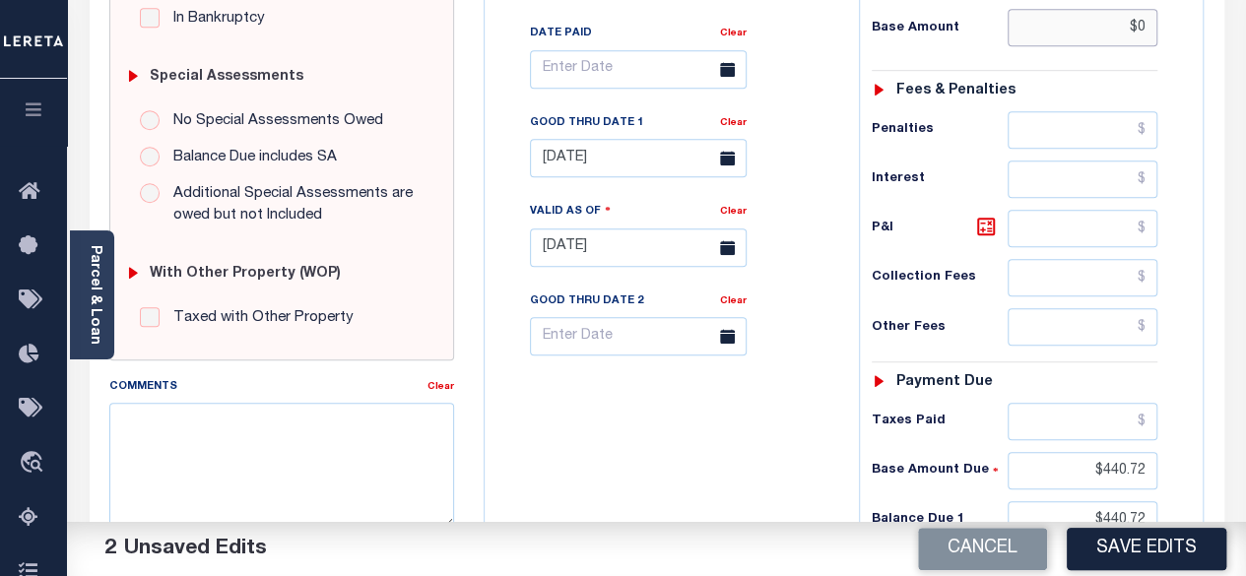
scroll to position [690, 0]
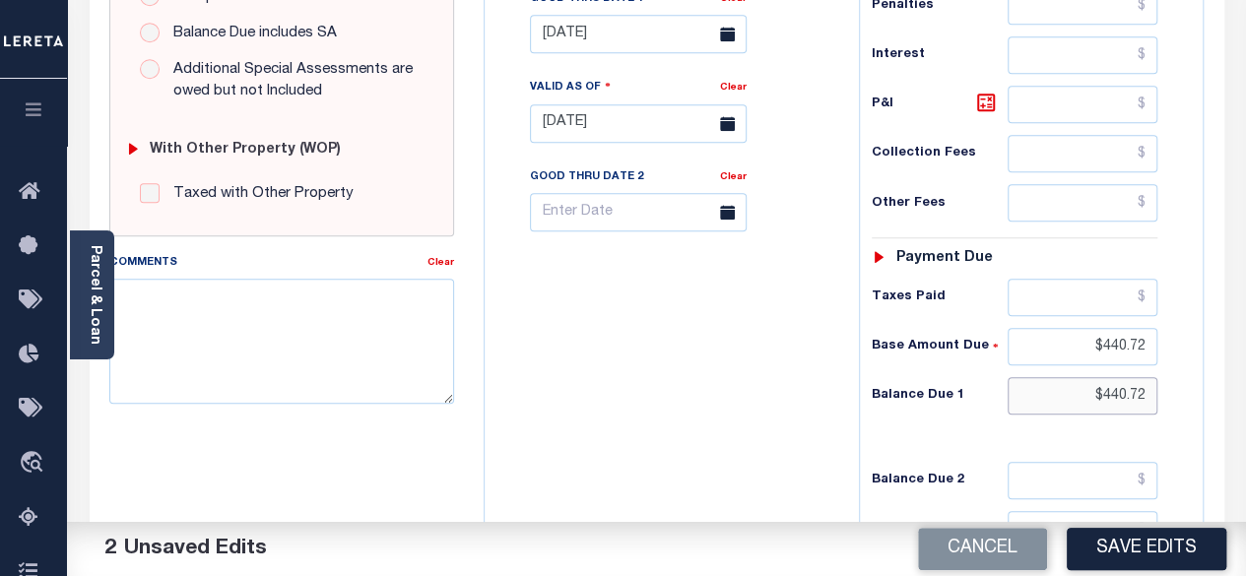
type input "$0.00"
drag, startPoint x: 1103, startPoint y: 389, endPoint x: 1173, endPoint y: 391, distance: 70.0
click at [1173, 391] on div "Tax Status Status - Select Status Code -" at bounding box center [1021, 114] width 325 height 870
type input "$0.00"
click at [980, 104] on icon at bounding box center [986, 103] width 24 height 24
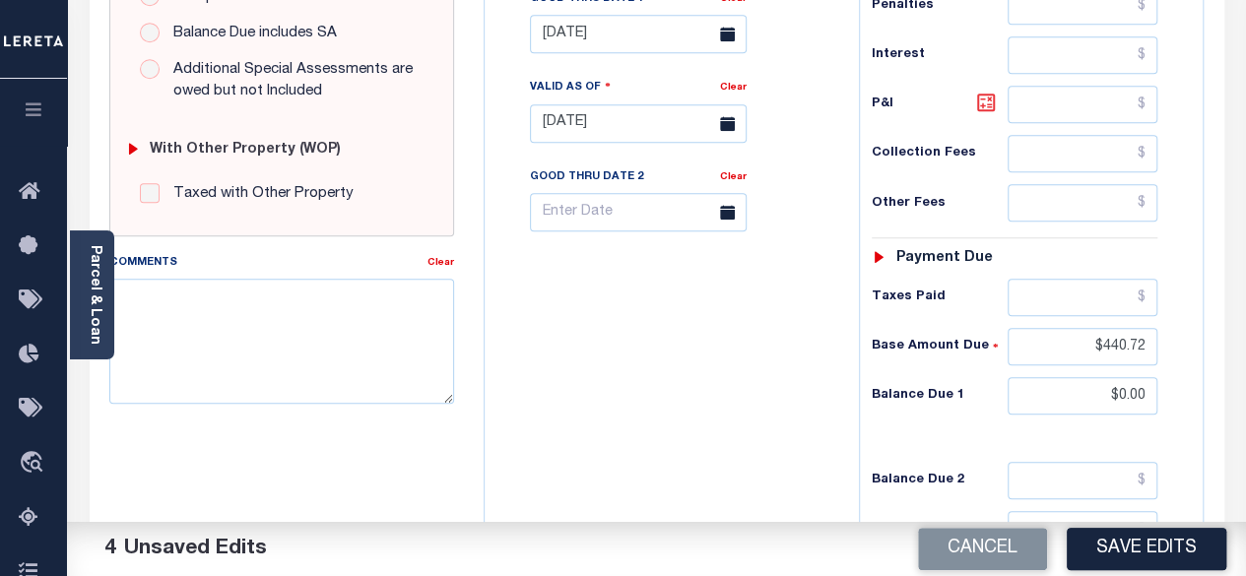
type input "$0.00"
drag, startPoint x: 1106, startPoint y: 346, endPoint x: 1182, endPoint y: 342, distance: 76.0
click at [1182, 342] on div "Tax Status Status - Select Status Code -" at bounding box center [1021, 114] width 325 height 870
click at [983, 109] on icon at bounding box center [986, 103] width 24 height 24
type input "$0.00"
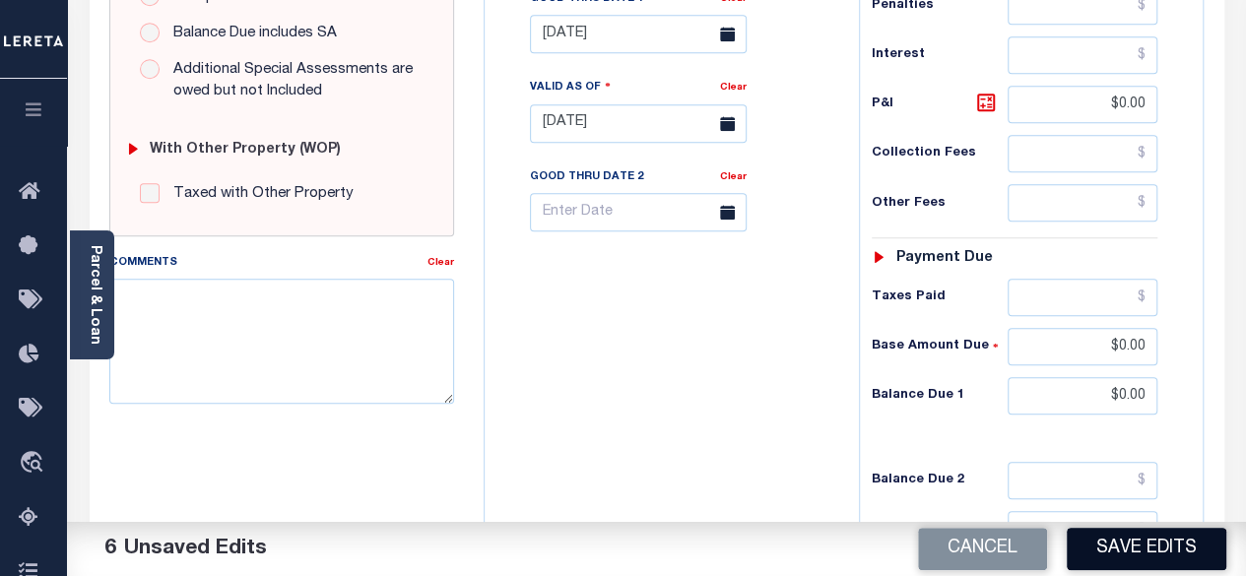
click at [1136, 533] on button "Save Edits" at bounding box center [1147, 549] width 160 height 42
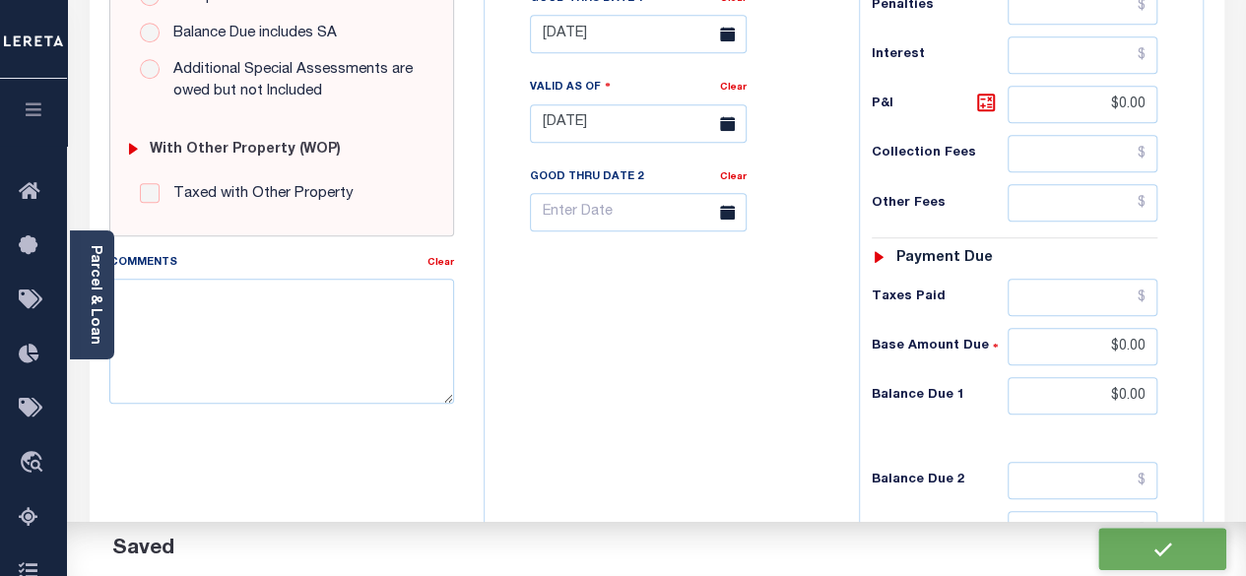
checkbox input "false"
type input "$0"
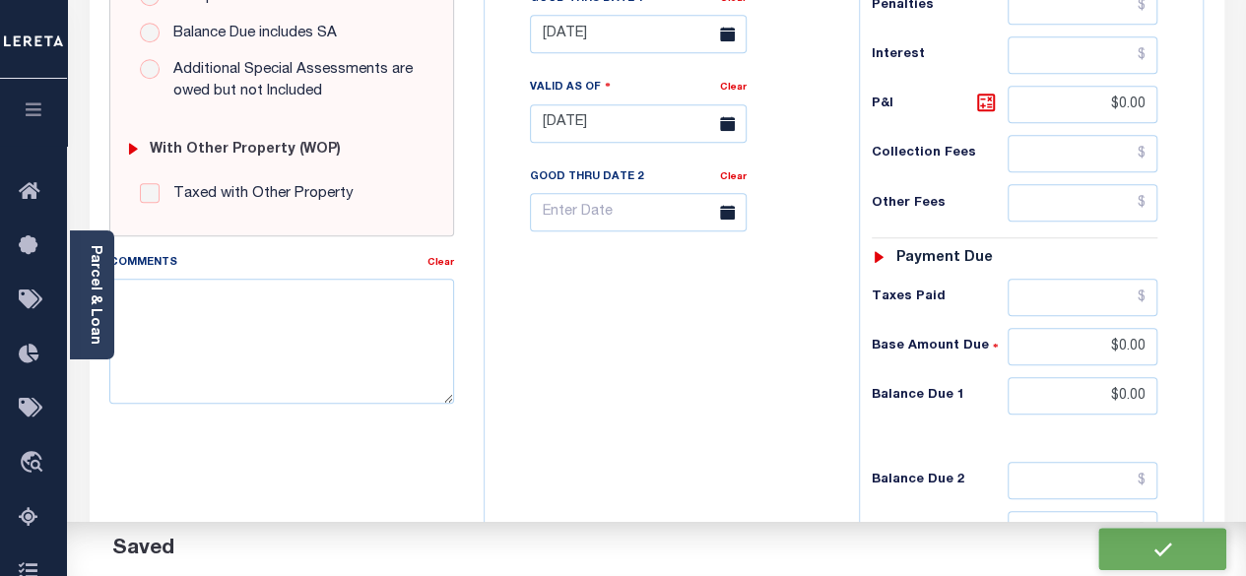
type input "$0"
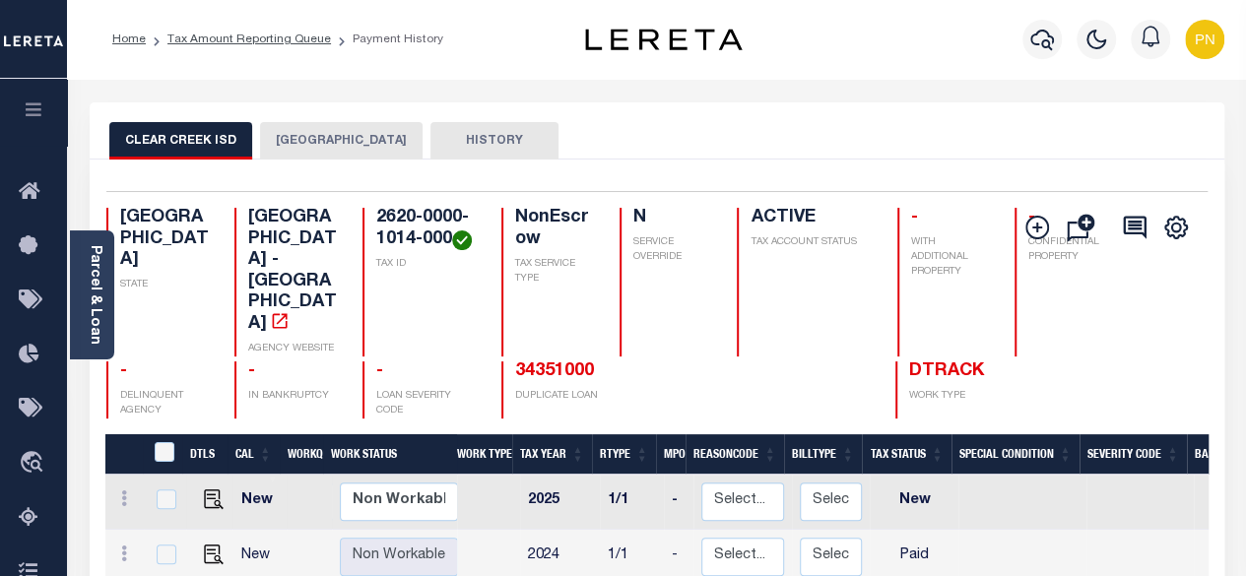
scroll to position [394, 0]
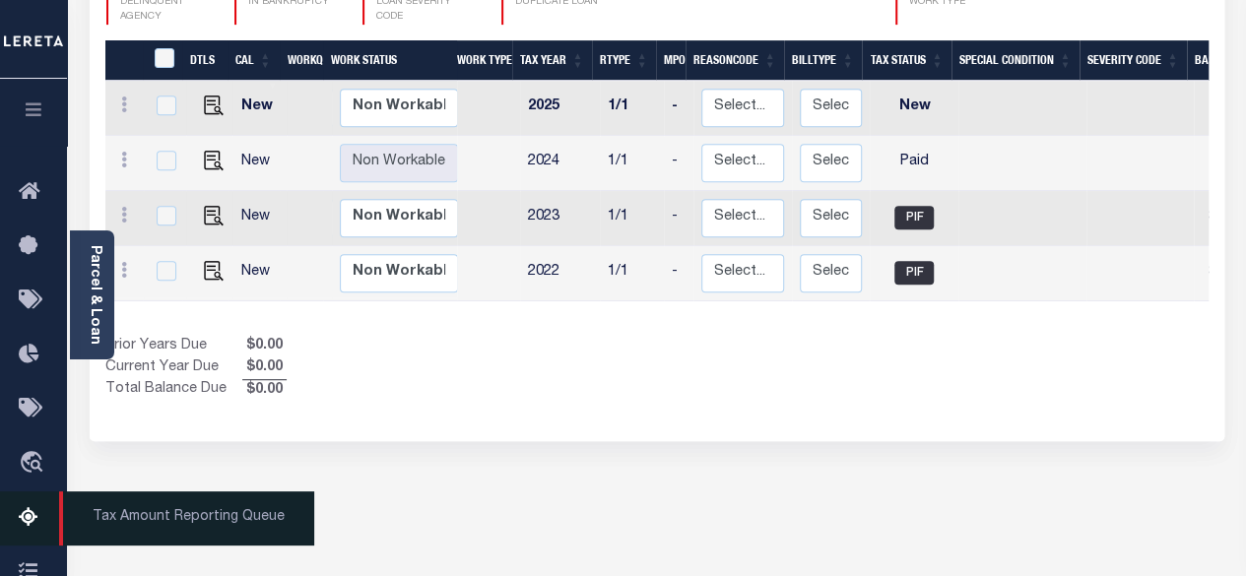
click at [31, 523] on icon at bounding box center [35, 518] width 32 height 25
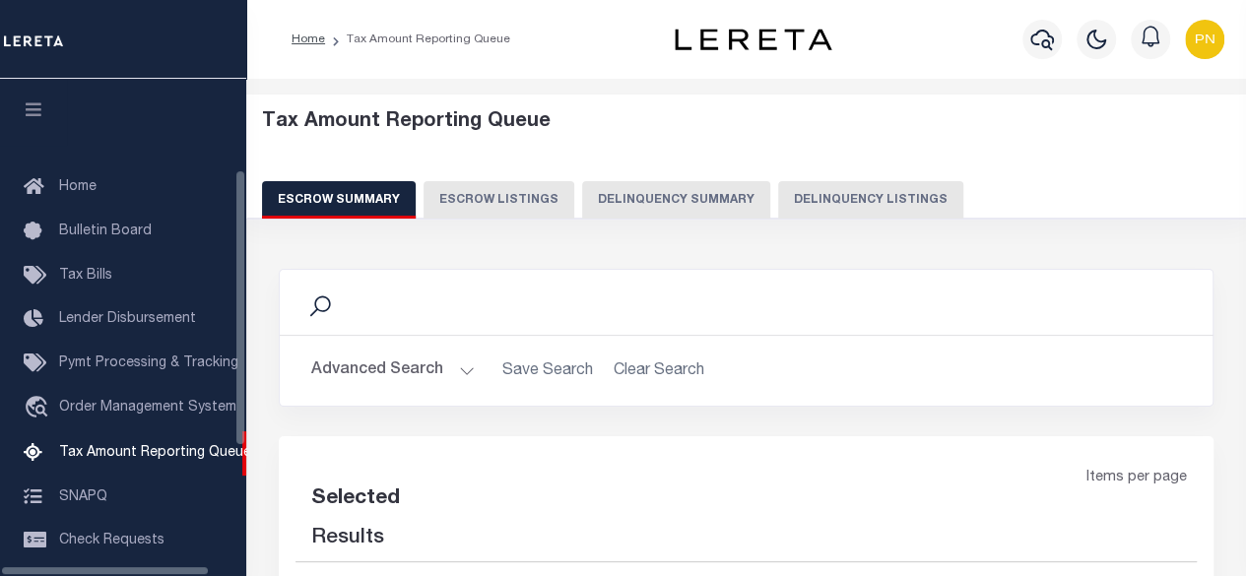
select select "100"
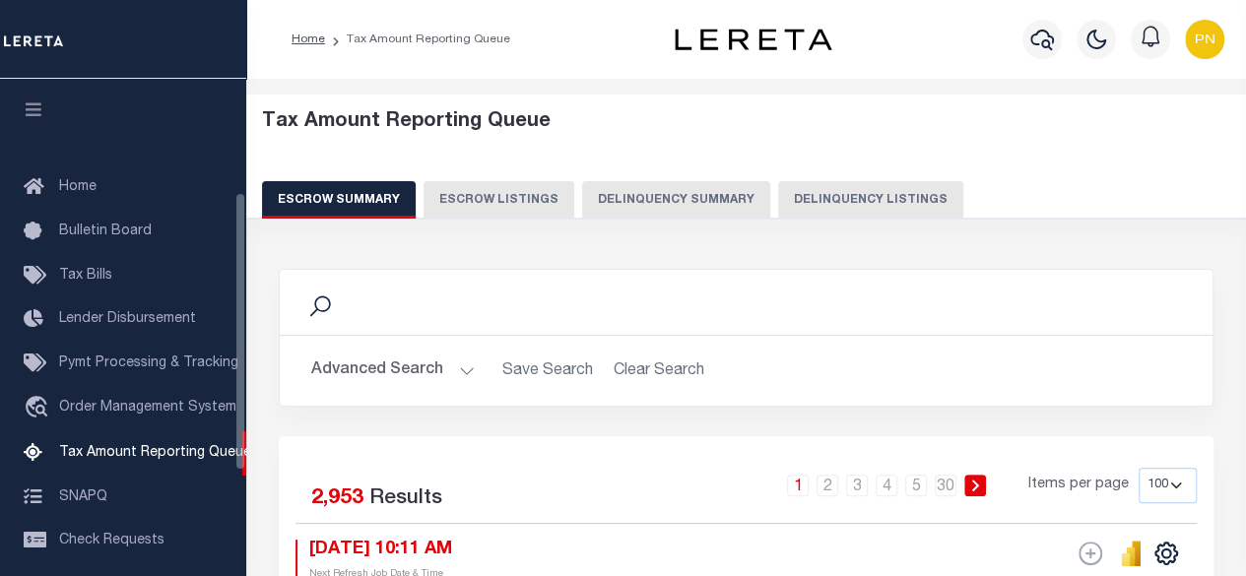
scroll to position [201, 0]
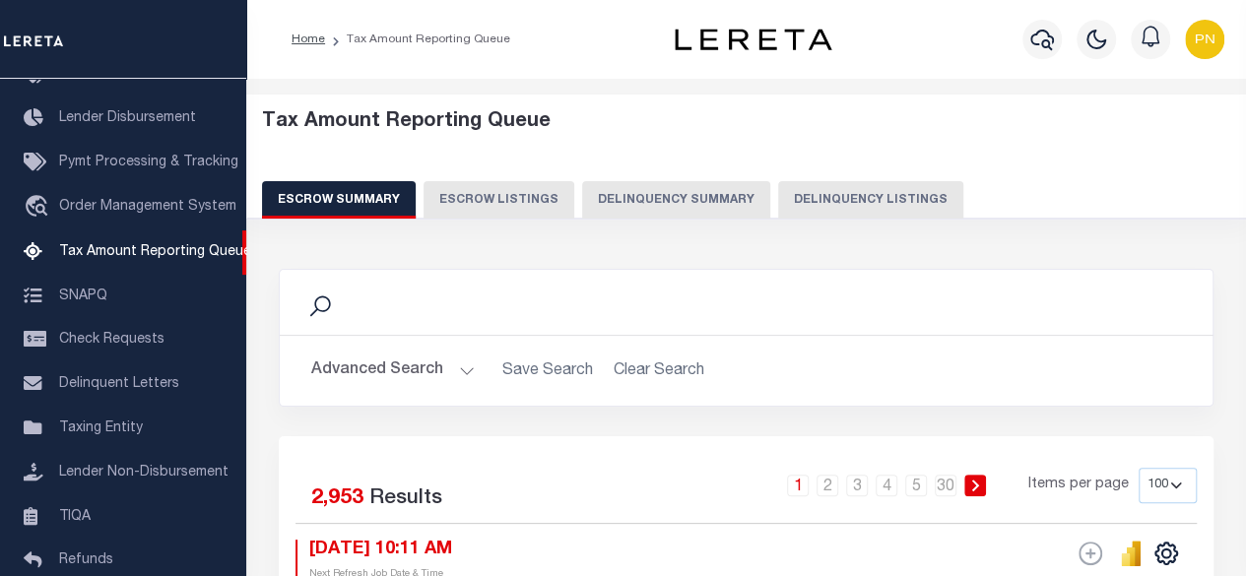
click at [854, 196] on button "Delinquency Listings" at bounding box center [870, 199] width 185 height 37
select select "100"
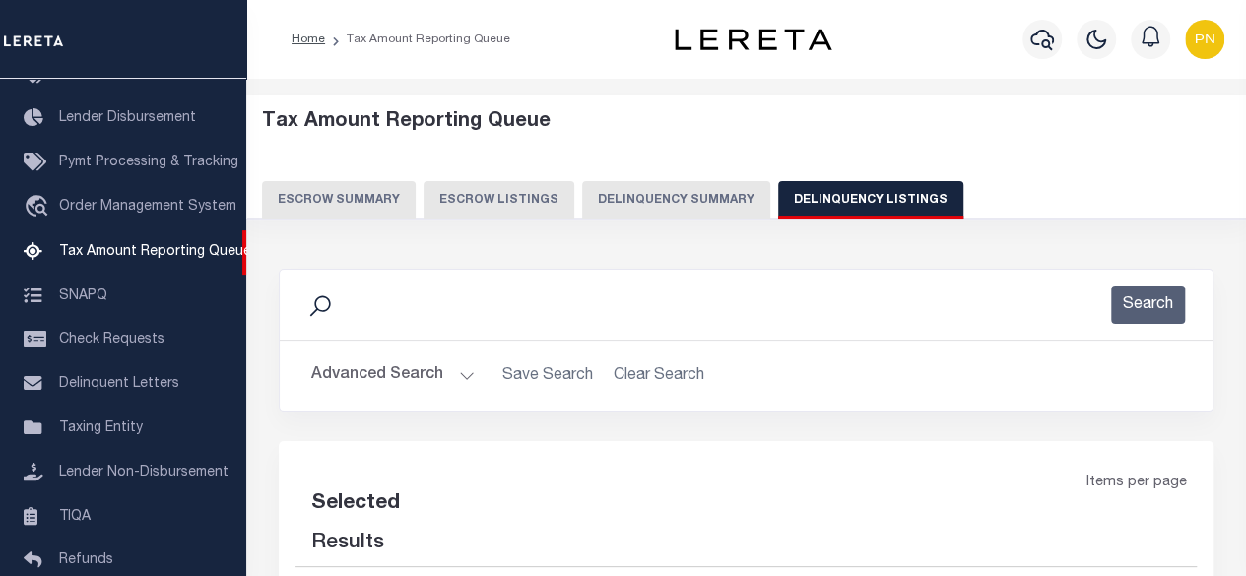
select select "100"
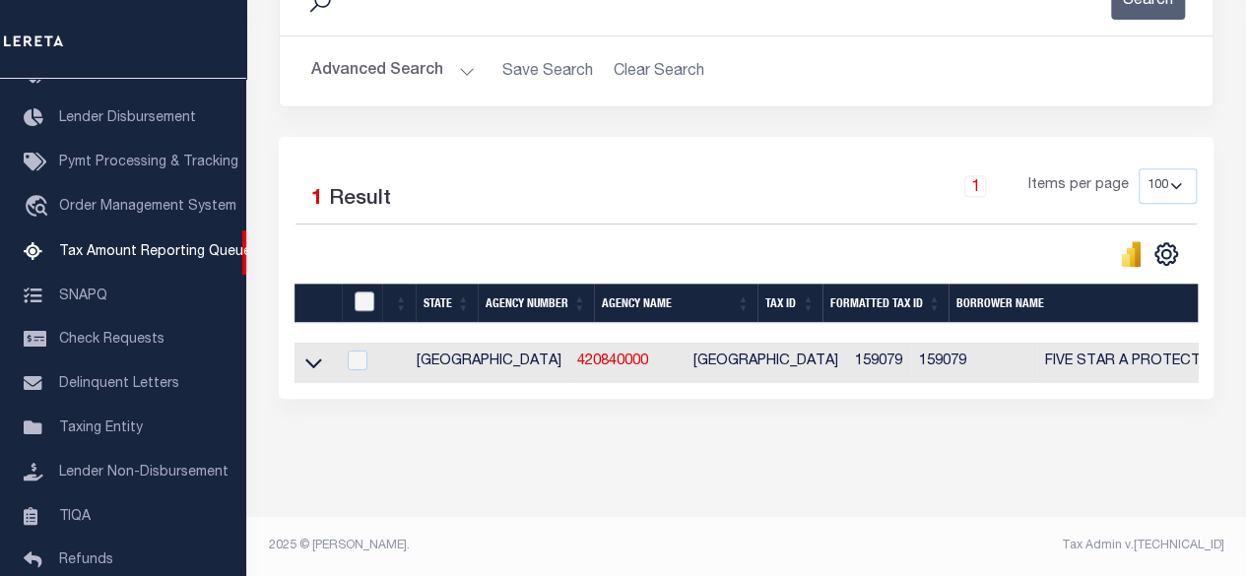
click at [357, 292] on input "checkbox" at bounding box center [365, 302] width 20 height 20
checkbox input "true"
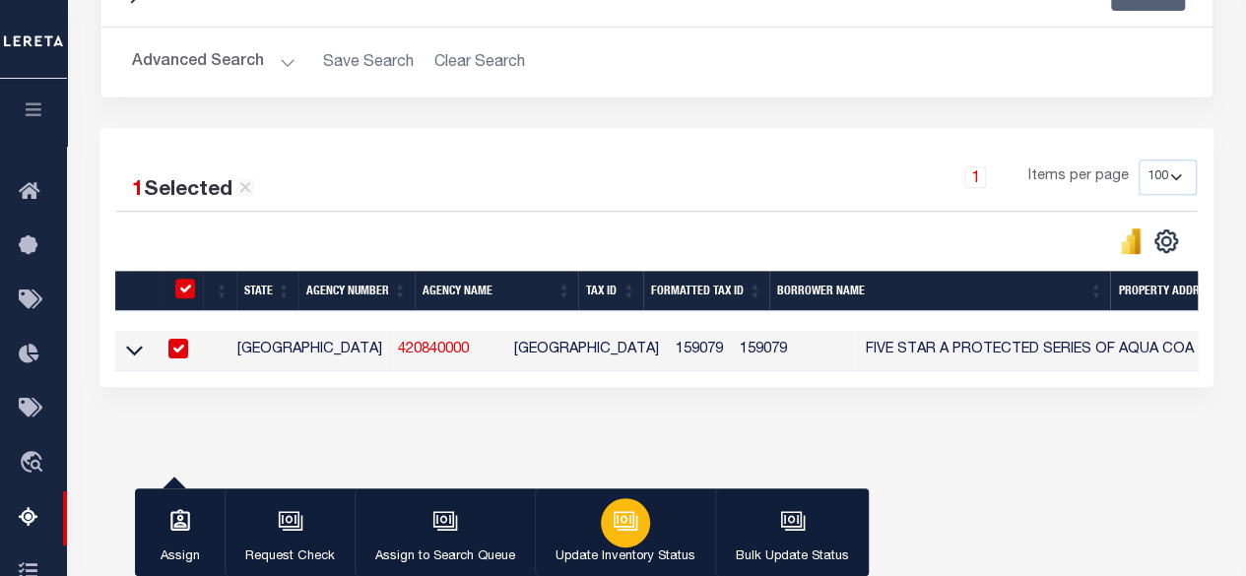
click at [623, 519] on icon "button" at bounding box center [626, 521] width 26 height 26
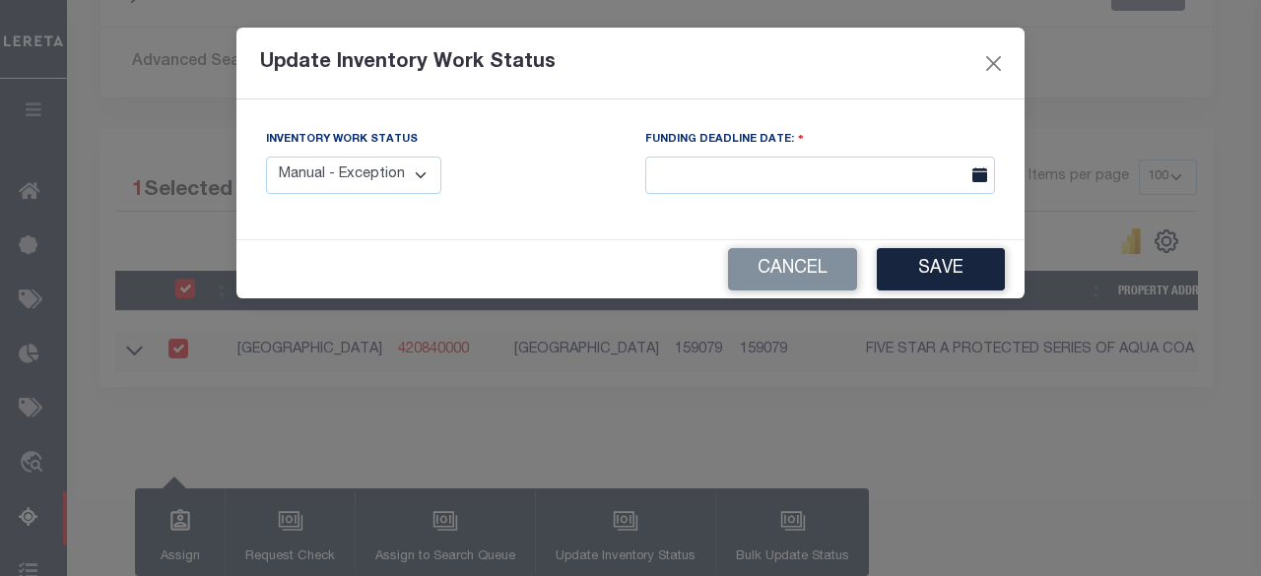
click at [383, 160] on select "Manual - Exception Pended - Awaiting Search Late Add Exception Completed" at bounding box center [353, 176] width 175 height 38
select select "4"
click at [266, 157] on select "Manual - Exception Pended - Awaiting Search Late Add Exception Completed" at bounding box center [353, 176] width 175 height 38
click at [964, 279] on button "Save" at bounding box center [941, 269] width 128 height 42
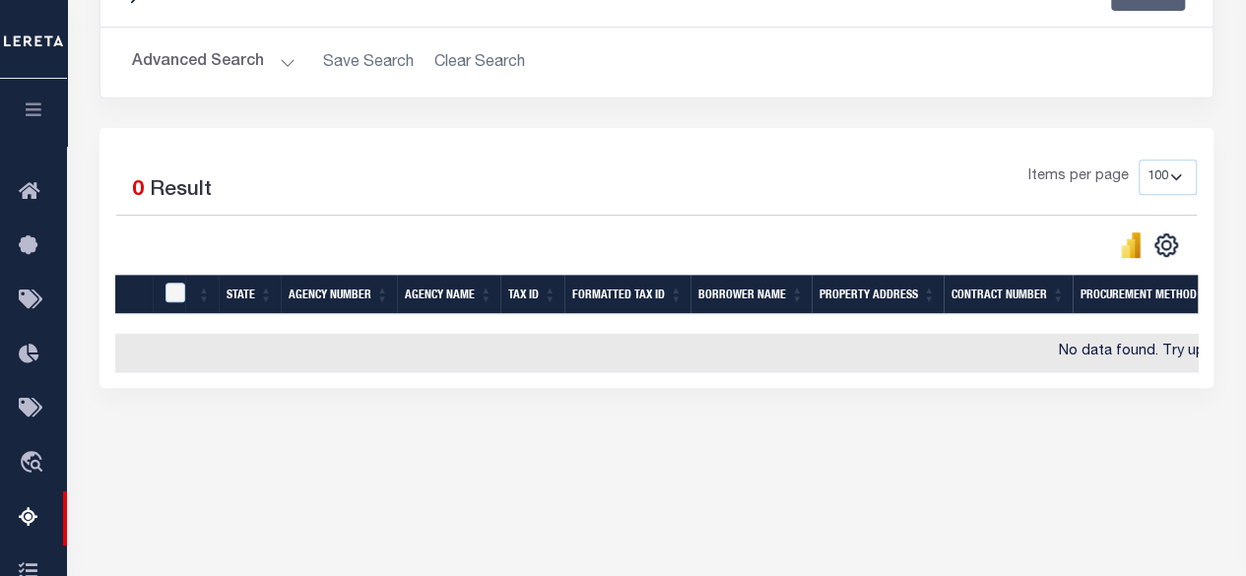
click at [264, 76] on button "Advanced Search" at bounding box center [214, 62] width 164 height 38
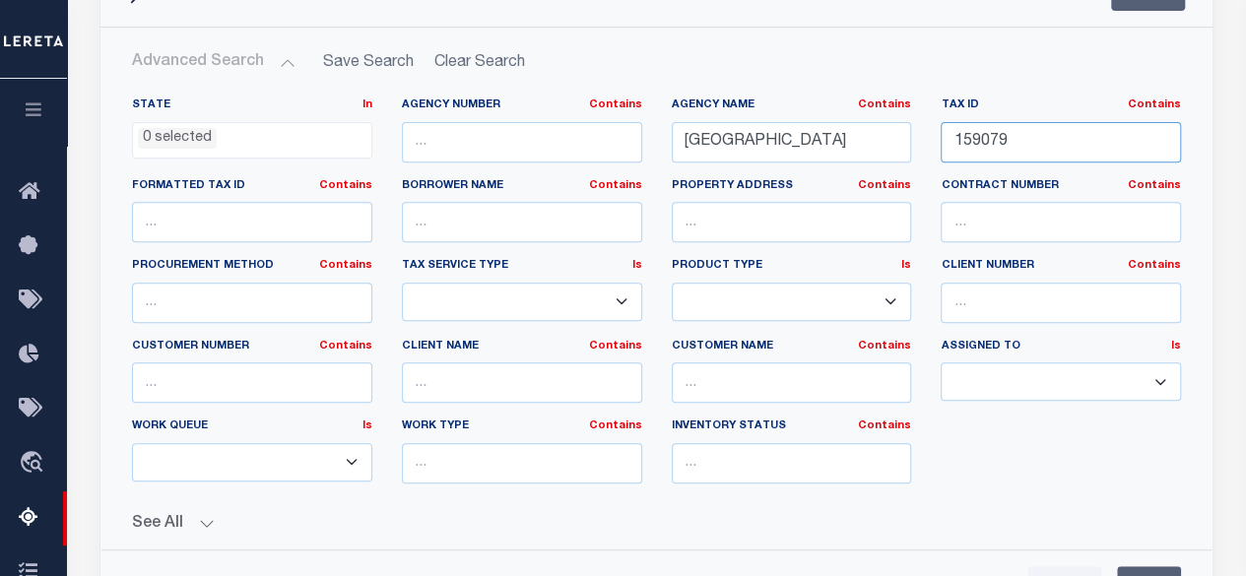
drag, startPoint x: 1028, startPoint y: 153, endPoint x: 930, endPoint y: 145, distance: 97.8
click at [930, 145] on div "Tax ID Contains Contains Is 159079" at bounding box center [1061, 138] width 270 height 81
paste input "21539"
type input "215399"
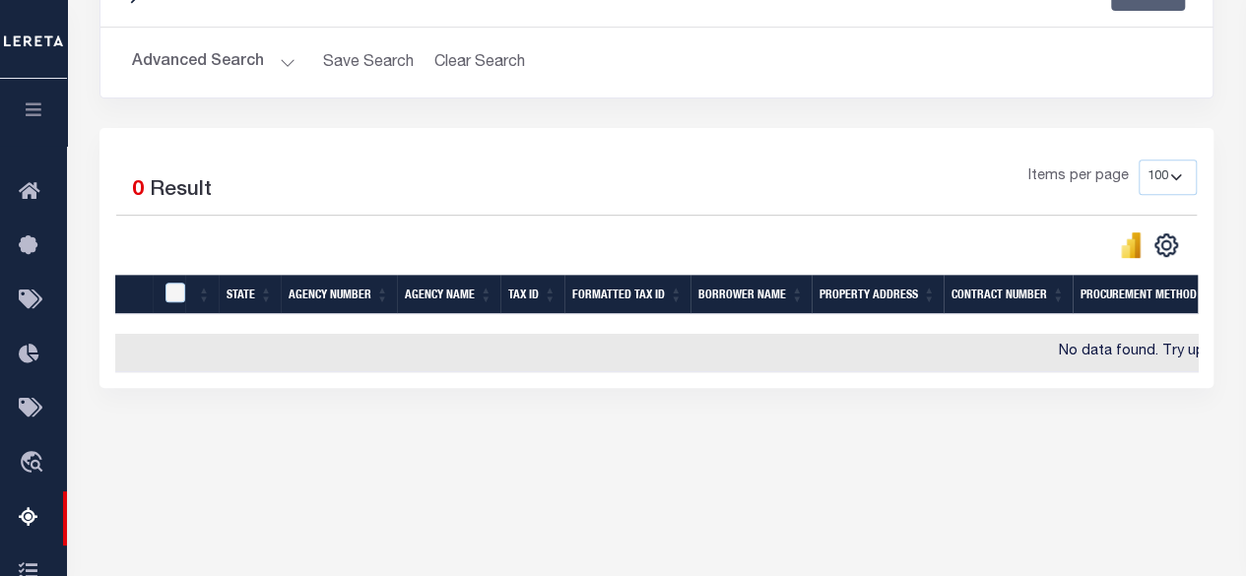
scroll to position [215, 0]
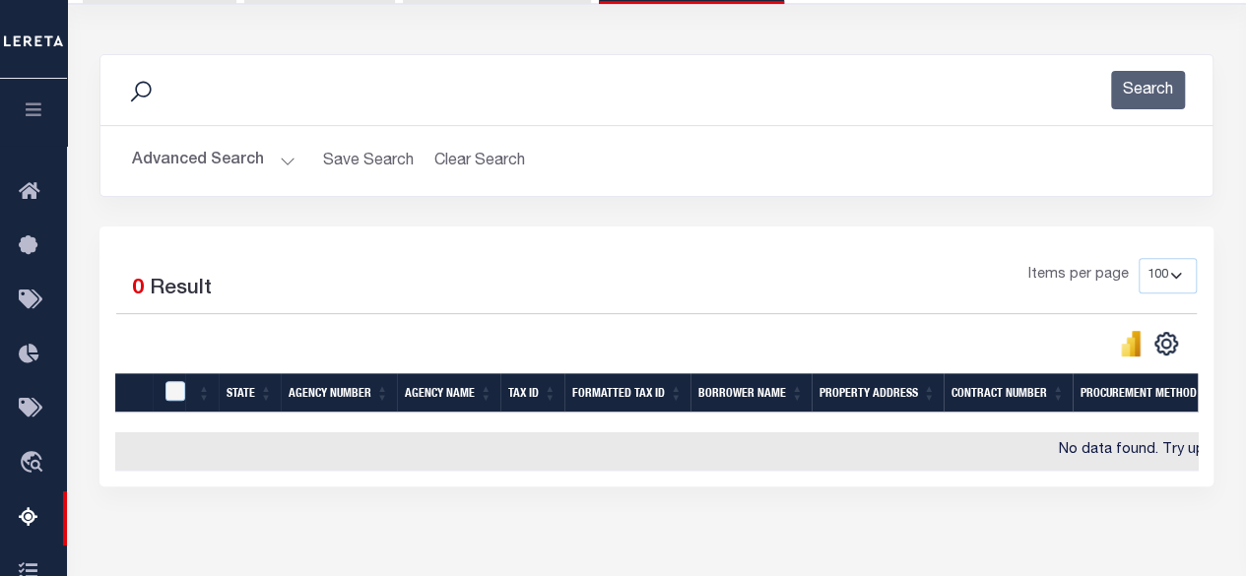
click at [231, 161] on button "Advanced Search" at bounding box center [214, 161] width 164 height 38
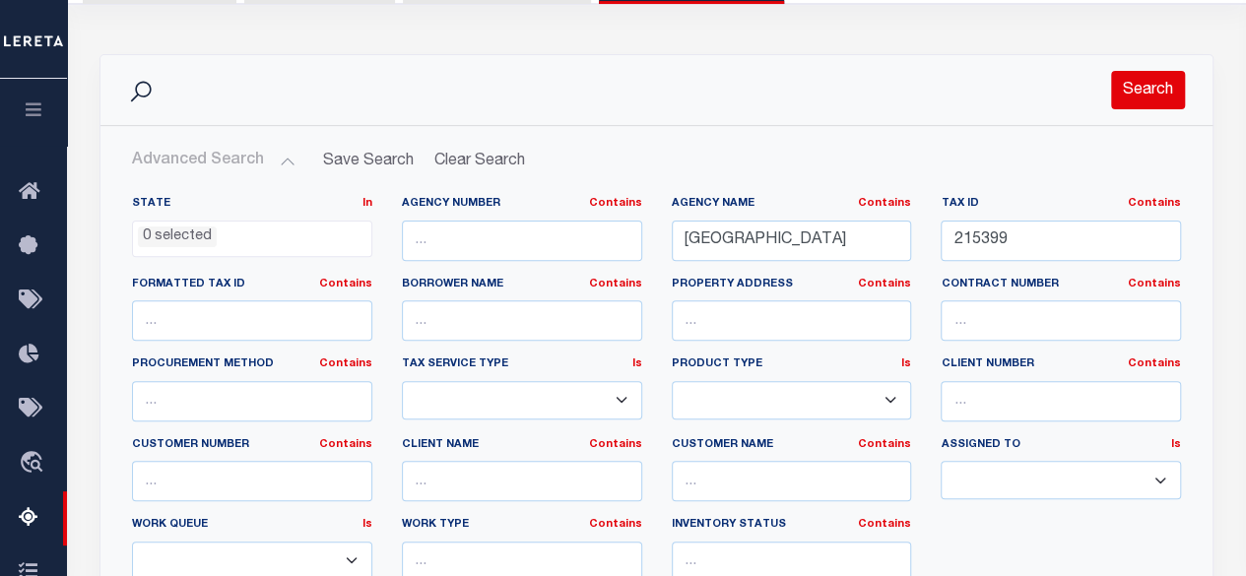
click at [1151, 86] on button "Search" at bounding box center [1148, 90] width 74 height 38
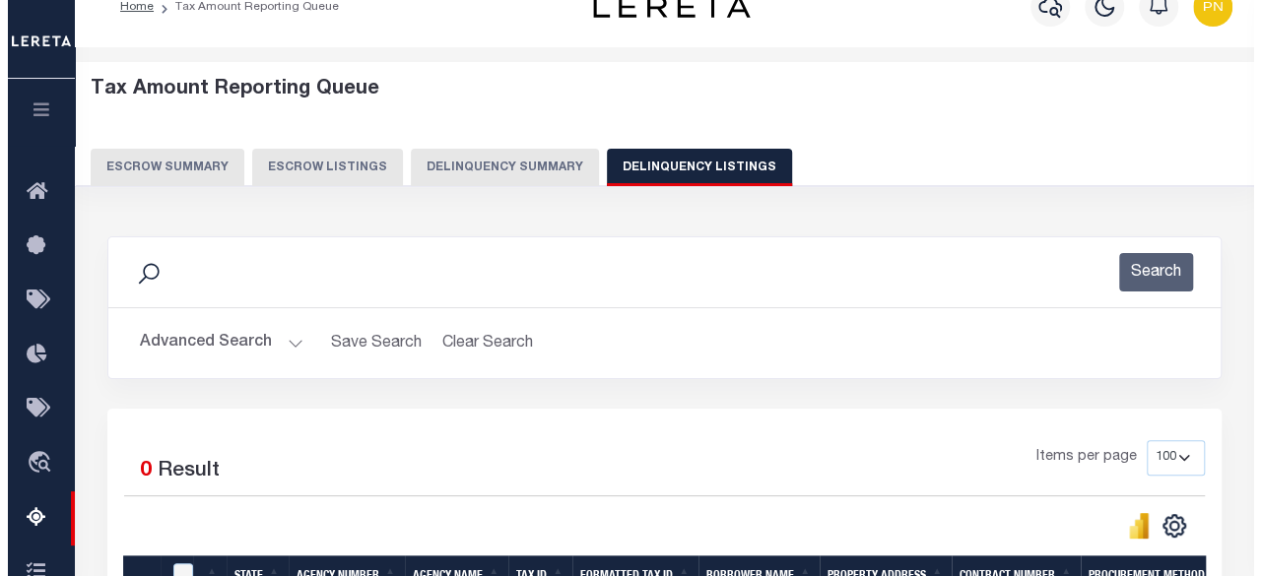
scroll to position [0, 0]
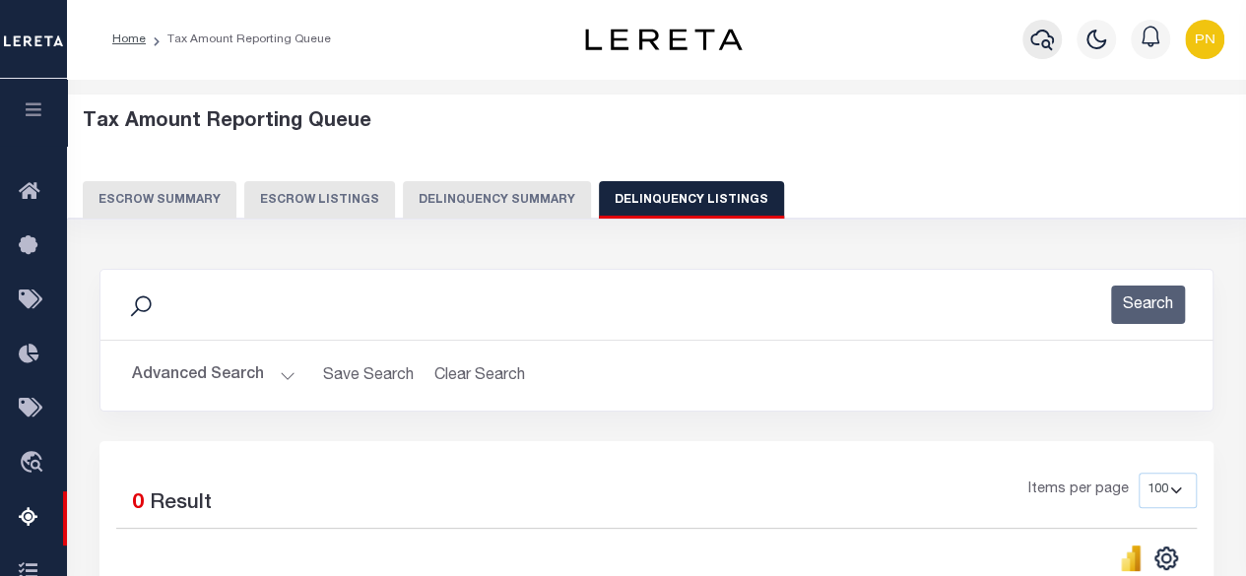
click at [1038, 34] on icon "button" at bounding box center [1042, 40] width 24 height 24
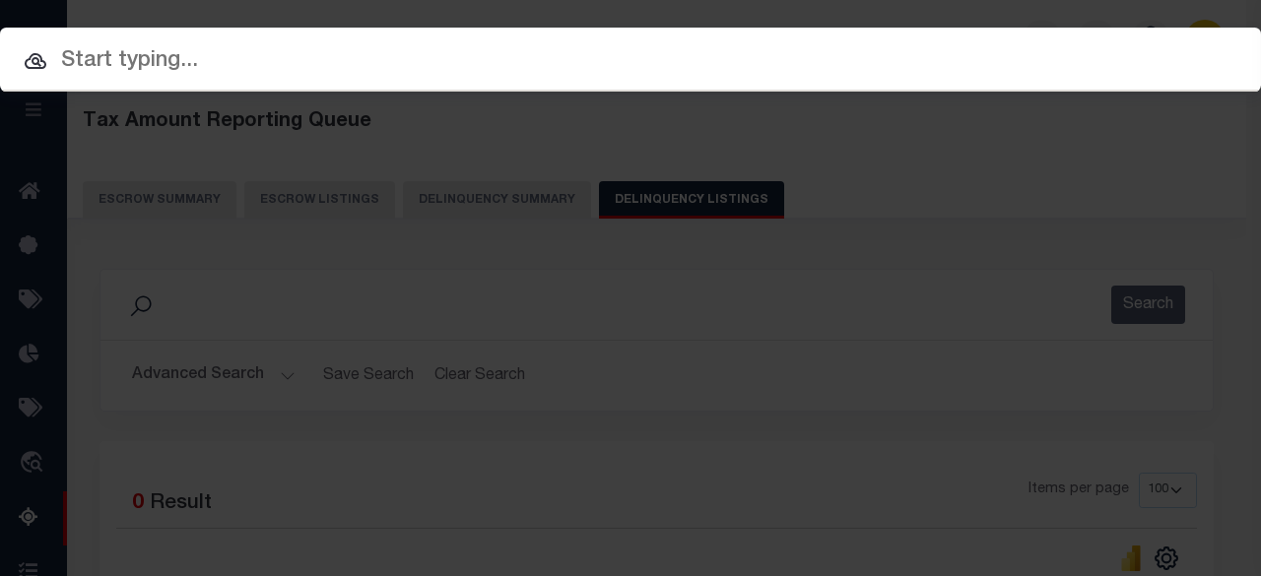
paste input "623004393"
type input "623004393"
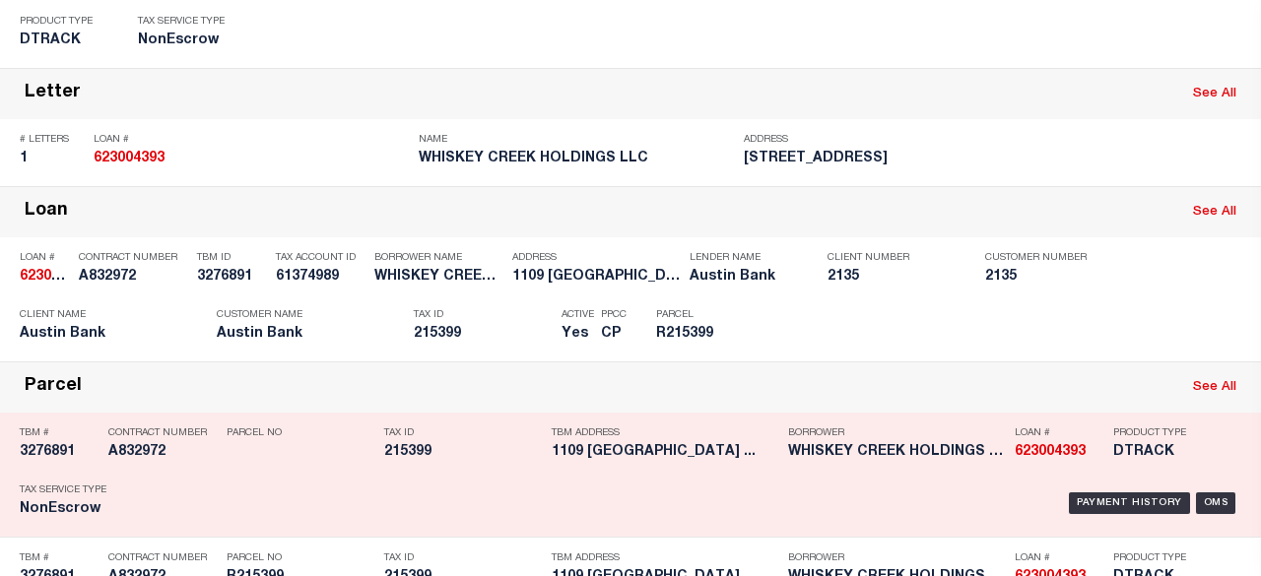
scroll to position [296, 0]
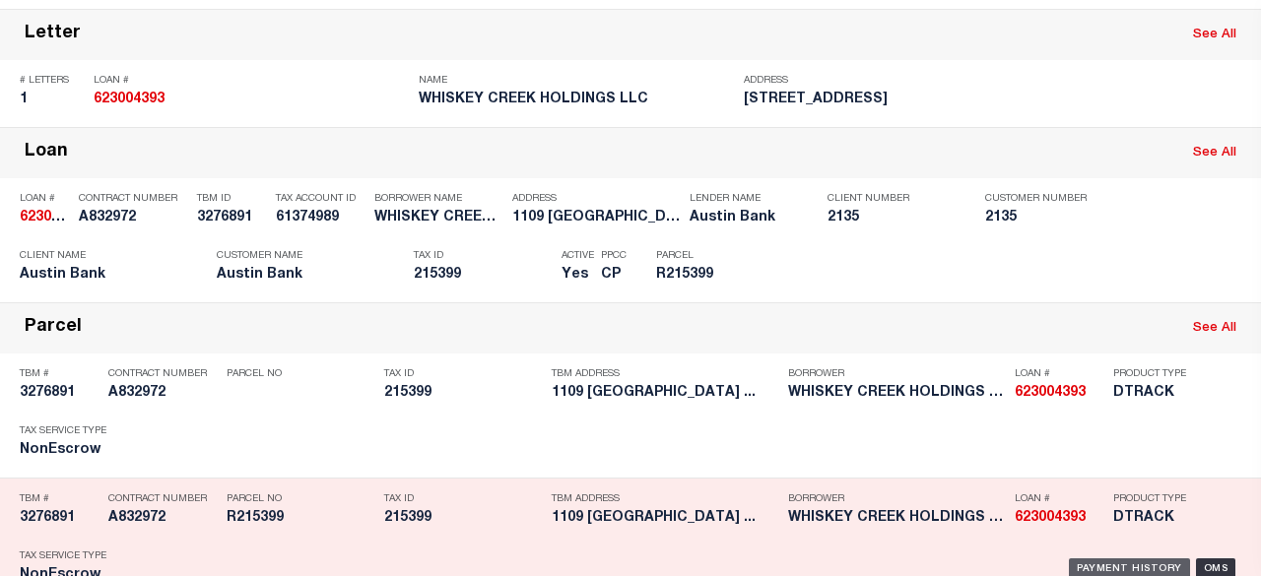
click at [1094, 559] on div "Payment History" at bounding box center [1129, 570] width 121 height 22
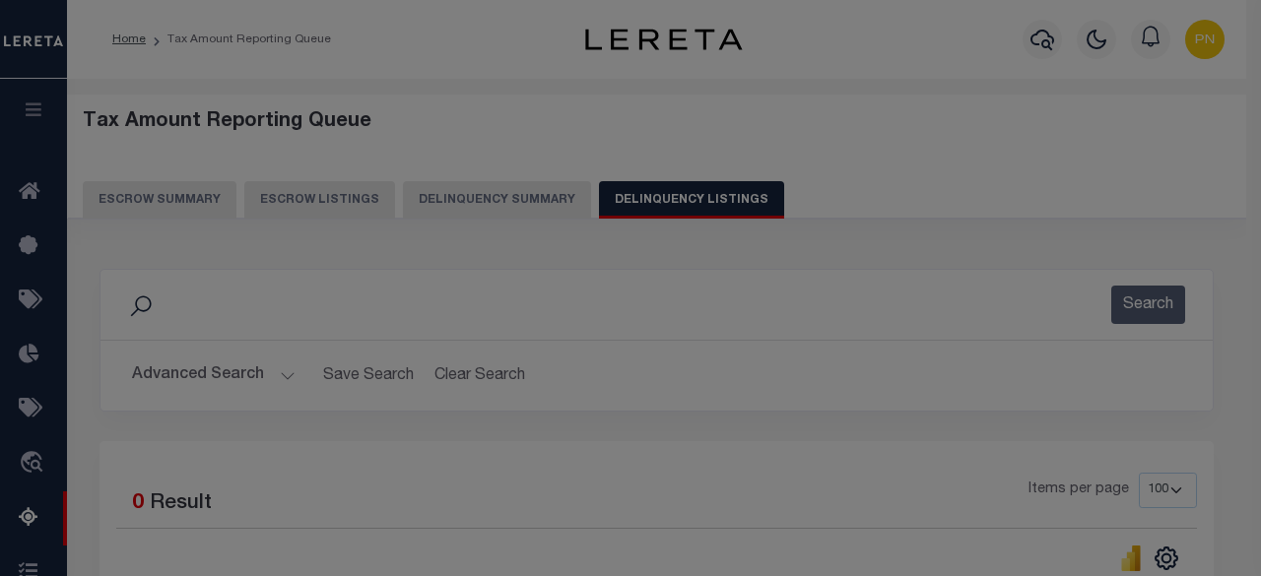
scroll to position [0, 0]
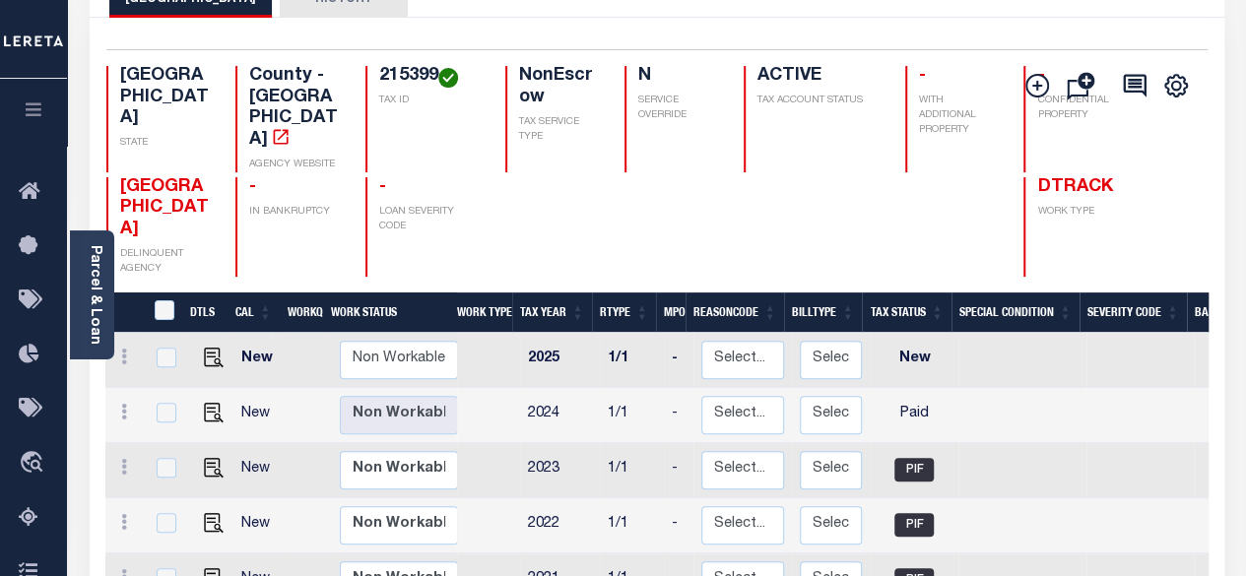
scroll to position [197, 0]
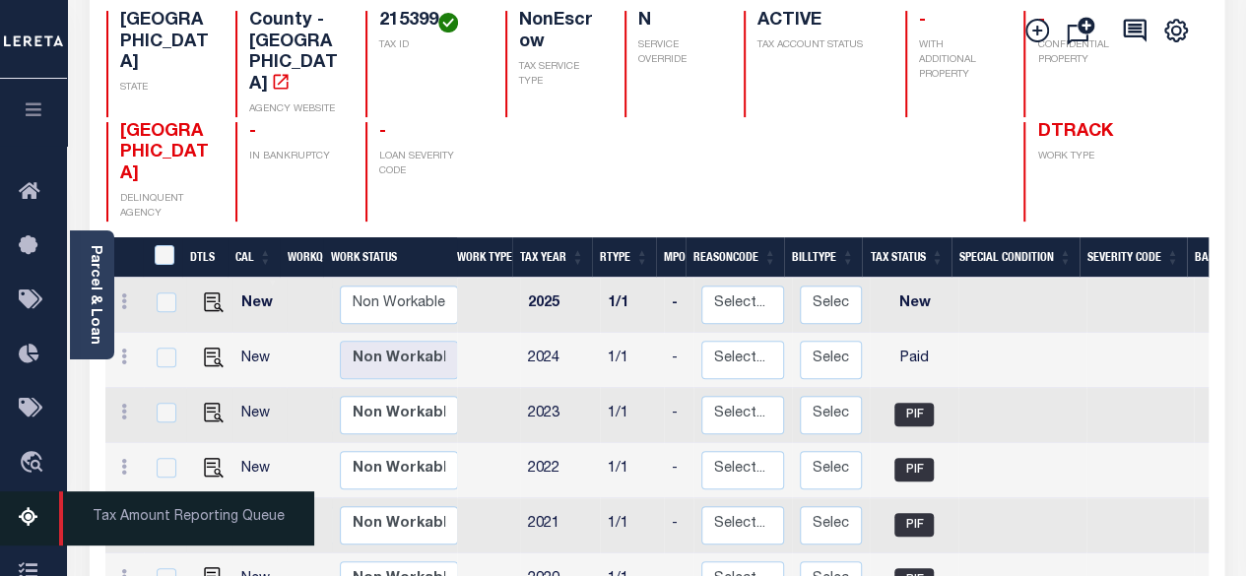
click at [33, 525] on icon at bounding box center [35, 518] width 32 height 25
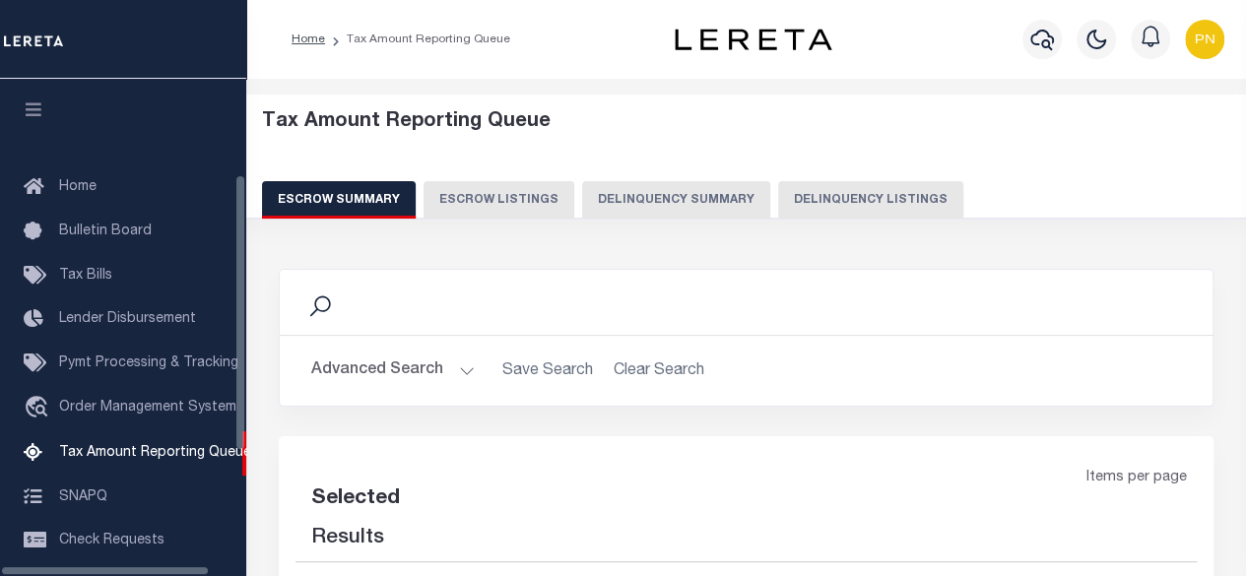
select select "100"
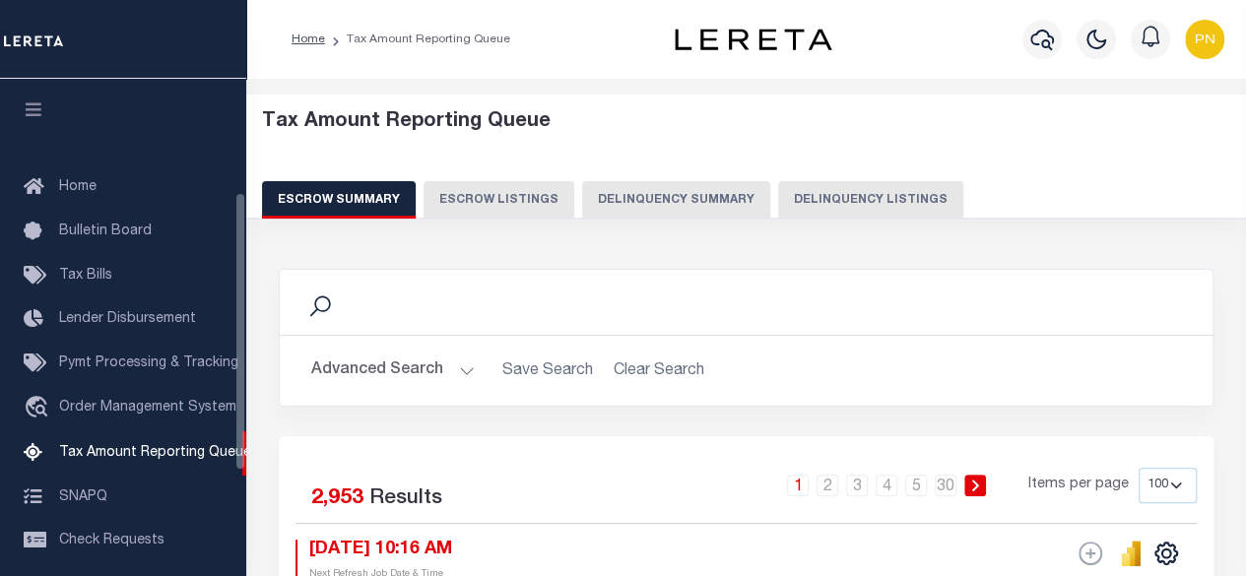
scroll to position [201, 0]
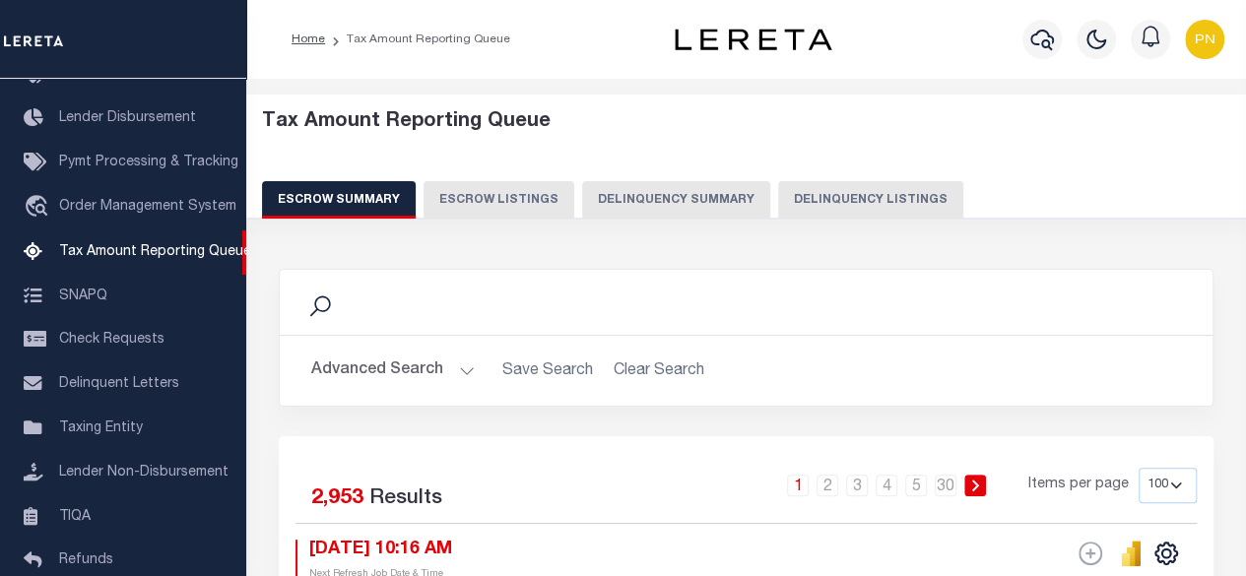
click at [856, 200] on button "Delinquency Listings" at bounding box center [870, 199] width 185 height 37
select select "100"
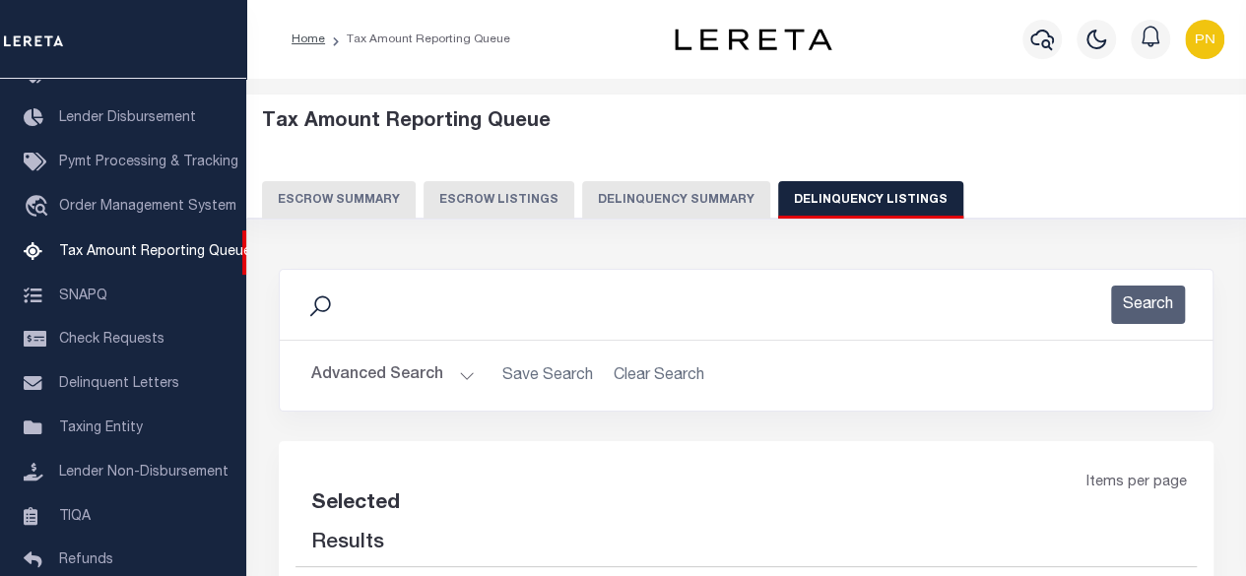
select select "100"
click at [375, 374] on button "Advanced Search" at bounding box center [393, 376] width 164 height 38
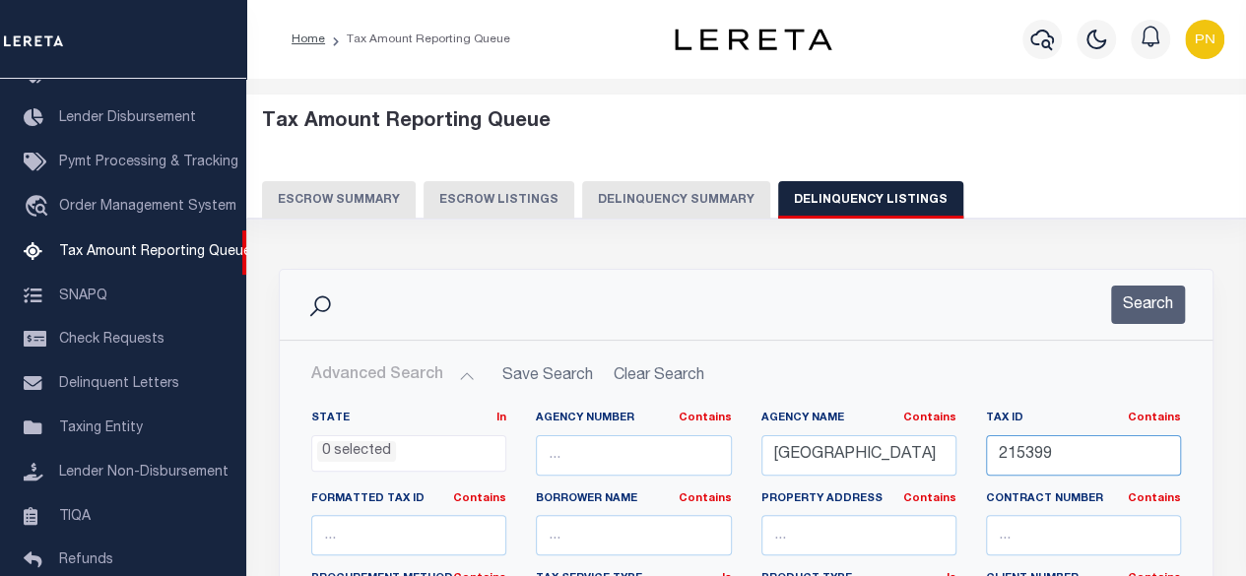
drag, startPoint x: 1060, startPoint y: 460, endPoint x: 987, endPoint y: 461, distance: 72.9
click at [987, 461] on input "215399" at bounding box center [1083, 455] width 195 height 40
paste input "400"
type input "215400"
click at [1139, 297] on button "Search" at bounding box center [1148, 305] width 74 height 38
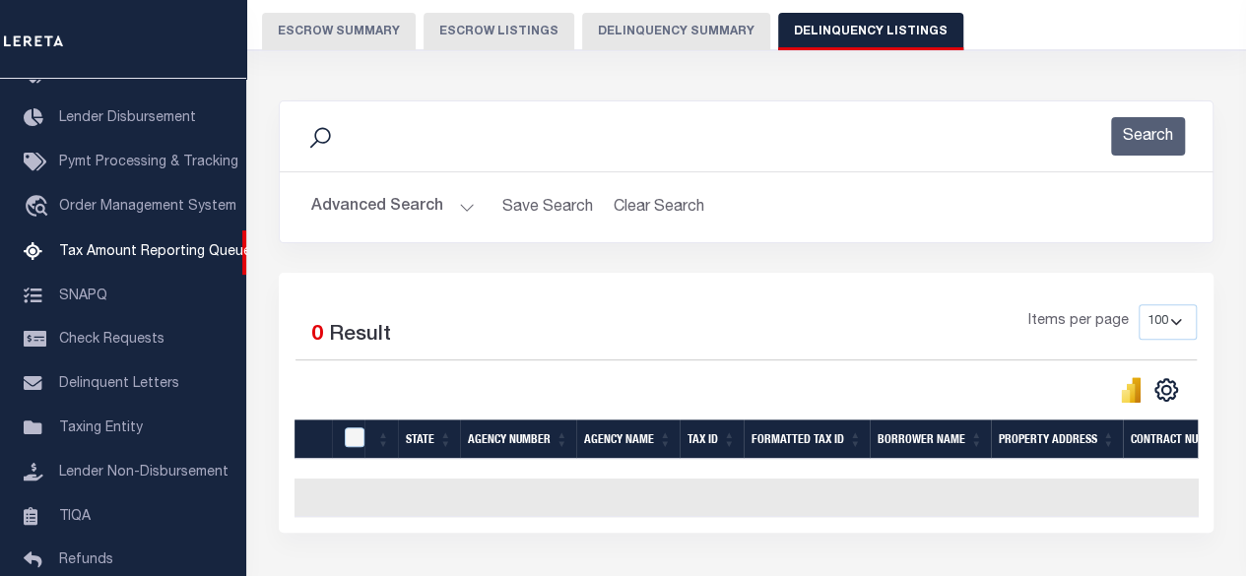
scroll to position [296, 0]
